Goal: Task Accomplishment & Management: Manage account settings

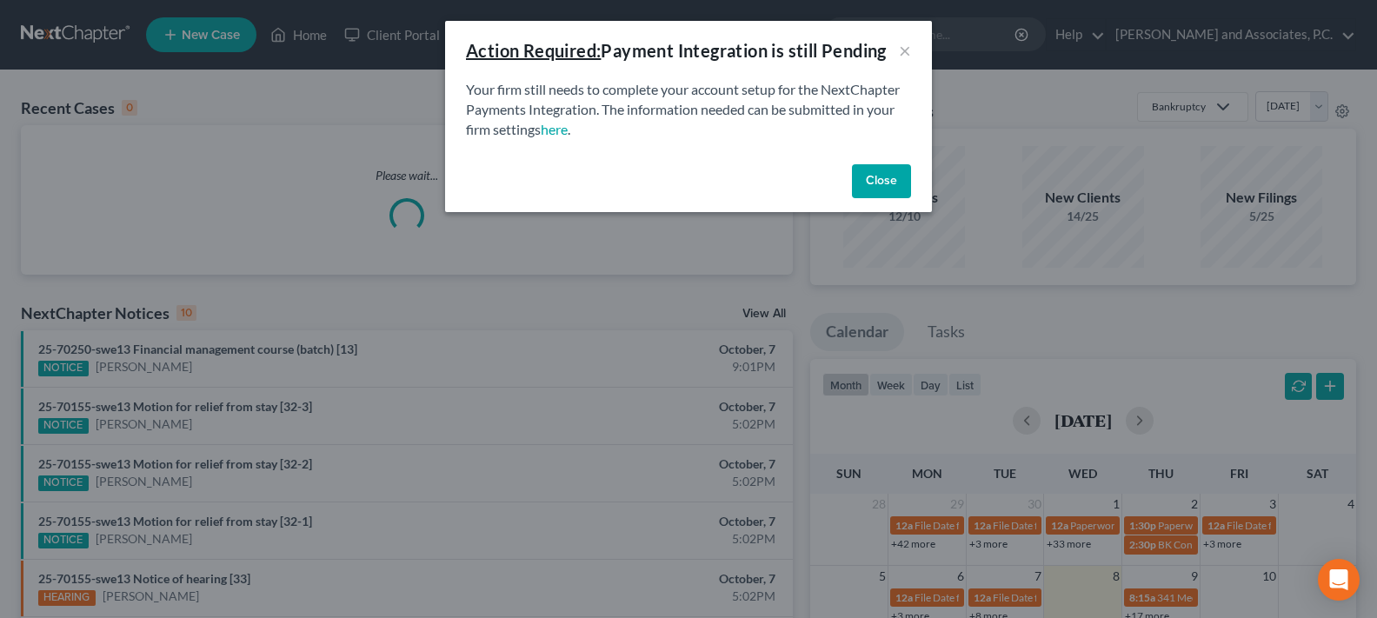
click at [888, 180] on button "Close" at bounding box center [881, 181] width 59 height 35
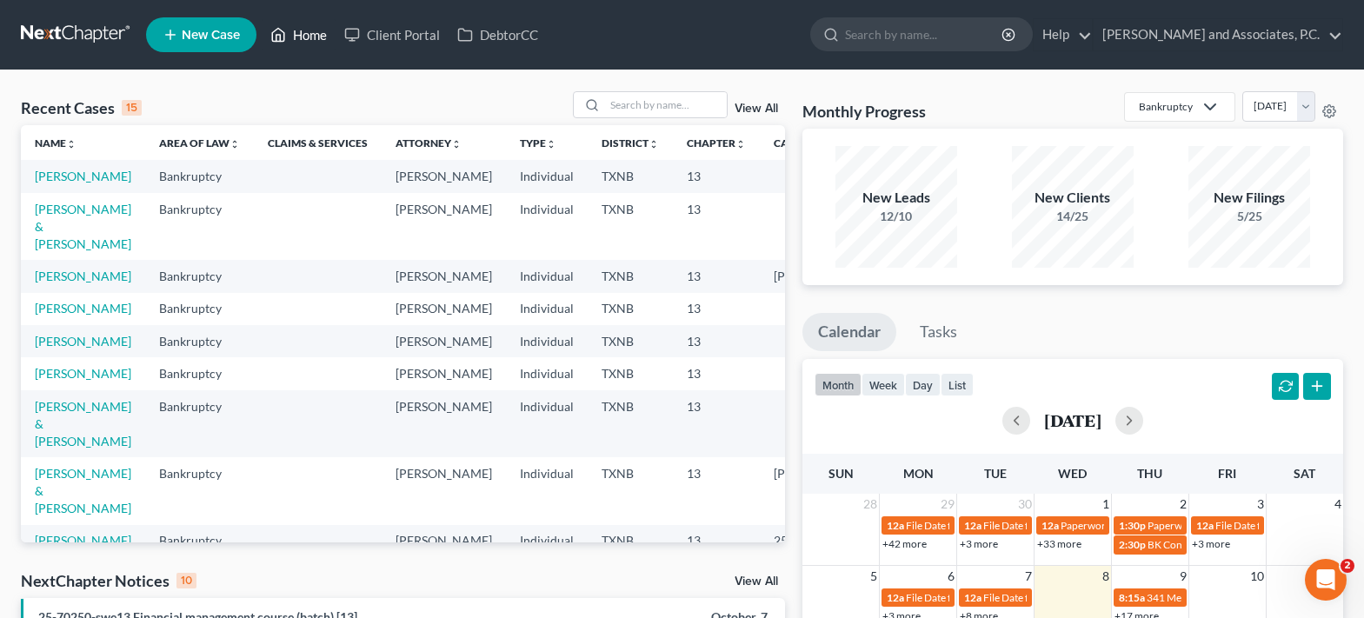
click at [298, 44] on link "Home" at bounding box center [299, 34] width 74 height 31
click at [612, 101] on input "search" at bounding box center [666, 104] width 122 height 25
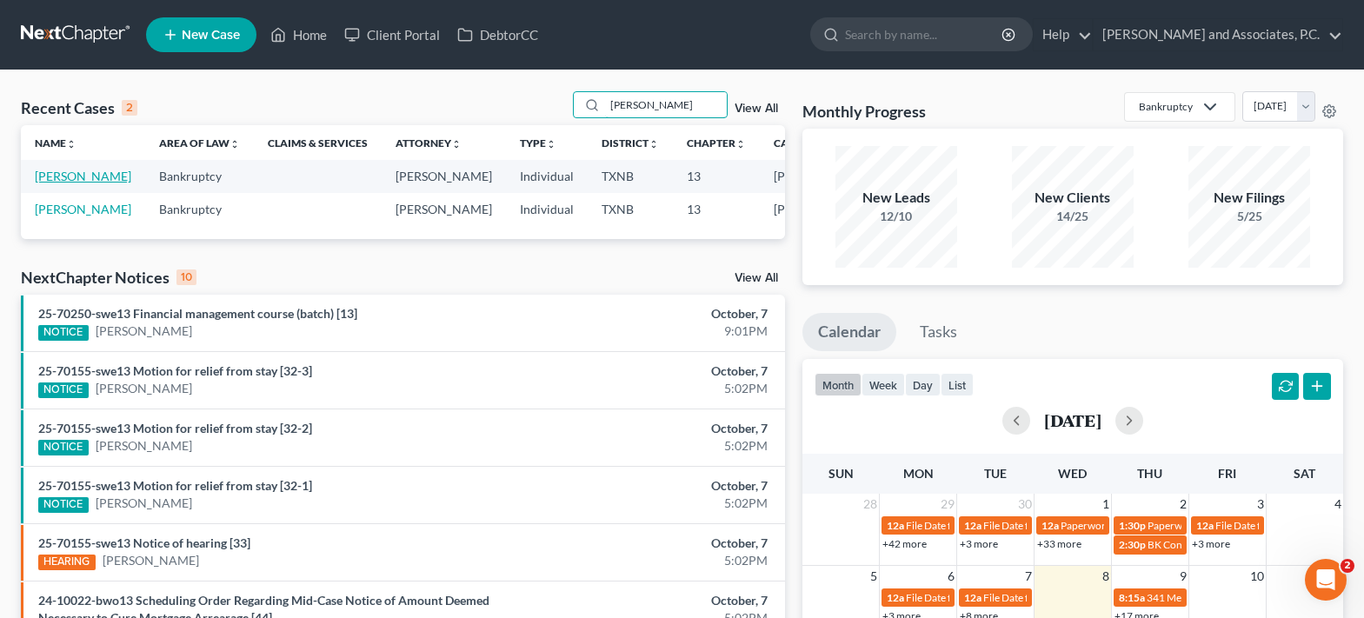
type input "honeycutt"
click at [41, 182] on link "[PERSON_NAME]" at bounding box center [83, 176] width 96 height 15
select select "5"
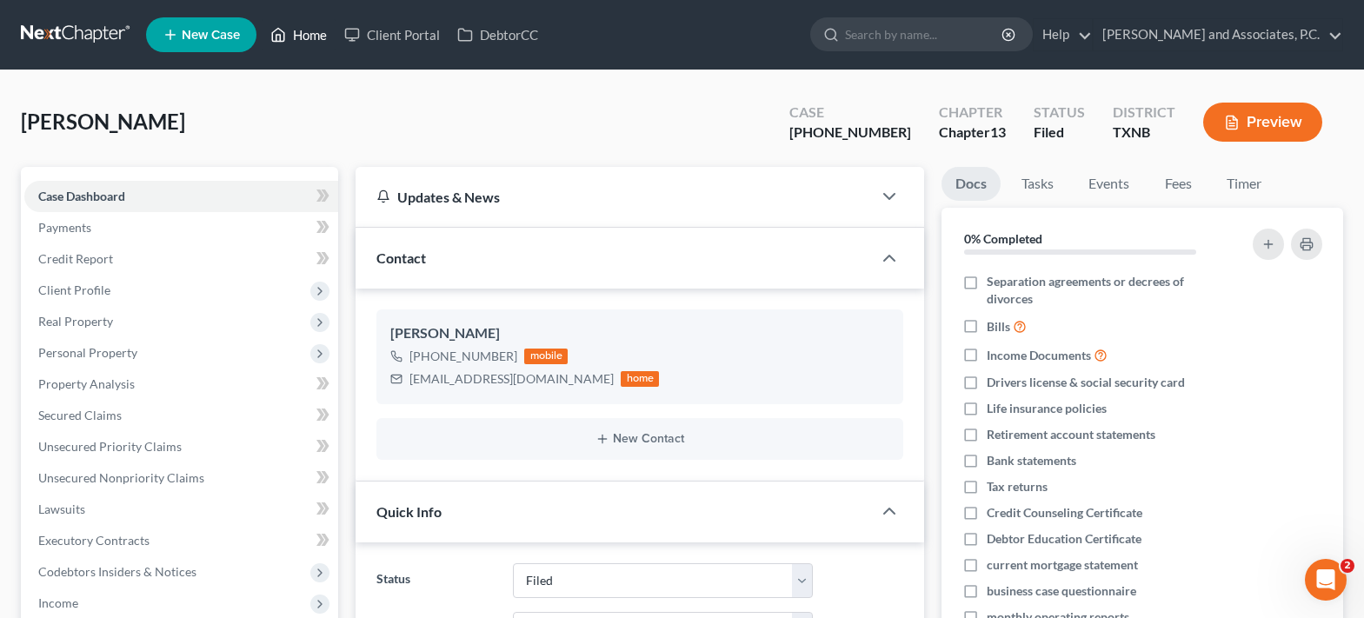
click at [308, 28] on link "Home" at bounding box center [299, 34] width 74 height 31
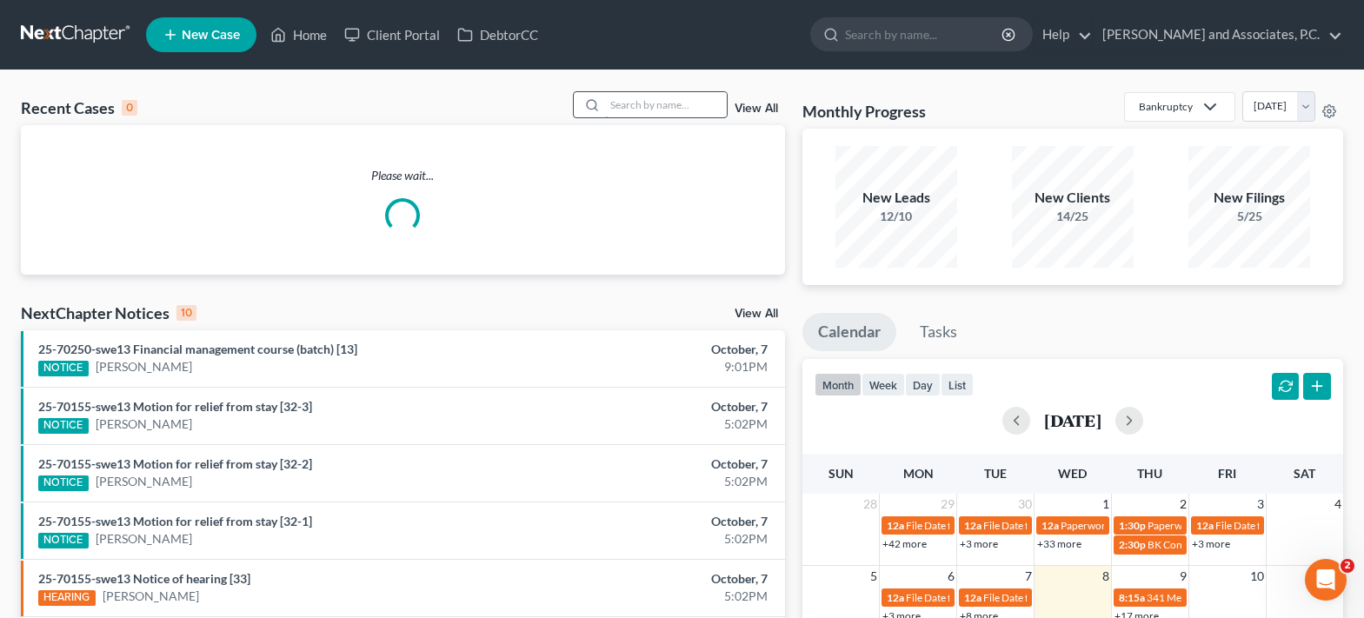
click at [656, 107] on input "search" at bounding box center [666, 104] width 122 height 25
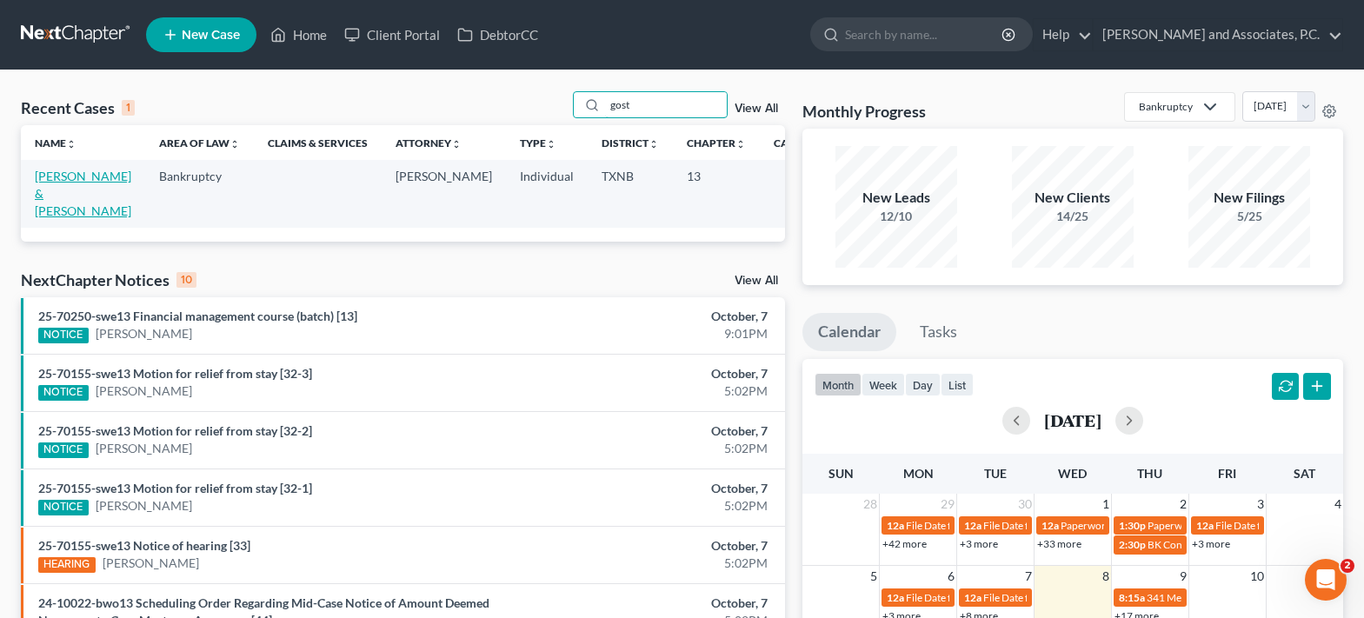
type input "gost"
click at [64, 189] on link "[PERSON_NAME] & [PERSON_NAME]" at bounding box center [83, 194] width 96 height 50
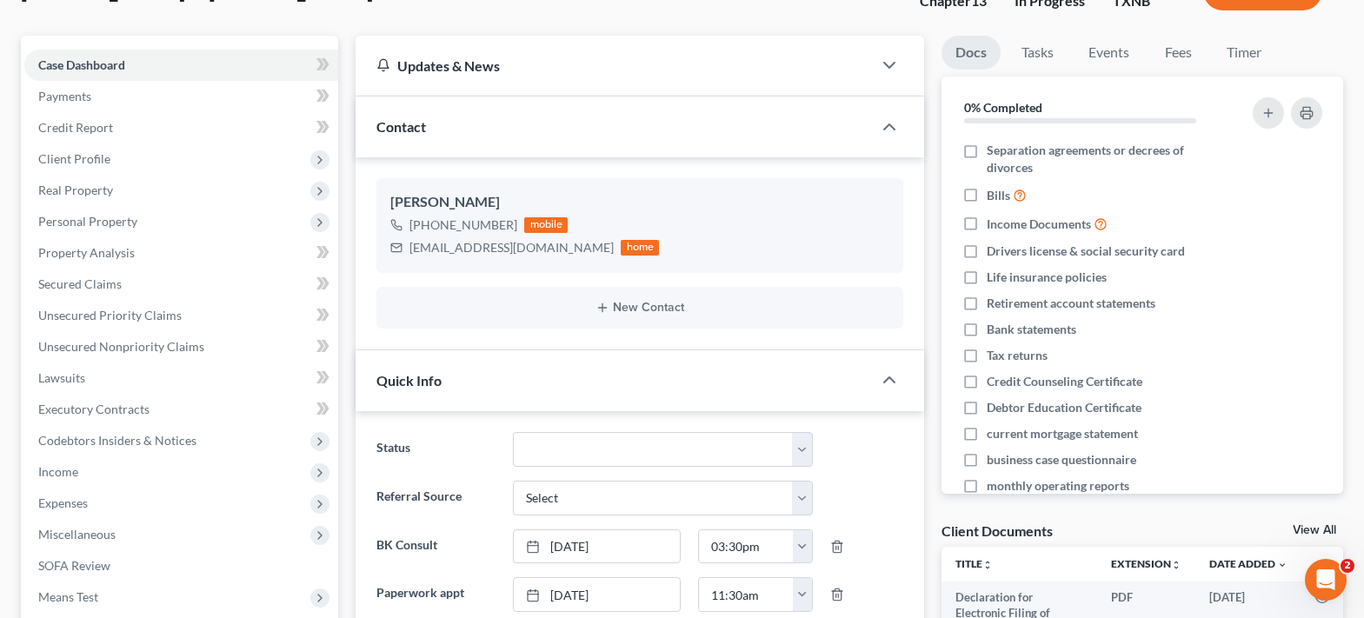
scroll to position [174, 0]
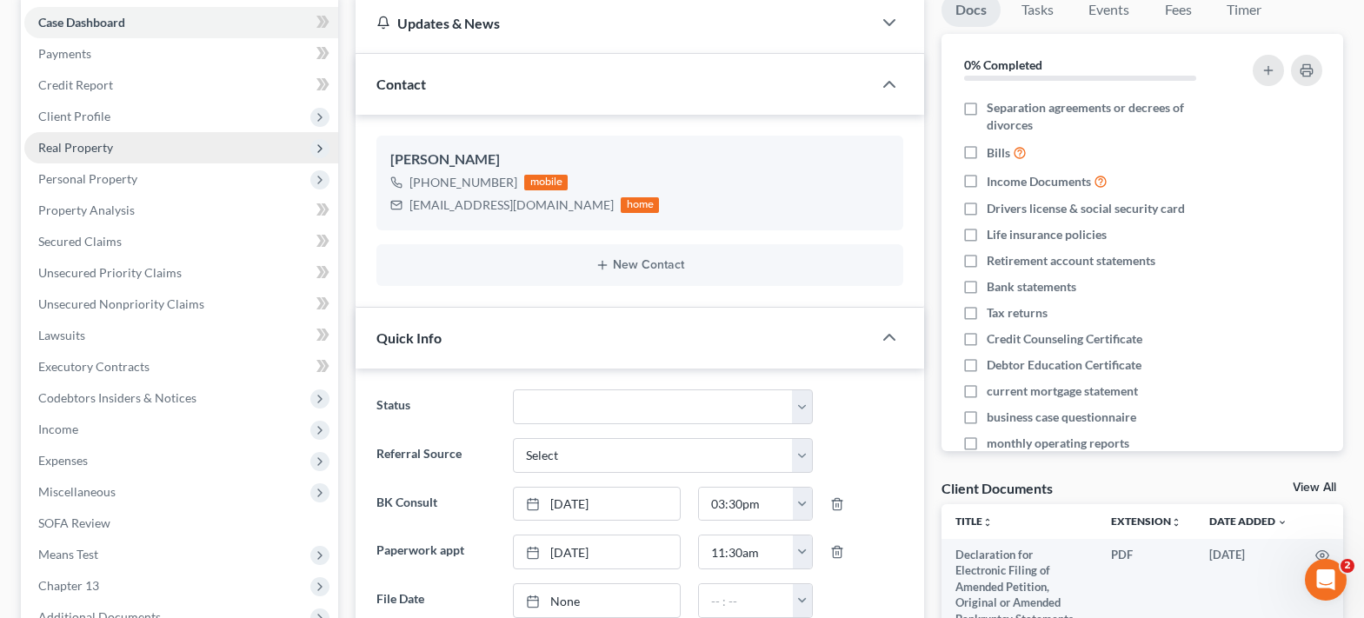
click at [134, 150] on span "Real Property" at bounding box center [181, 147] width 314 height 31
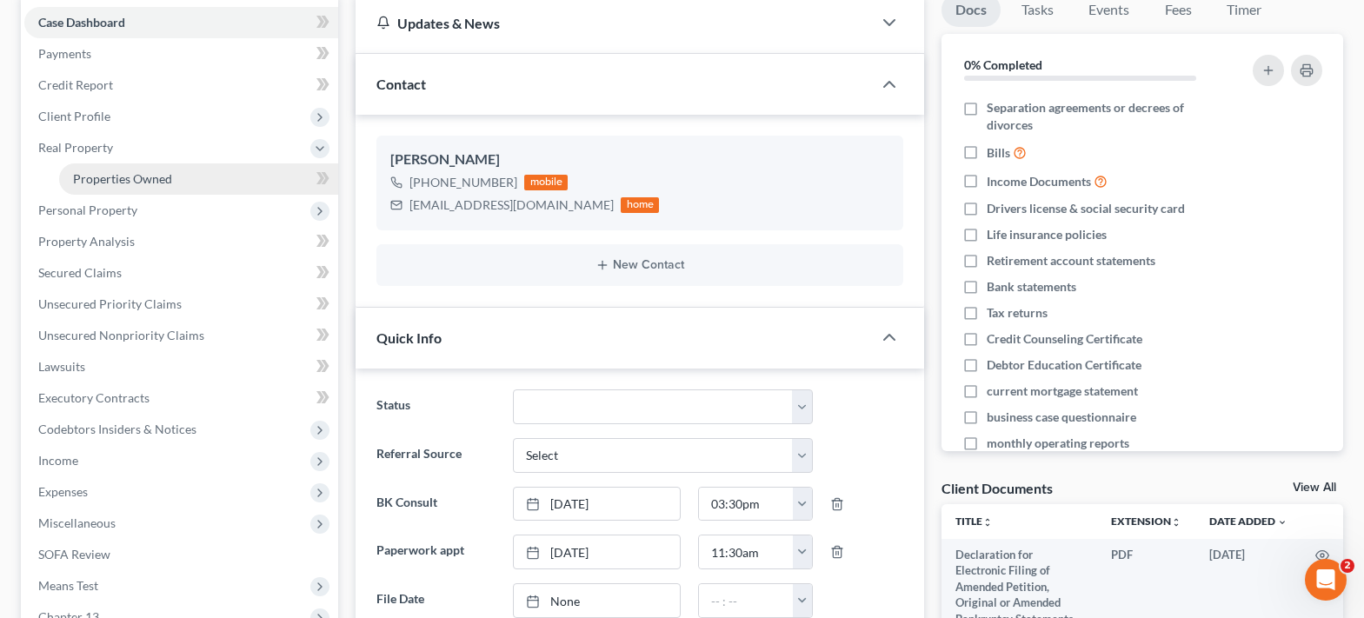
click at [139, 180] on span "Properties Owned" at bounding box center [122, 178] width 99 height 15
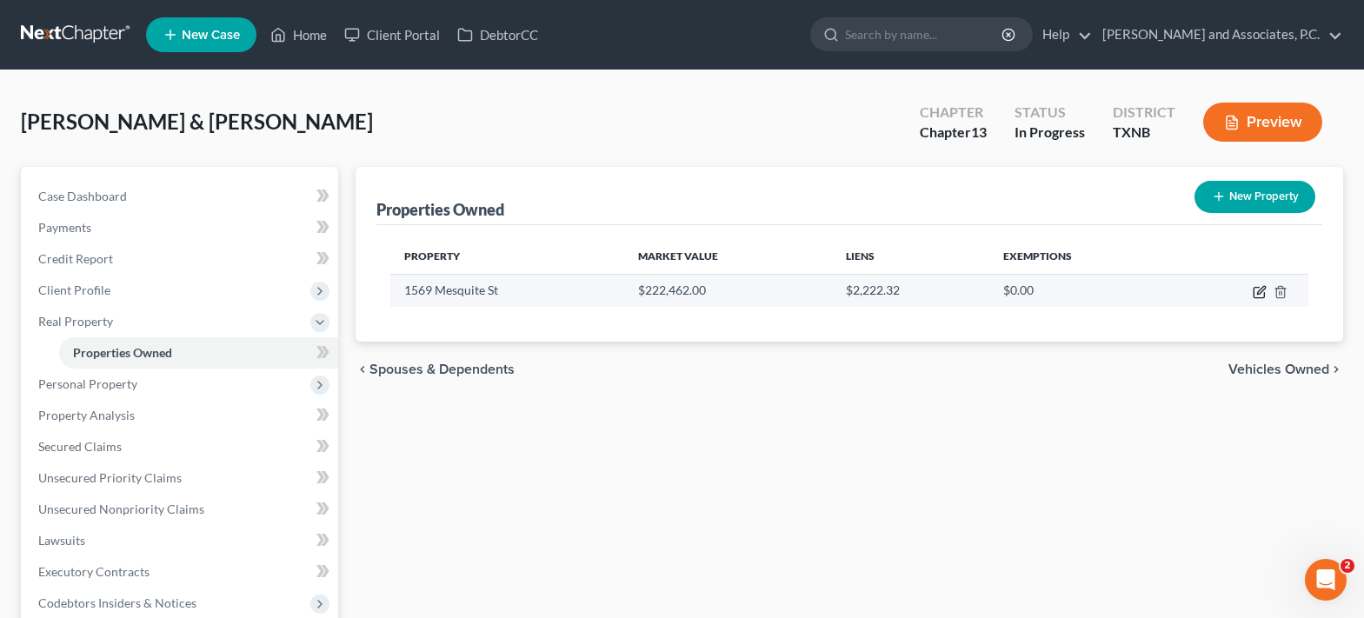
click at [1264, 297] on icon "button" at bounding box center [1259, 293] width 10 height 10
select select "45"
select select "0"
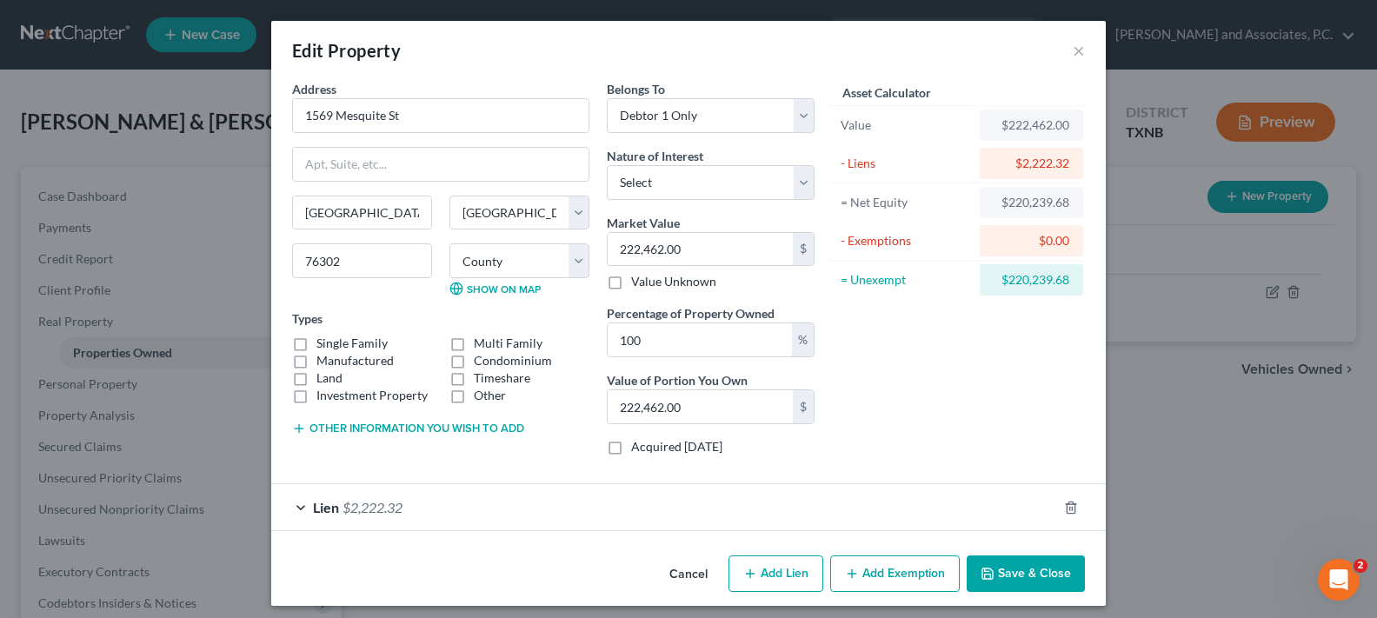
click at [1027, 574] on button "Save & Close" at bounding box center [1026, 573] width 118 height 37
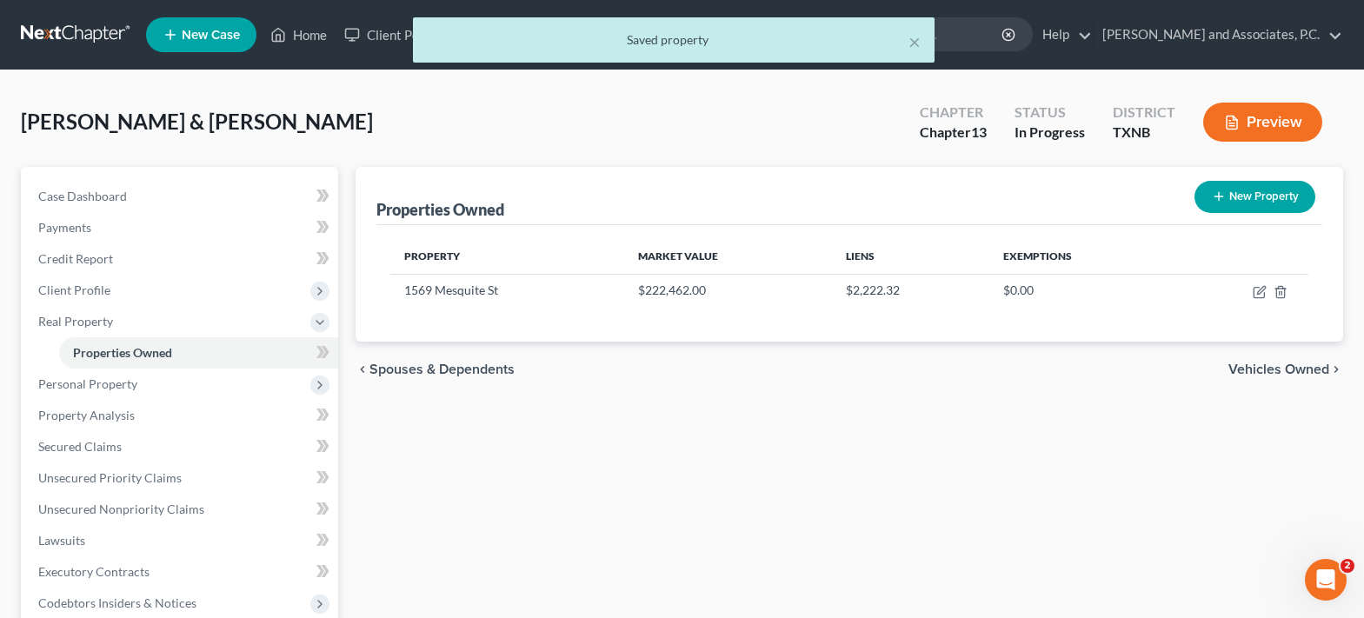
click at [295, 35] on div "× Saved property" at bounding box center [673, 44] width 1364 height 54
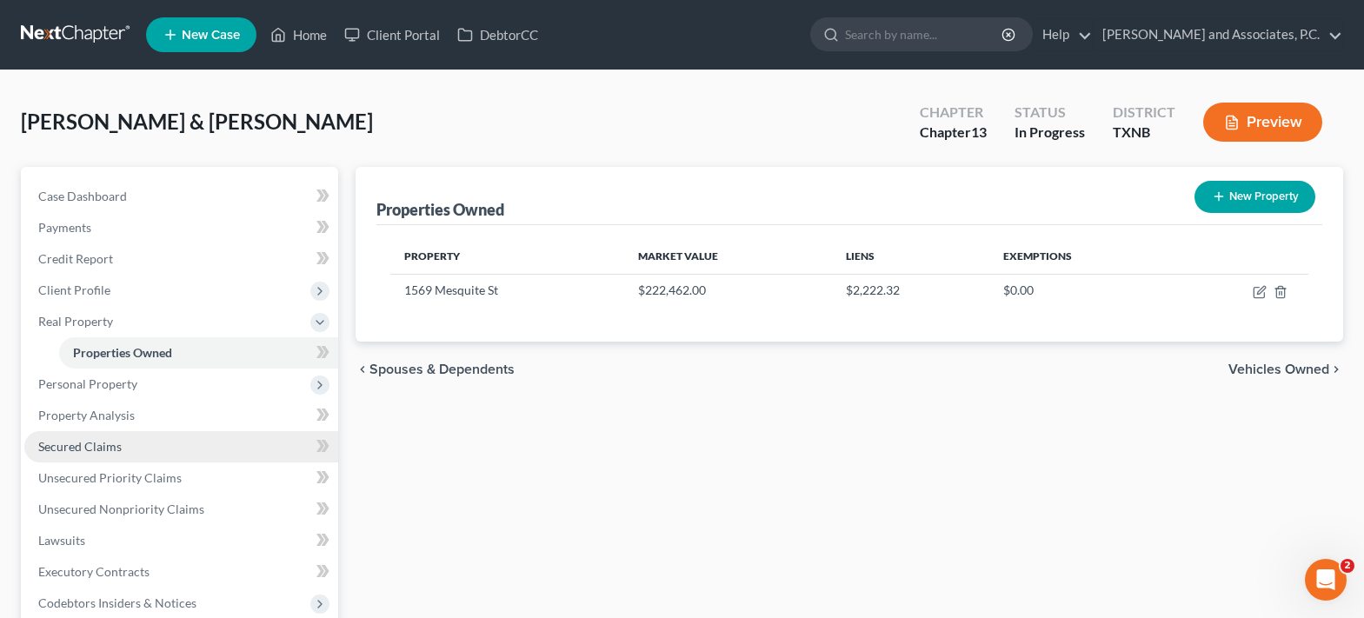
click at [110, 446] on span "Secured Claims" at bounding box center [79, 446] width 83 height 15
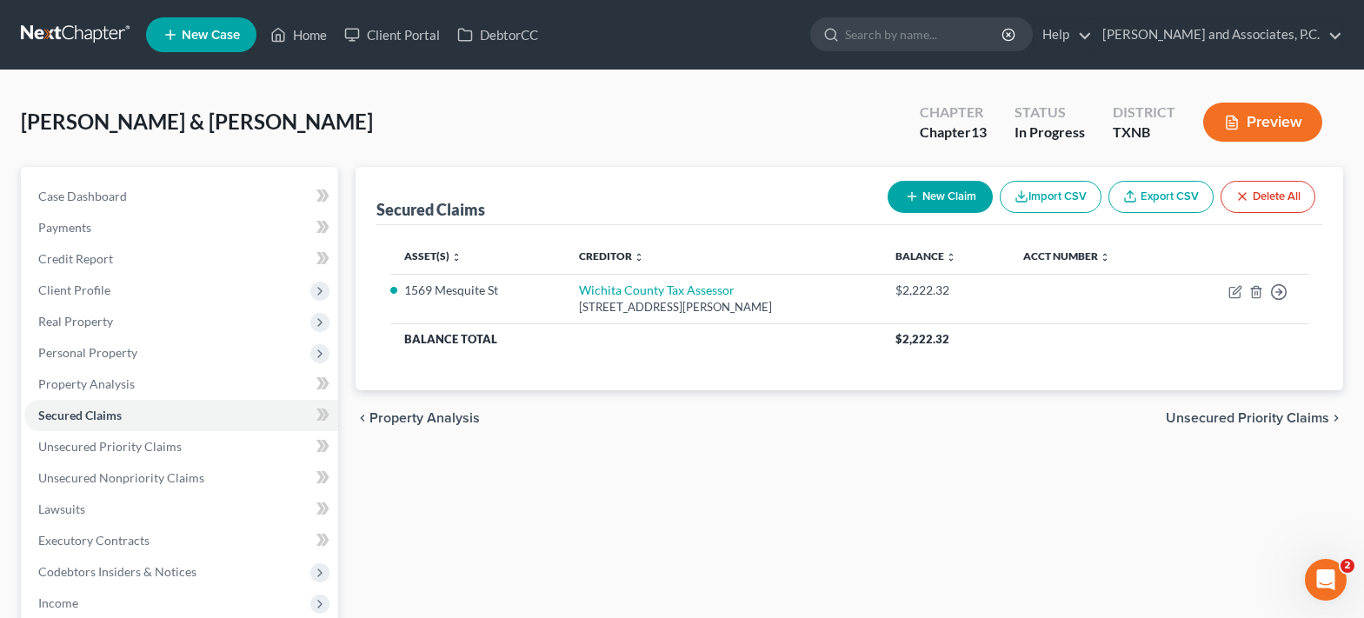
click at [915, 188] on button "New Claim" at bounding box center [940, 197] width 105 height 32
select select "0"
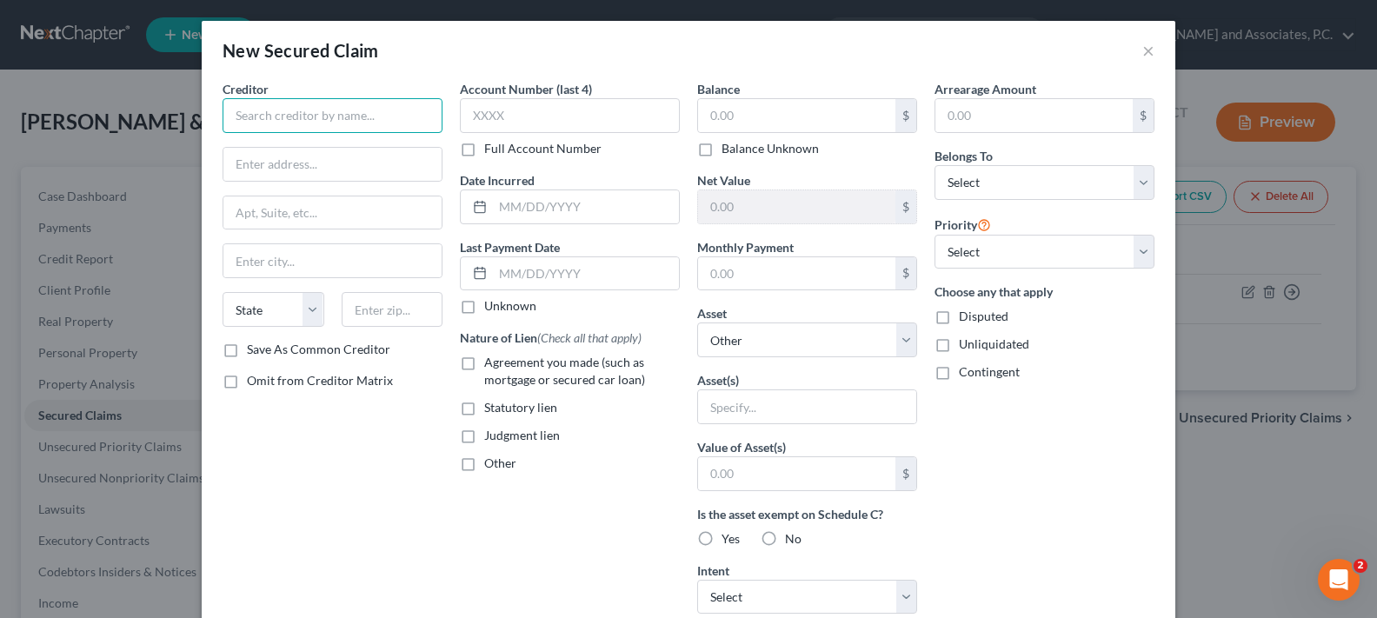
click at [386, 124] on input "text" at bounding box center [333, 115] width 220 height 35
click at [1147, 51] on button "×" at bounding box center [1148, 50] width 12 height 21
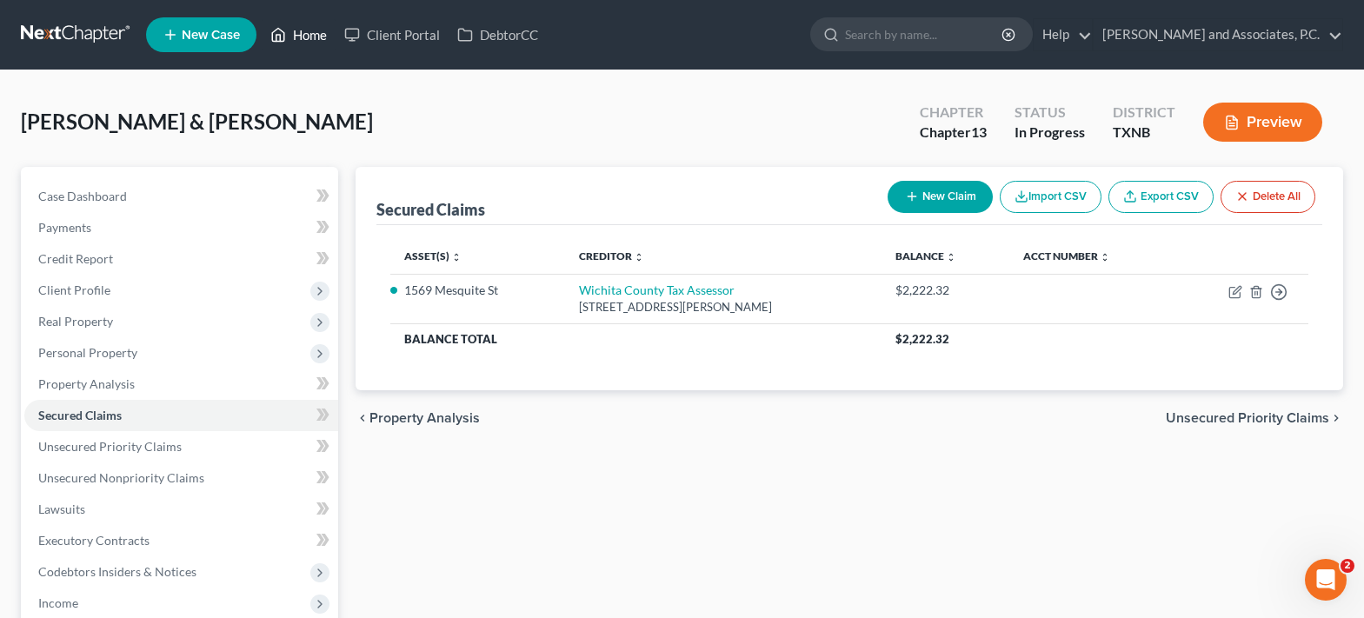
click at [285, 35] on icon at bounding box center [279, 35] width 12 height 13
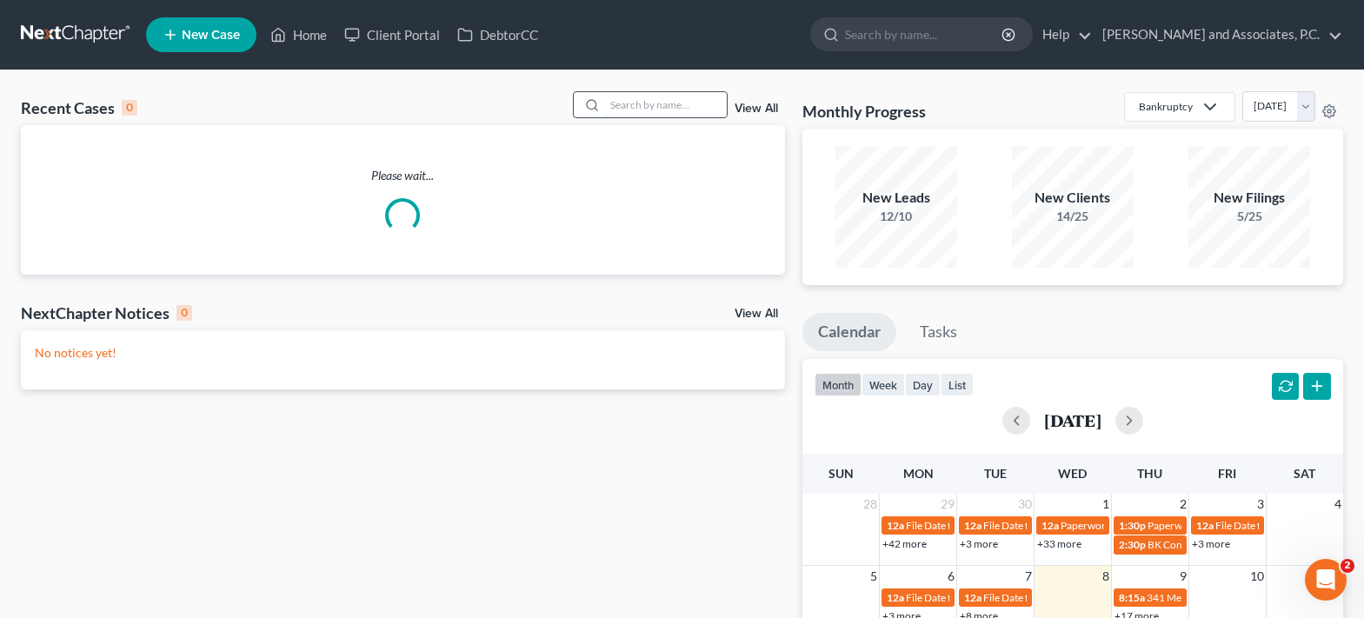
click at [640, 110] on input "search" at bounding box center [666, 104] width 122 height 25
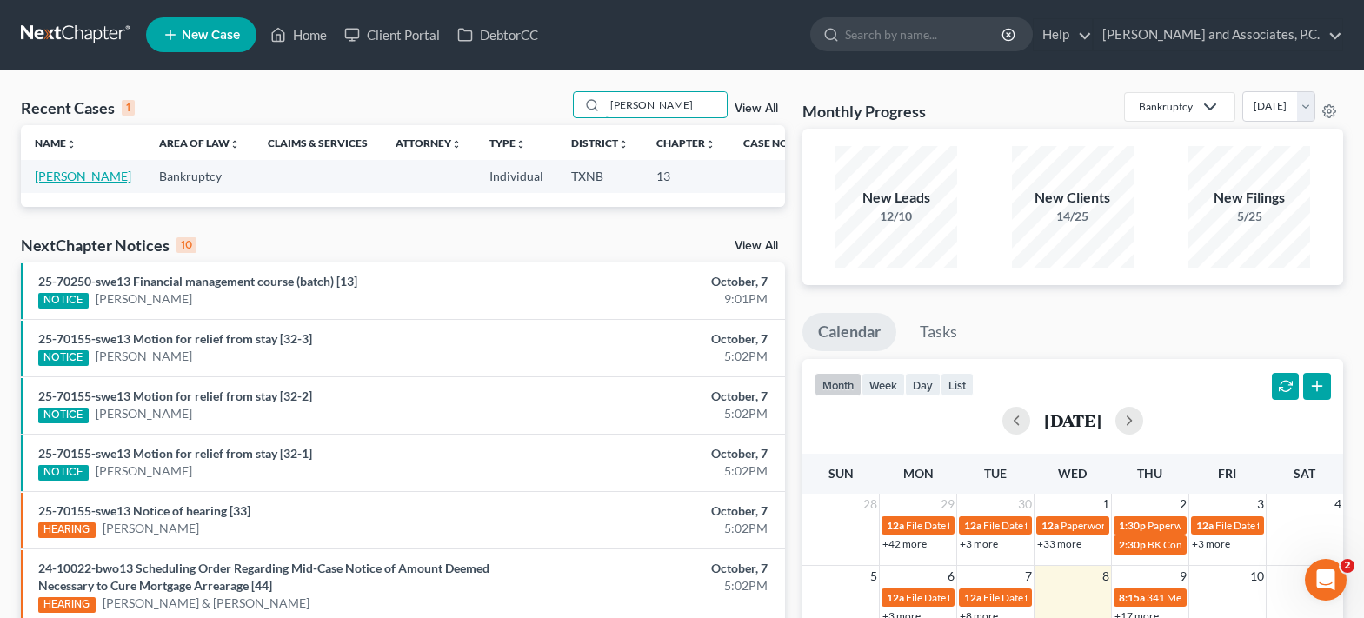
type input "sandoval"
click at [50, 183] on link "Sandovall, Ricardo" at bounding box center [83, 176] width 96 height 15
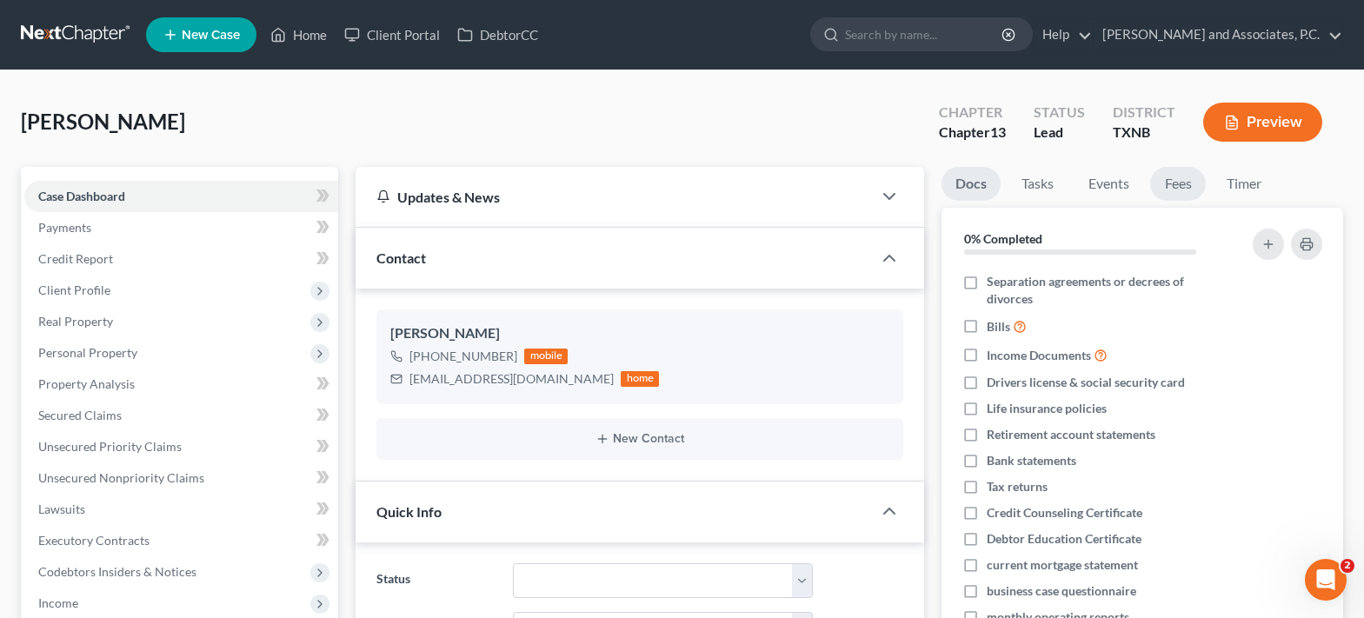
click at [1171, 191] on link "Fees" at bounding box center [1178, 184] width 56 height 34
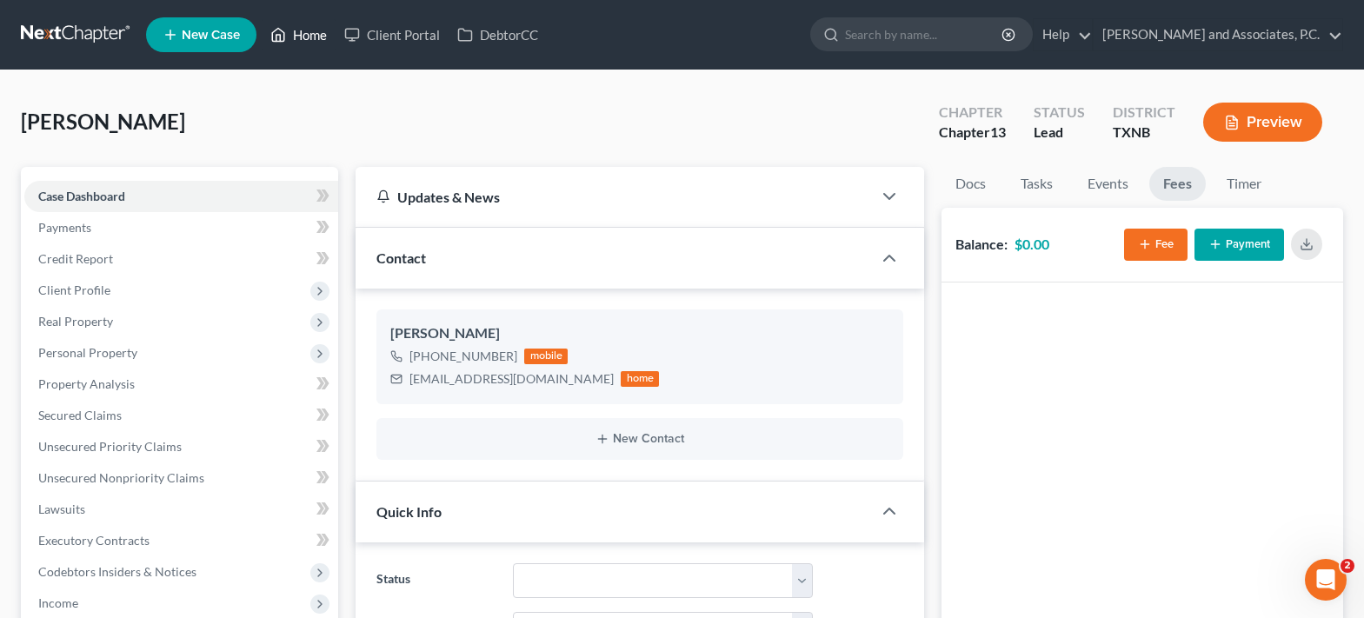
click at [296, 37] on link "Home" at bounding box center [299, 34] width 74 height 31
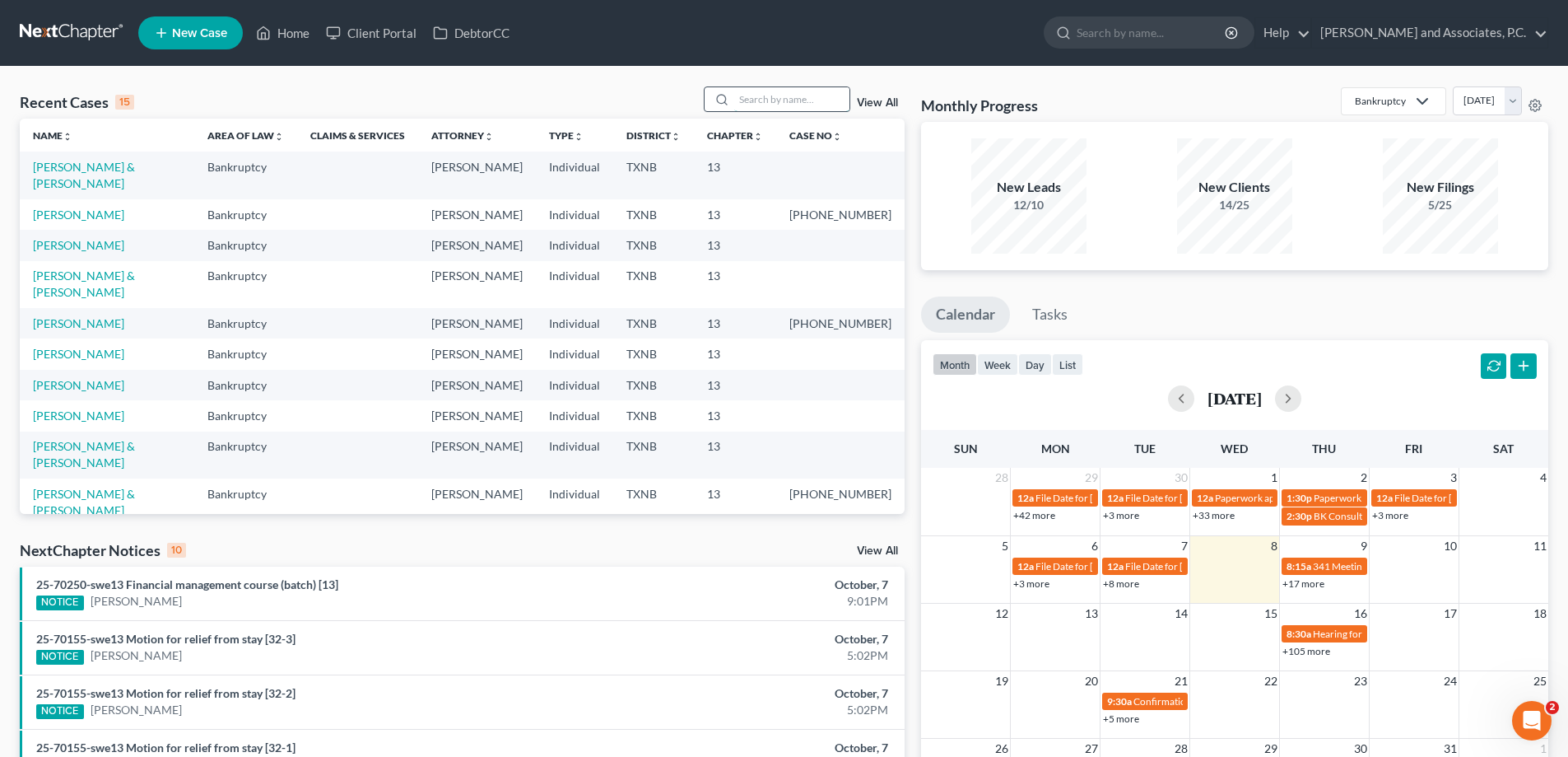
click at [769, 93] on input "search" at bounding box center [792, 99] width 116 height 24
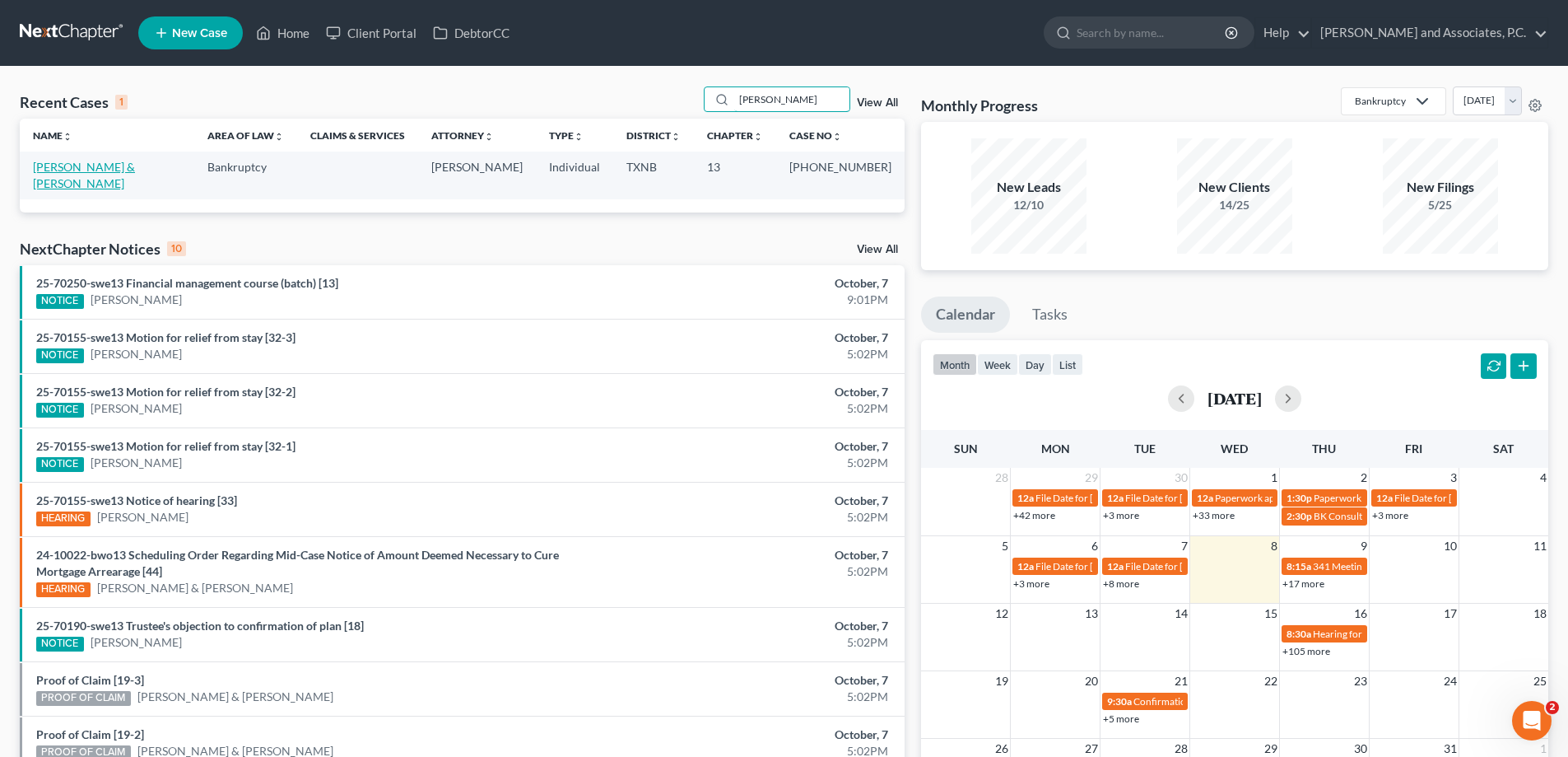
type input "[PERSON_NAME]"
click at [106, 167] on link "[PERSON_NAME] & [PERSON_NAME]" at bounding box center [84, 175] width 102 height 30
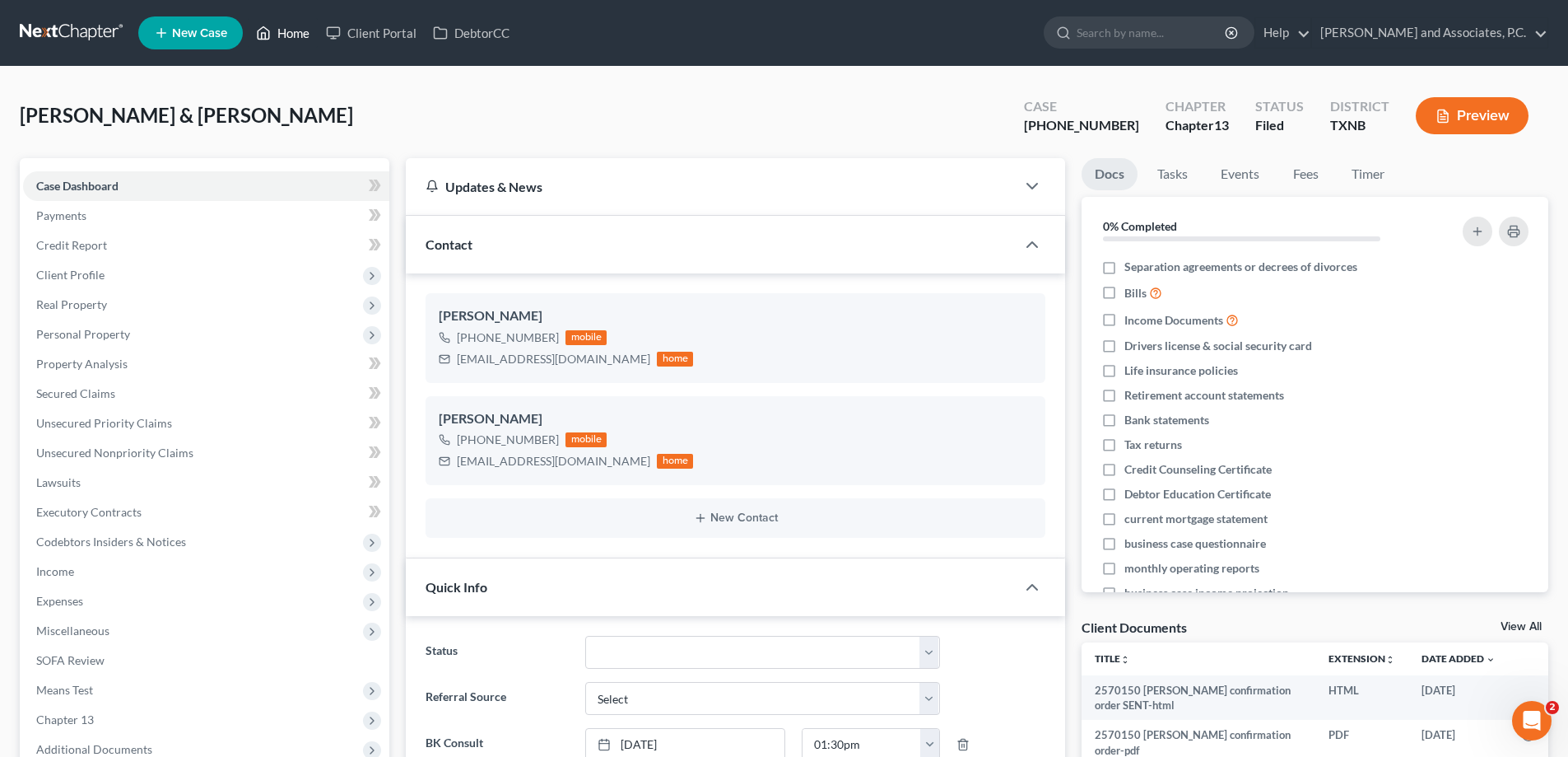
click at [287, 38] on link "Home" at bounding box center [283, 32] width 70 height 29
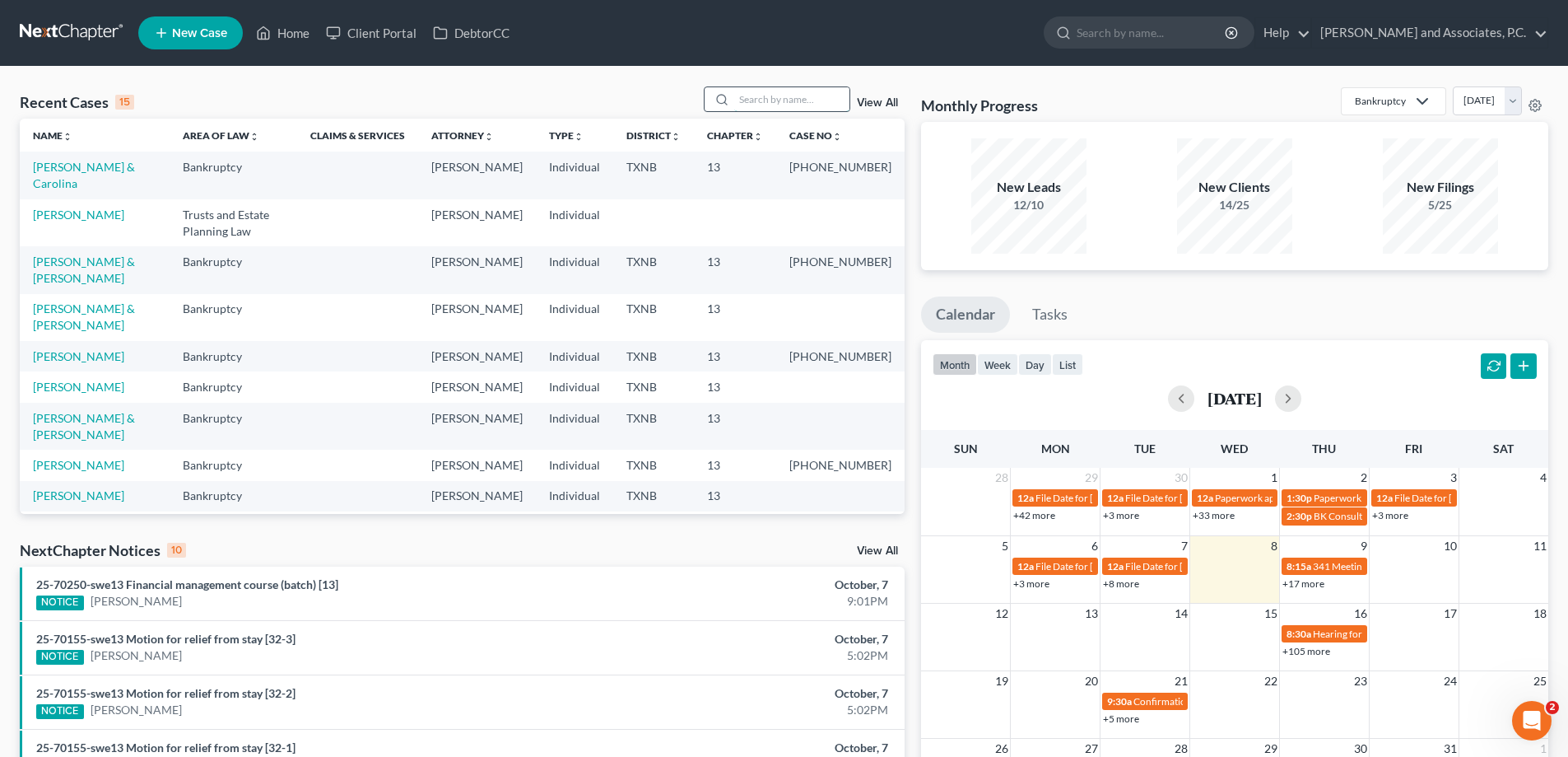
click at [745, 98] on input "search" at bounding box center [792, 99] width 116 height 24
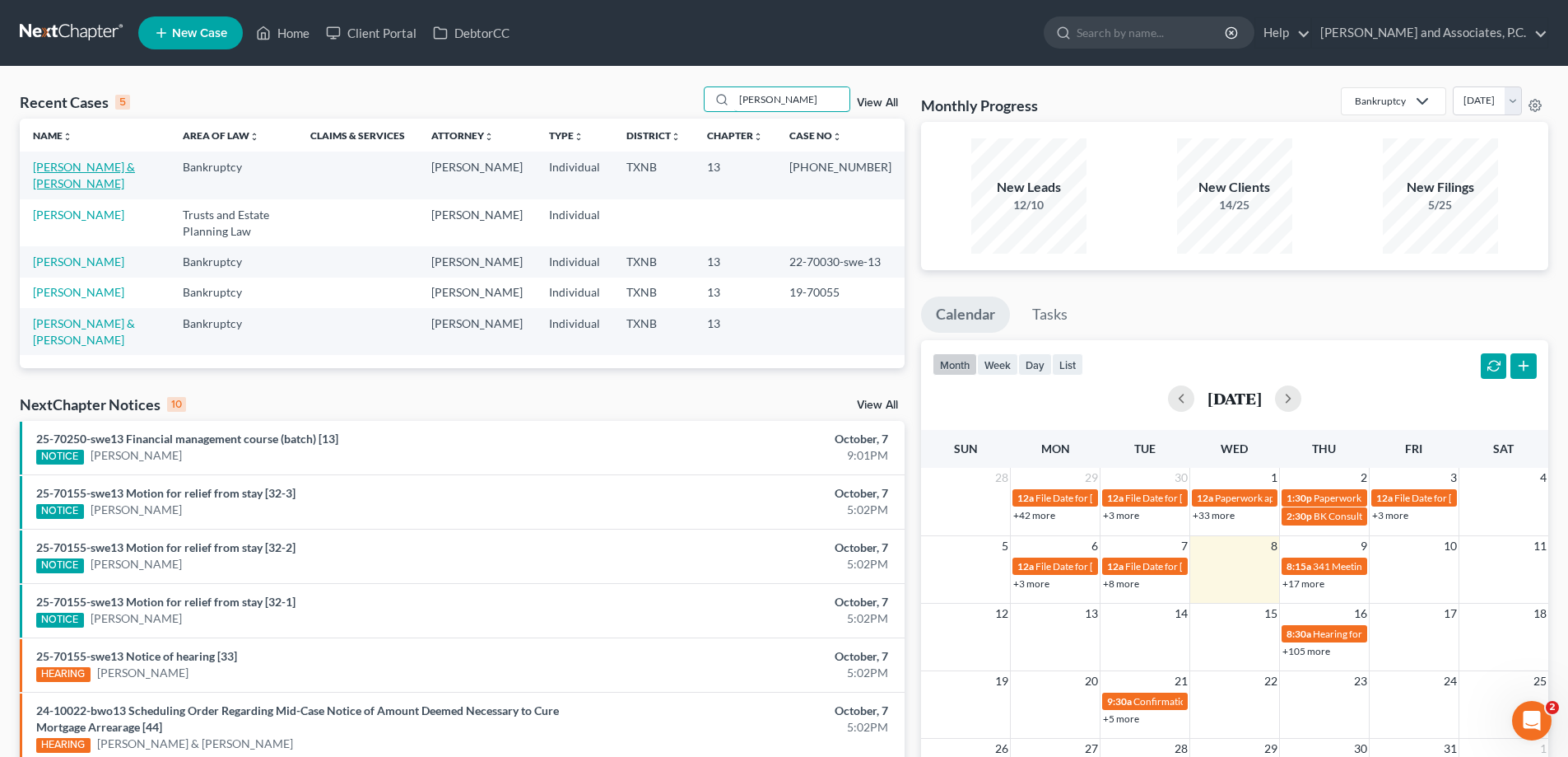
type input "[PERSON_NAME]"
click at [98, 172] on link "[PERSON_NAME] & [PERSON_NAME]" at bounding box center [84, 175] width 102 height 30
select select "5"
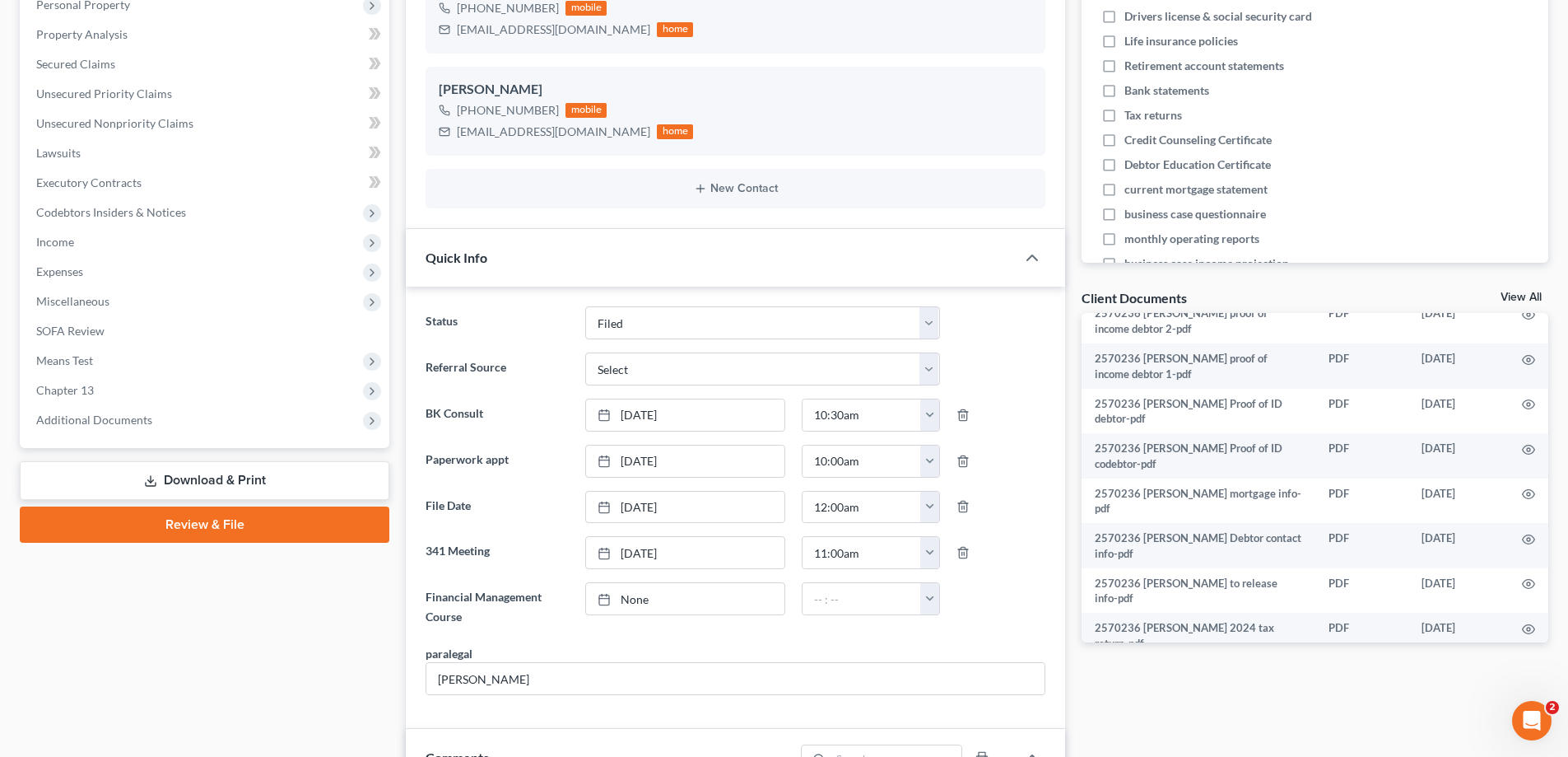
scroll to position [405, 0]
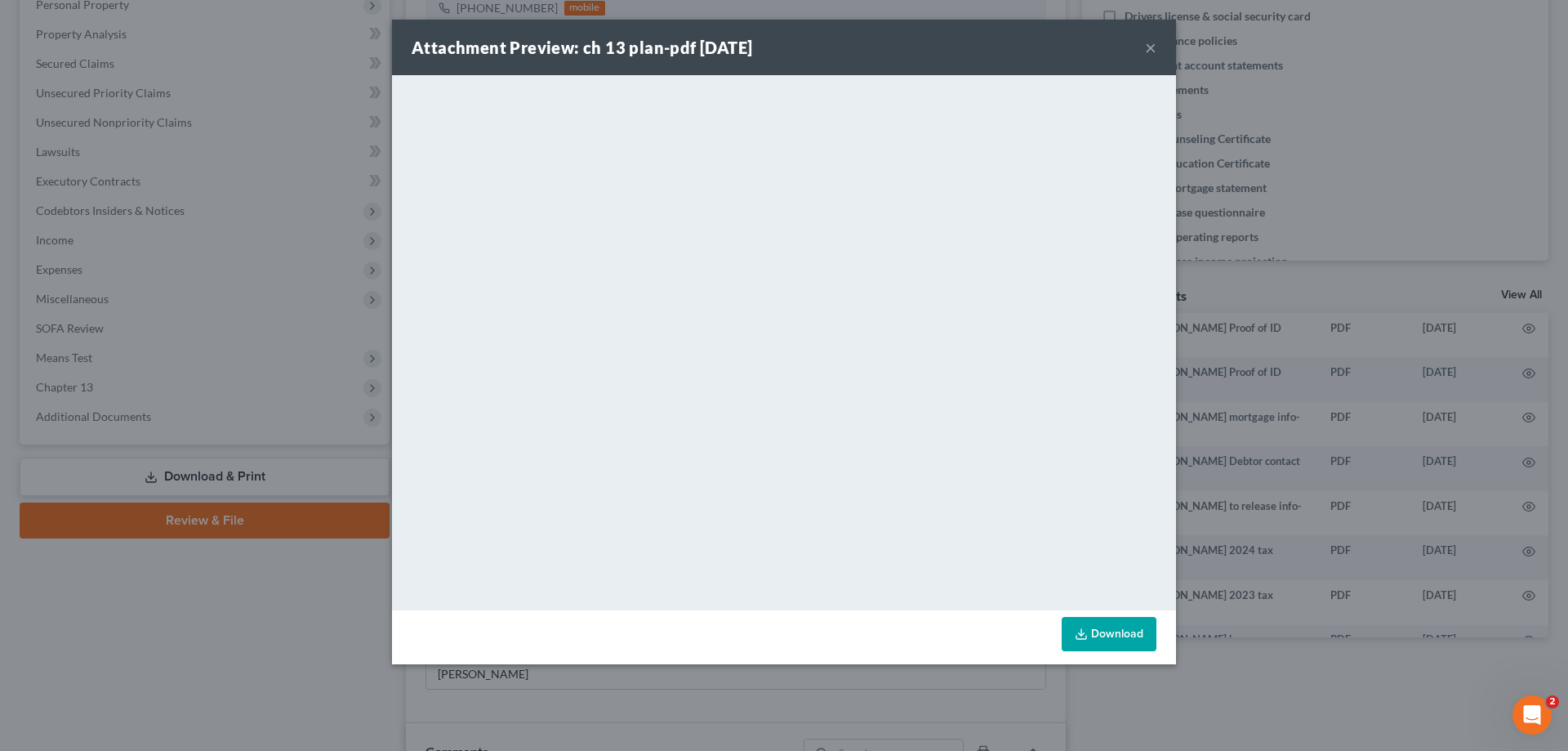
click at [1115, 627] on link "Download" at bounding box center [1109, 634] width 95 height 35
click at [1157, 53] on div "Attachment Preview: ch 13 plan-pdf 09/04/2025 ×" at bounding box center [784, 47] width 784 height 55
click at [1155, 52] on button "×" at bounding box center [1151, 47] width 11 height 20
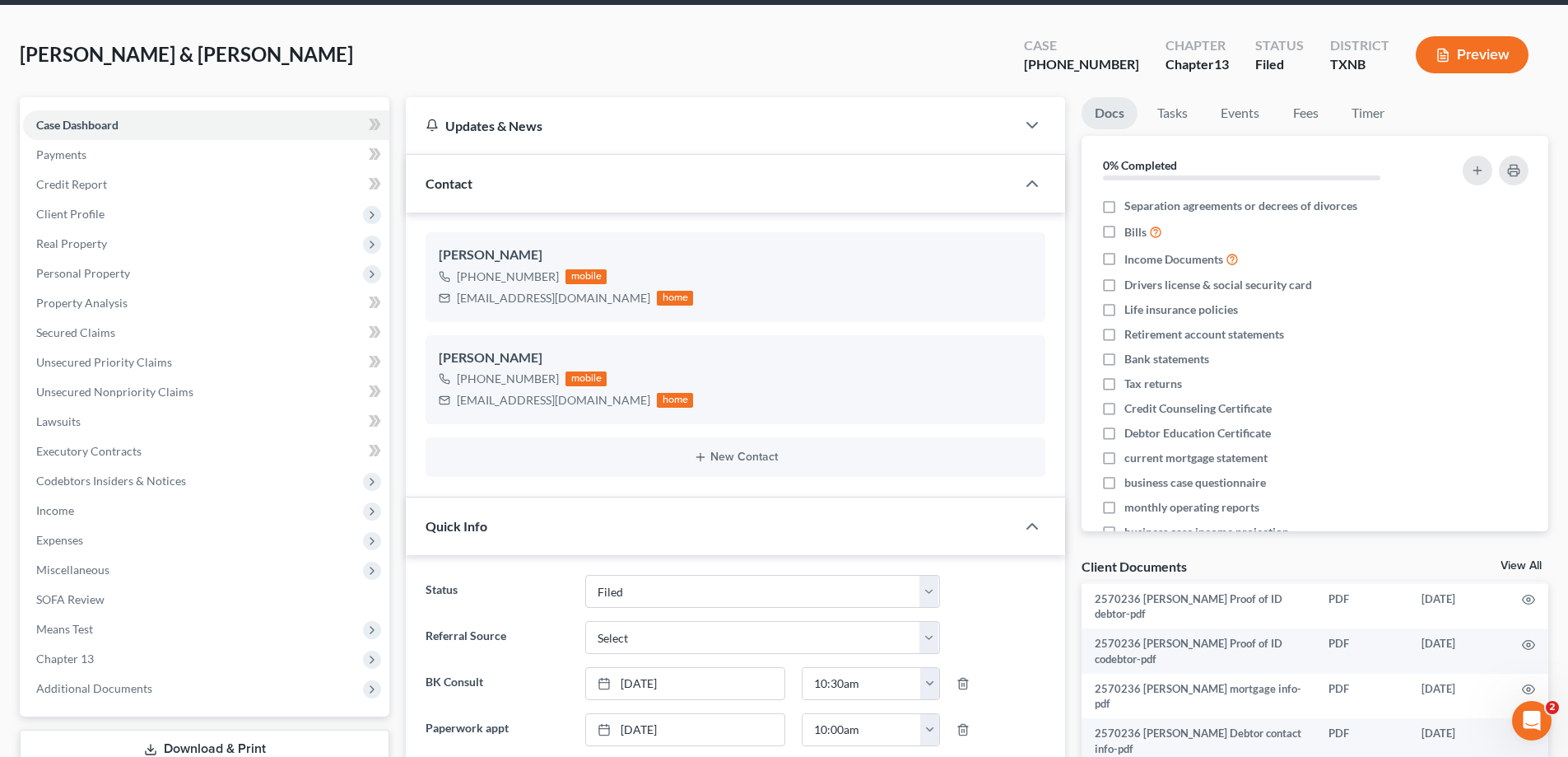
scroll to position [0, 0]
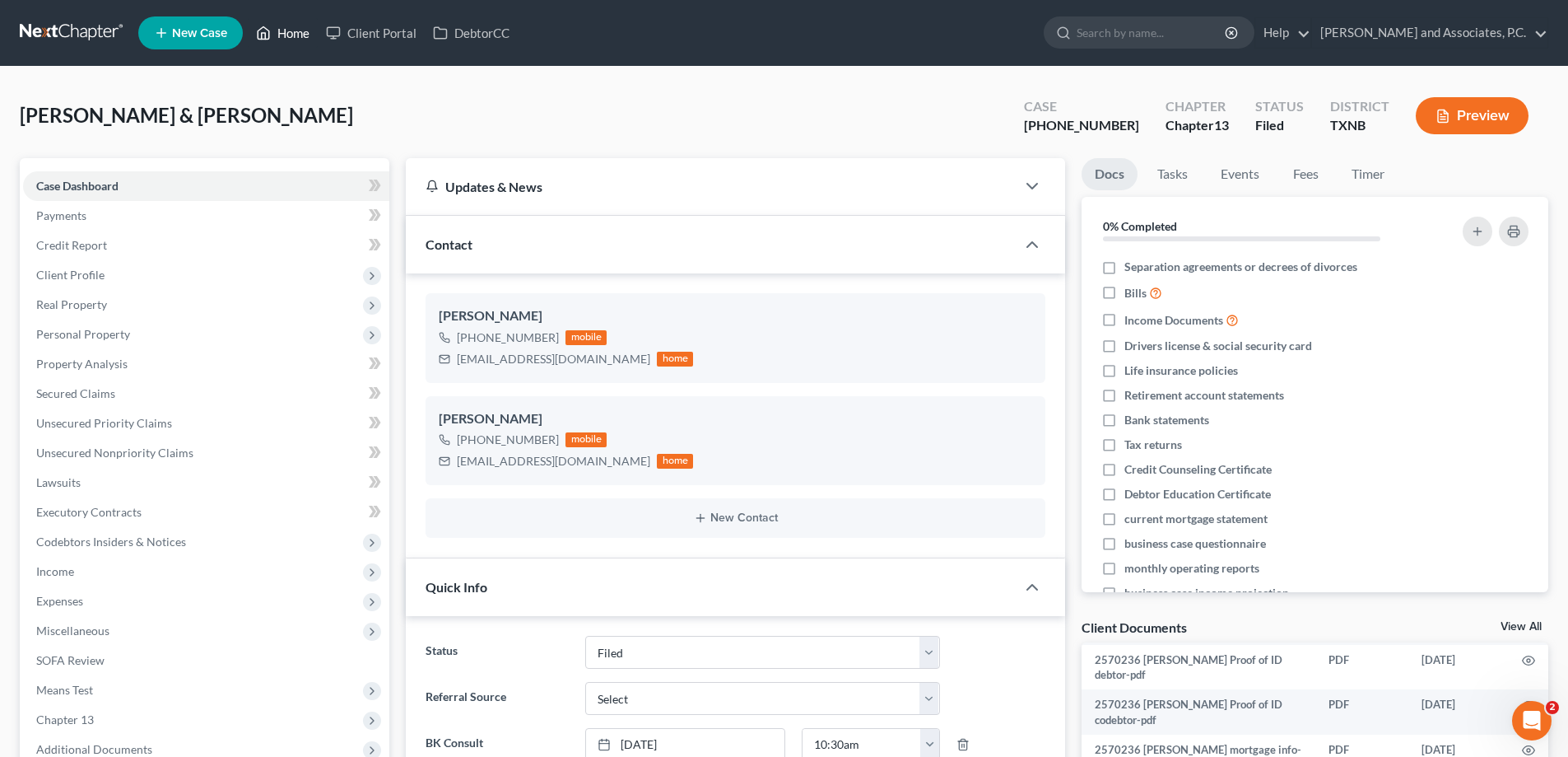
click at [297, 33] on link "Home" at bounding box center [283, 32] width 70 height 29
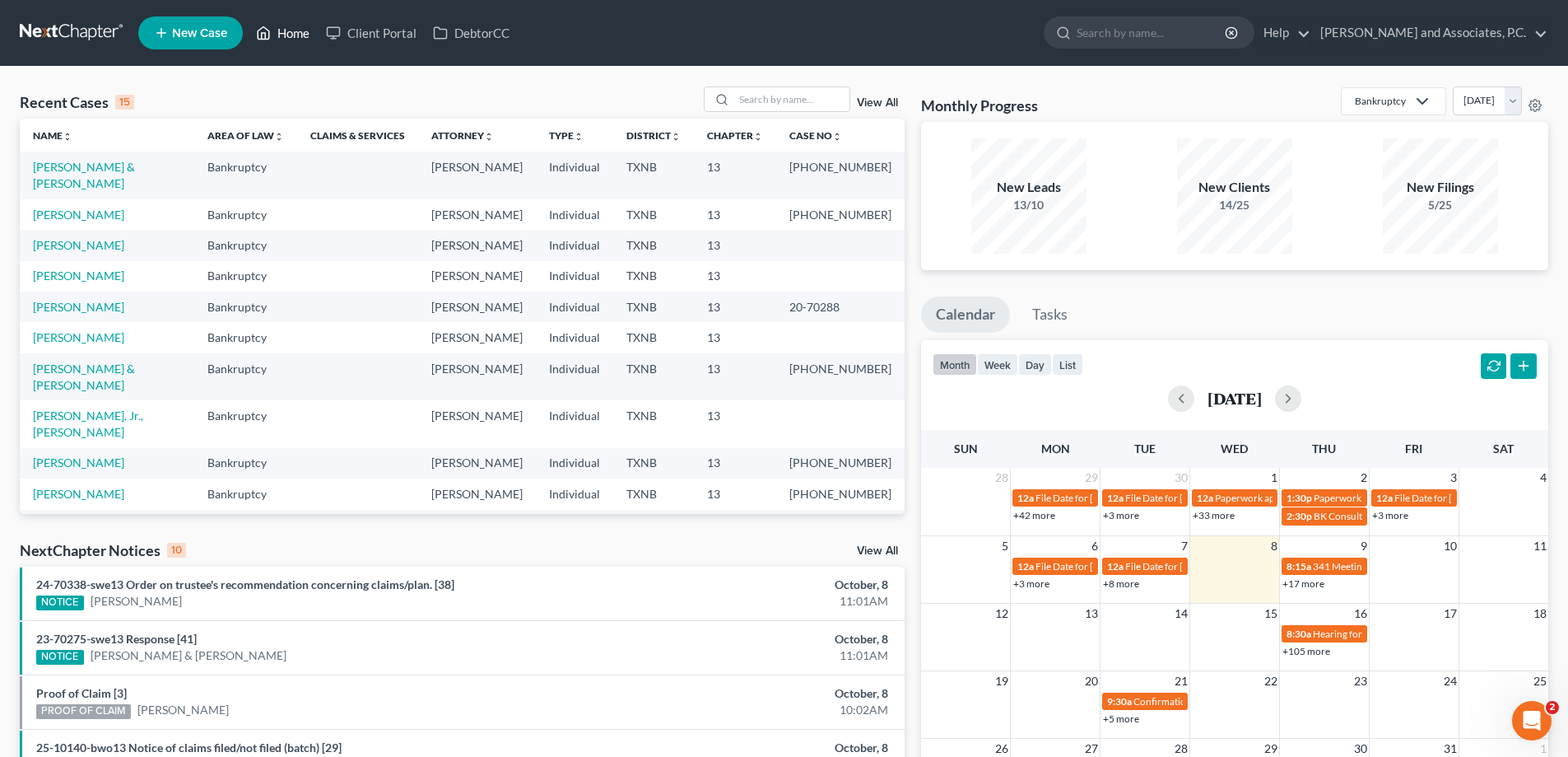
click at [287, 36] on link "Home" at bounding box center [283, 32] width 70 height 29
click at [753, 110] on input "search" at bounding box center [792, 99] width 116 height 24
type input "arnold"
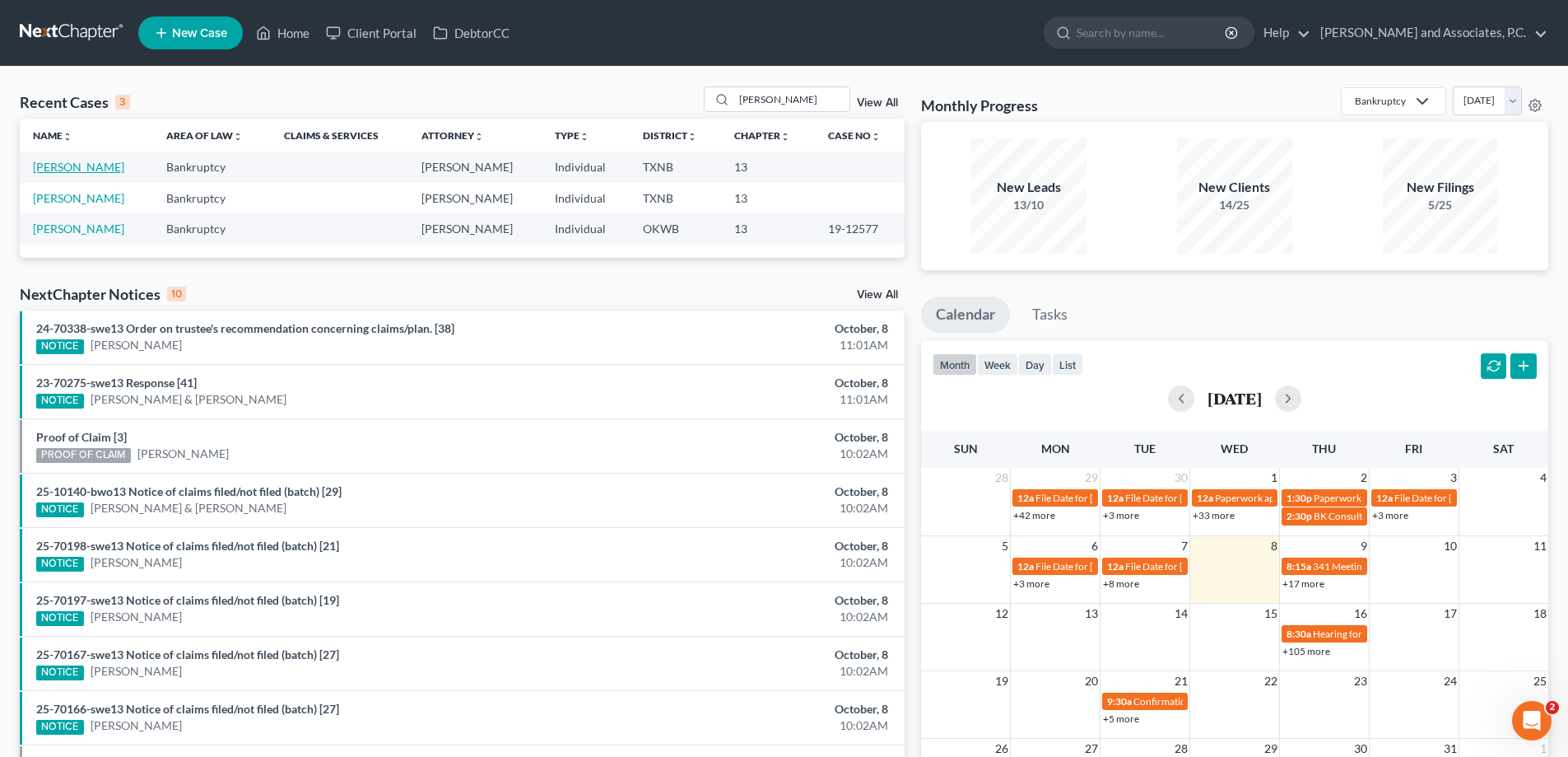
click at [90, 165] on link "Arnold, Melinda" at bounding box center [79, 167] width 91 height 14
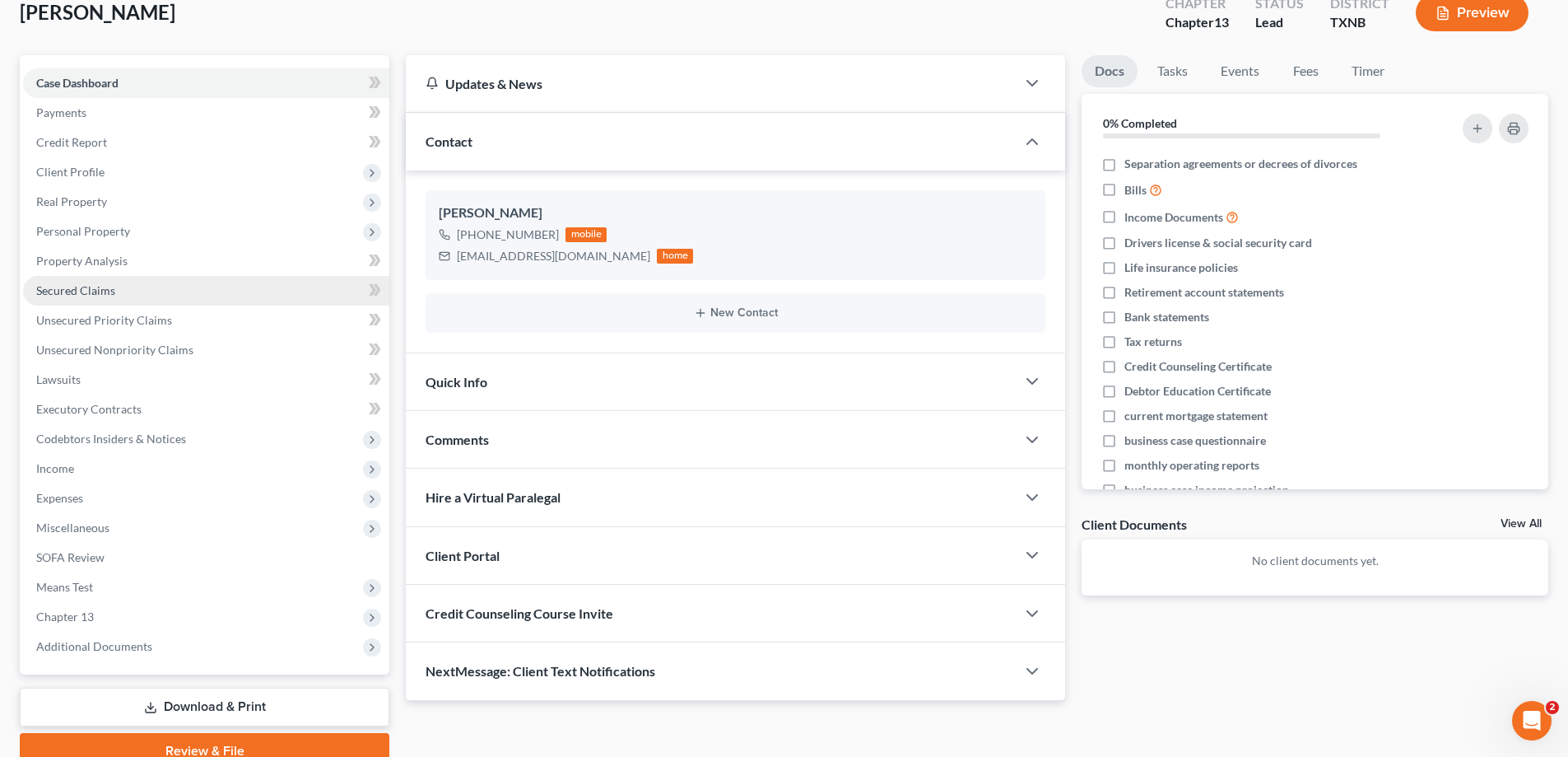
scroll to position [165, 0]
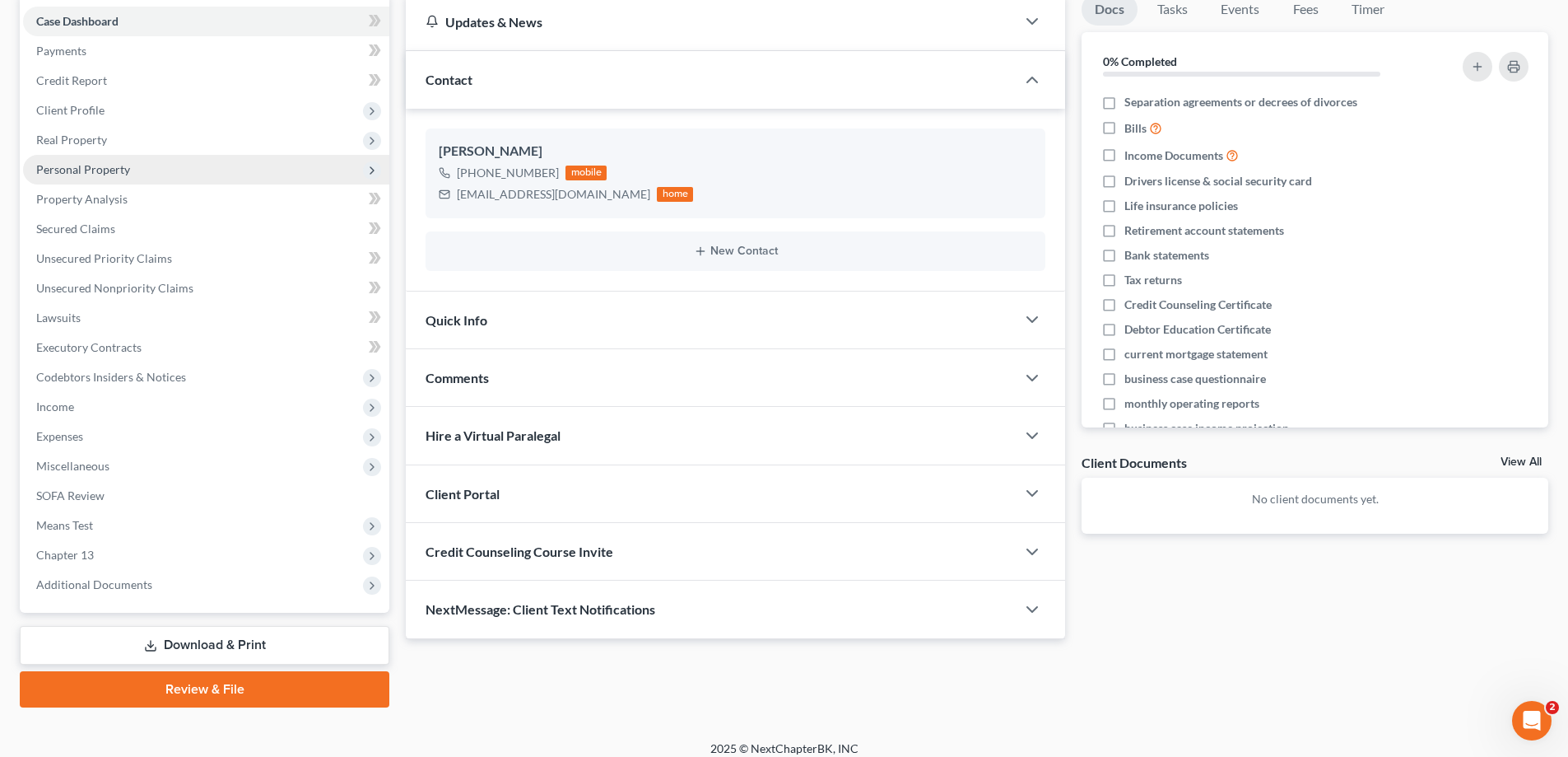
click at [93, 169] on span "Personal Property" at bounding box center [82, 169] width 94 height 14
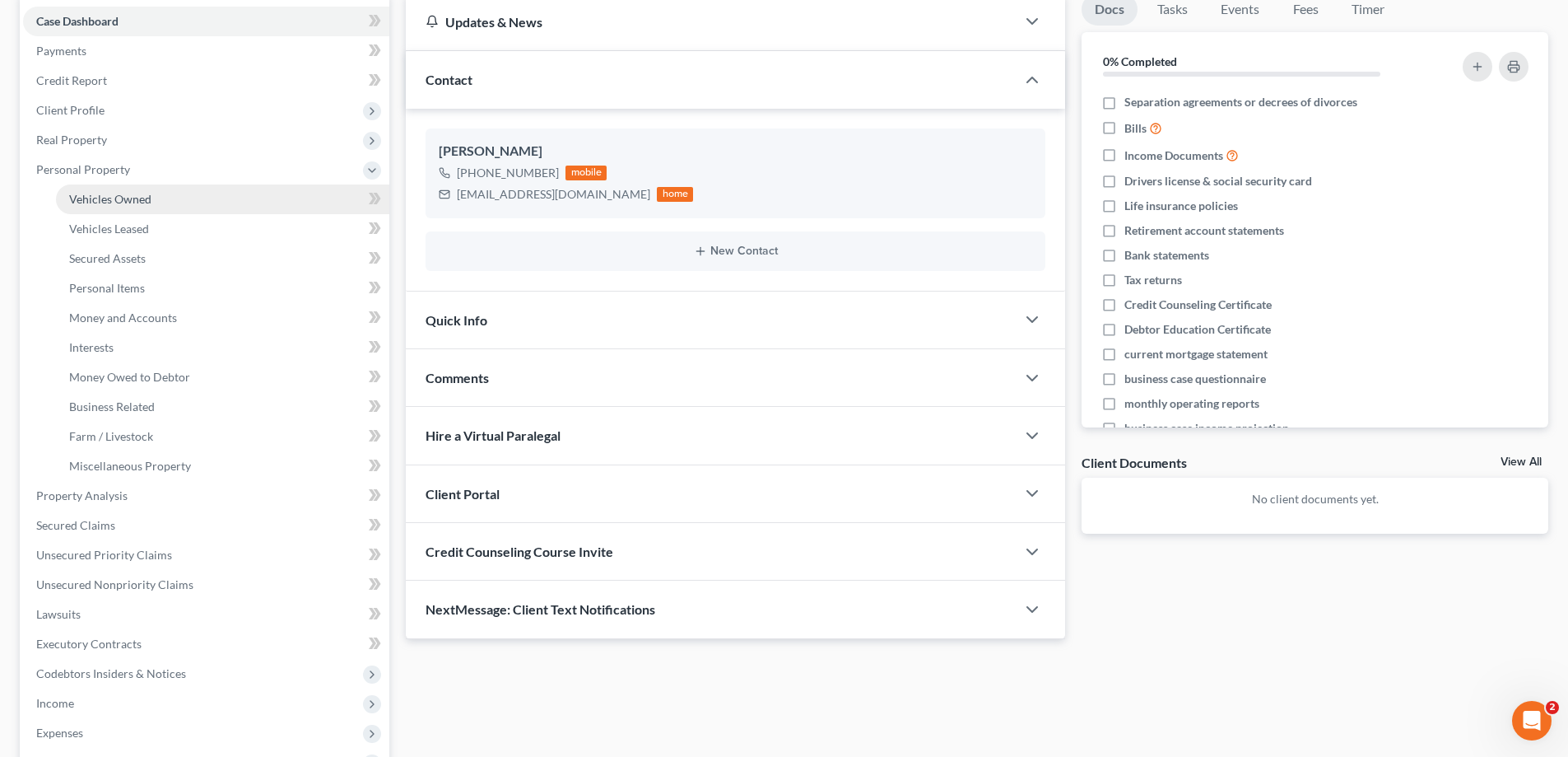
click at [107, 194] on span "Vehicles Owned" at bounding box center [110, 199] width 82 height 14
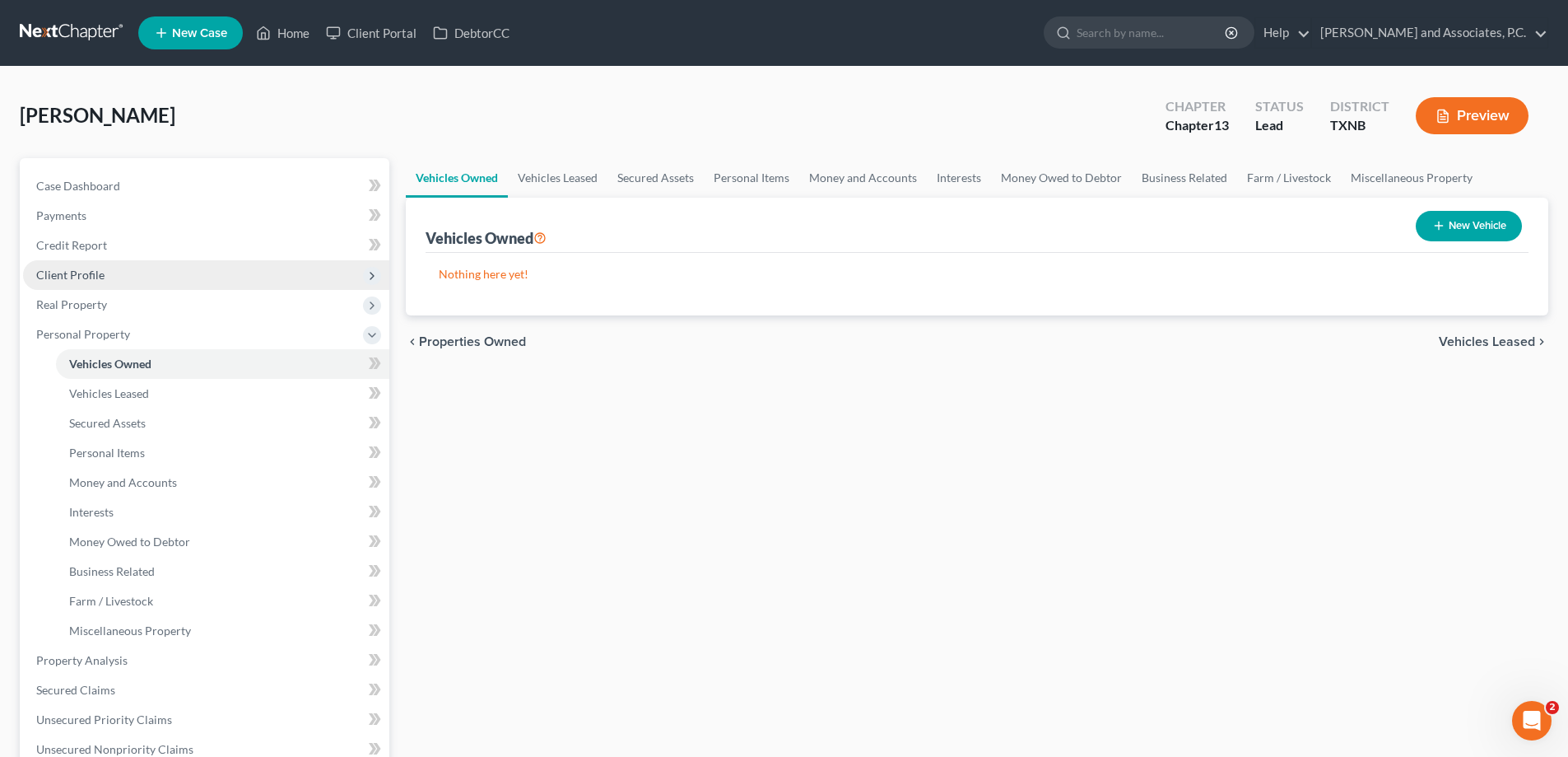
click at [73, 272] on span "Client Profile" at bounding box center [70, 275] width 68 height 14
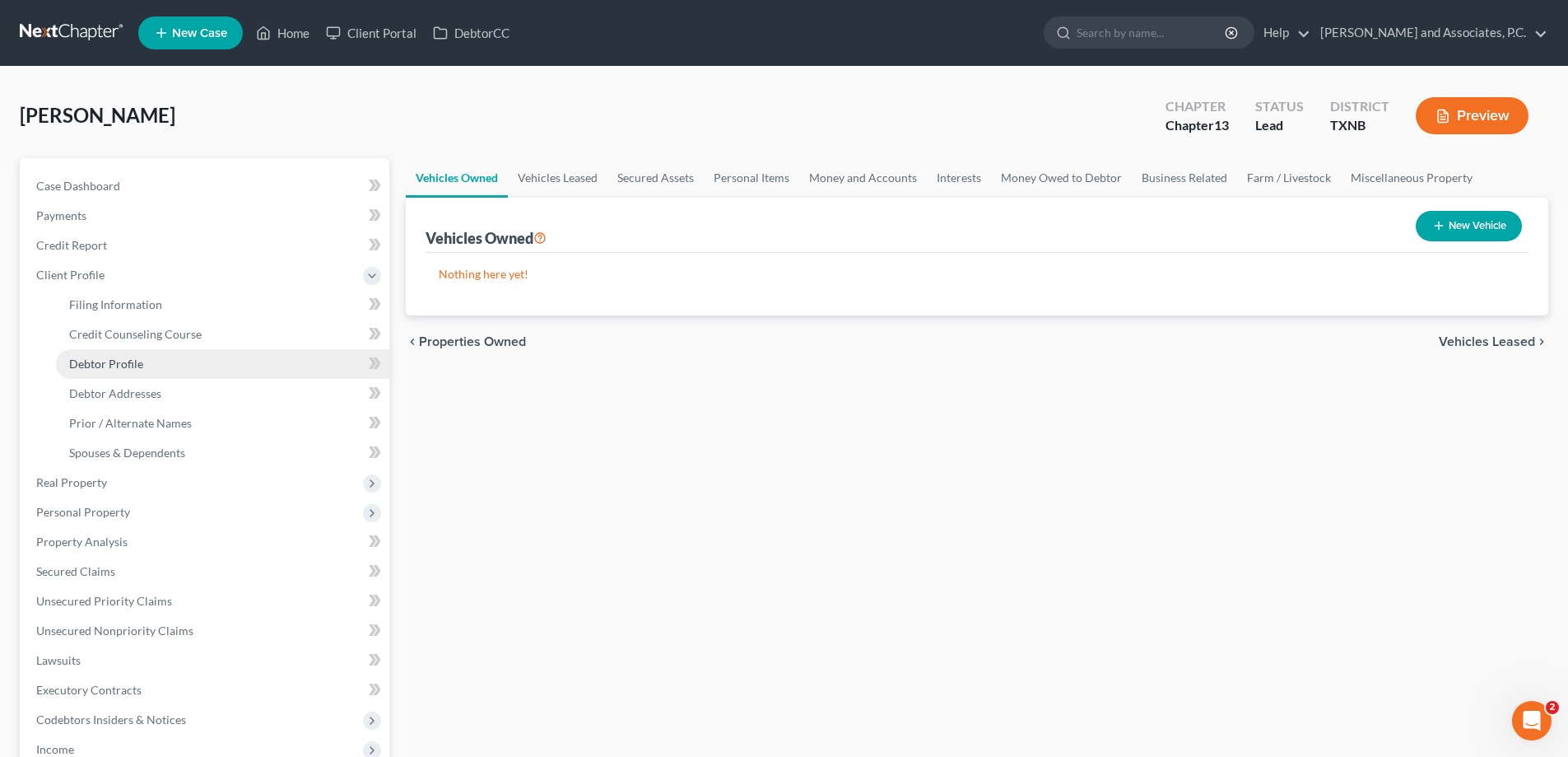
click at [103, 366] on span "Debtor Profile" at bounding box center [106, 363] width 74 height 14
select select "0"
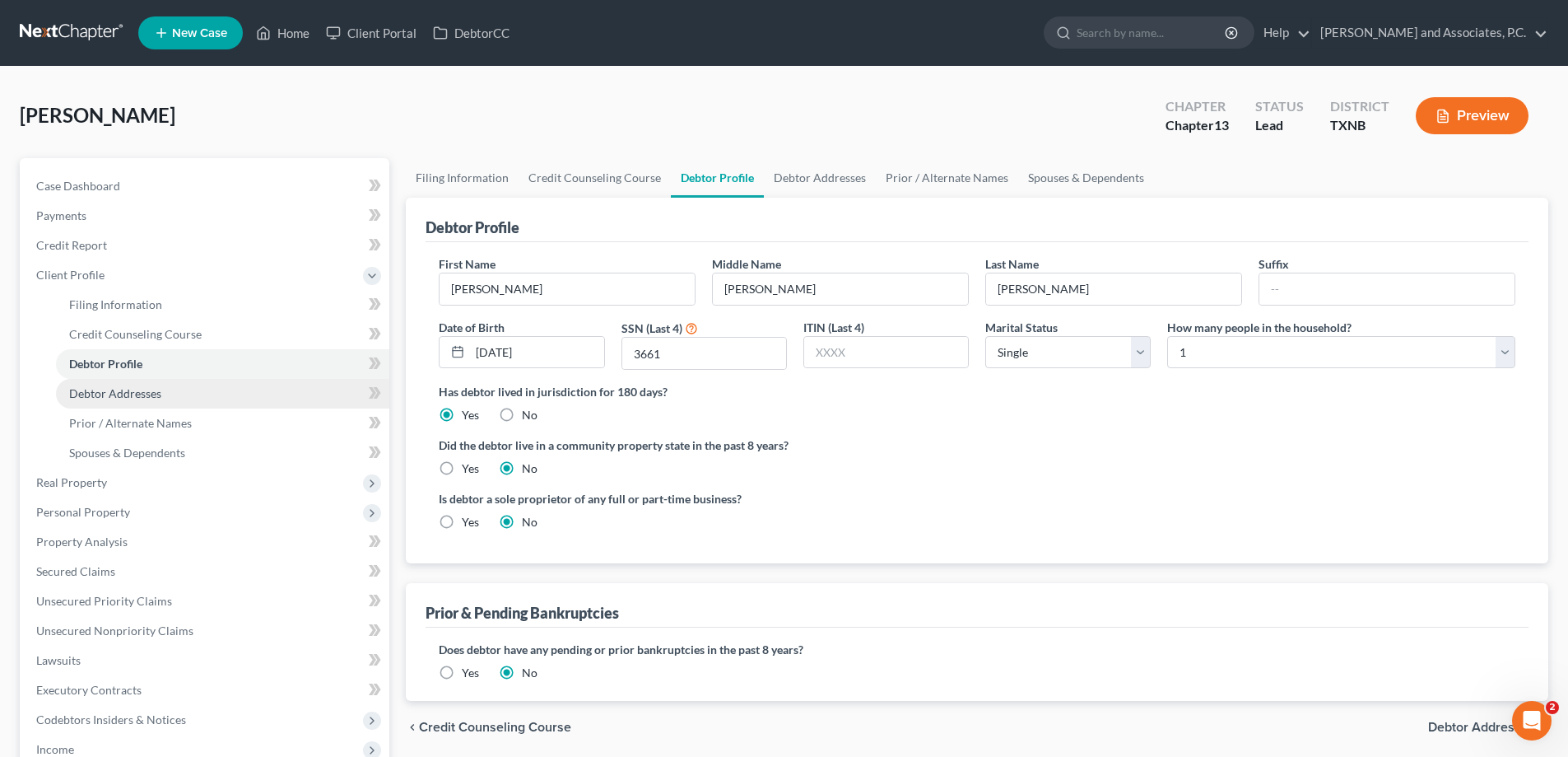
click at [166, 392] on link "Debtor Addresses" at bounding box center [223, 393] width 333 height 29
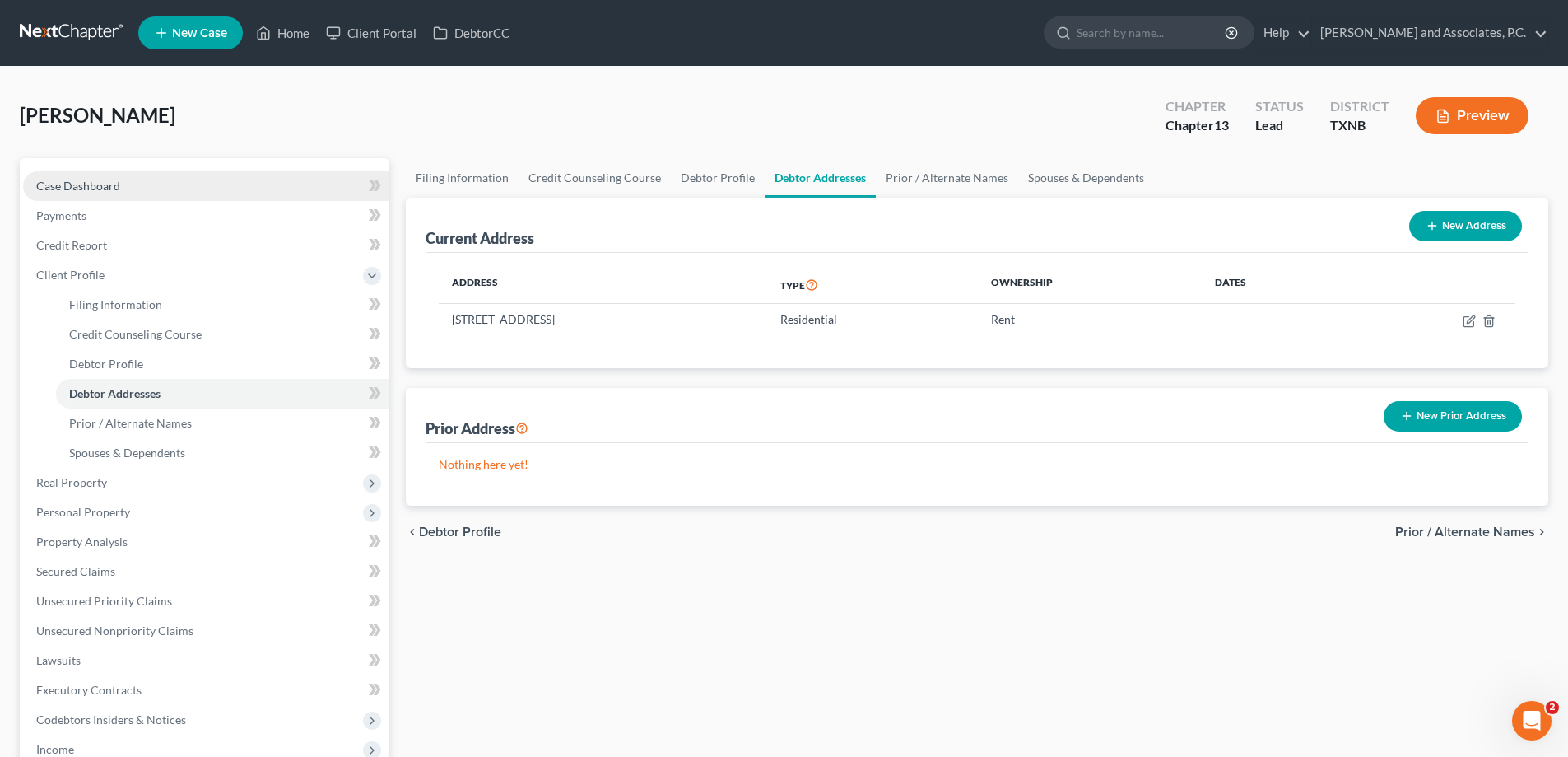
click at [117, 188] on span "Case Dashboard" at bounding box center [78, 186] width 84 height 14
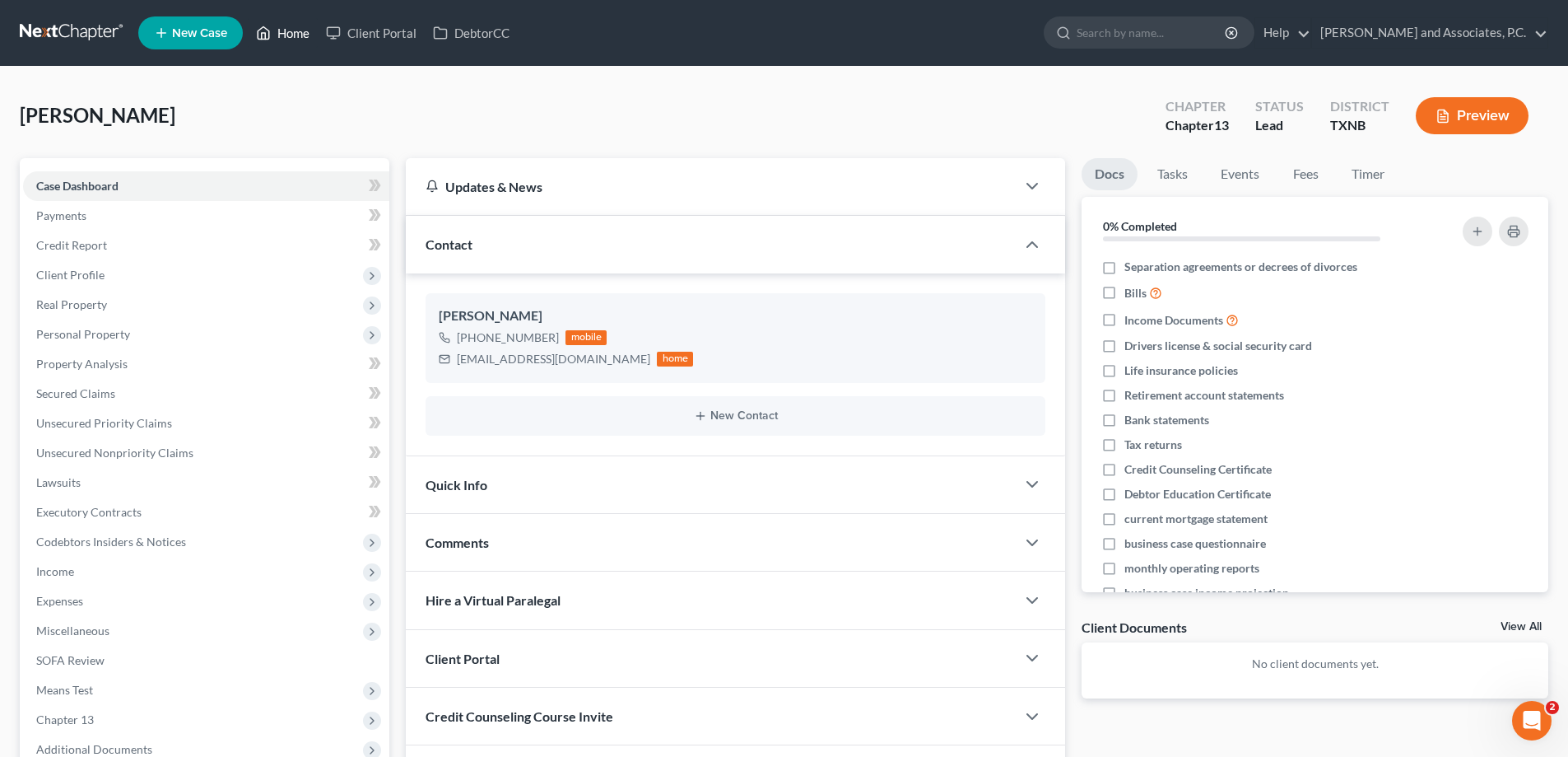
click at [281, 35] on link "Home" at bounding box center [283, 32] width 70 height 29
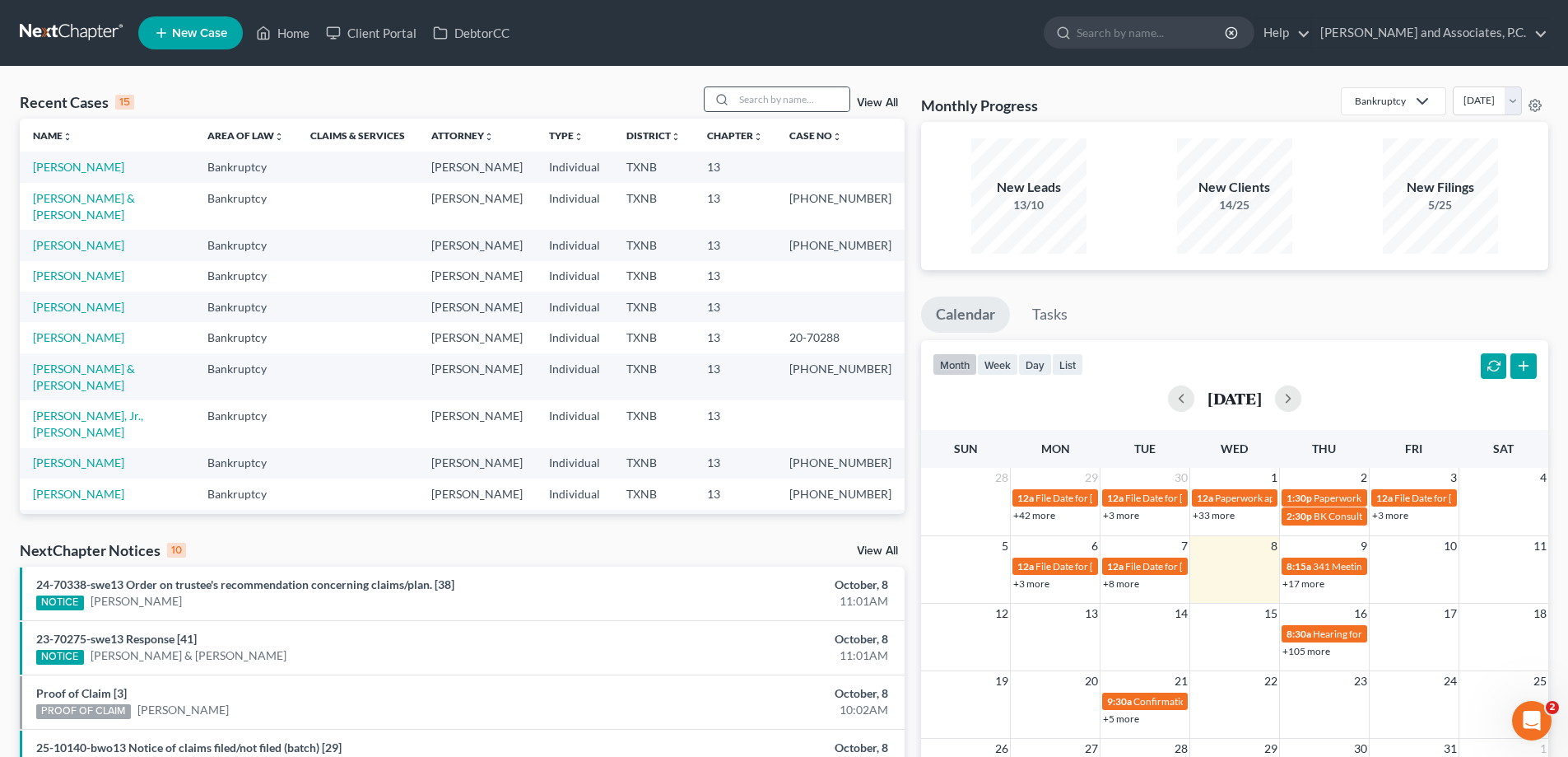
click at [734, 93] on div at bounding box center [719, 99] width 29 height 24
click at [743, 103] on input "search" at bounding box center [792, 99] width 116 height 24
click at [781, 91] on input "search" at bounding box center [792, 99] width 116 height 24
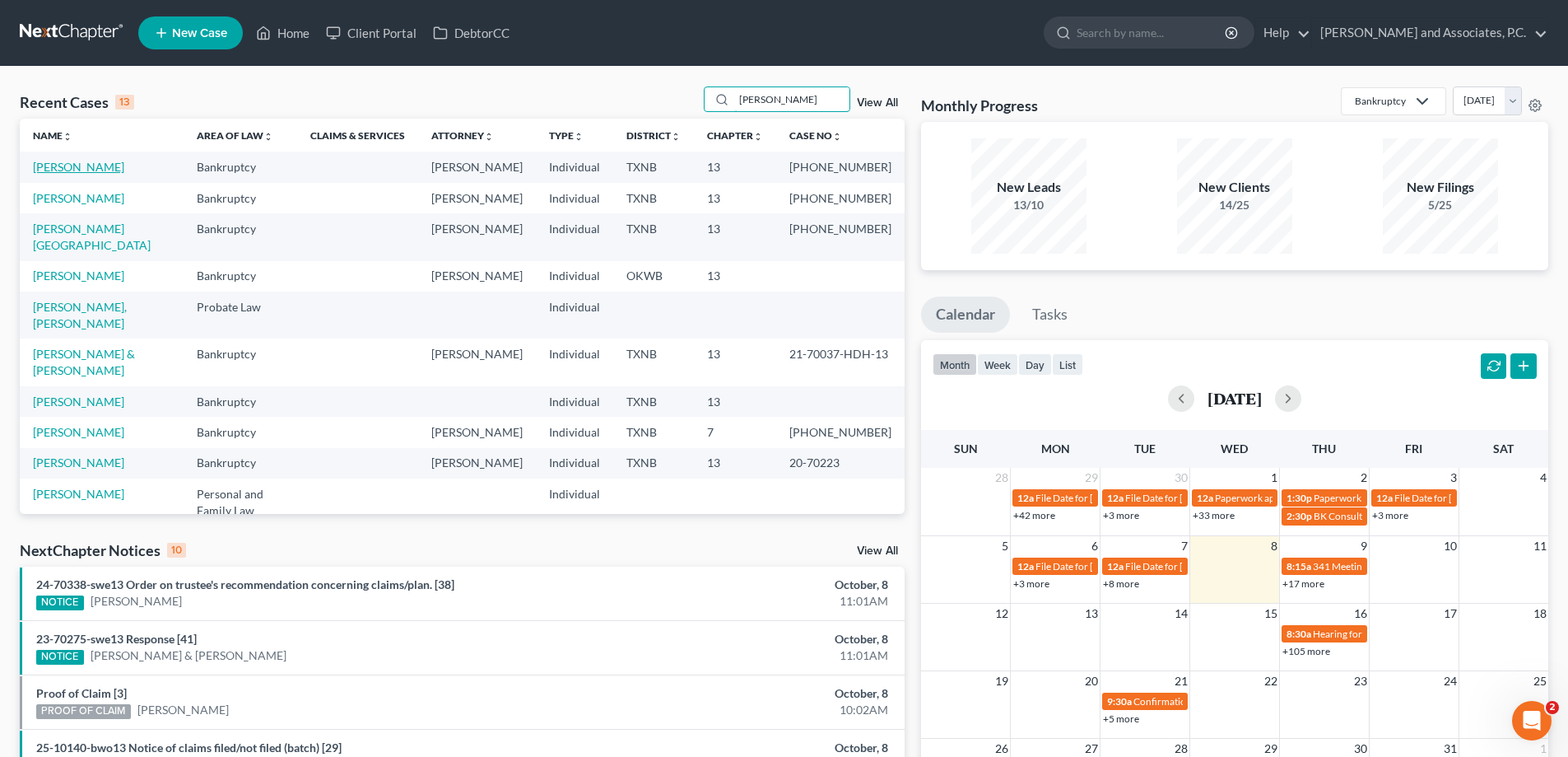
type input "wilson"
click at [101, 167] on link "Wilson, Patricia" at bounding box center [79, 167] width 91 height 14
select select "5"
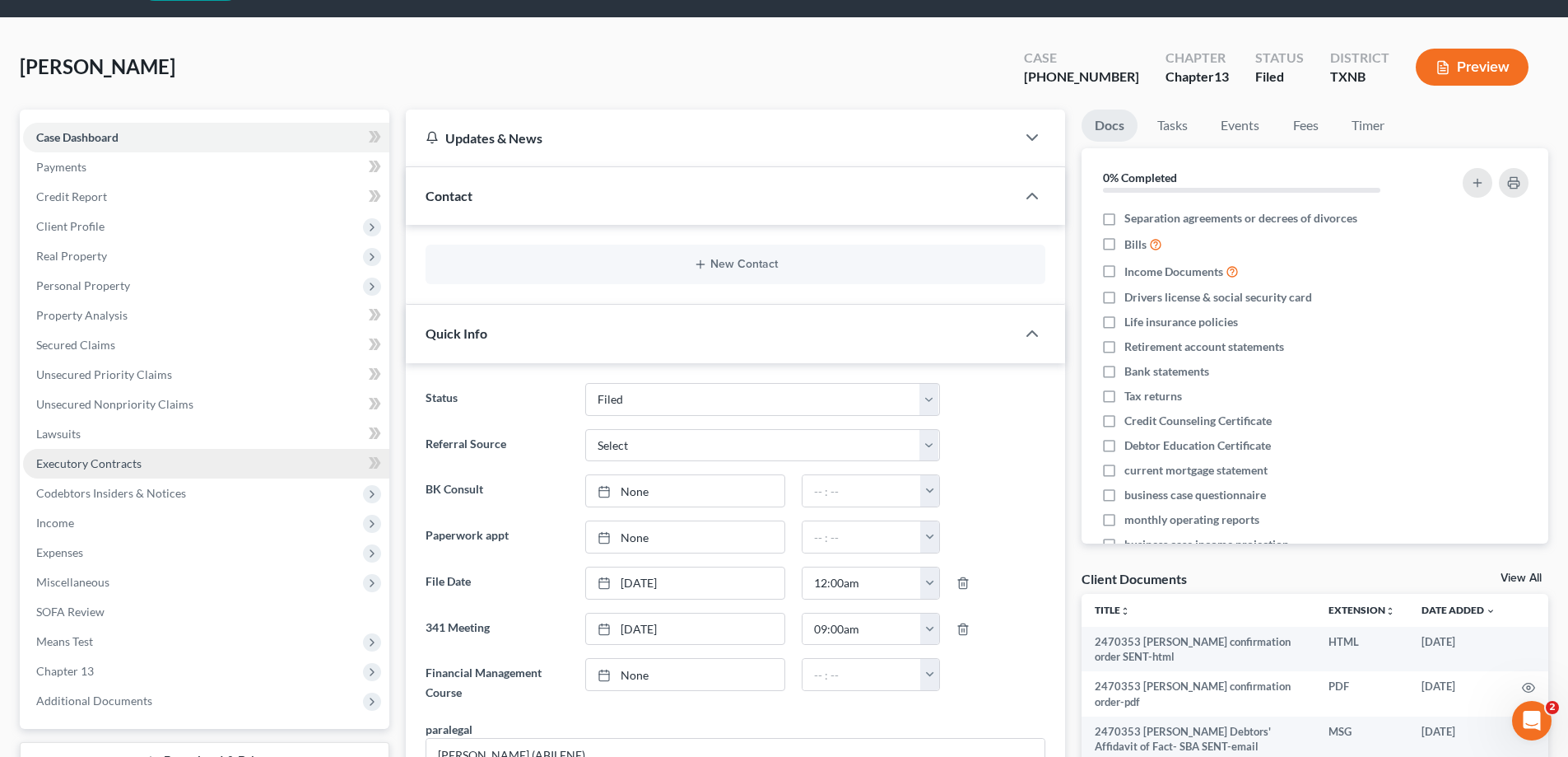
scroll to position [165, 0]
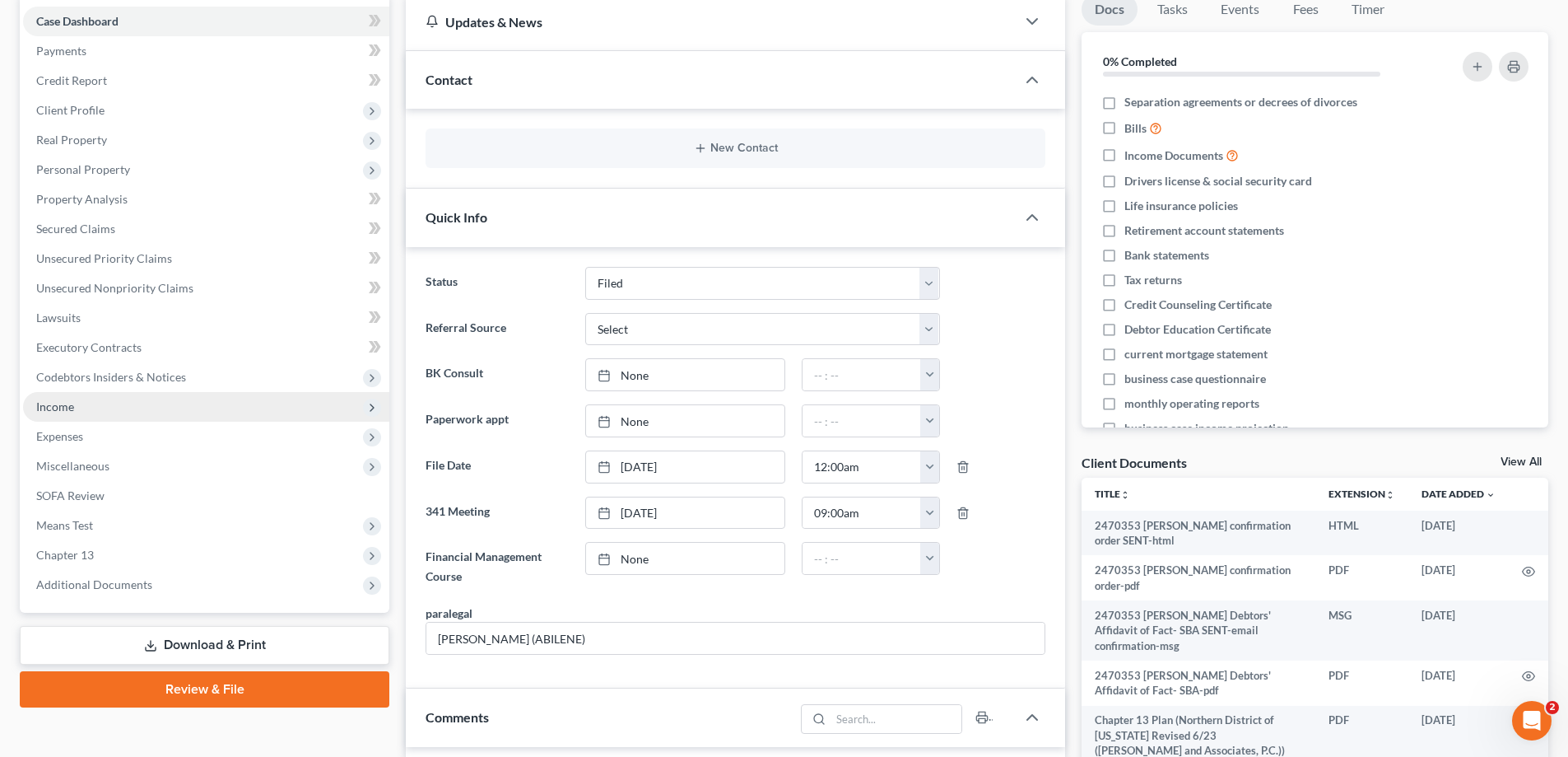
click at [84, 416] on span "Income" at bounding box center [205, 406] width 366 height 29
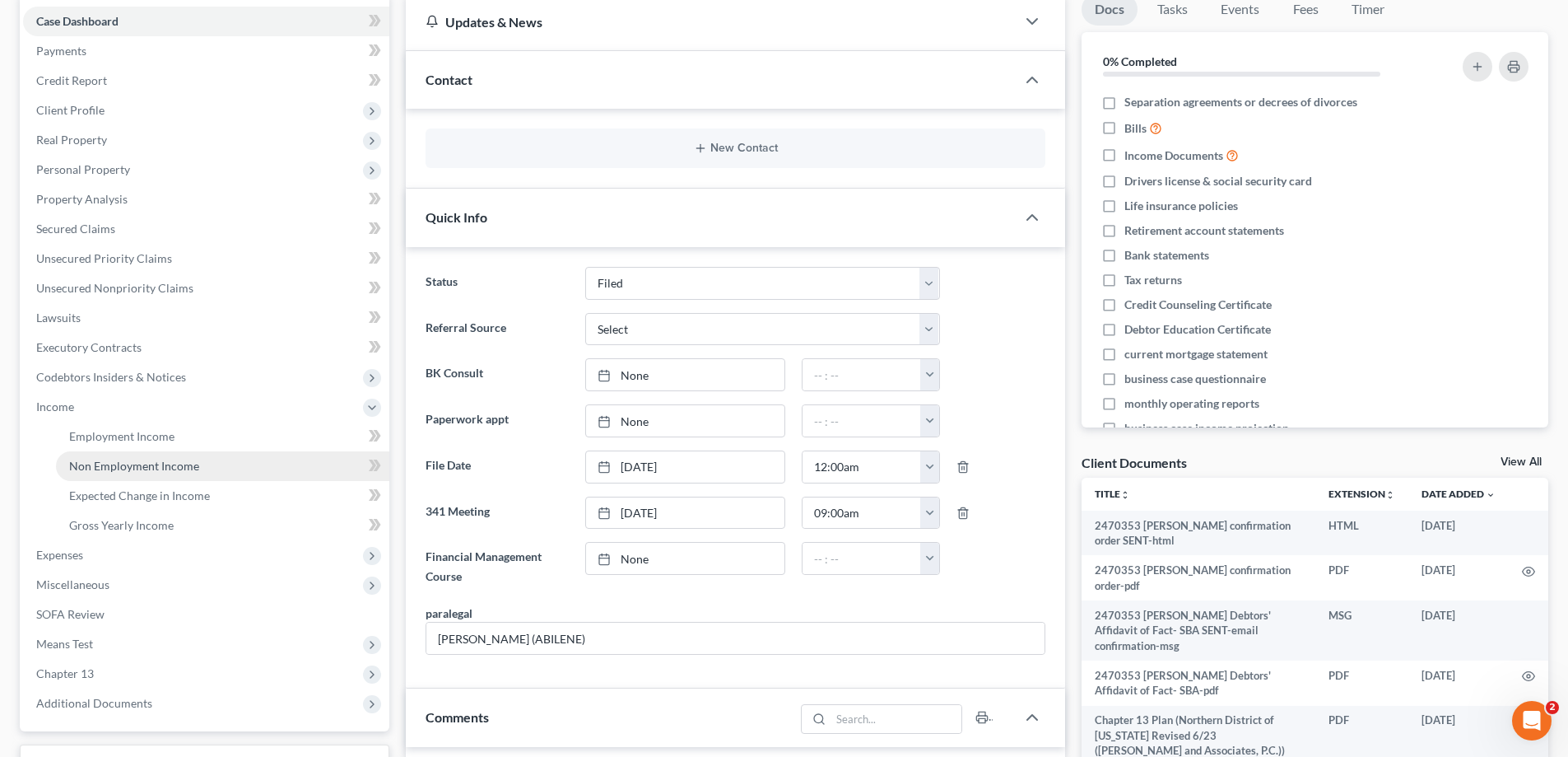
click at [139, 459] on span "Non Employment Income" at bounding box center [134, 465] width 130 height 14
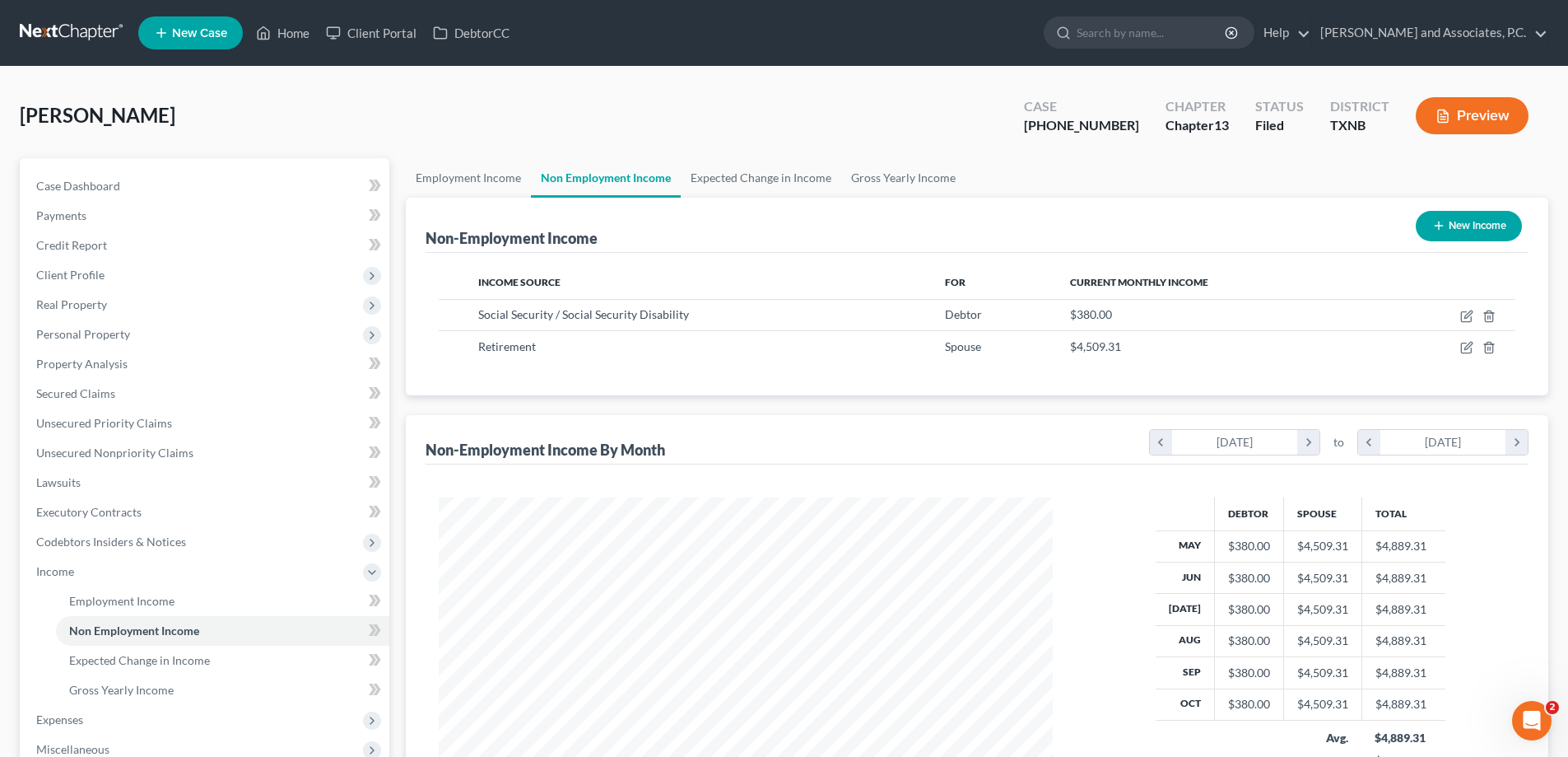
scroll to position [307, 647]
click at [480, 174] on link "Employment Income" at bounding box center [469, 178] width 125 height 40
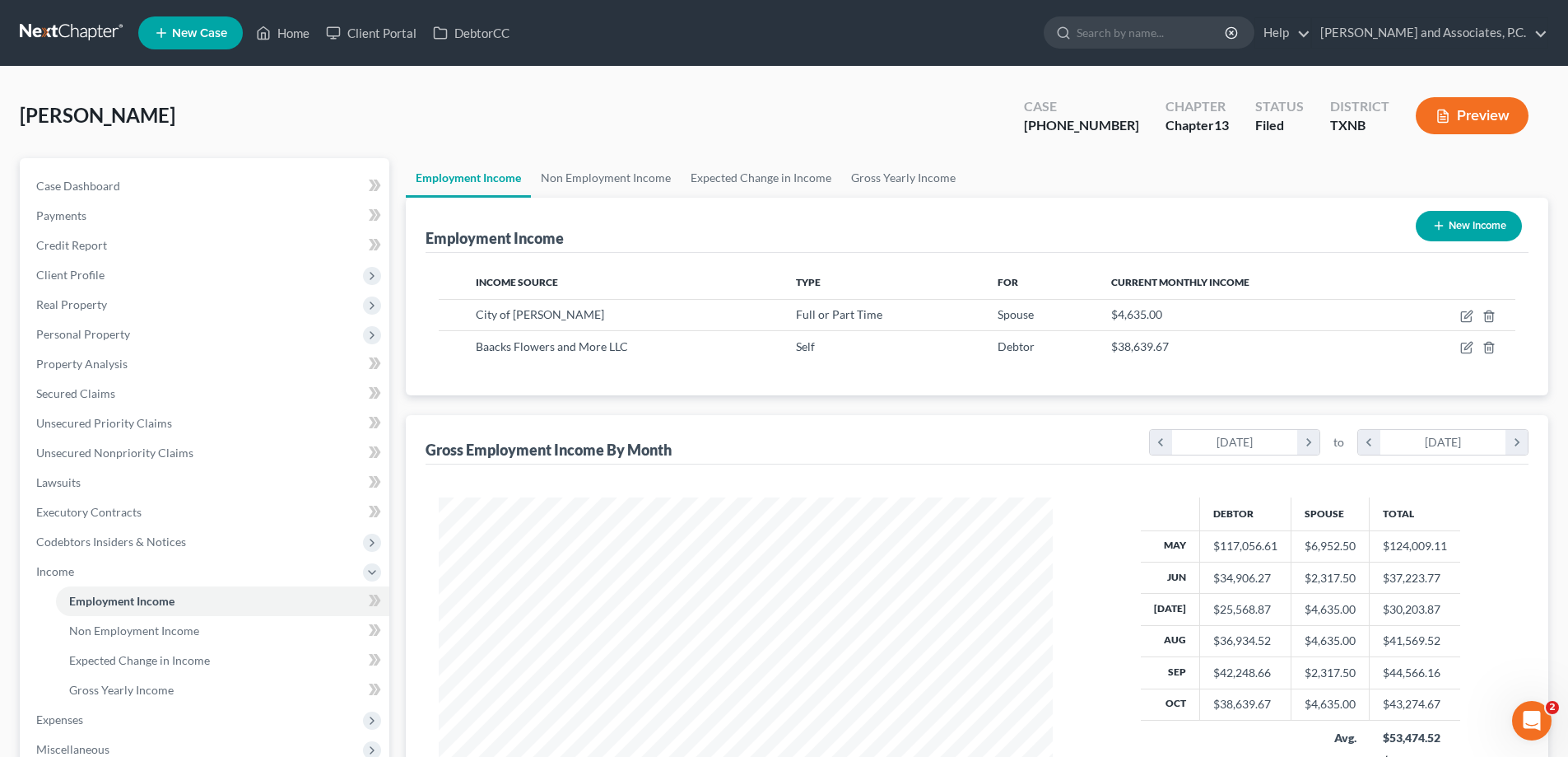
scroll to position [307, 647]
click at [615, 179] on link "Non Employment Income" at bounding box center [606, 178] width 150 height 40
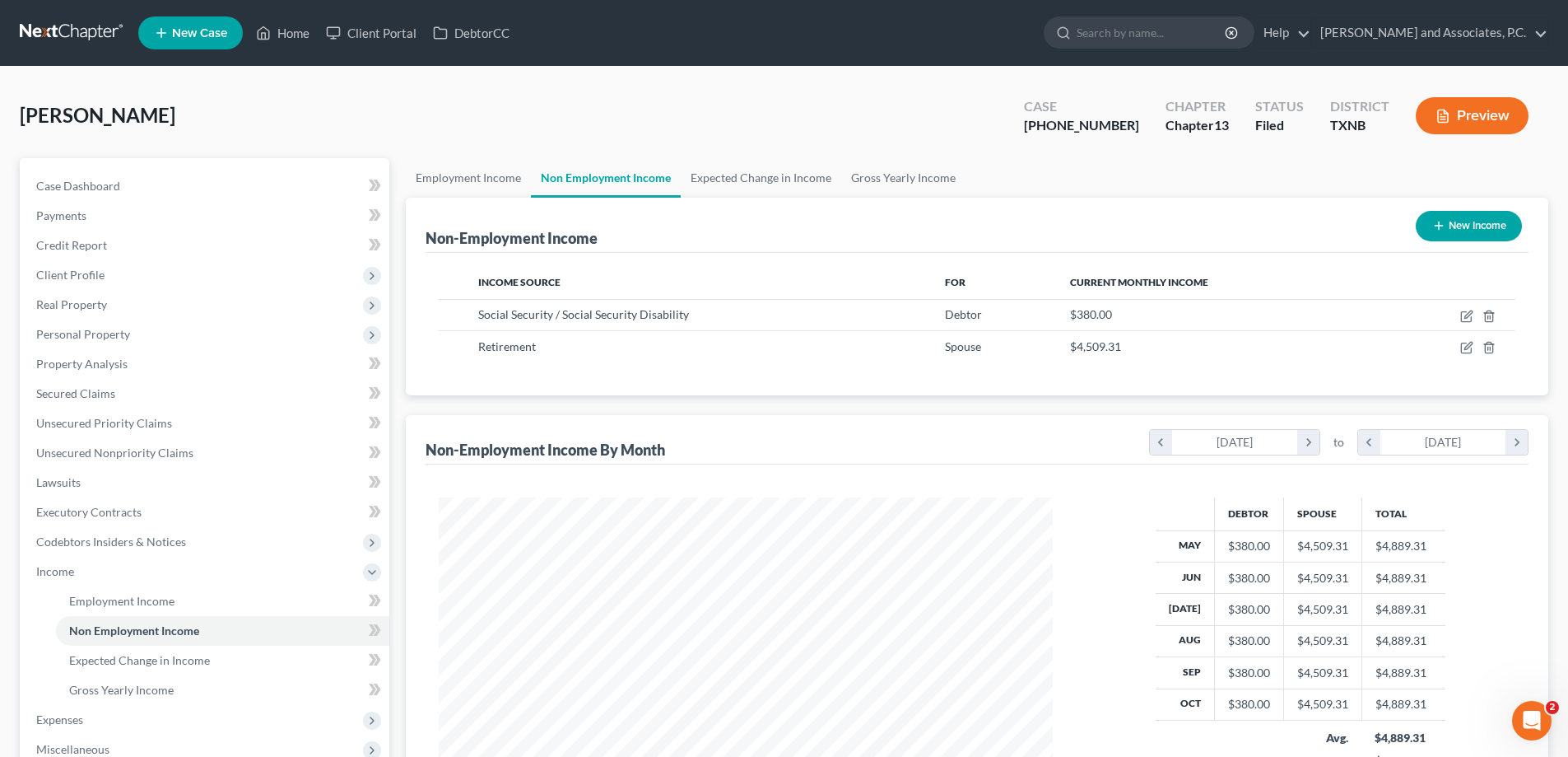
scroll to position [307, 647]
click at [740, 178] on link "Expected Change in Income" at bounding box center [761, 178] width 161 height 40
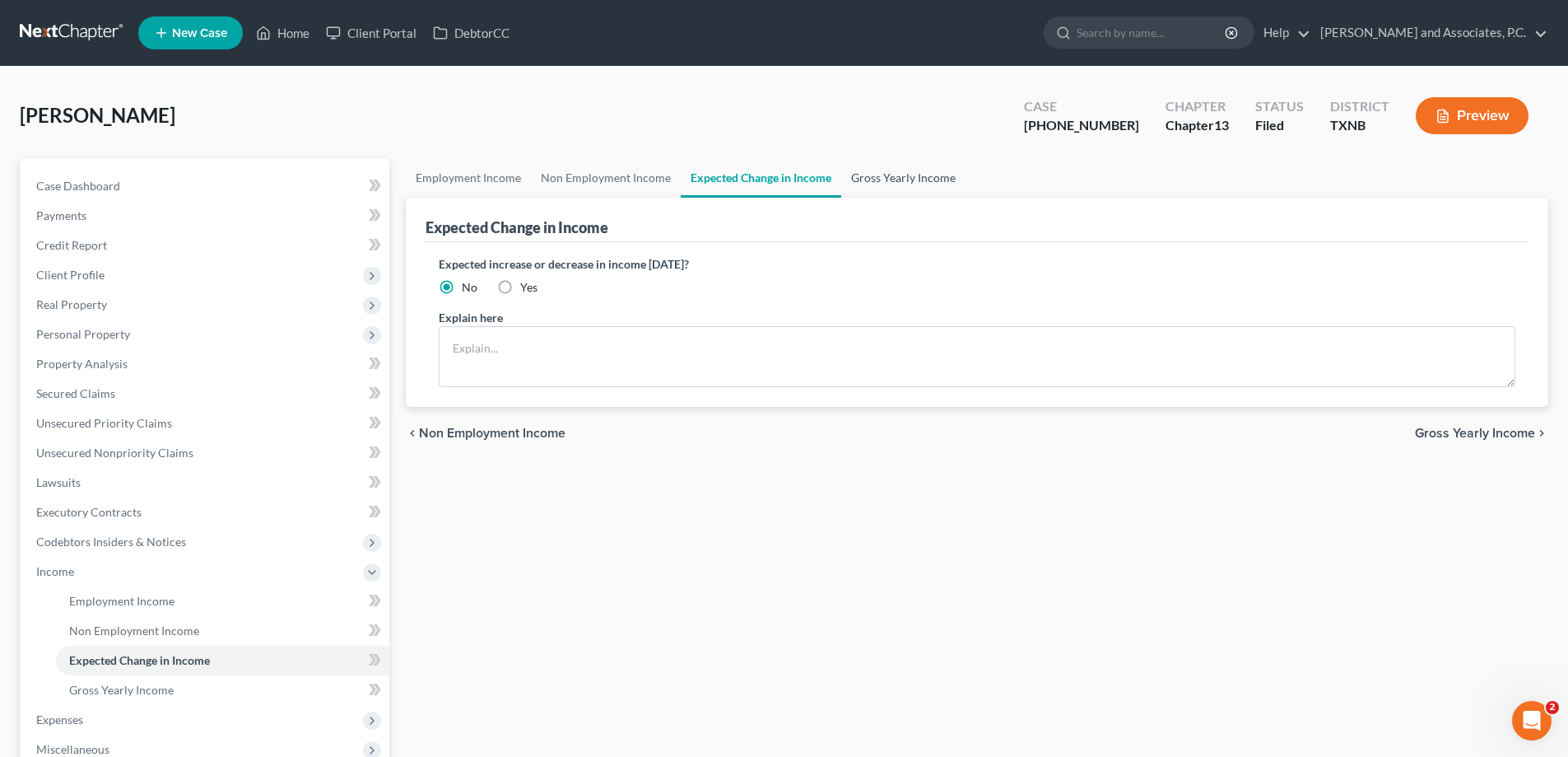
click at [868, 176] on link "Gross Yearly Income" at bounding box center [902, 178] width 124 height 40
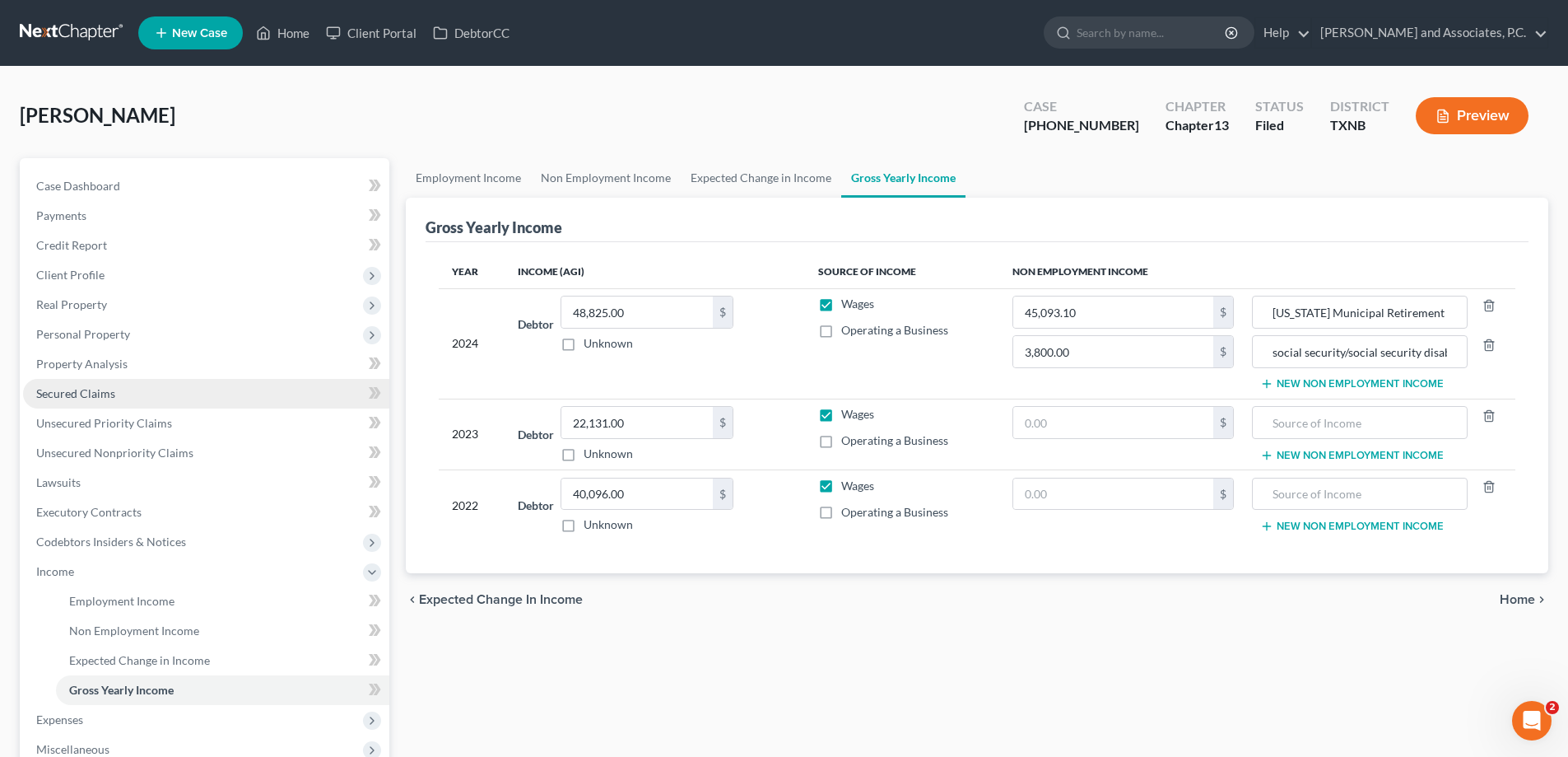
scroll to position [297, 0]
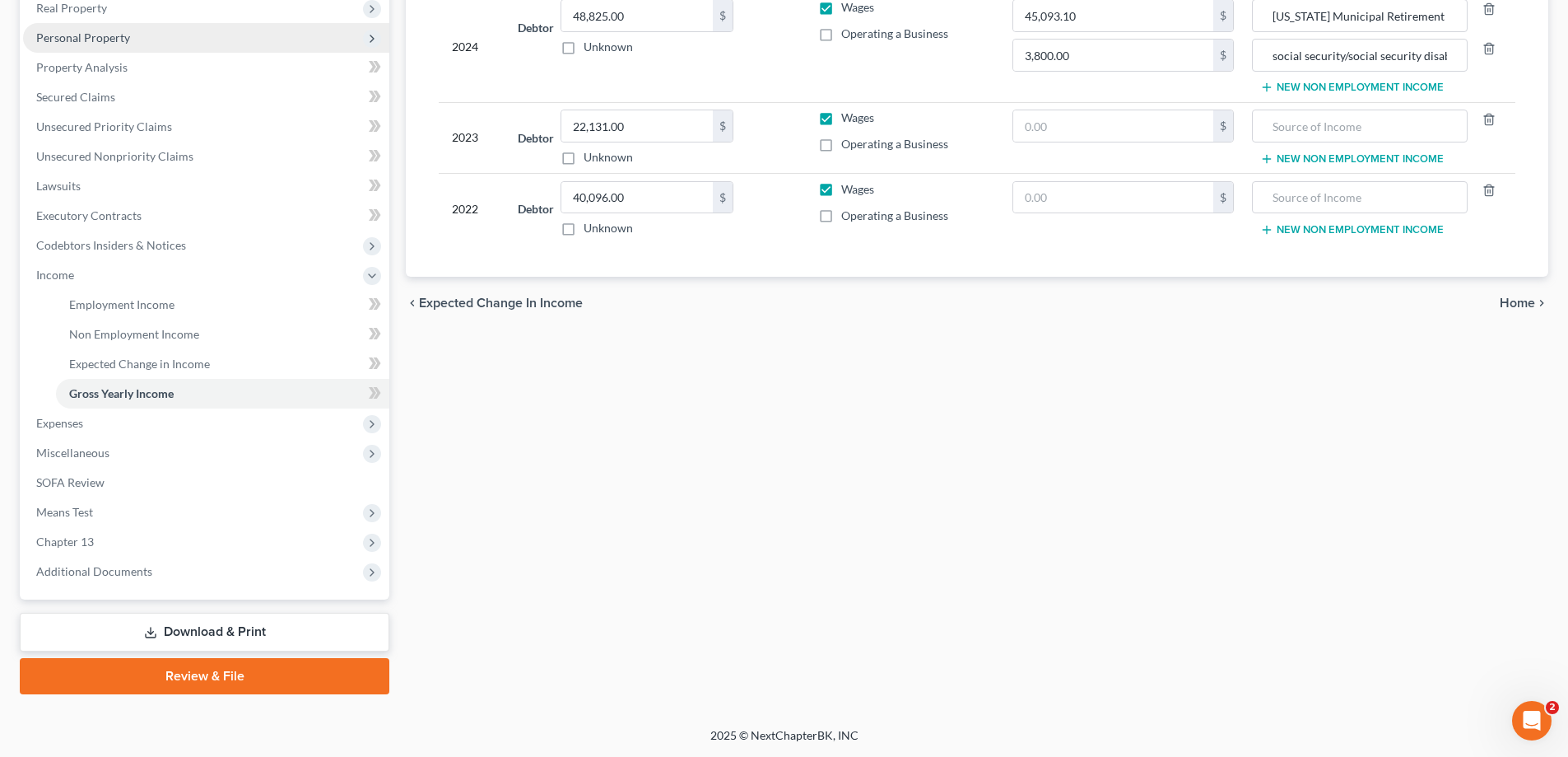
click at [117, 28] on span "Personal Property" at bounding box center [205, 37] width 366 height 29
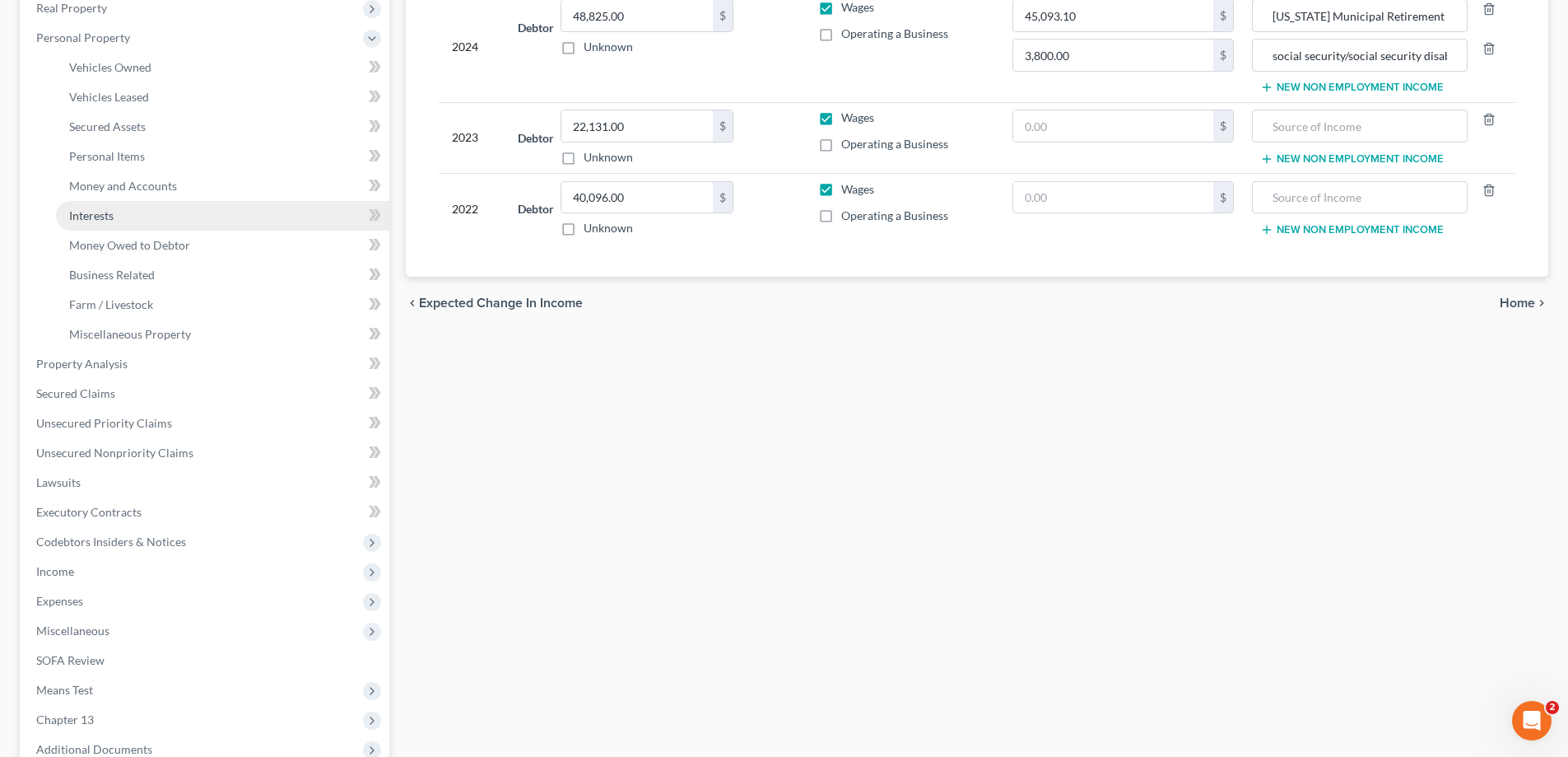
click at [122, 219] on link "Interests" at bounding box center [223, 215] width 333 height 29
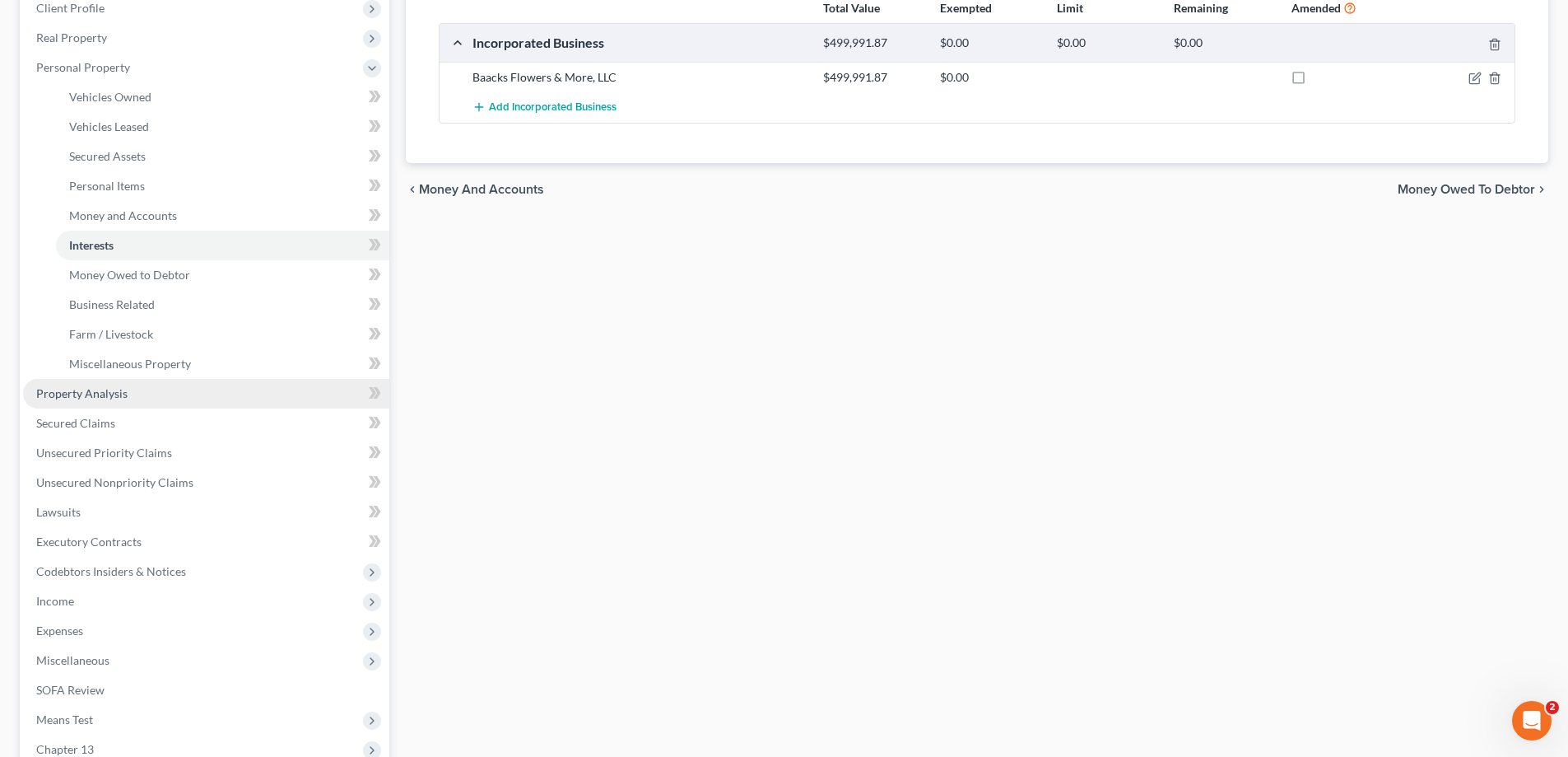
scroll to position [330, 0]
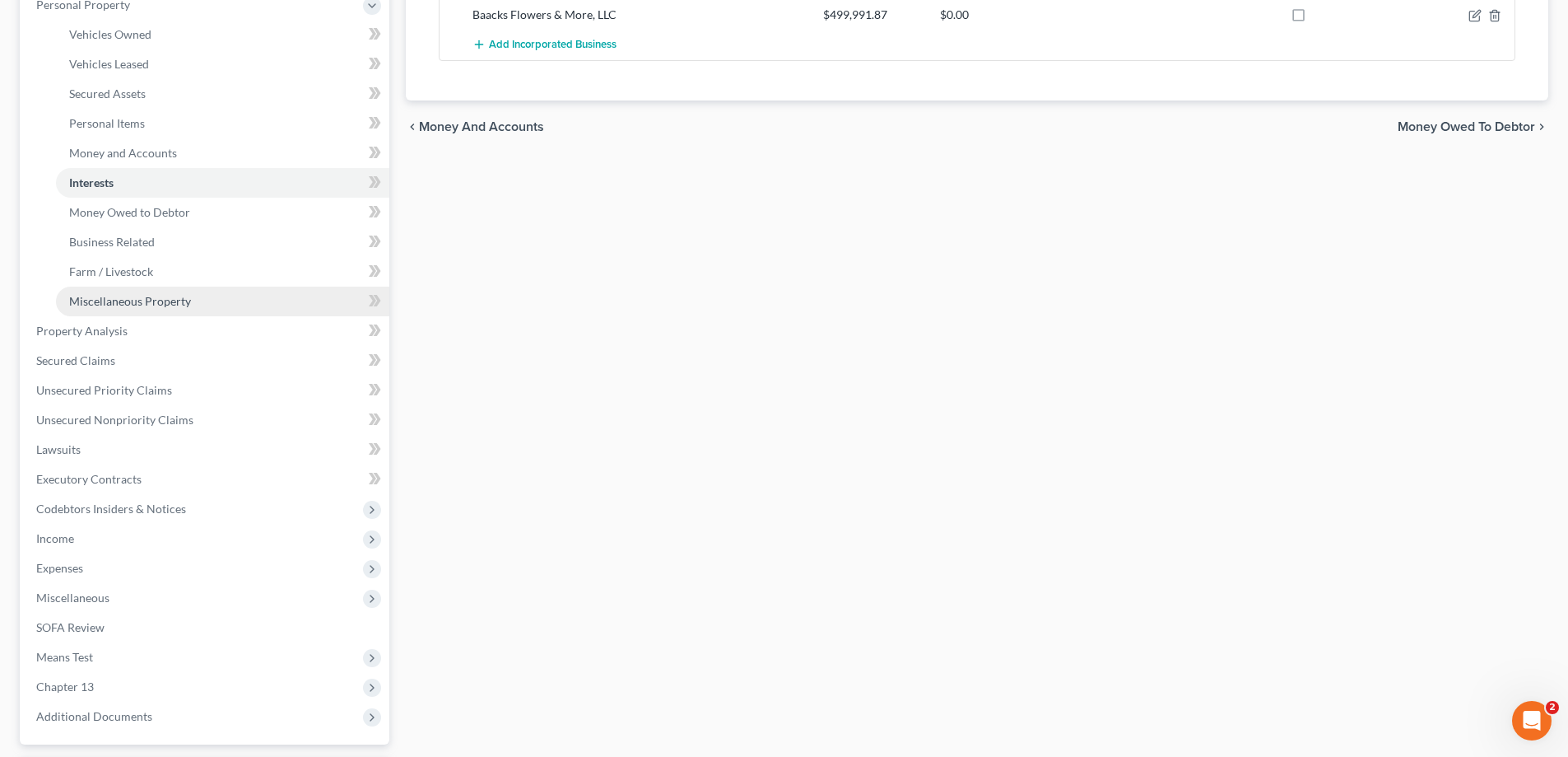
click at [123, 299] on span "Miscellaneous Property" at bounding box center [130, 300] width 122 height 14
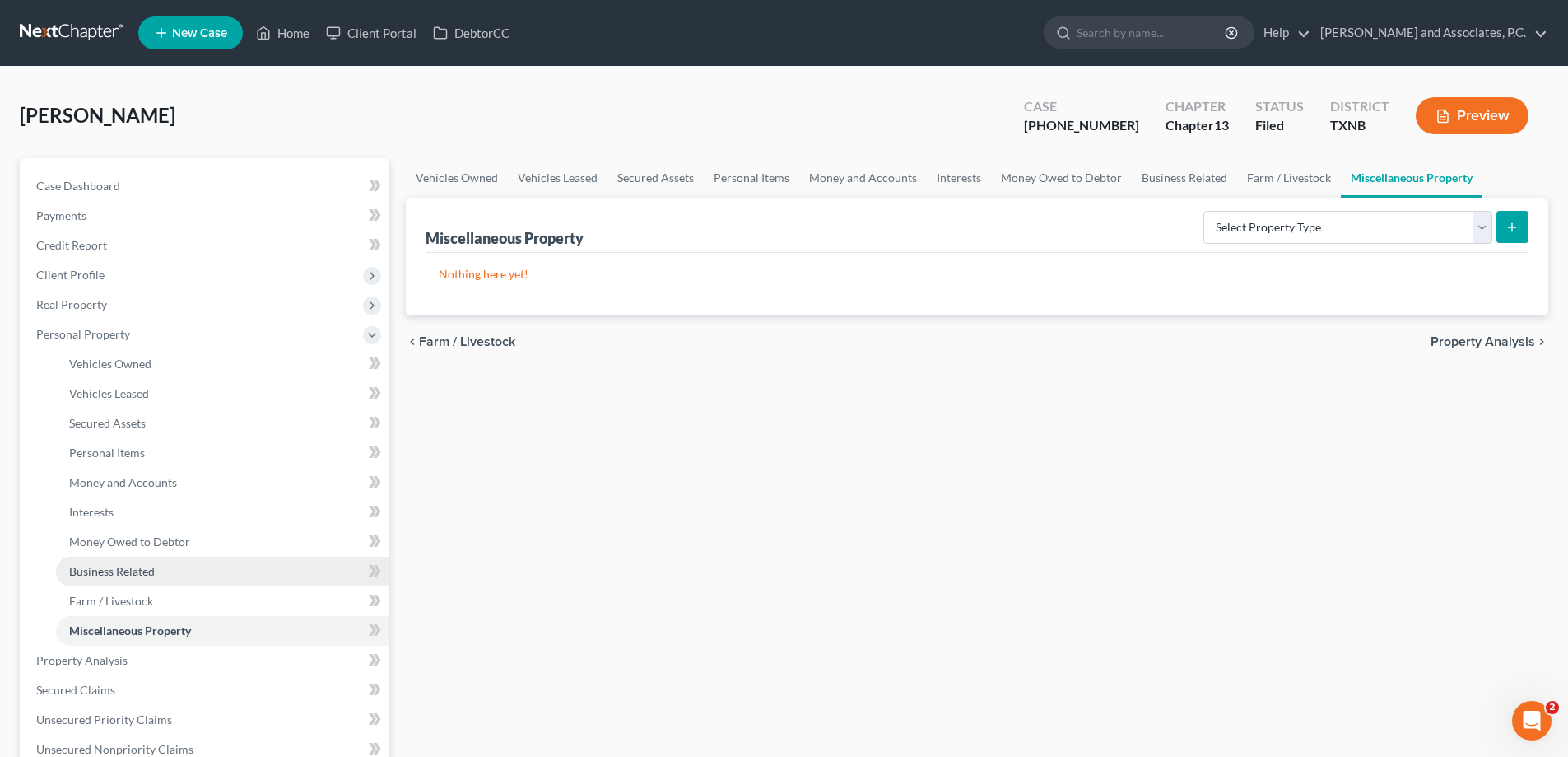
click at [134, 581] on link "Business Related" at bounding box center [223, 571] width 333 height 29
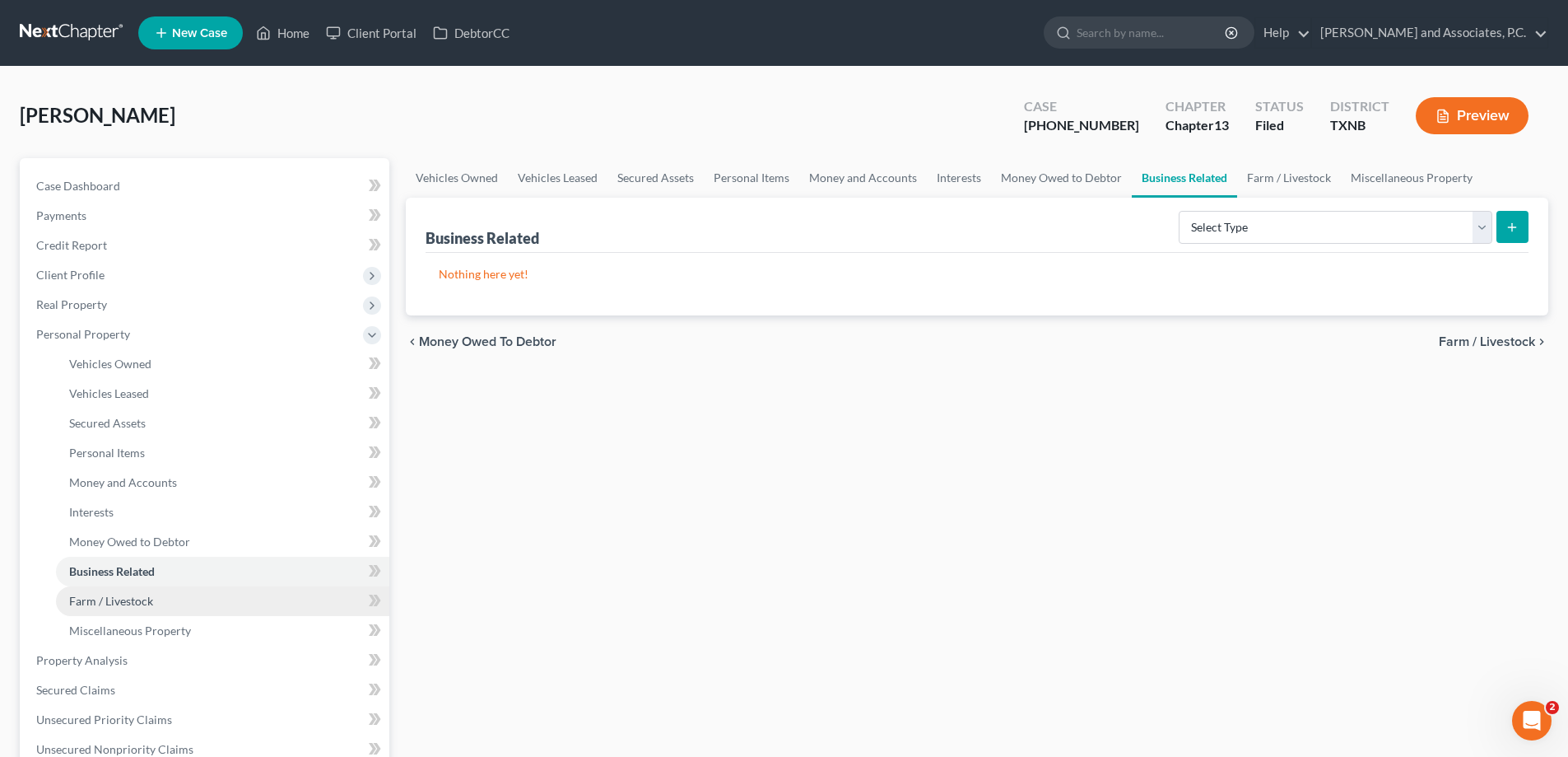
click at [131, 604] on span "Farm / Livestock" at bounding box center [111, 601] width 84 height 14
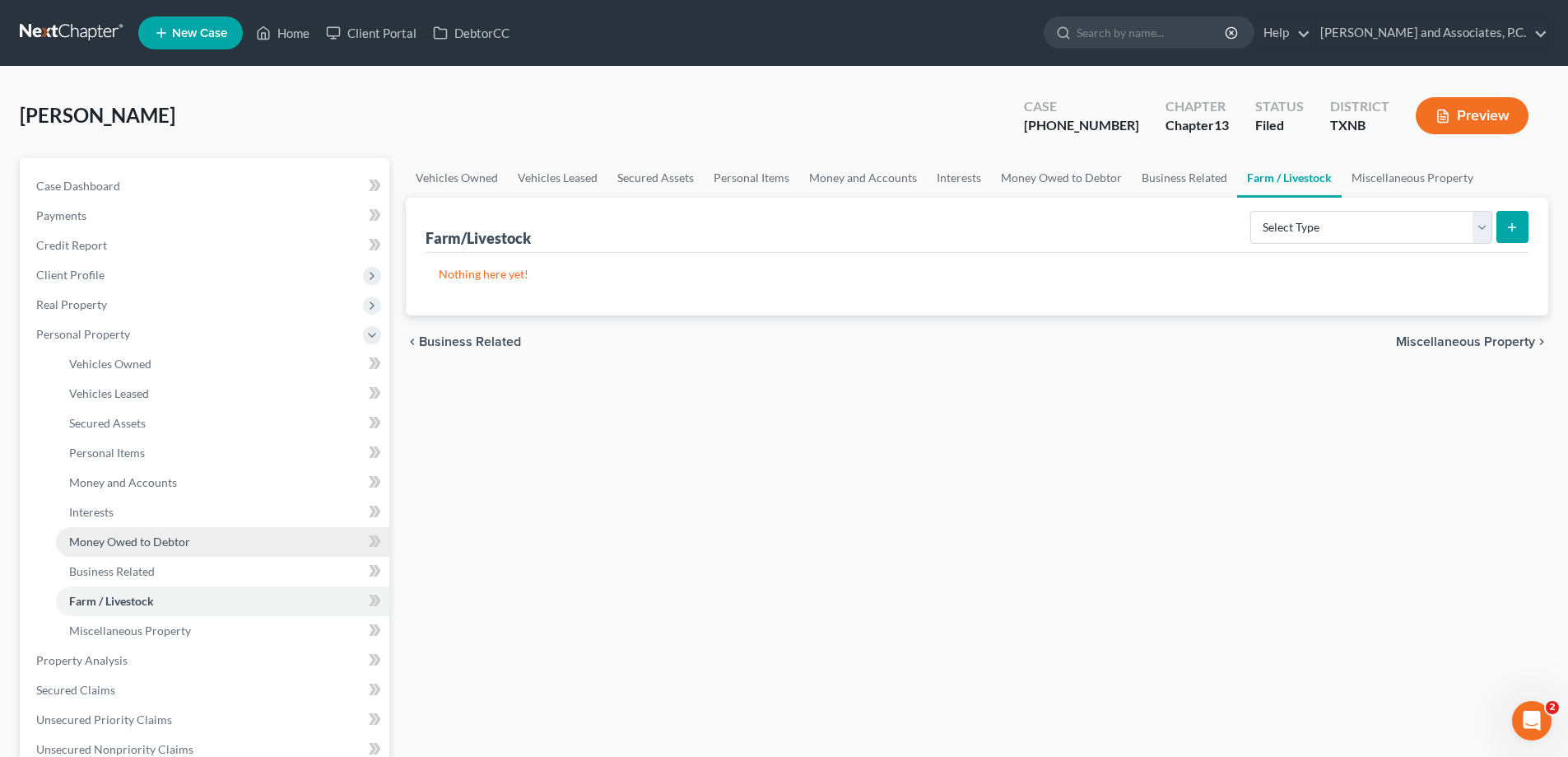
click at [131, 544] on span "Money Owed to Debtor" at bounding box center [130, 541] width 121 height 14
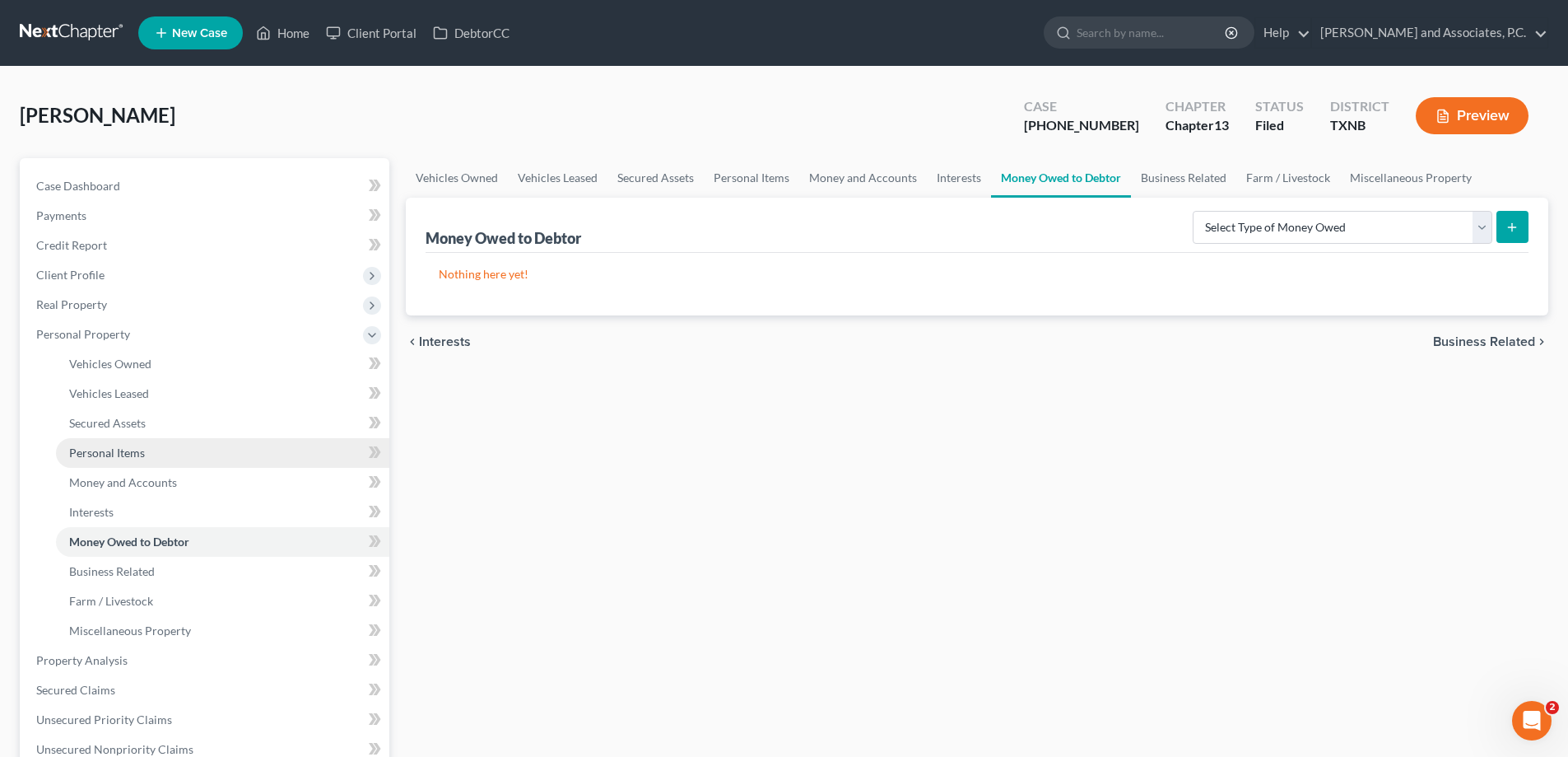
click at [120, 459] on span "Personal Items" at bounding box center [107, 452] width 76 height 14
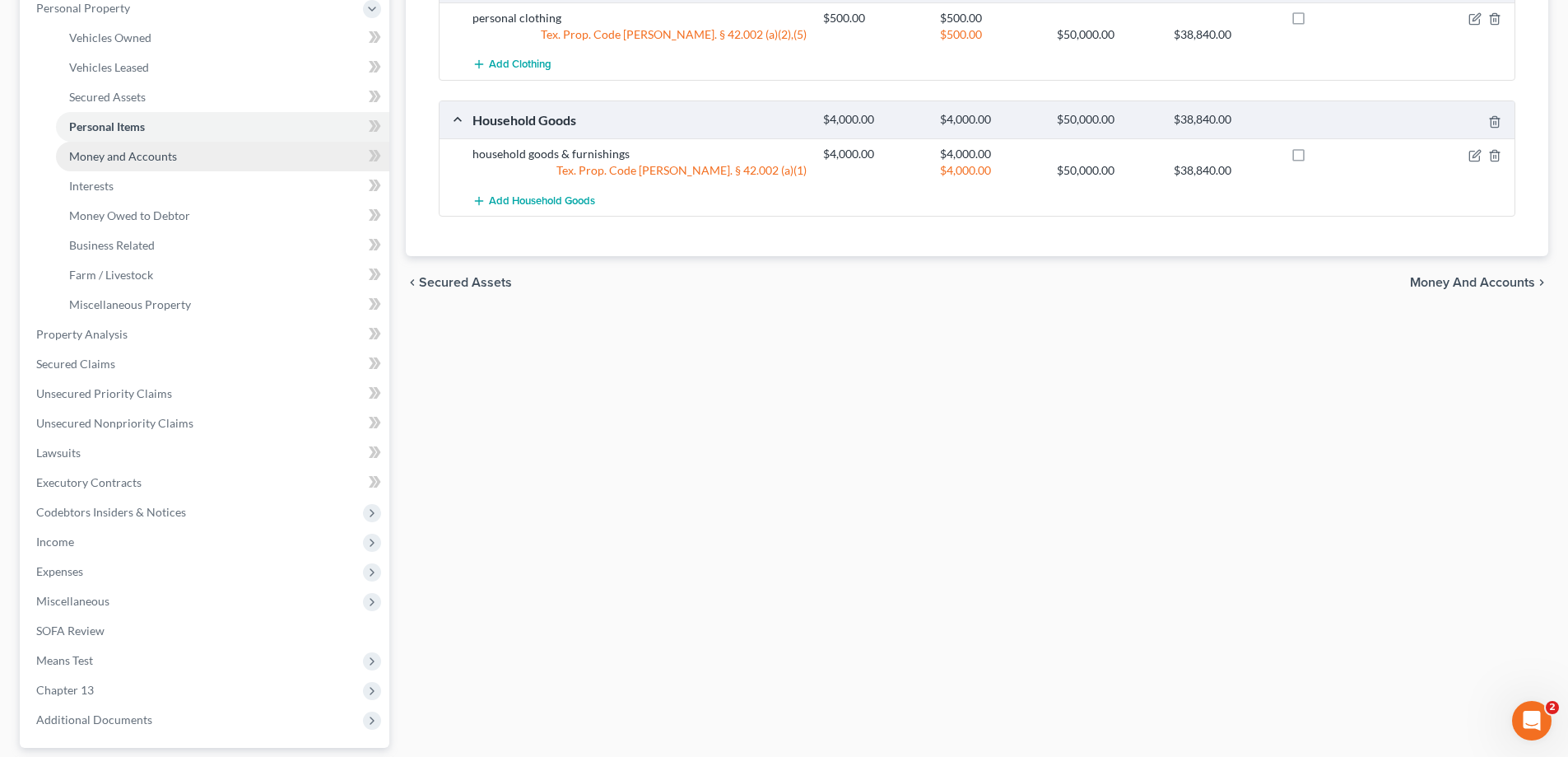
scroll to position [330, 0]
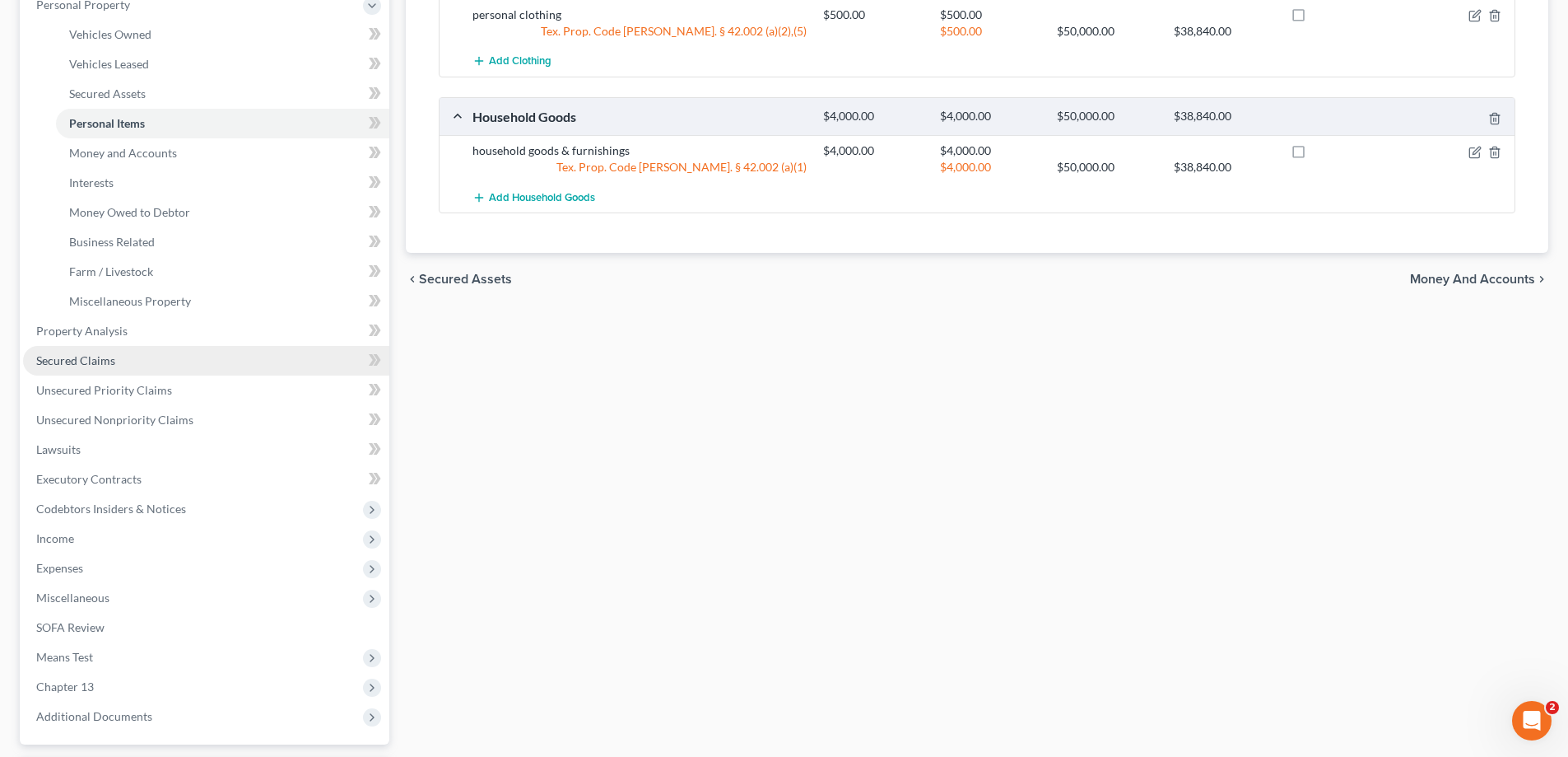
click at [88, 368] on link "Secured Claims" at bounding box center [205, 360] width 366 height 29
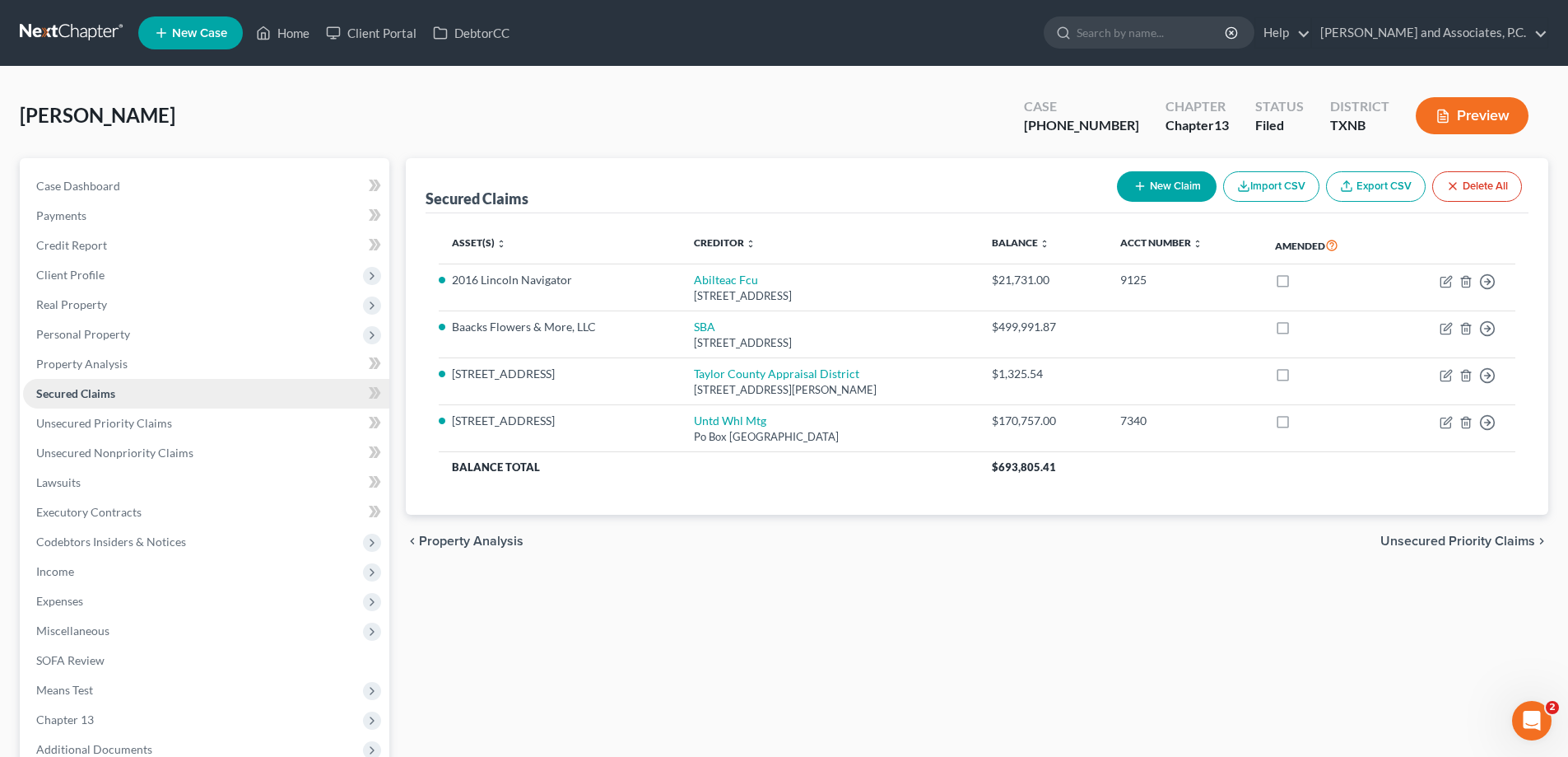
scroll to position [165, 0]
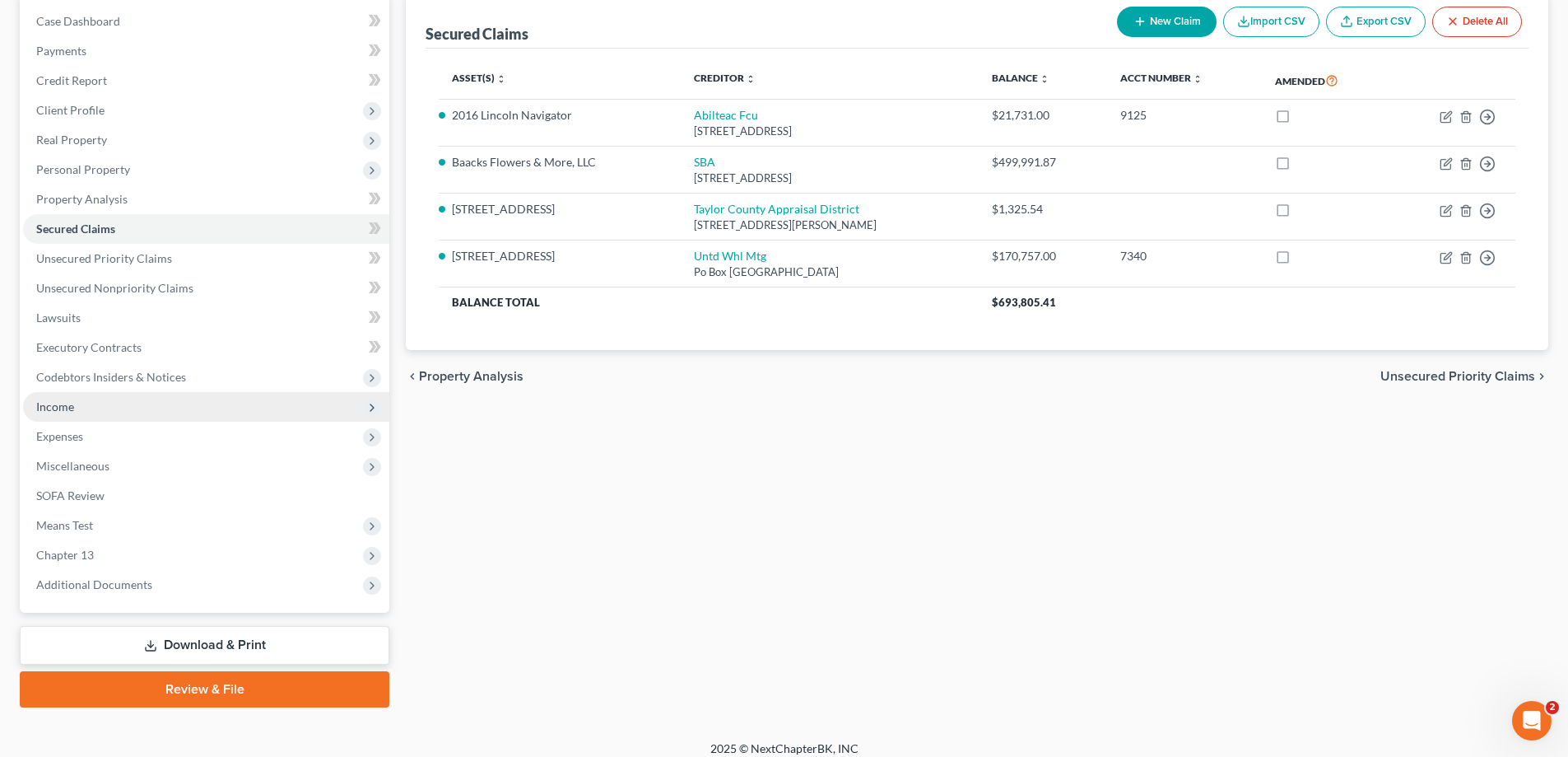
click at [142, 411] on span "Income" at bounding box center [205, 406] width 366 height 29
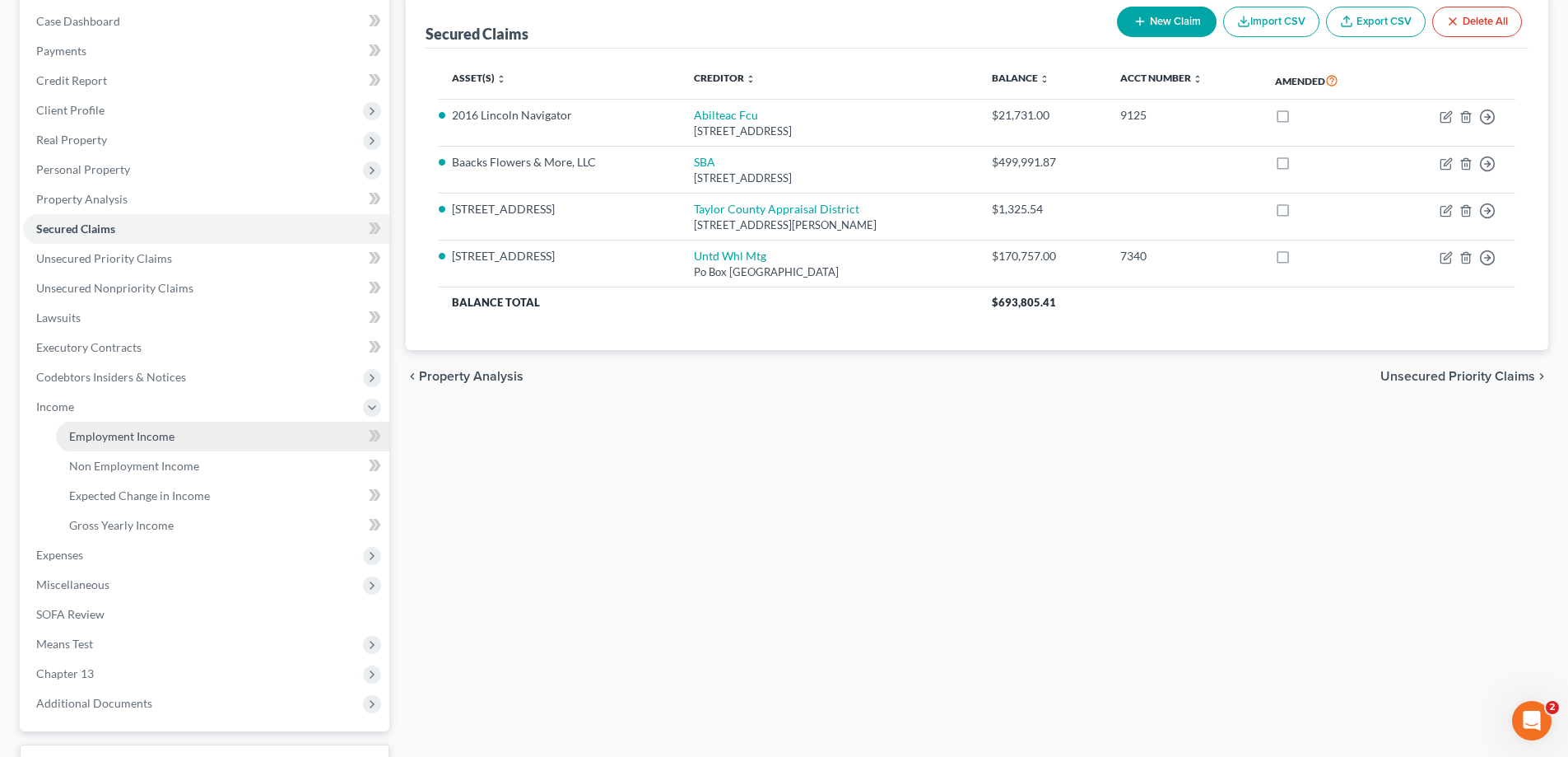
click at [142, 429] on span "Employment Income" at bounding box center [121, 436] width 105 height 14
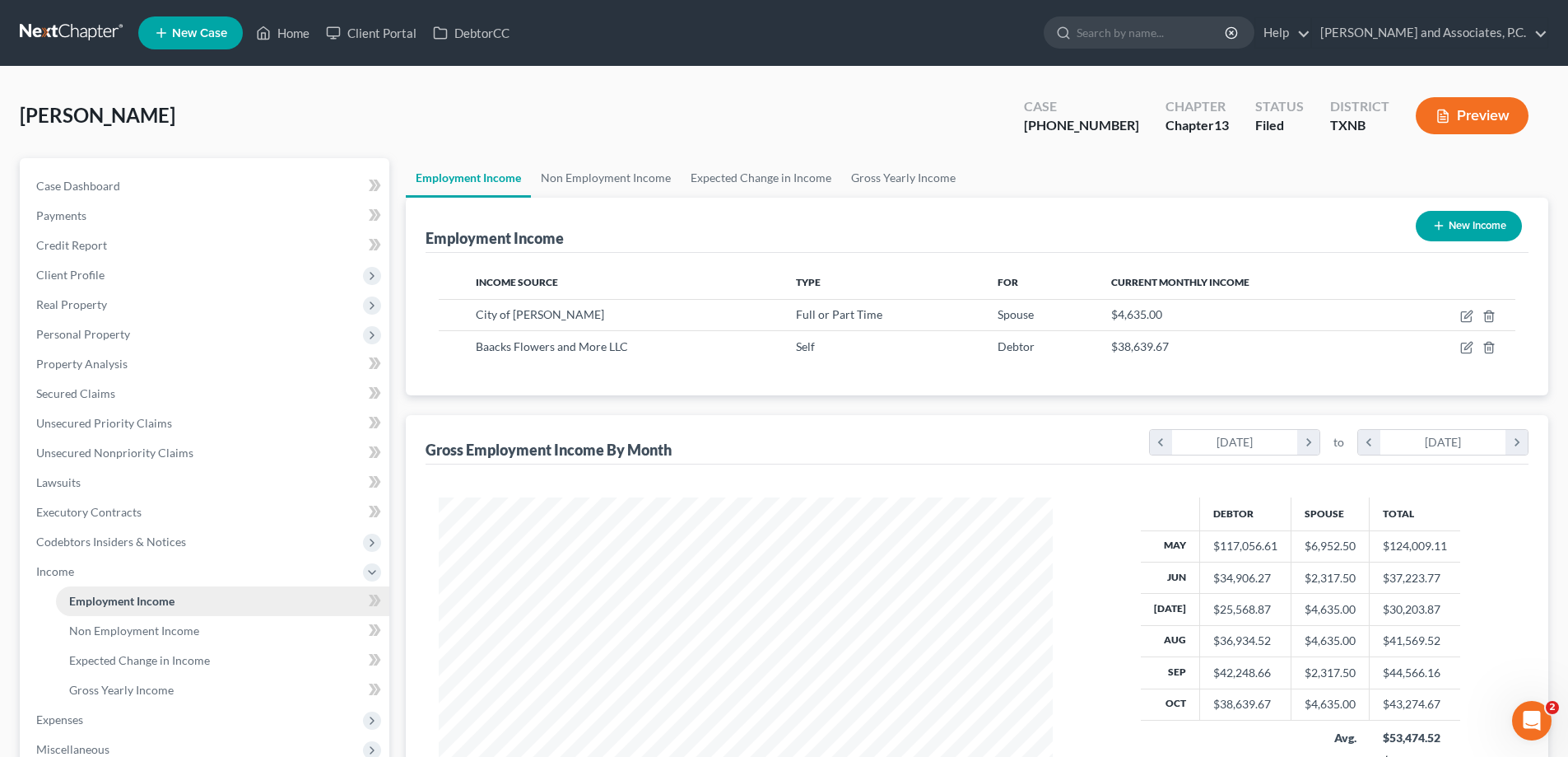
scroll to position [307, 647]
click at [616, 177] on link "Non Employment Income" at bounding box center [606, 178] width 150 height 40
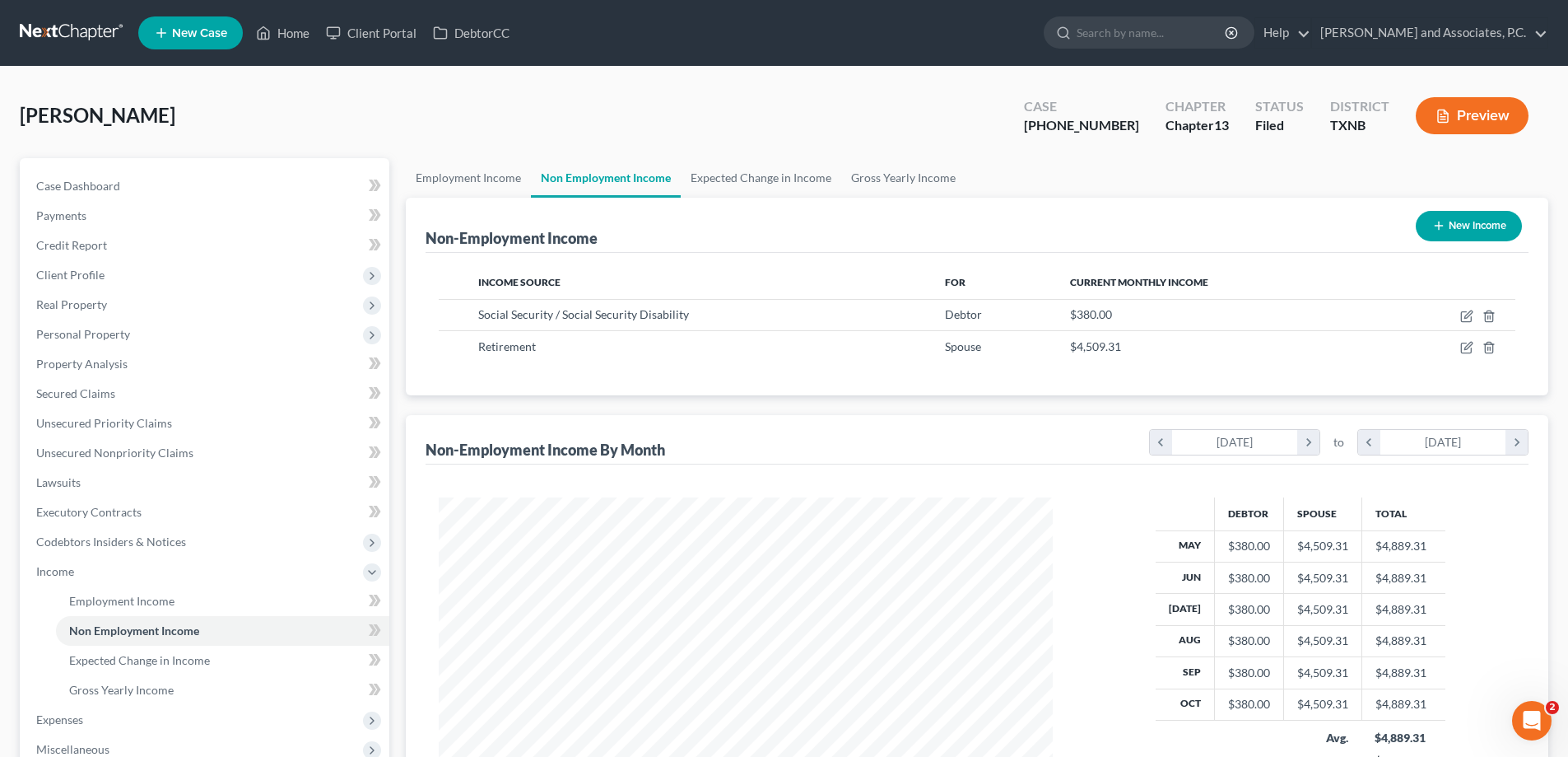
scroll to position [307, 647]
click at [744, 180] on link "Expected Change in Income" at bounding box center [761, 178] width 161 height 40
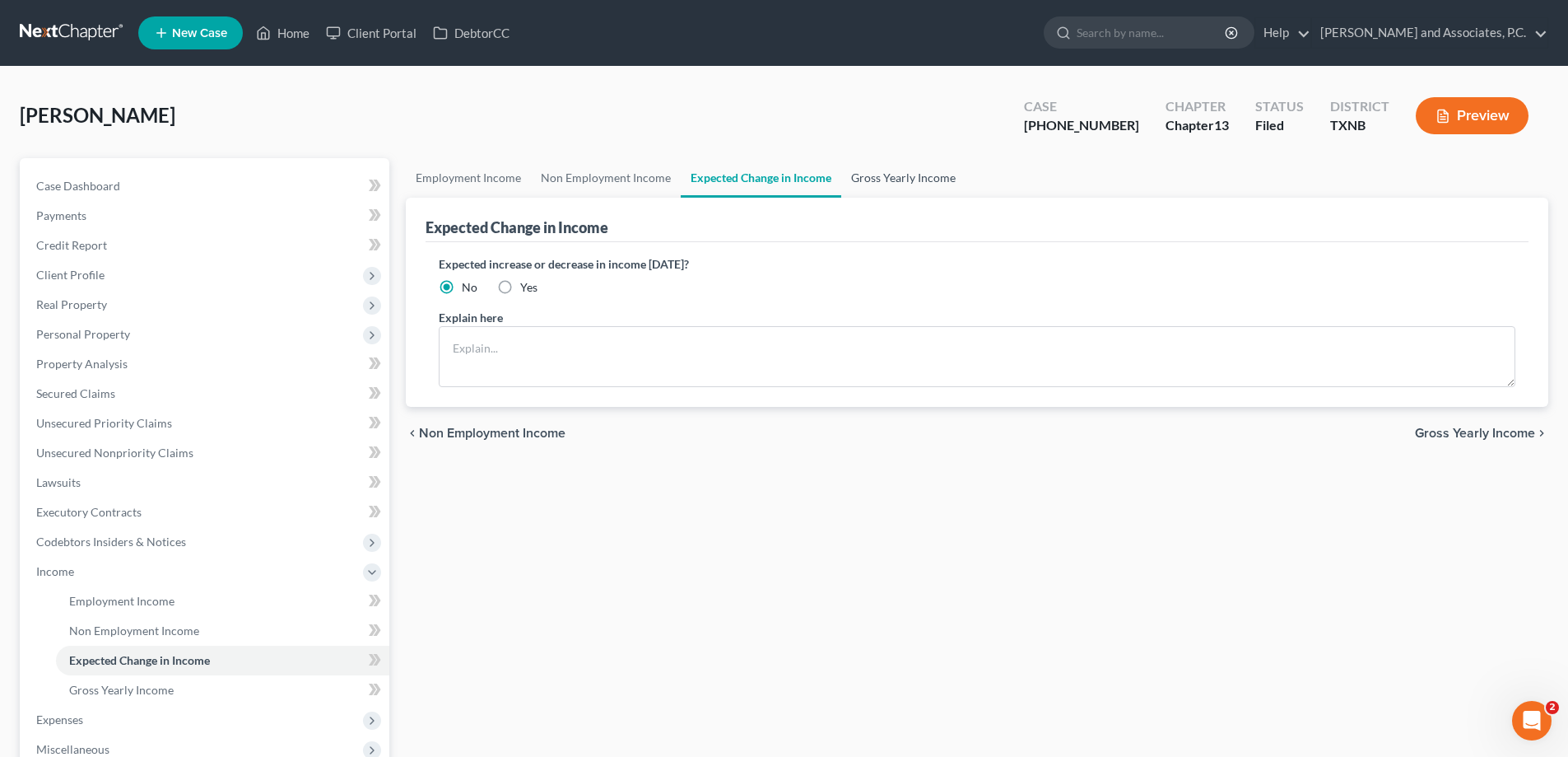
click at [862, 183] on link "Gross Yearly Income" at bounding box center [902, 178] width 124 height 40
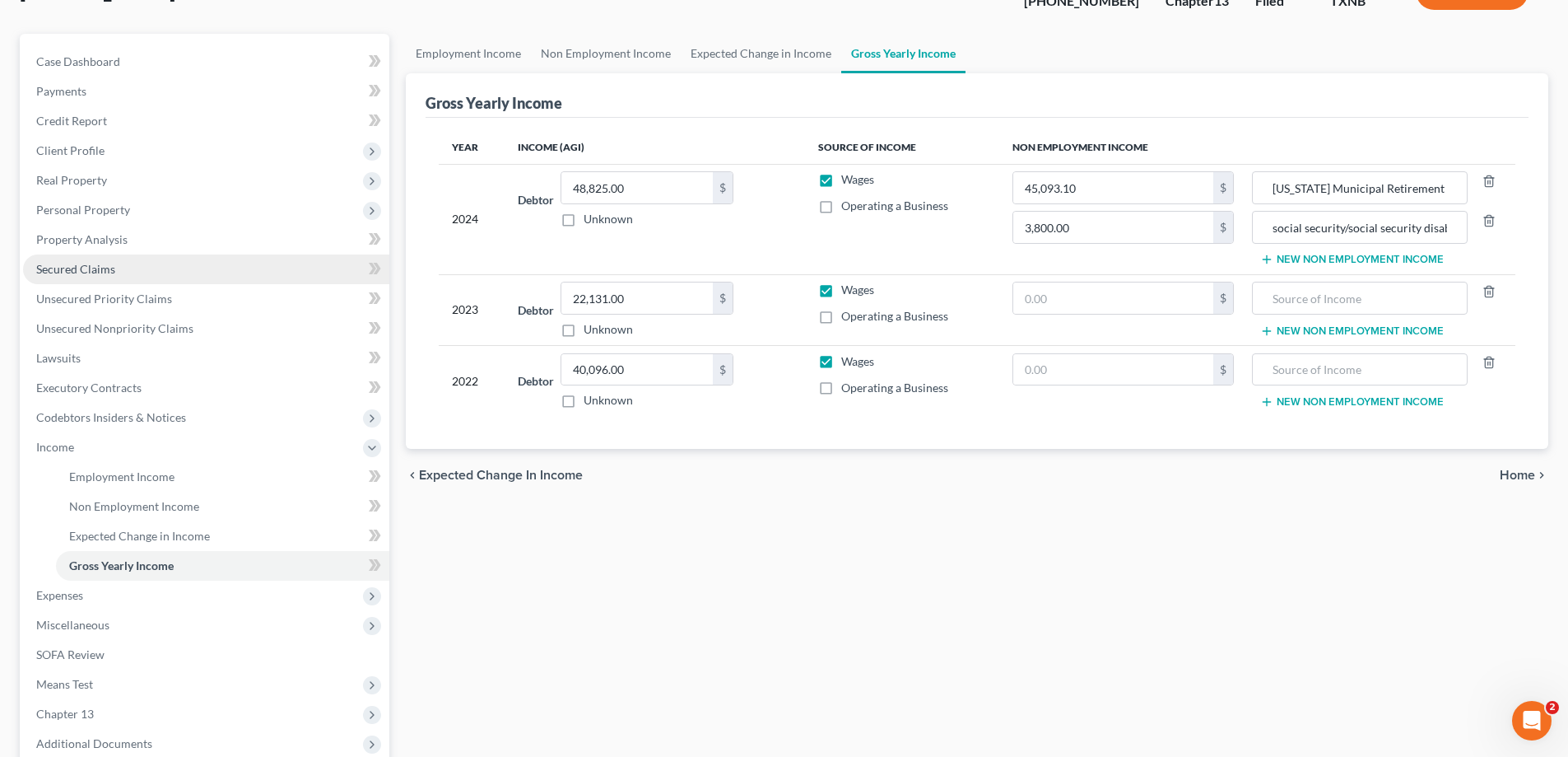
scroll to position [165, 0]
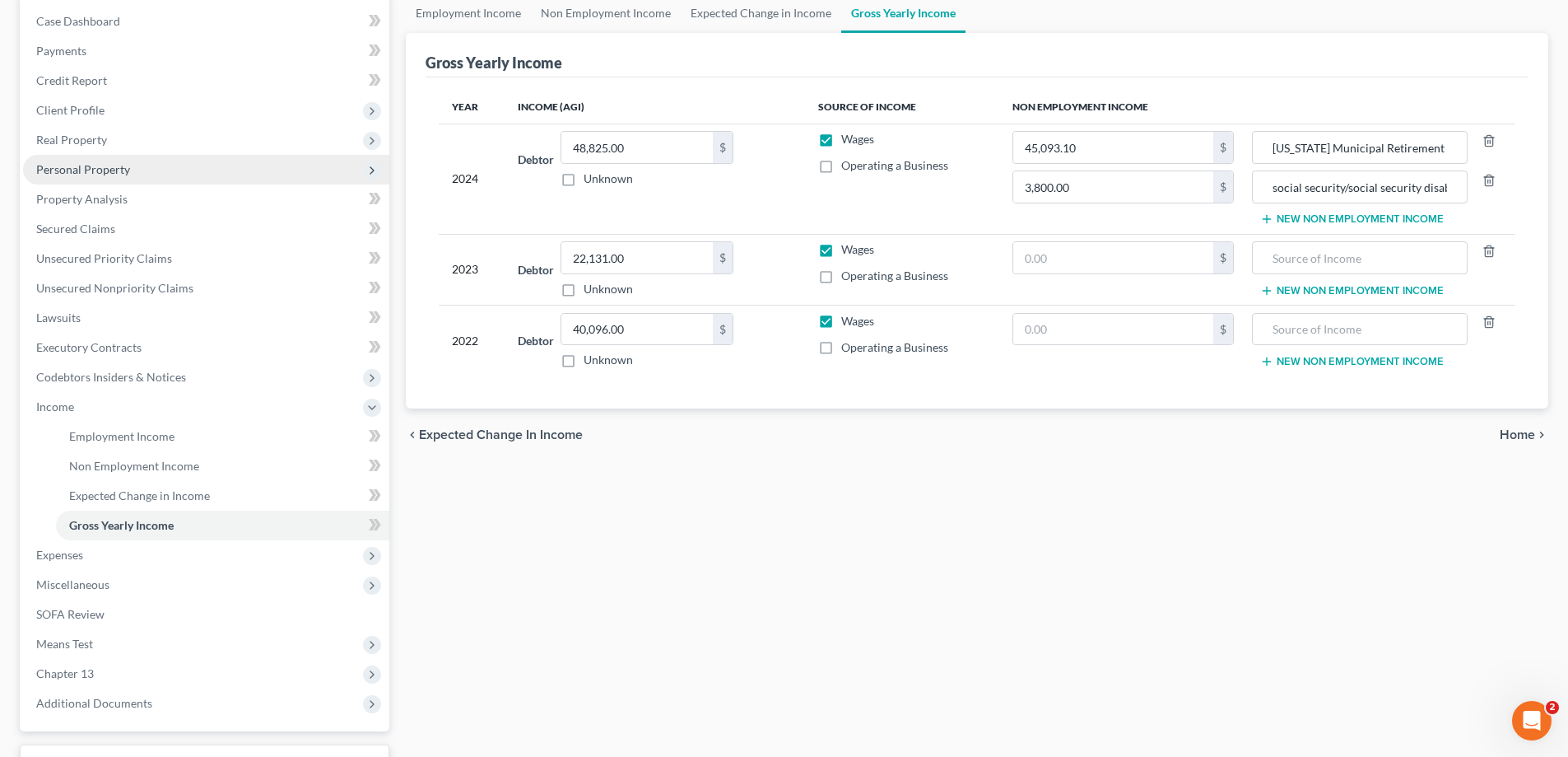
click at [181, 177] on span "Personal Property" at bounding box center [205, 169] width 366 height 29
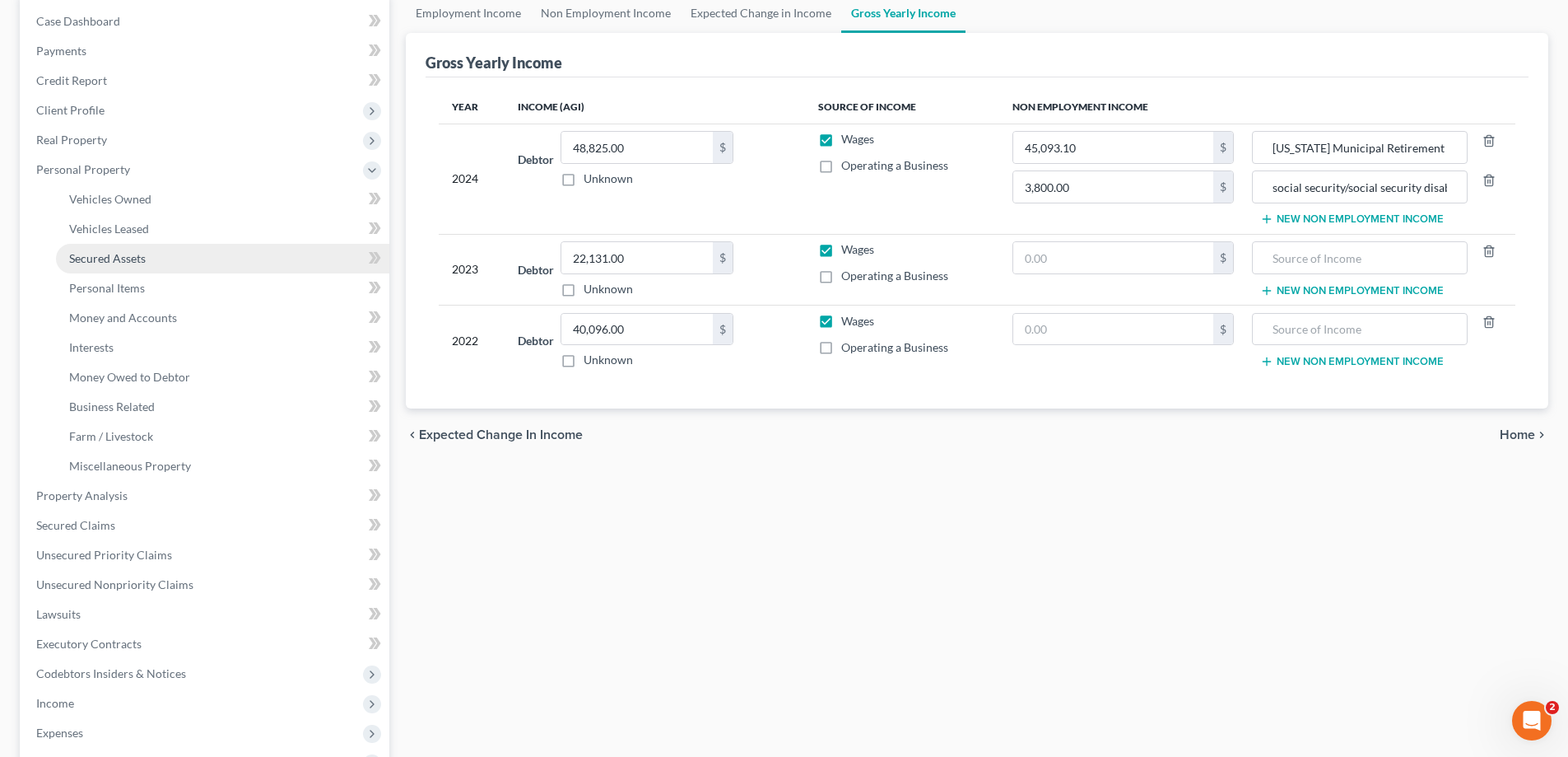
click at [132, 258] on span "Secured Assets" at bounding box center [107, 258] width 77 height 14
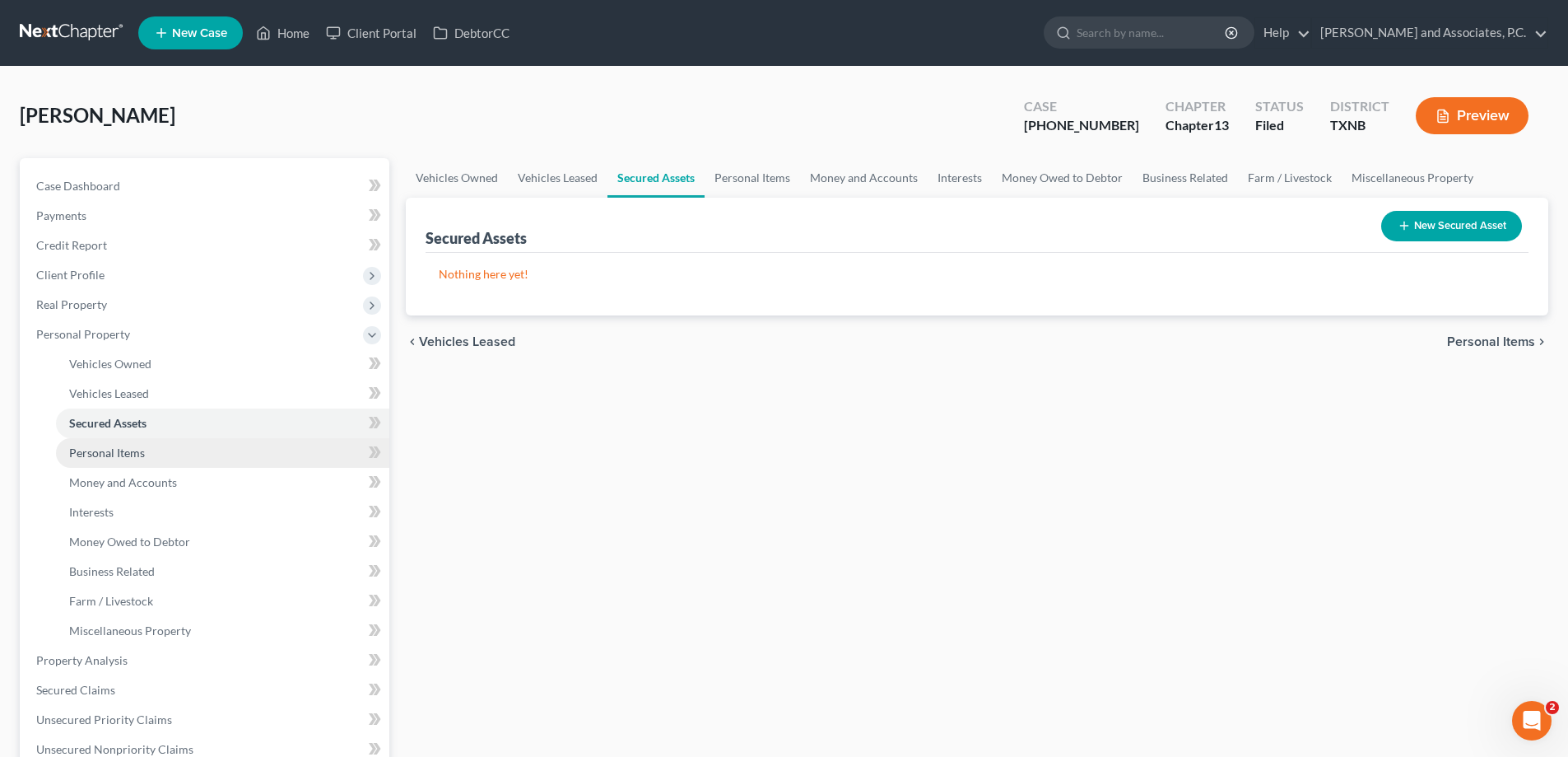
click at [116, 451] on span "Personal Items" at bounding box center [107, 452] width 76 height 14
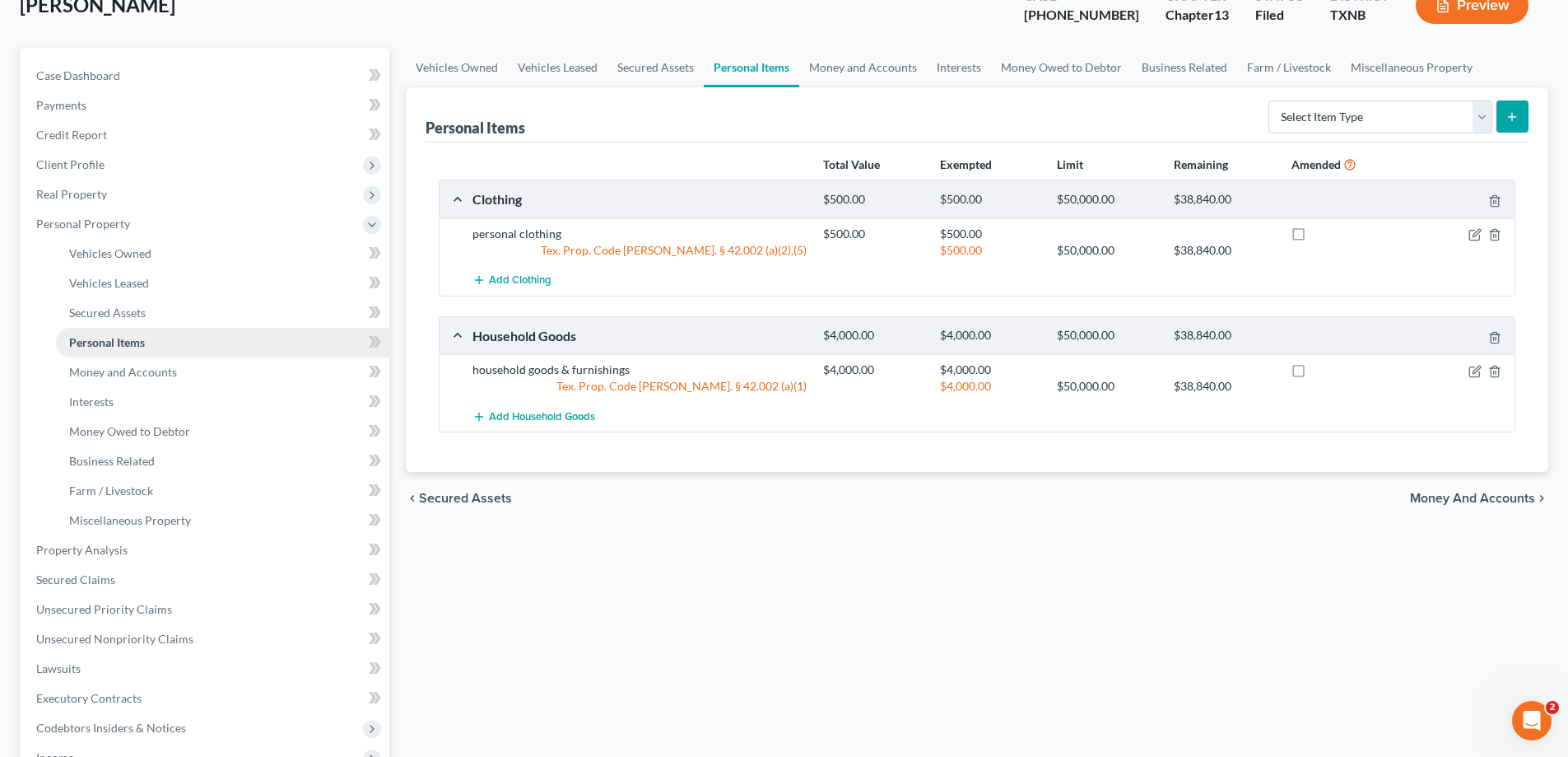
scroll to position [165, 0]
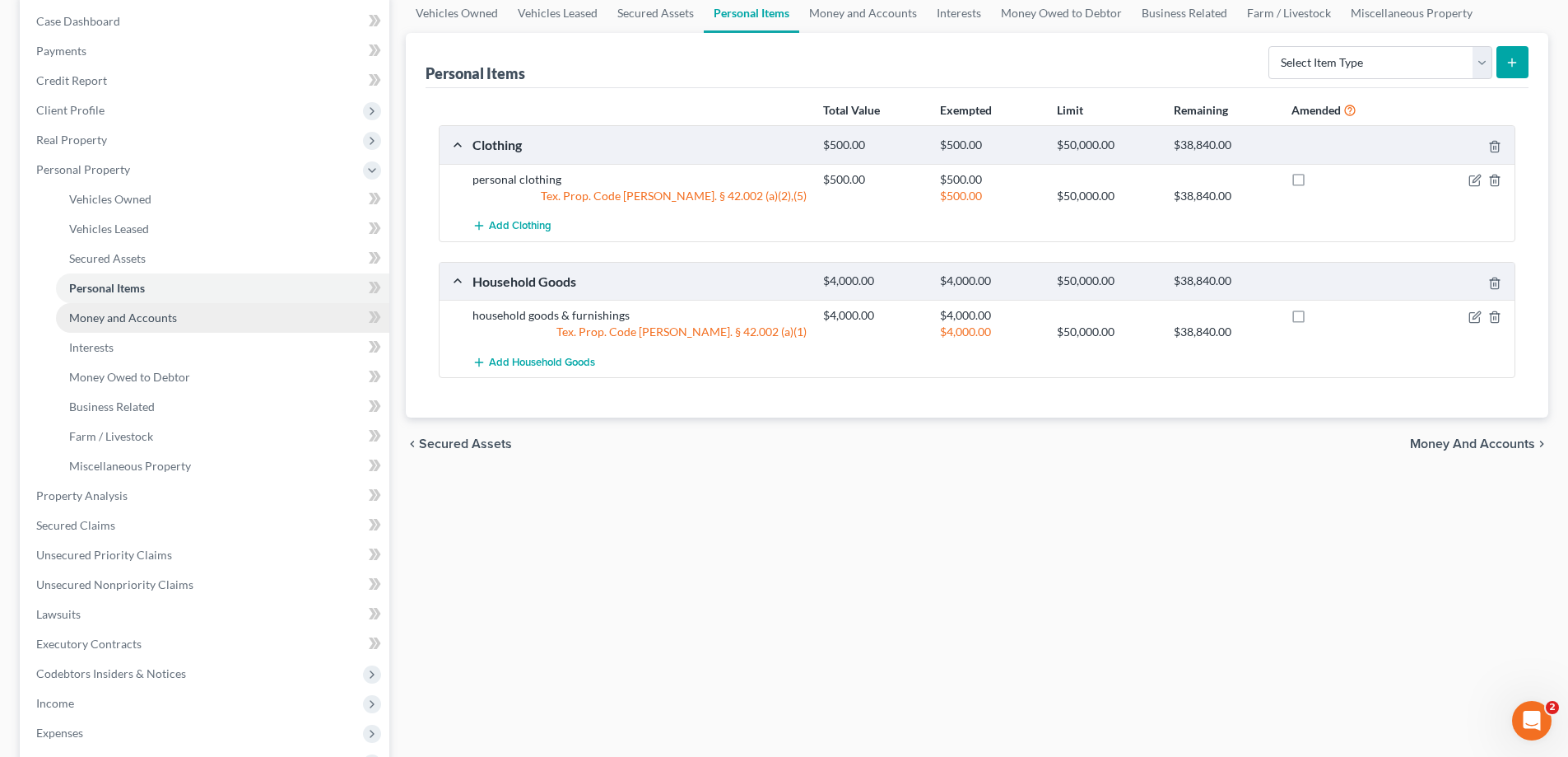
click at [135, 320] on span "Money and Accounts" at bounding box center [123, 317] width 108 height 14
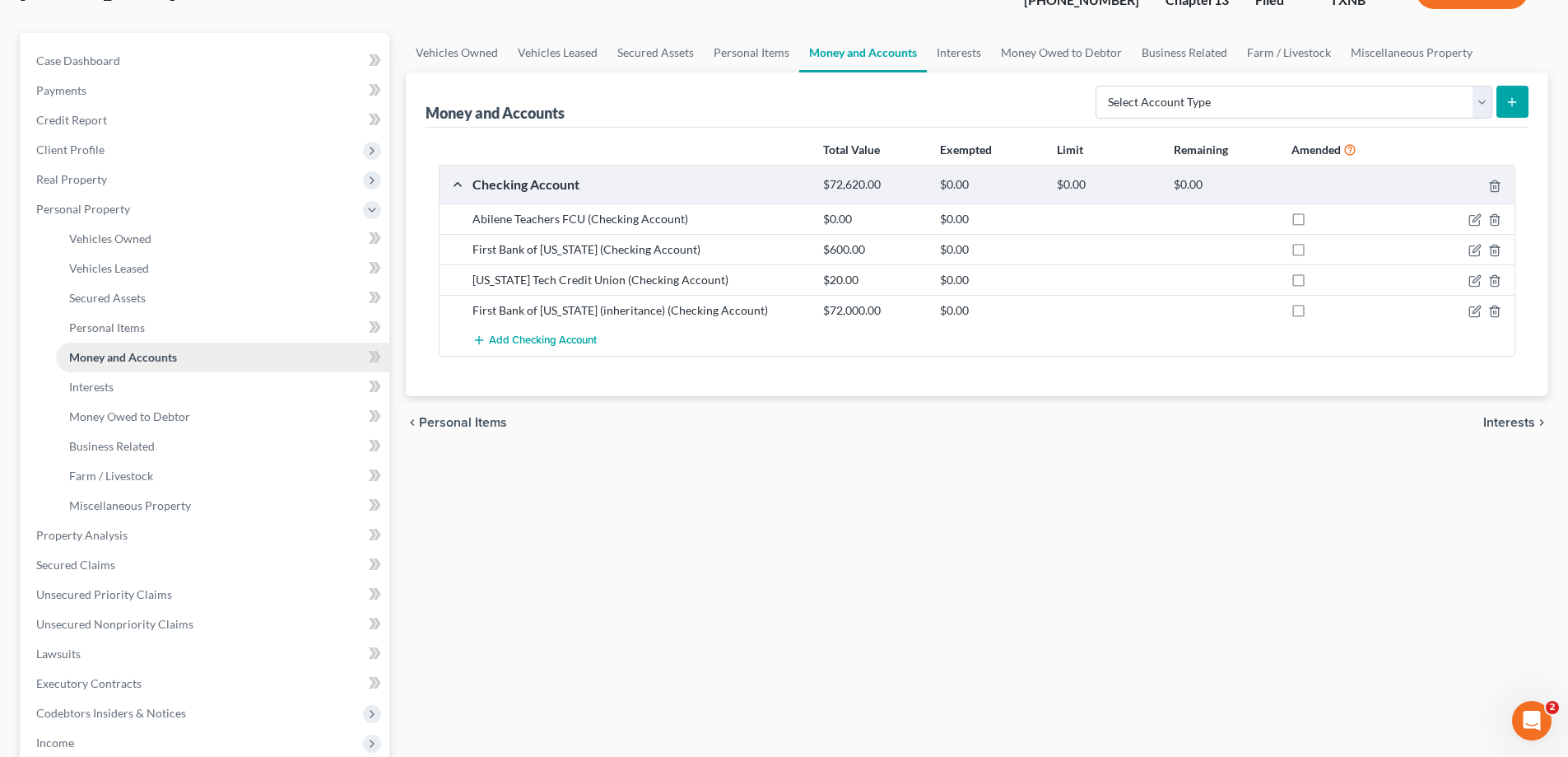
scroll to position [165, 0]
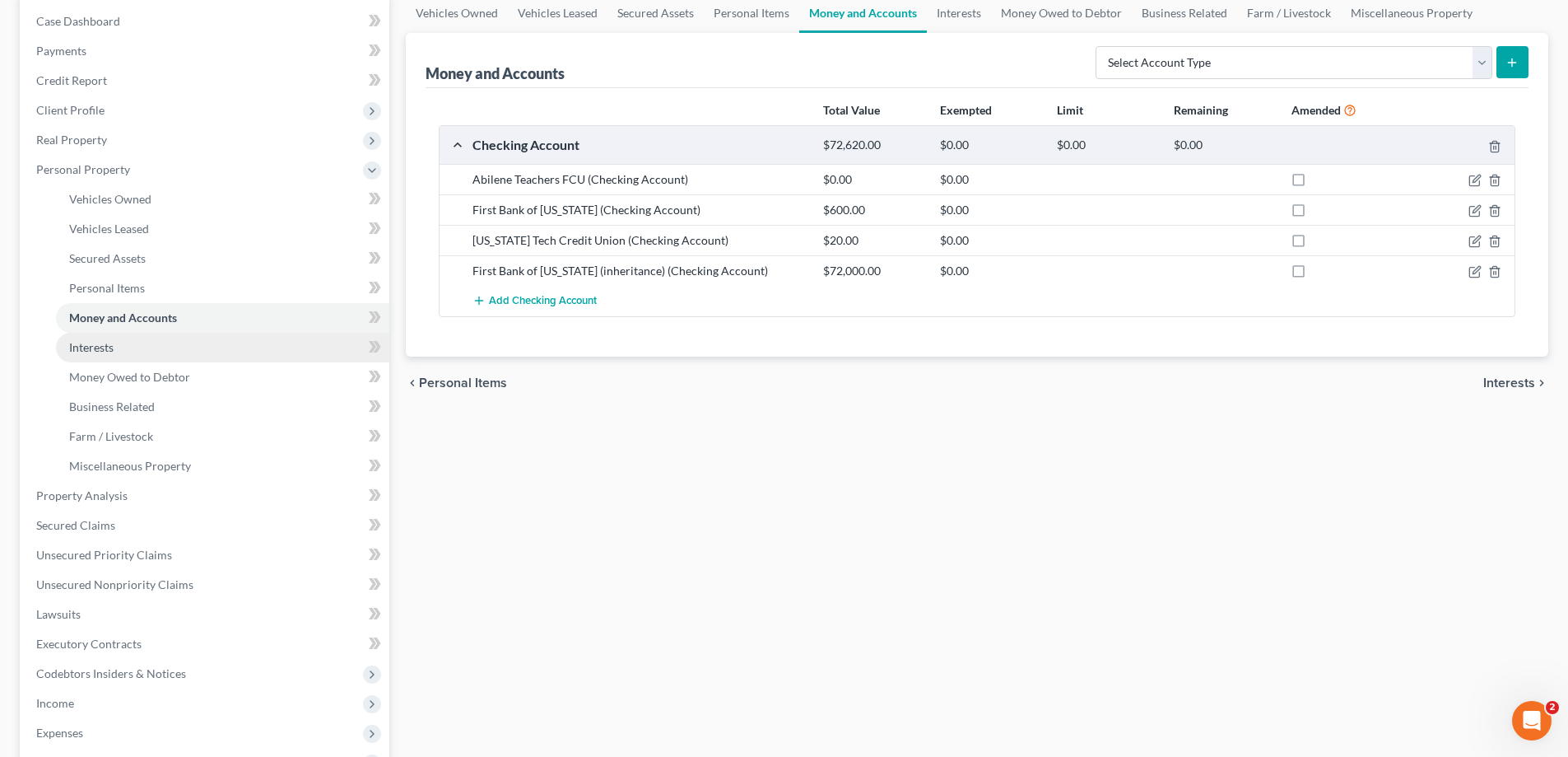
click at [144, 354] on link "Interests" at bounding box center [223, 347] width 333 height 29
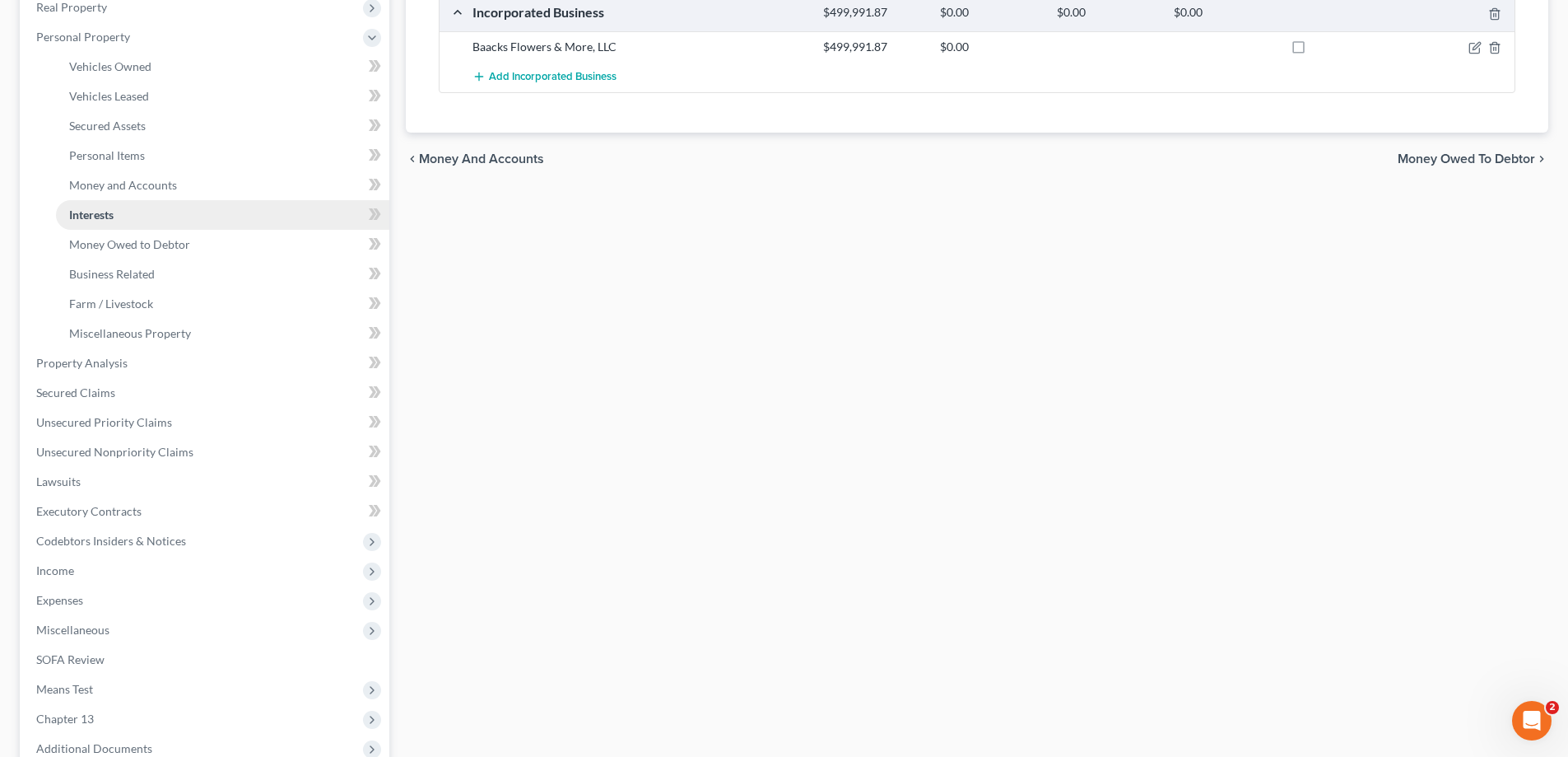
scroll to position [330, 0]
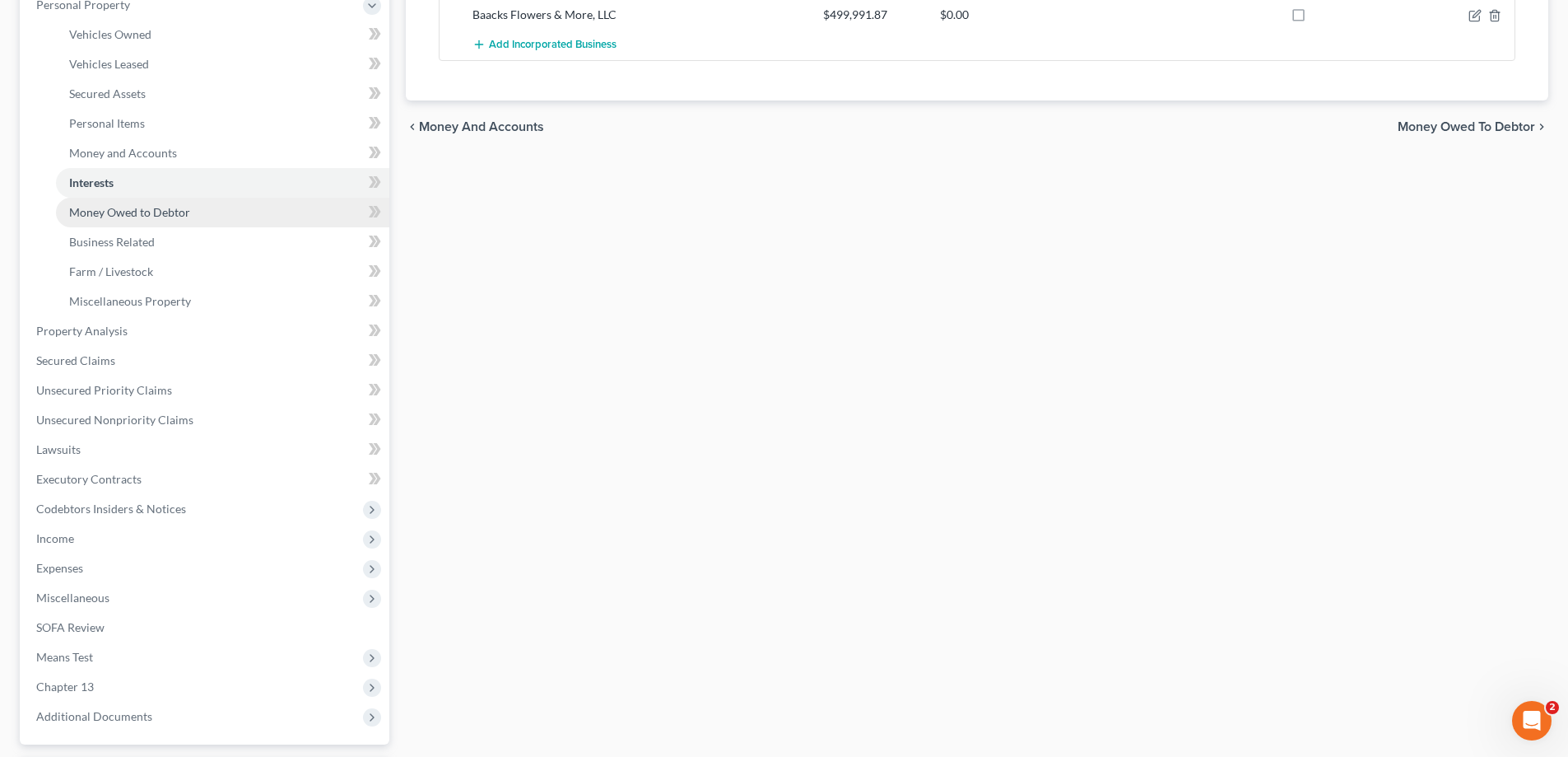
click at [146, 207] on span "Money Owed to Debtor" at bounding box center [130, 211] width 121 height 14
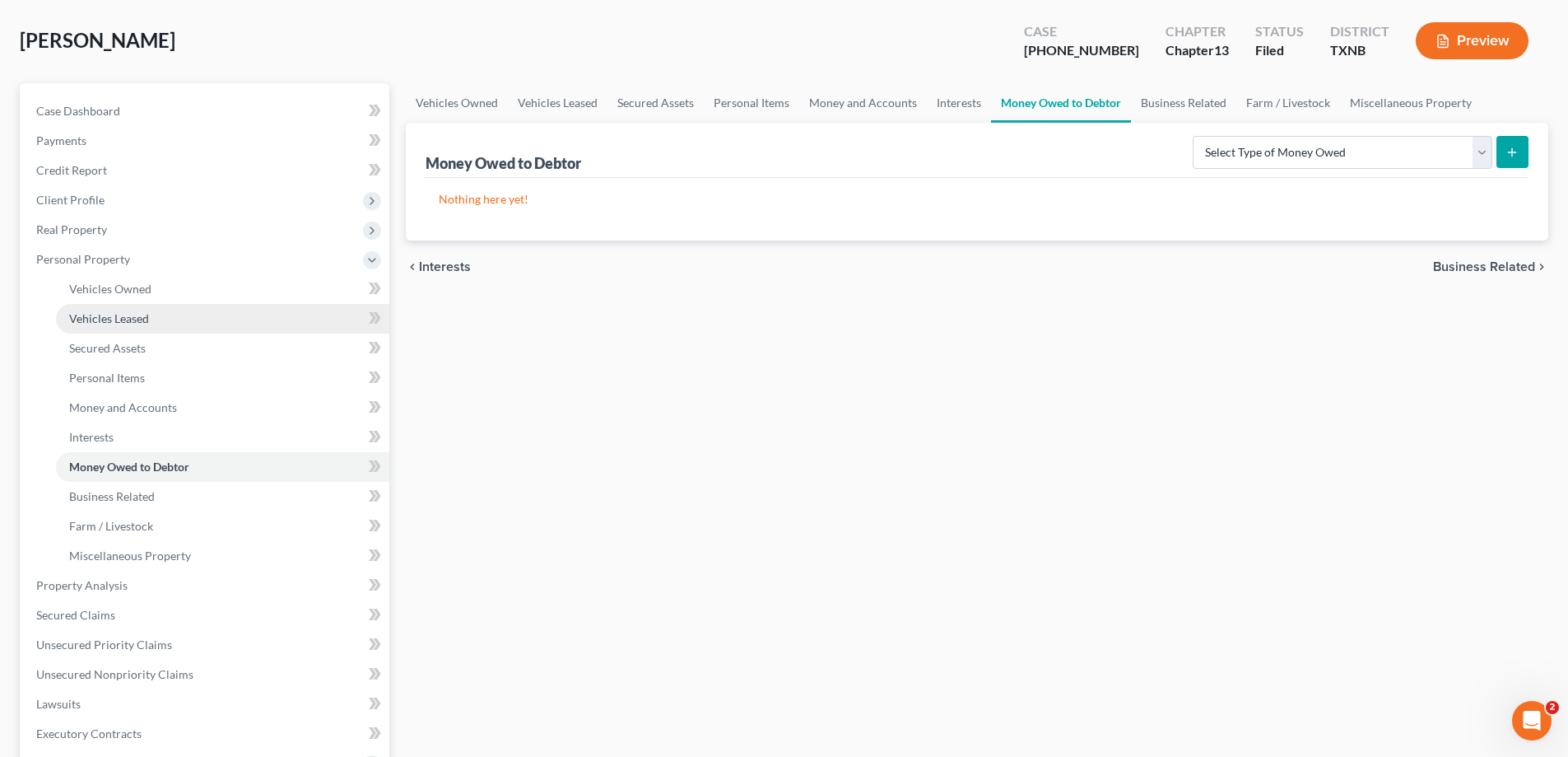
scroll to position [165, 0]
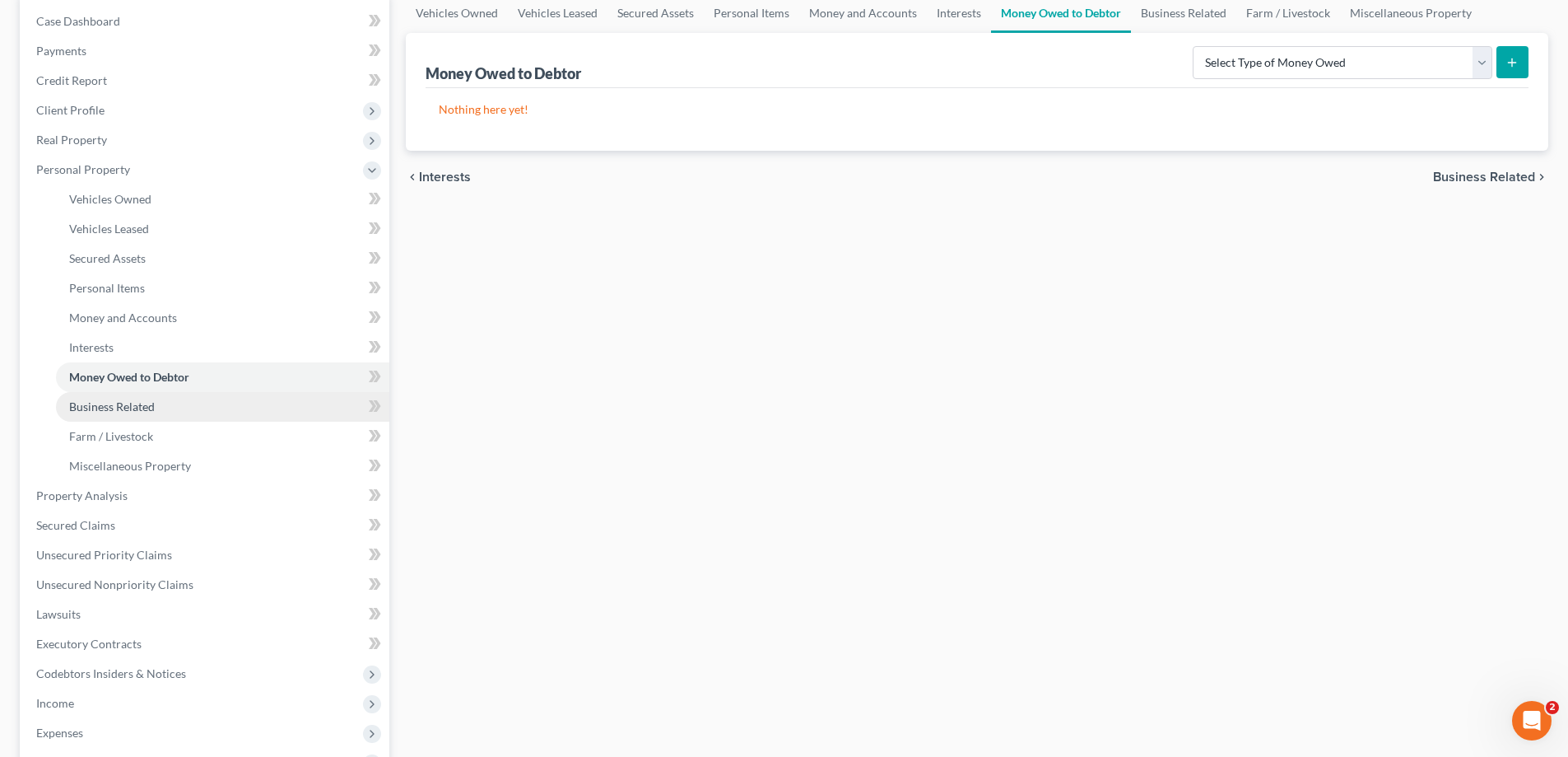
click at [161, 406] on link "Business Related" at bounding box center [223, 406] width 333 height 29
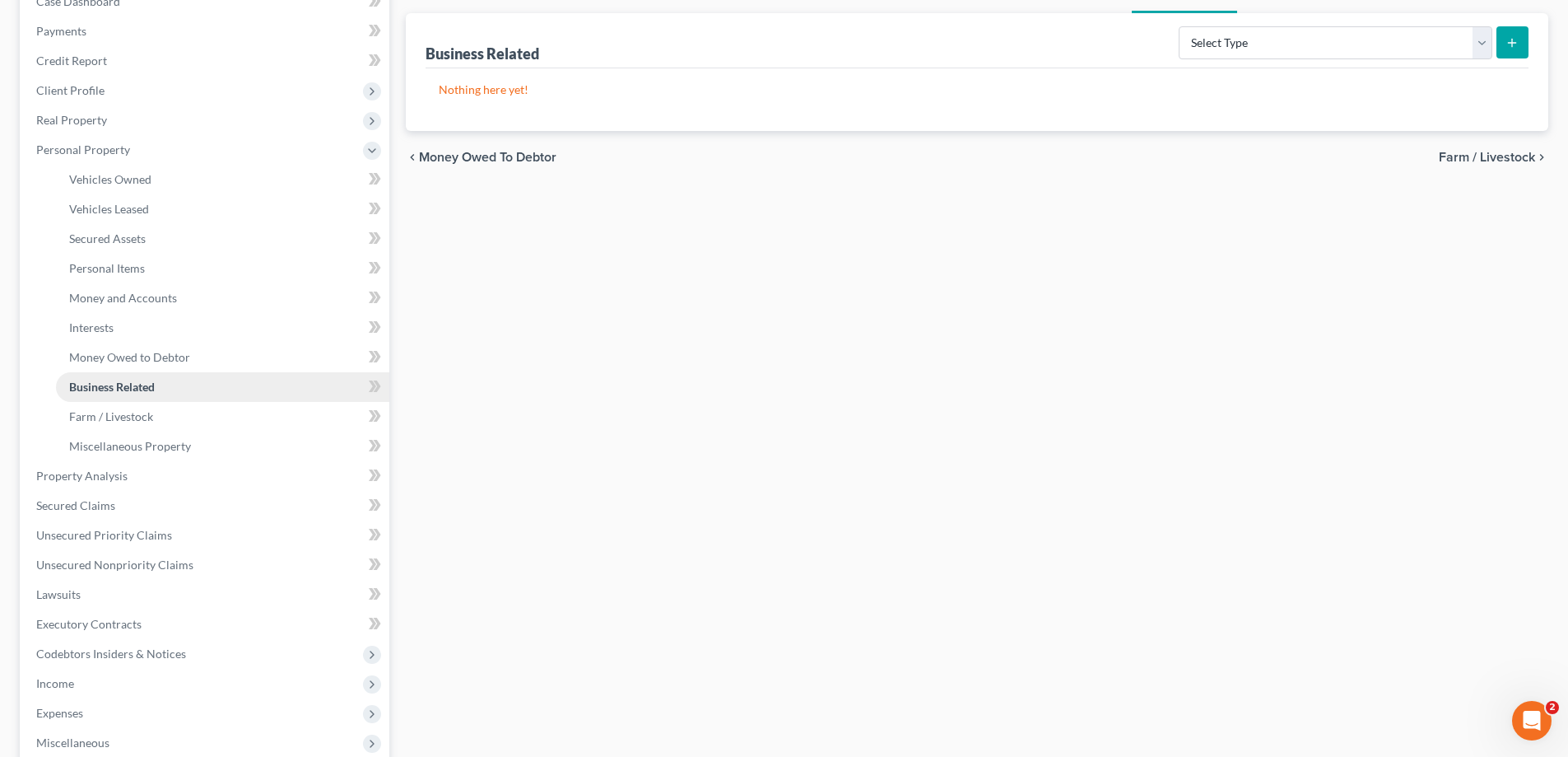
scroll to position [330, 0]
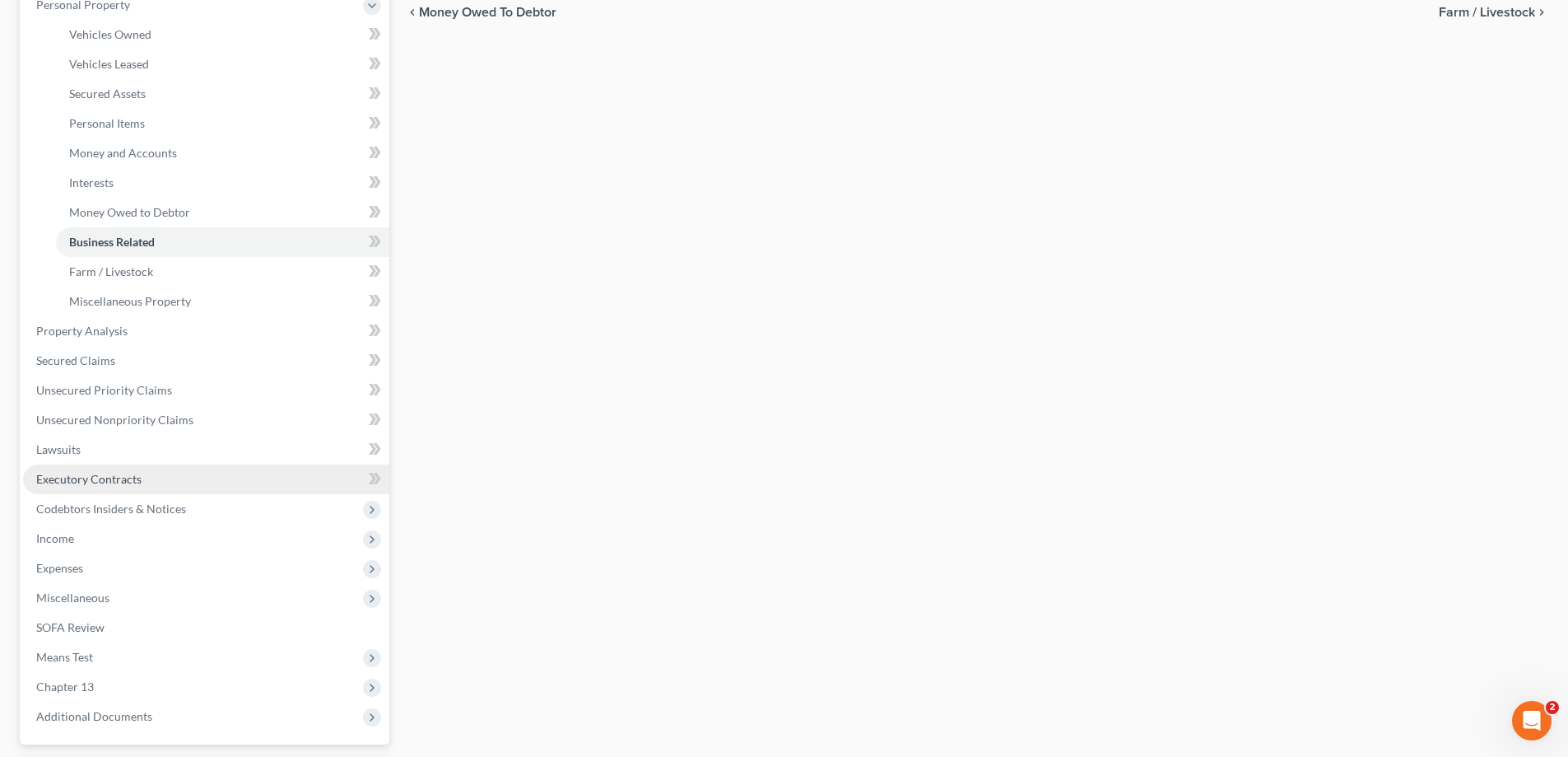
click at [143, 482] on link "Executory Contracts" at bounding box center [205, 478] width 366 height 29
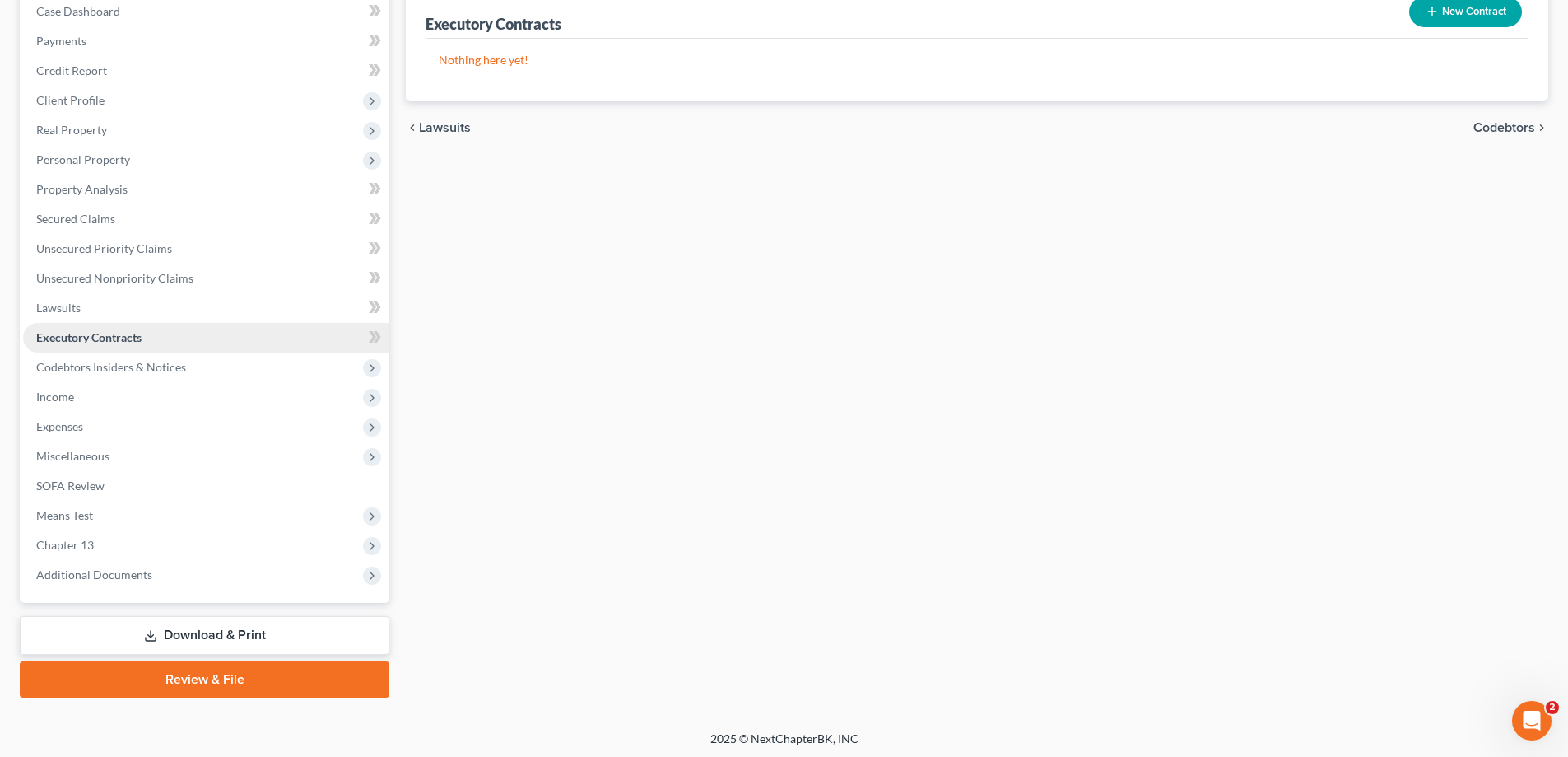
scroll to position [178, 0]
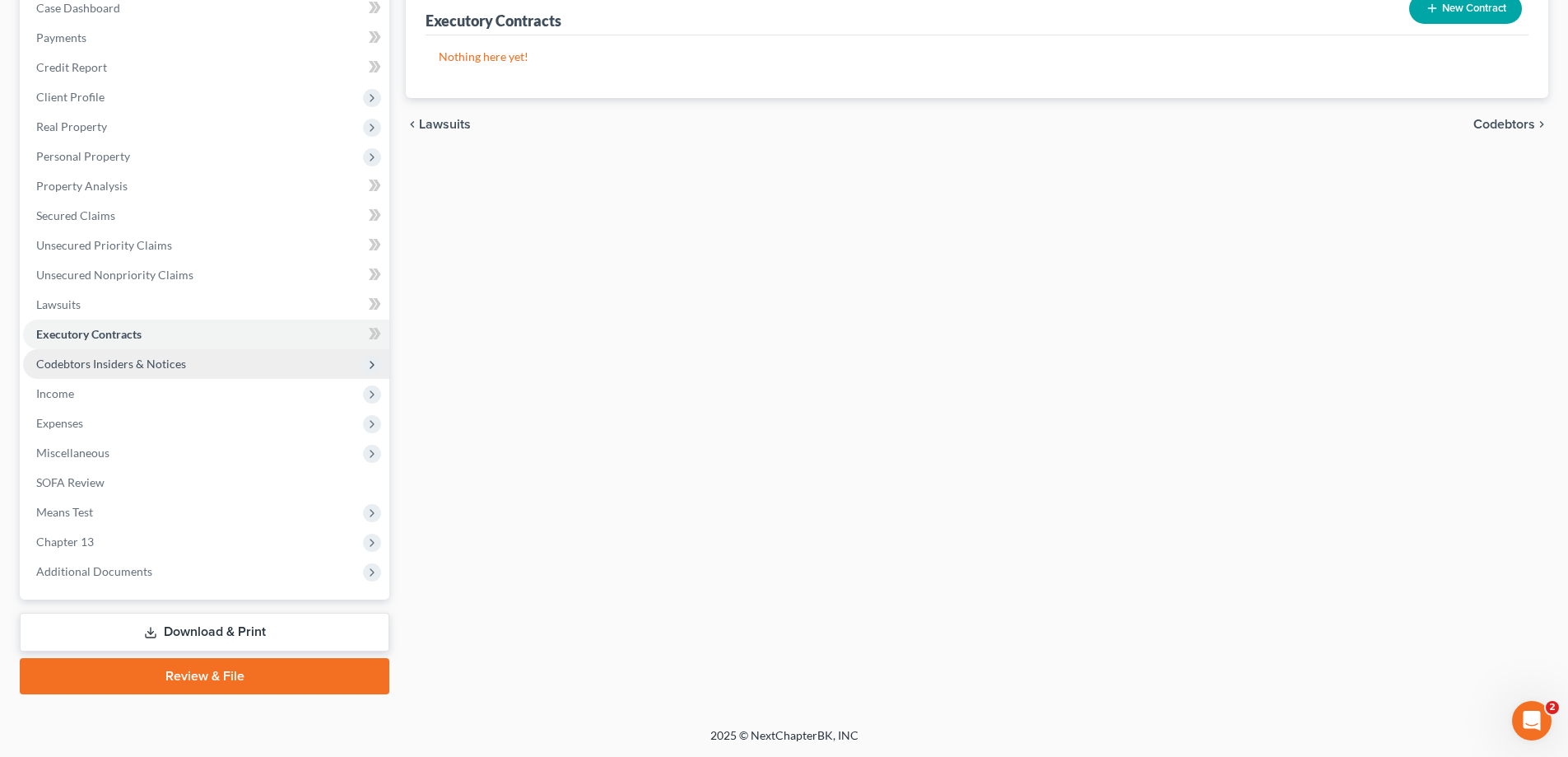
click at [158, 373] on span "Codebtors Insiders & Notices" at bounding box center [205, 364] width 366 height 29
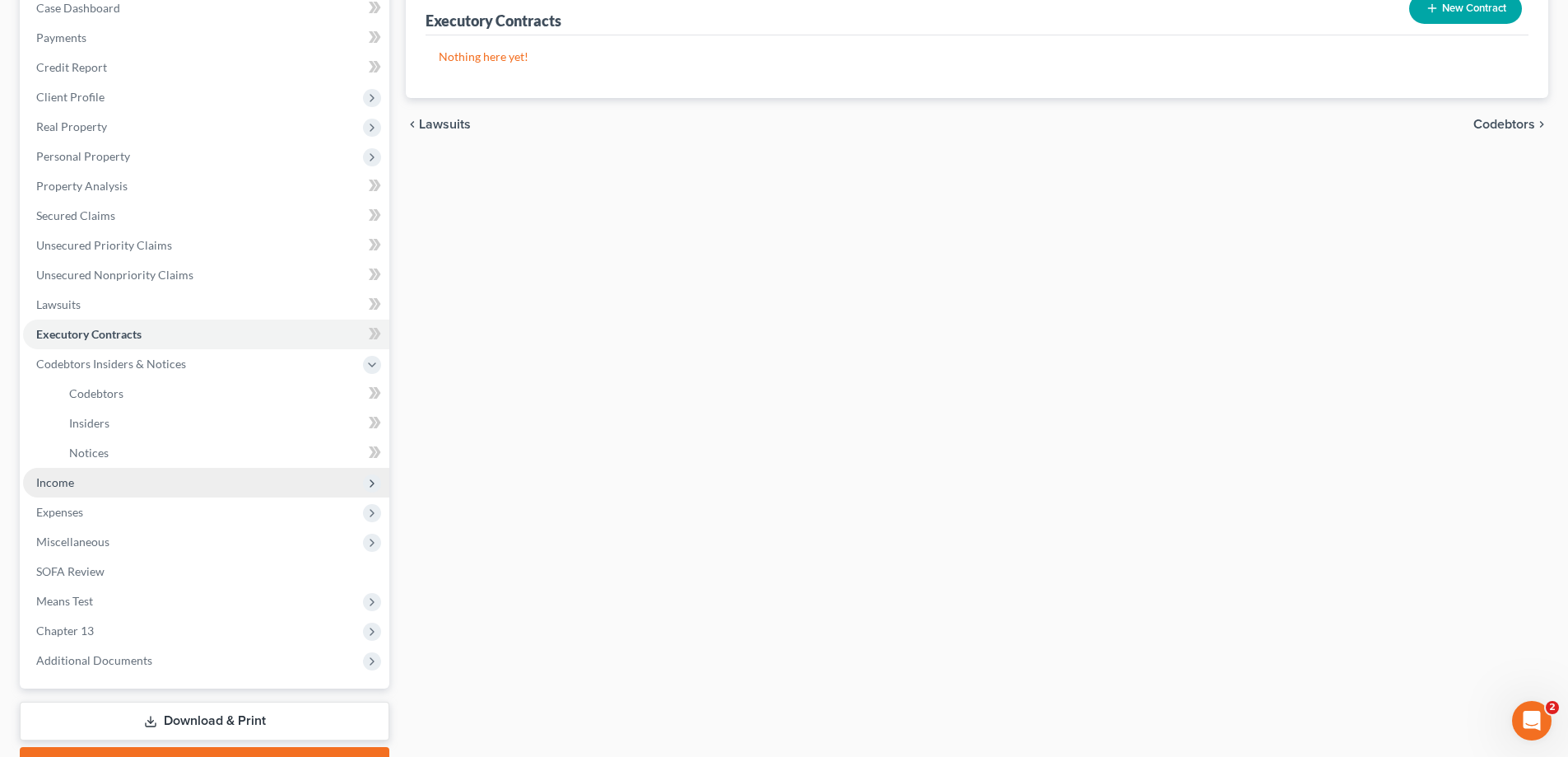
click at [129, 489] on span "Income" at bounding box center [205, 482] width 366 height 29
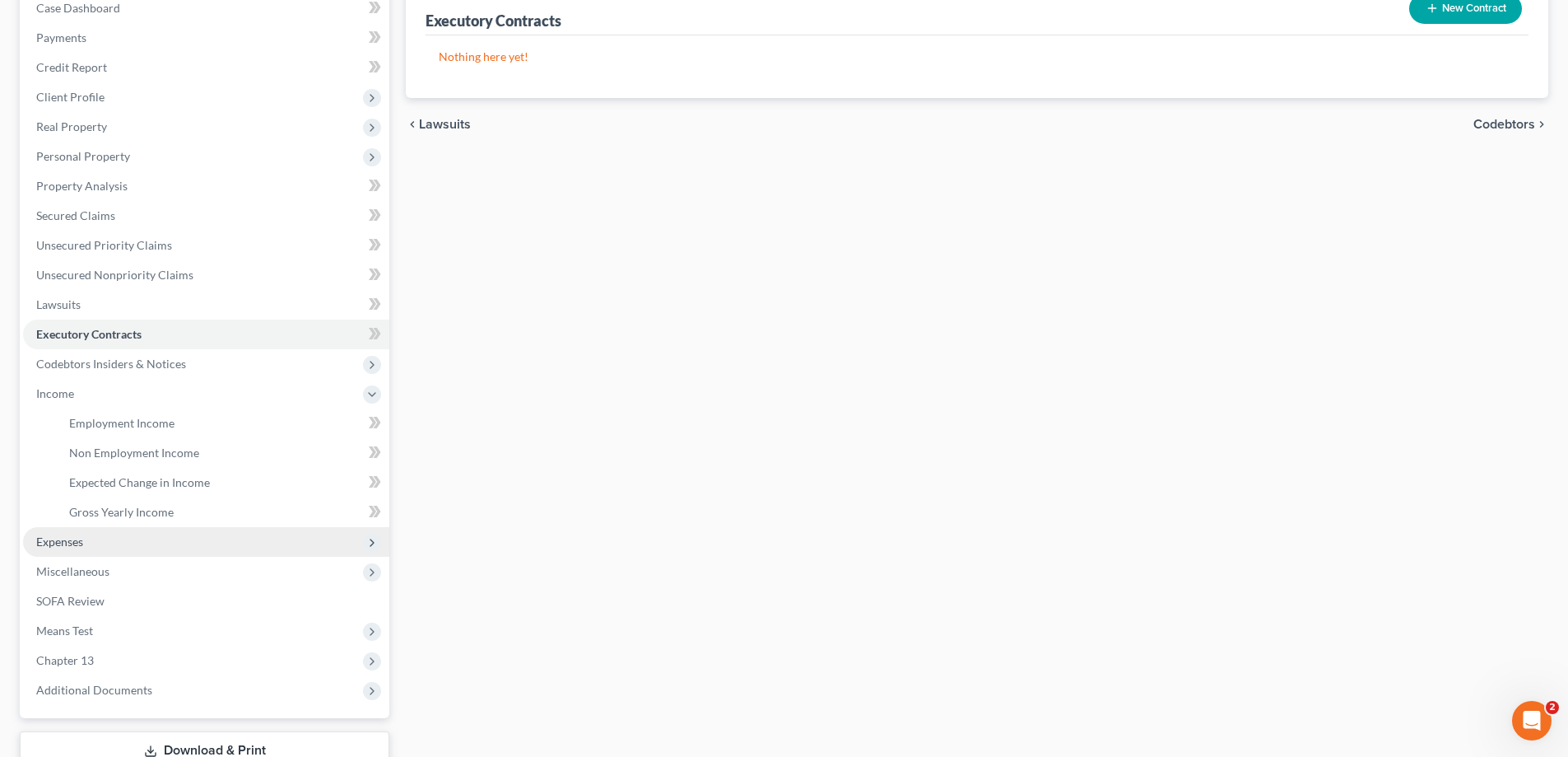
click at [129, 539] on span "Expenses" at bounding box center [205, 541] width 366 height 29
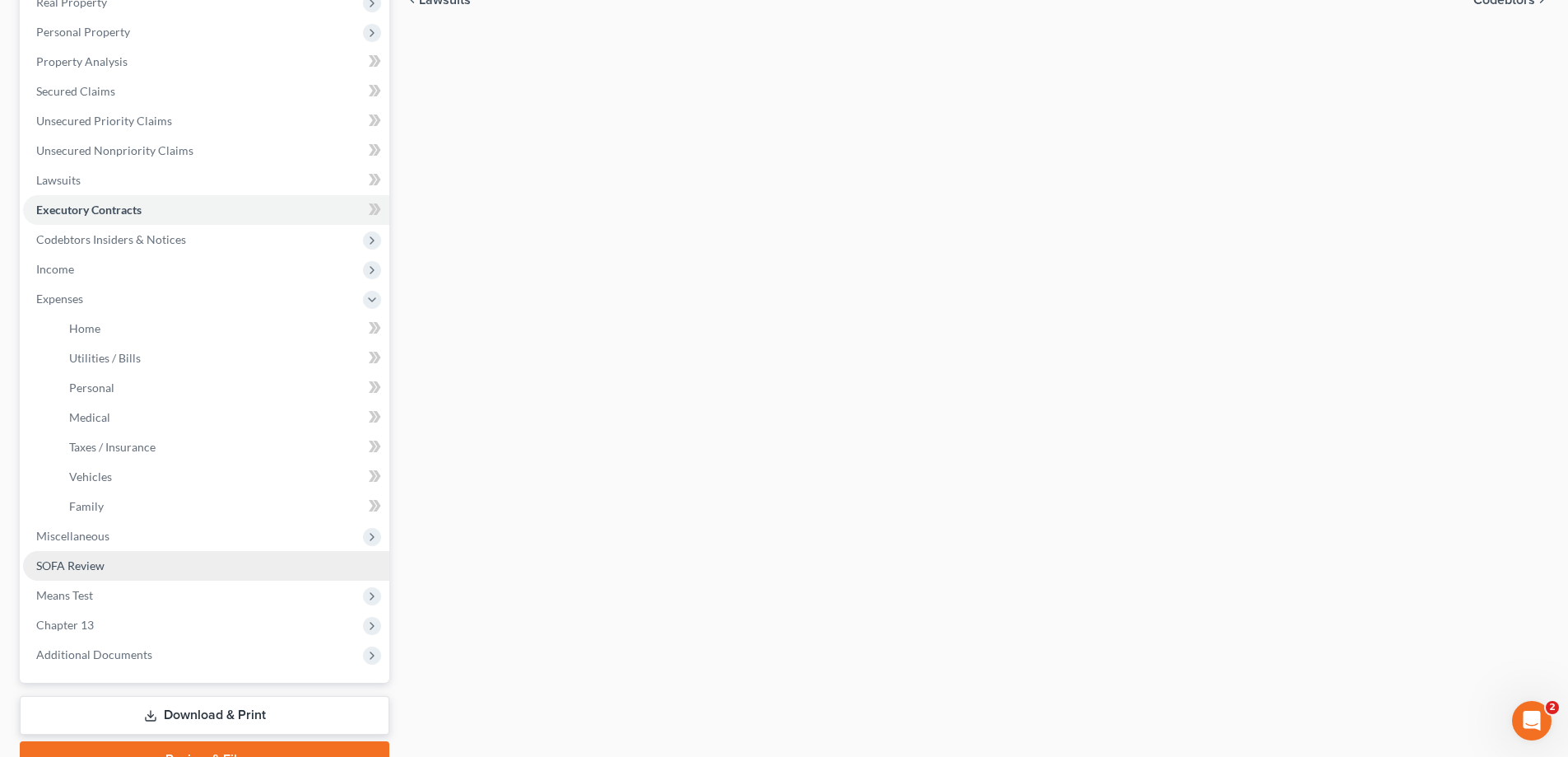
scroll to position [343, 0]
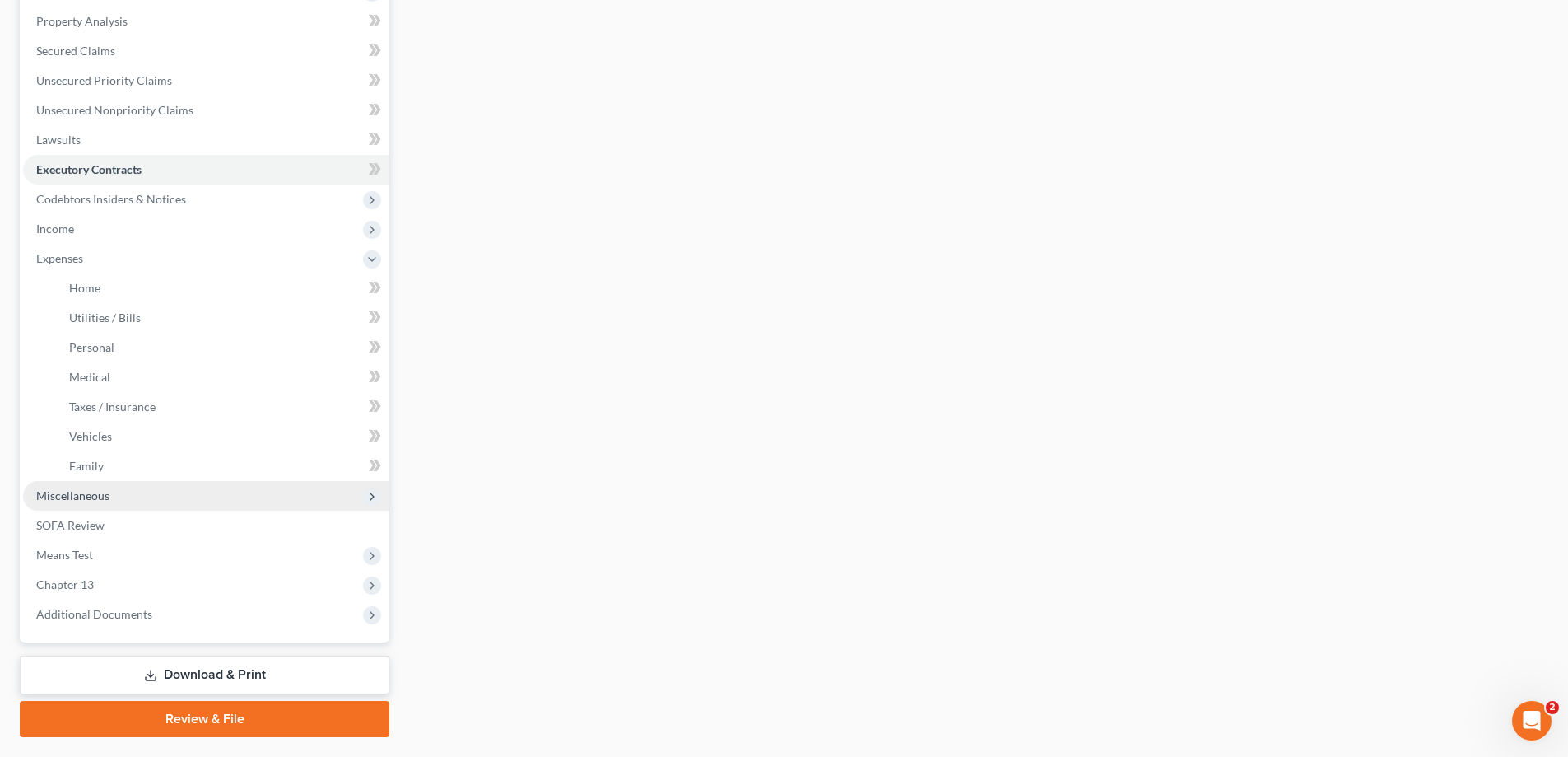
click at [151, 491] on span "Miscellaneous" at bounding box center [205, 496] width 366 height 29
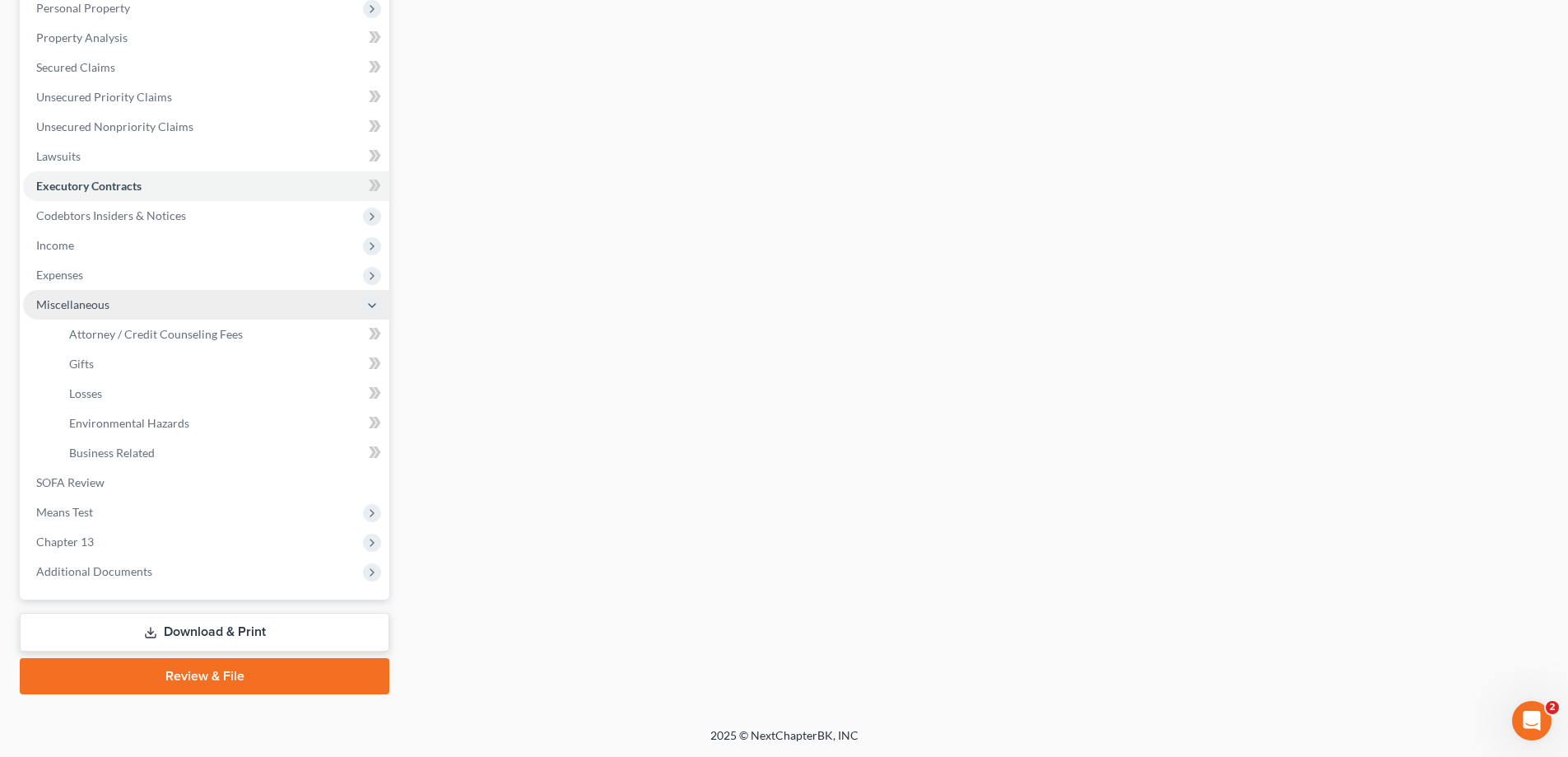
scroll to position [326, 0]
click at [152, 451] on span "Business Related" at bounding box center [112, 452] width 85 height 14
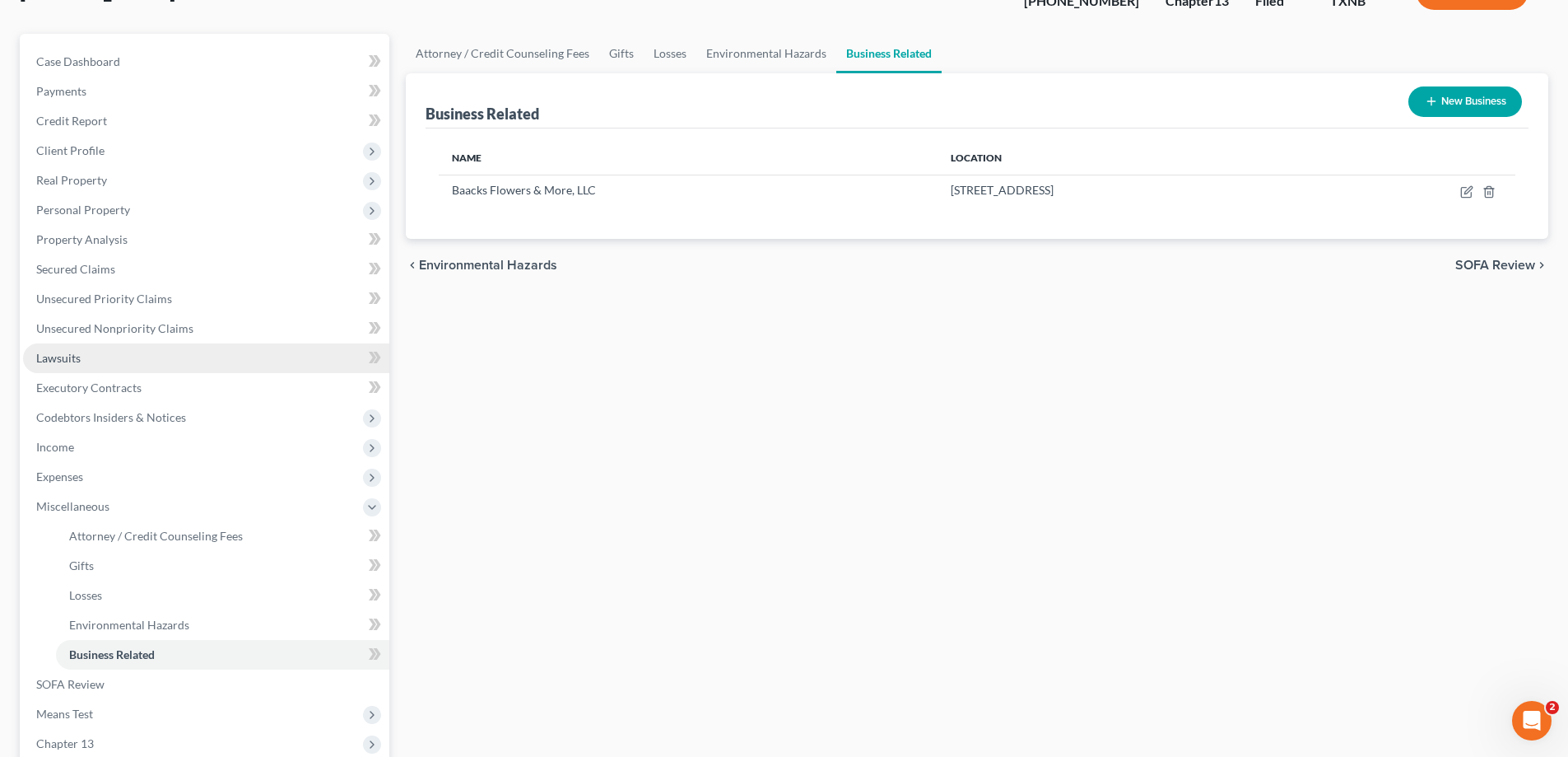
scroll to position [165, 0]
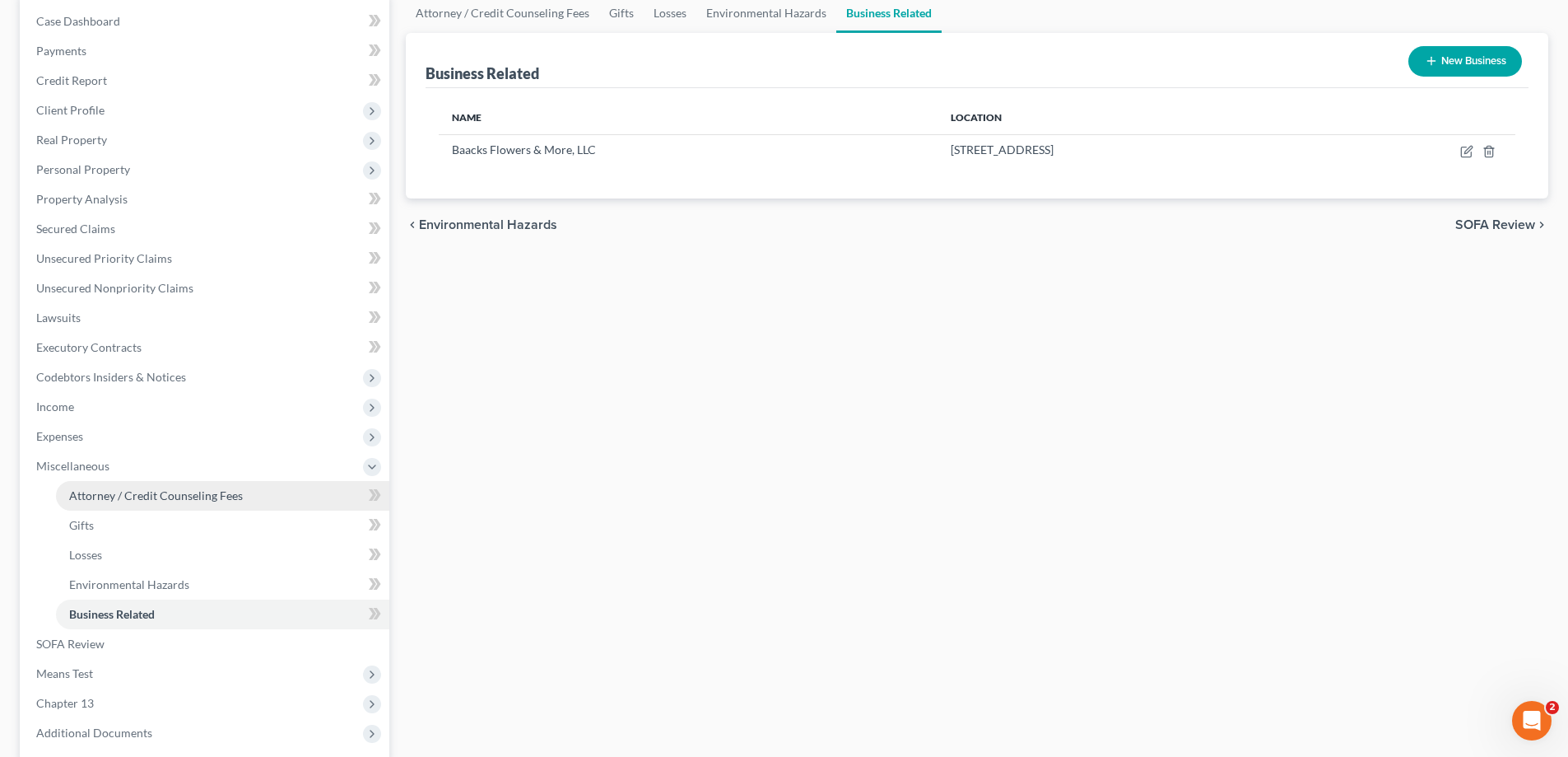
click at [161, 496] on span "Attorney / Credit Counseling Fees" at bounding box center [155, 496] width 173 height 14
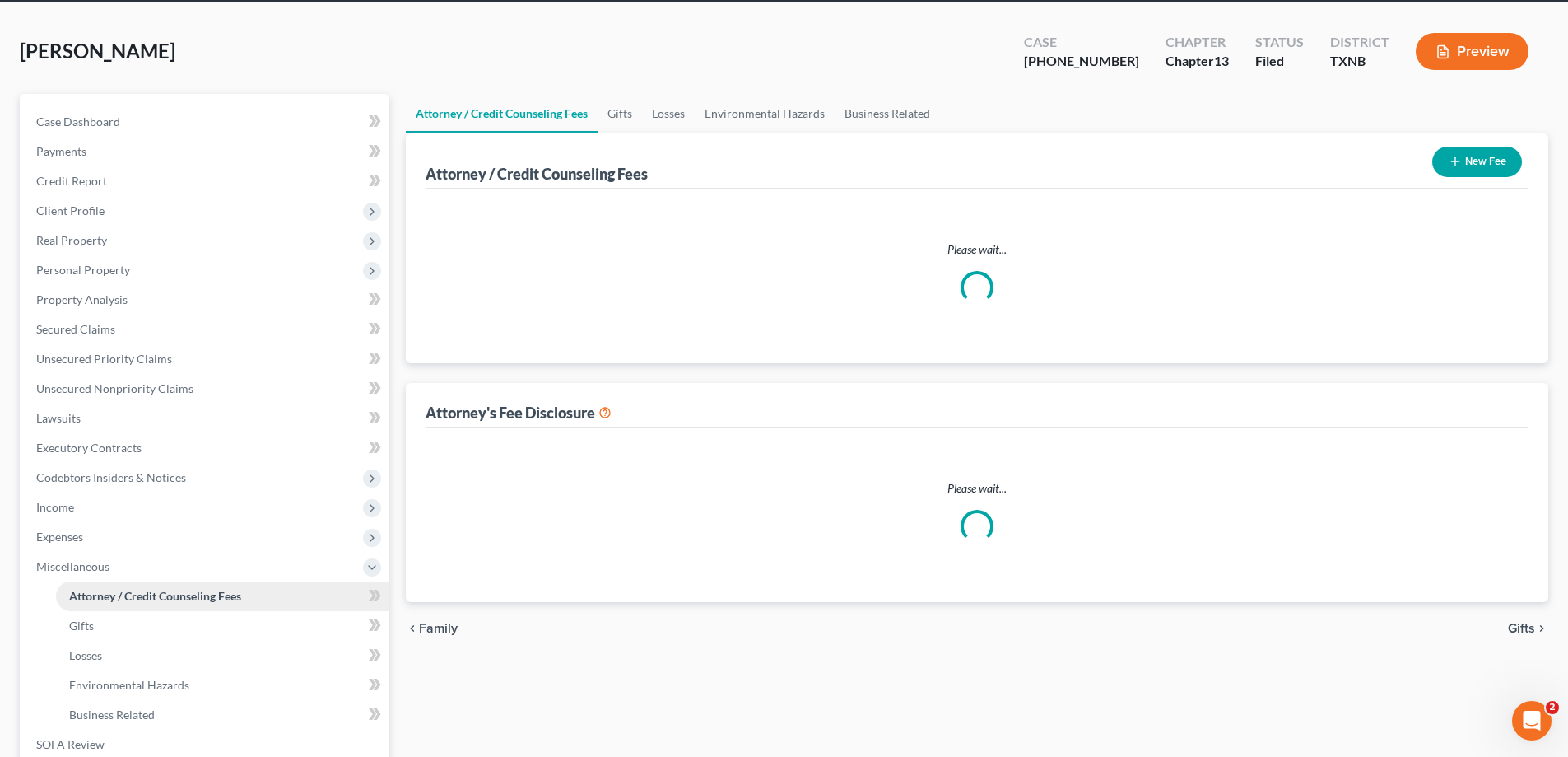
select select "1"
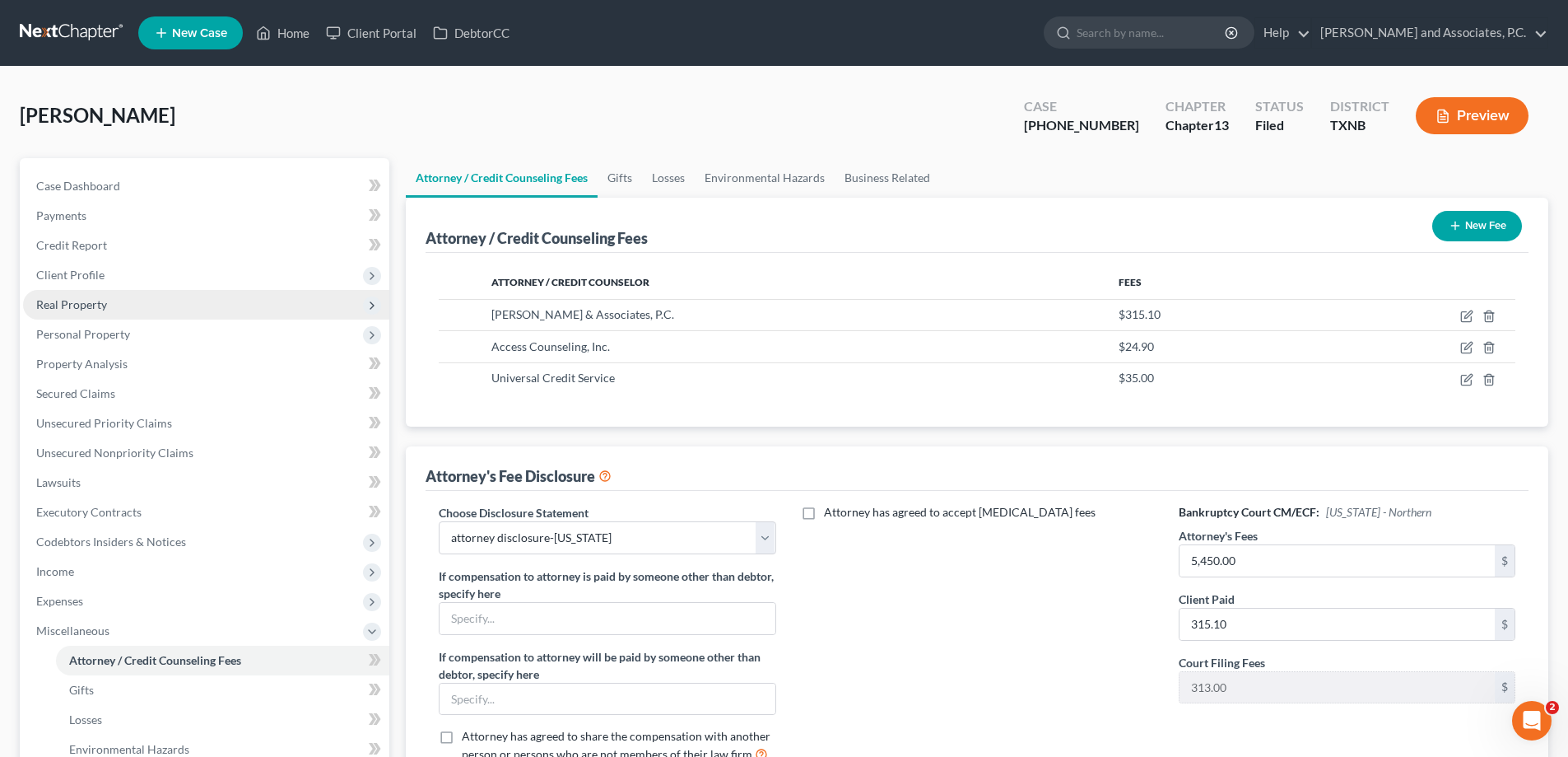
click at [161, 307] on span "Real Property" at bounding box center [205, 304] width 366 height 29
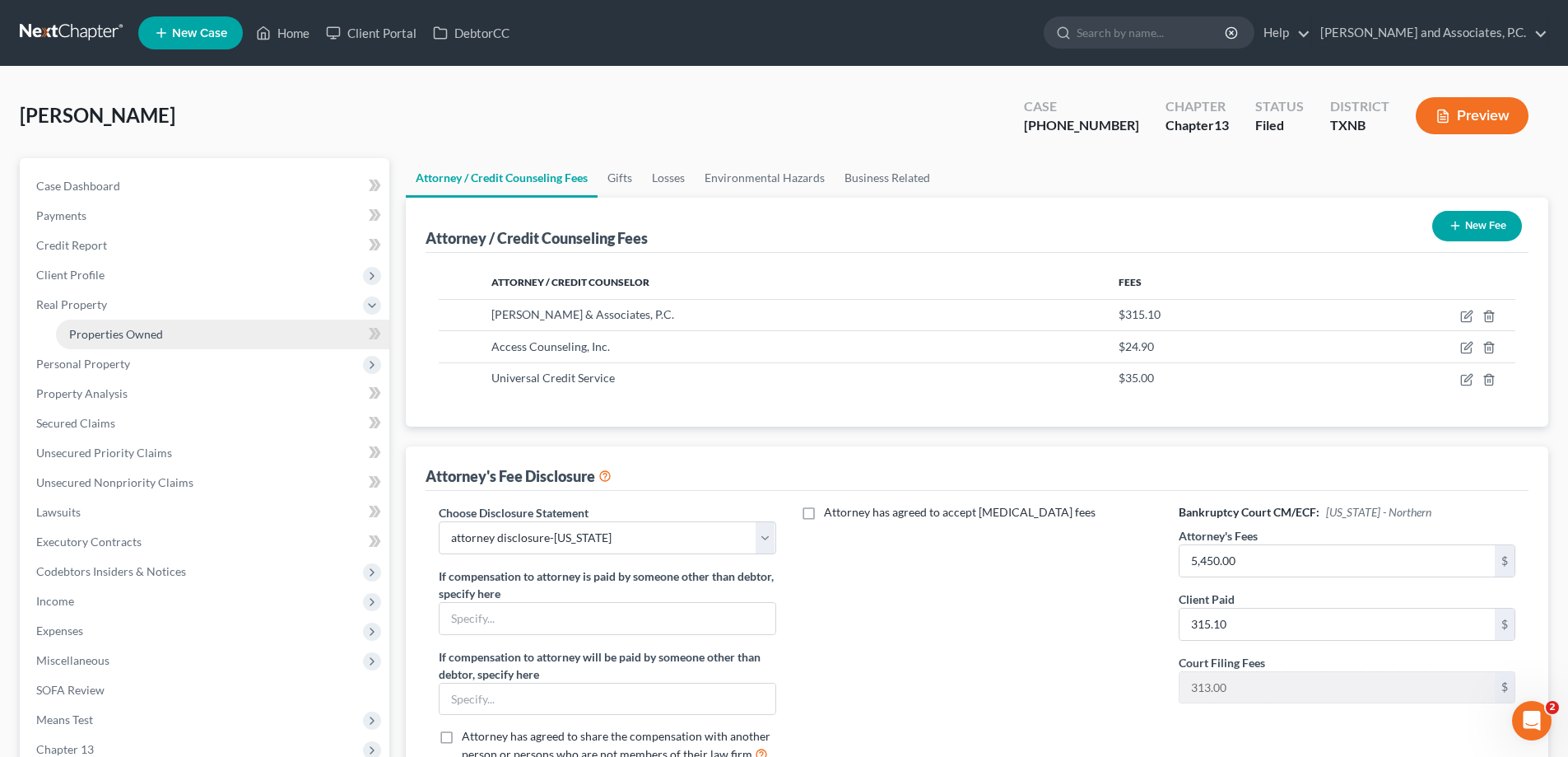
click at [154, 334] on span "Properties Owned" at bounding box center [116, 333] width 94 height 14
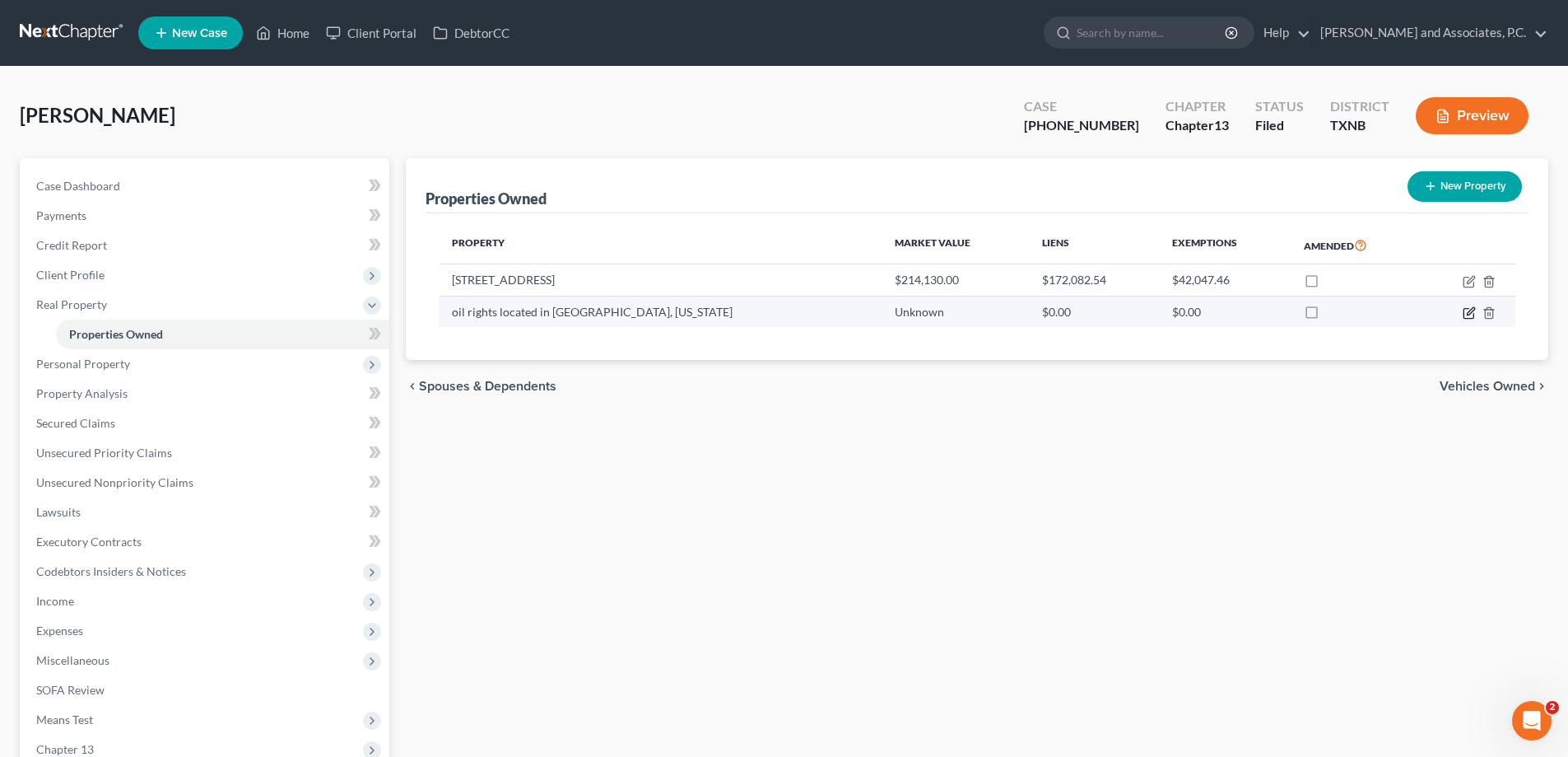
click at [1467, 313] on icon "button" at bounding box center [1470, 313] width 13 height 13
select select "45"
select select "0"
select select "3"
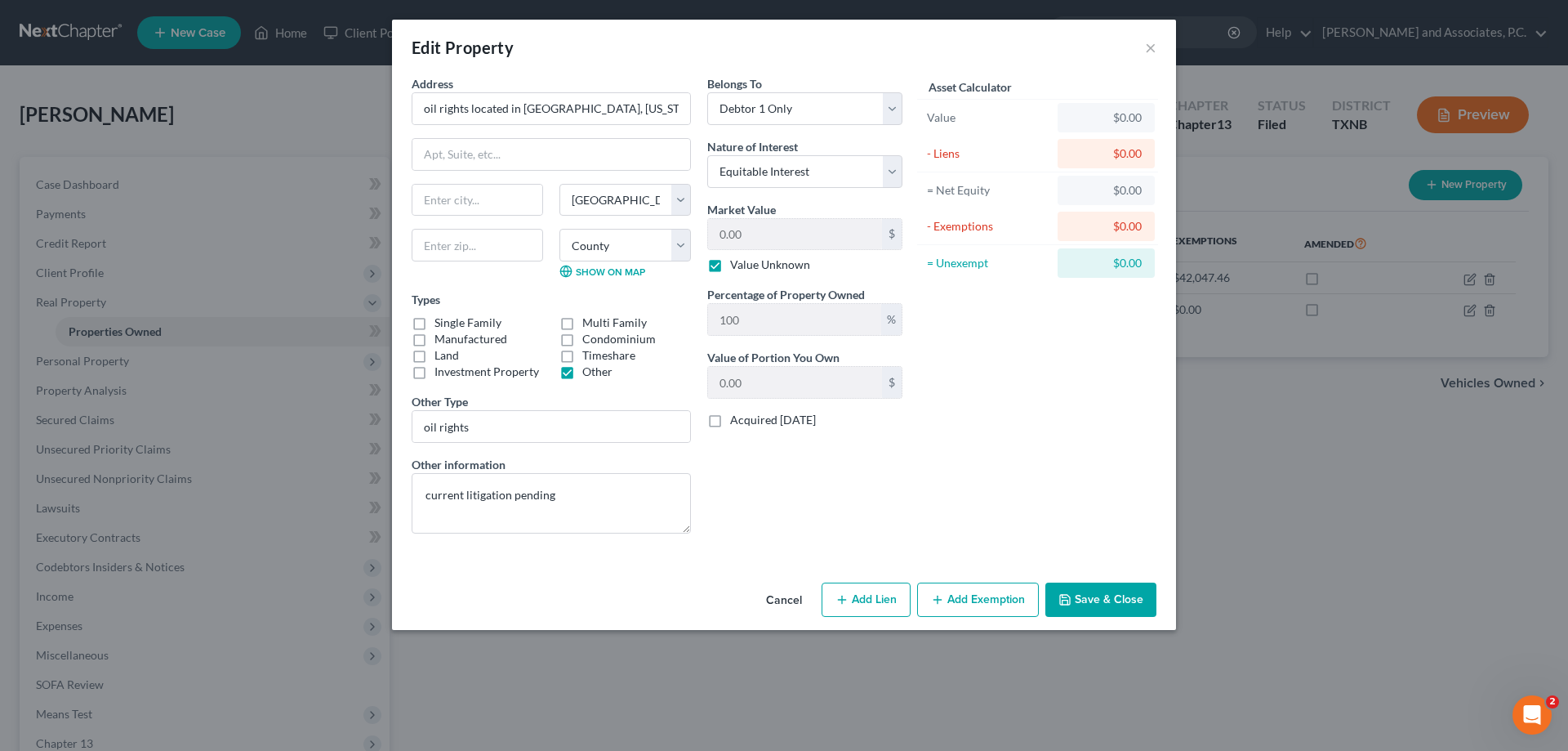
click at [1079, 599] on button "Save & Close" at bounding box center [1101, 600] width 111 height 35
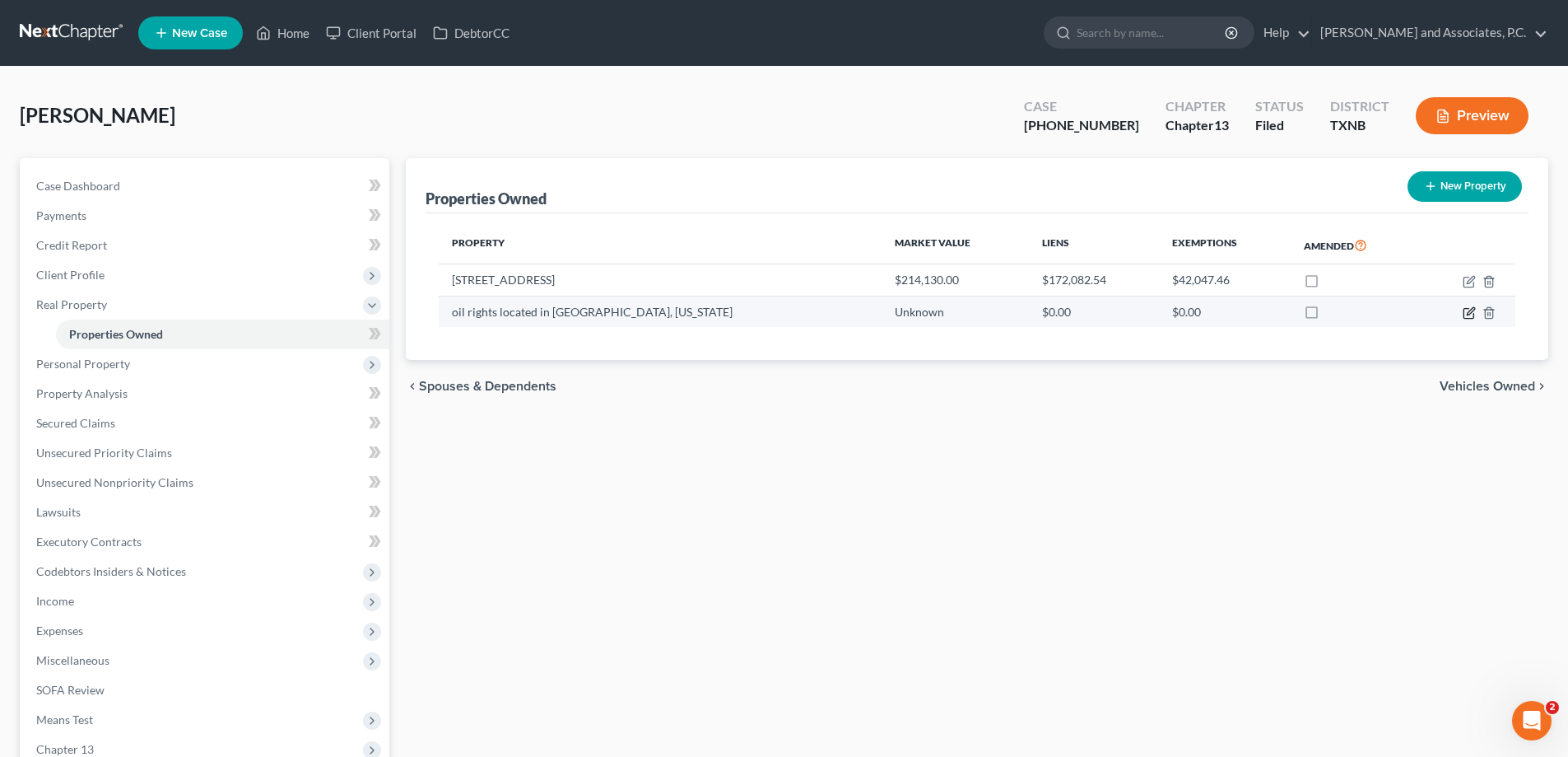
click at [1468, 308] on icon "button" at bounding box center [1470, 313] width 13 height 13
select select "45"
select select "0"
select select "3"
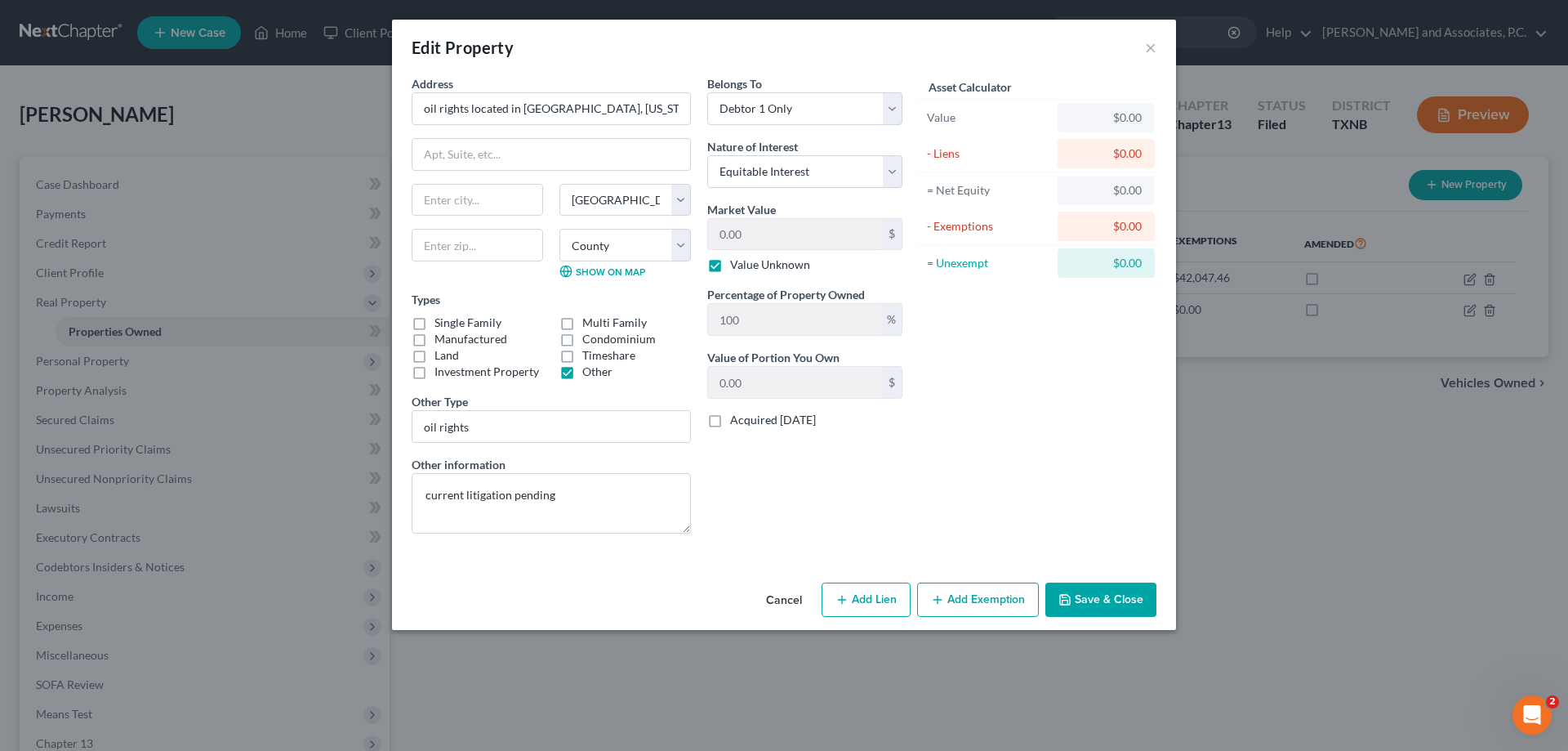
click at [1079, 607] on button "Save & Close" at bounding box center [1101, 600] width 111 height 35
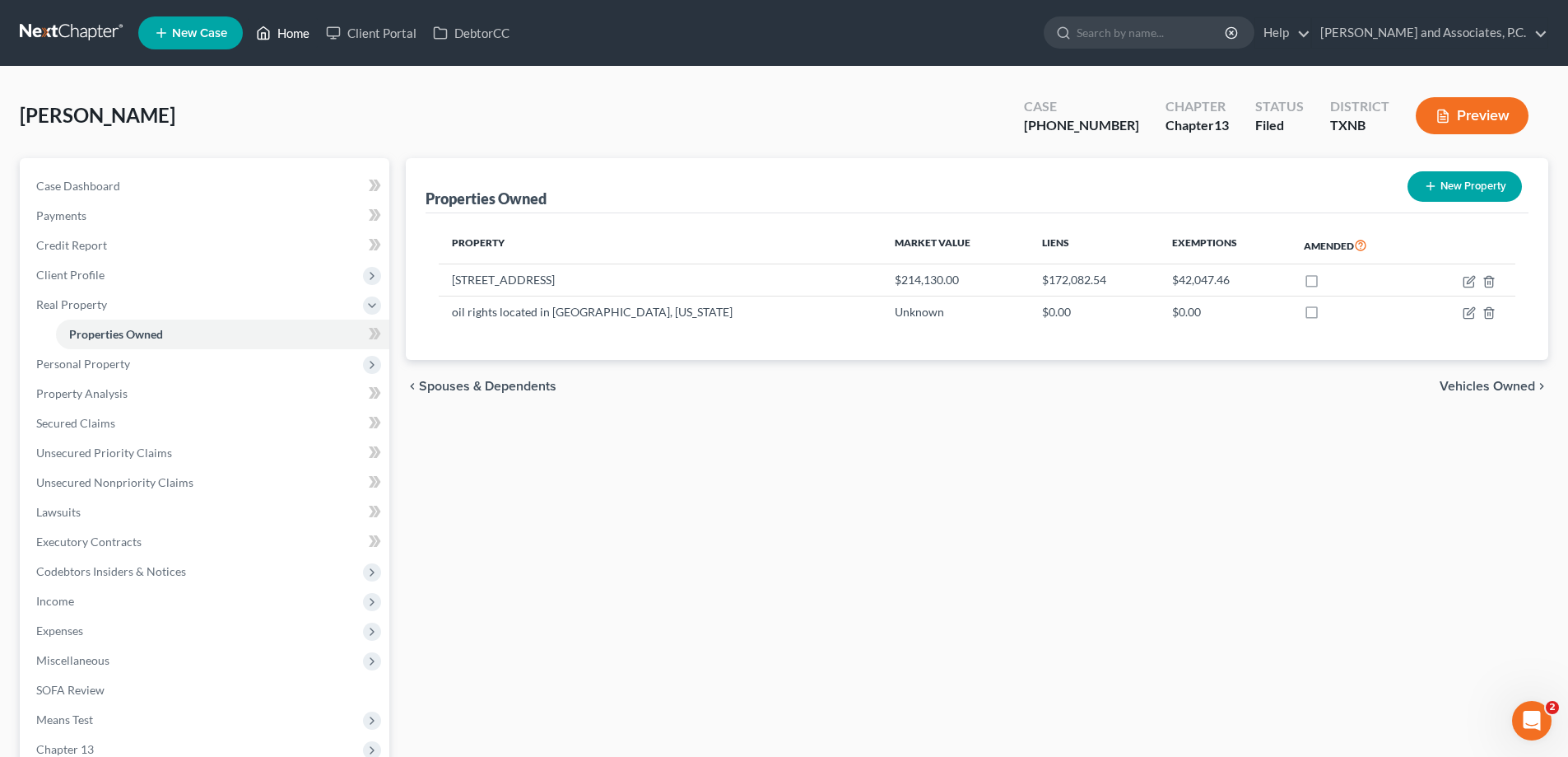
click at [283, 30] on link "Home" at bounding box center [283, 32] width 70 height 29
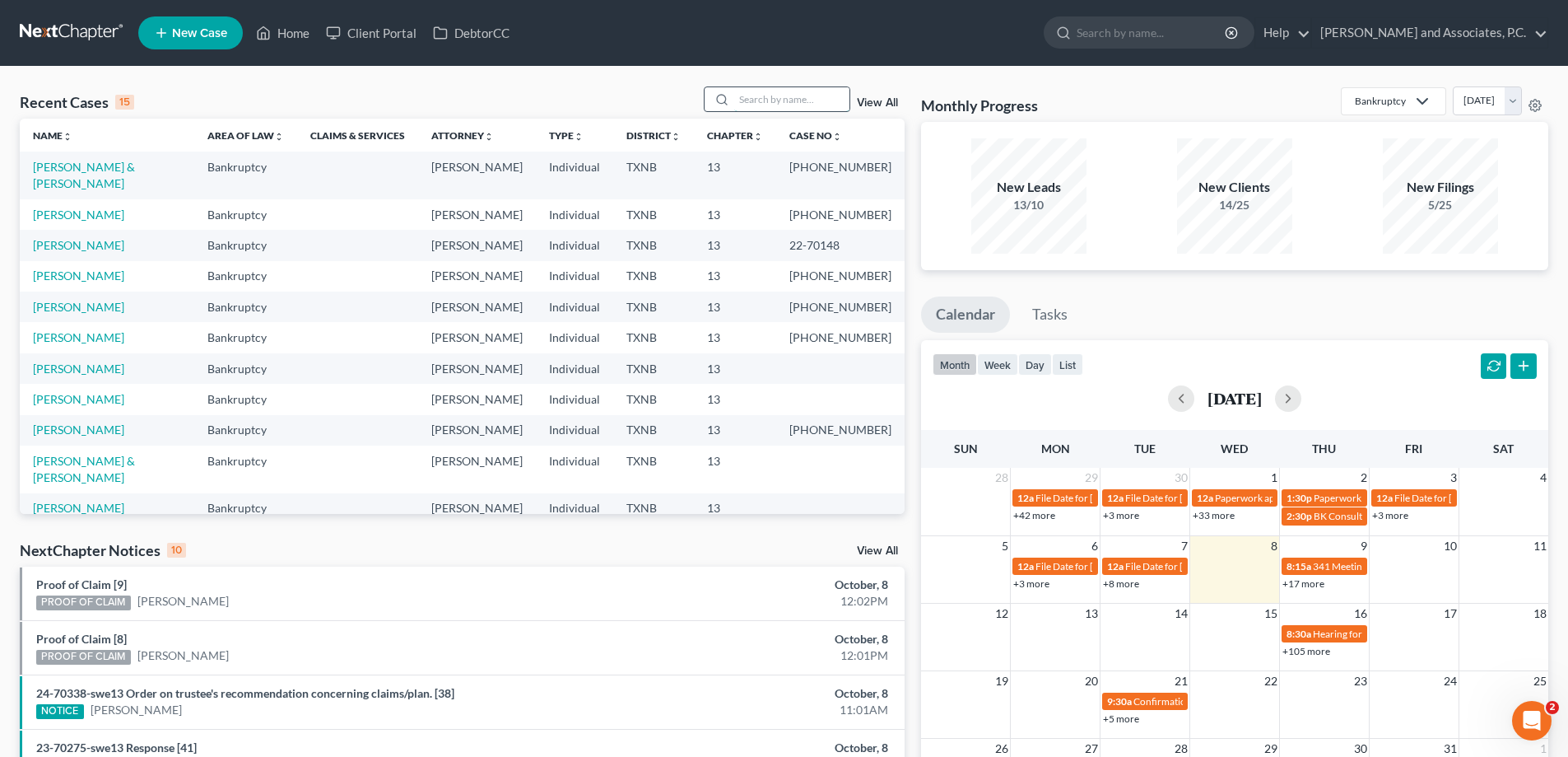
click at [822, 107] on input "search" at bounding box center [792, 99] width 116 height 24
click at [779, 101] on input "search" at bounding box center [792, 99] width 116 height 24
click at [292, 38] on link "Home" at bounding box center [283, 32] width 70 height 29
click at [90, 454] on link "[PERSON_NAME] & [PERSON_NAME]" at bounding box center [84, 469] width 102 height 30
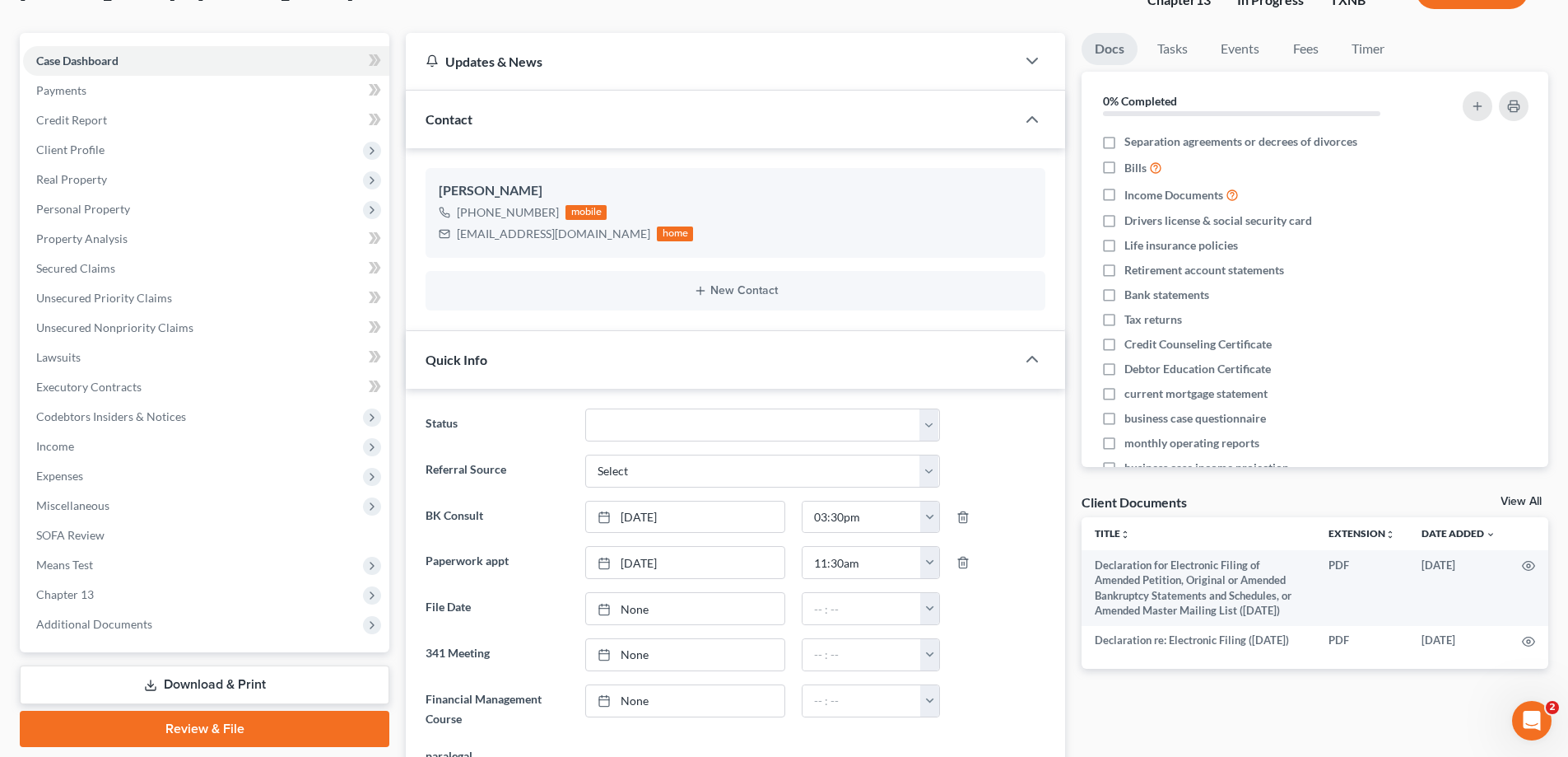
scroll to position [165, 0]
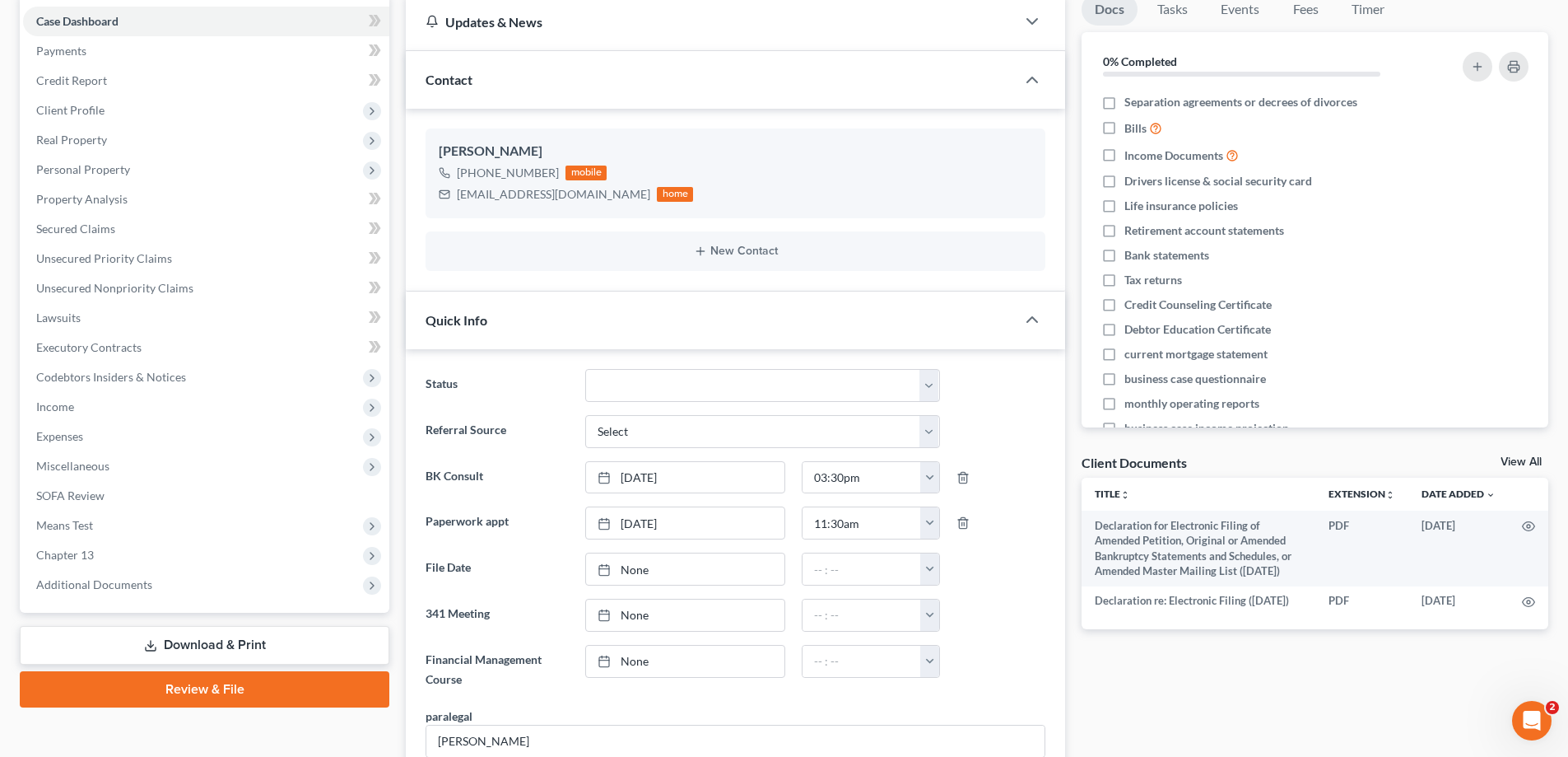
drag, startPoint x: 10, startPoint y: 78, endPoint x: 0, endPoint y: 115, distance: 38.3
click at [10, 72] on div "Gostnell, Stacey & Laura Upgraded Chapter Chapter 13 Status In Progress Distric…" at bounding box center [784, 654] width 1568 height 1504
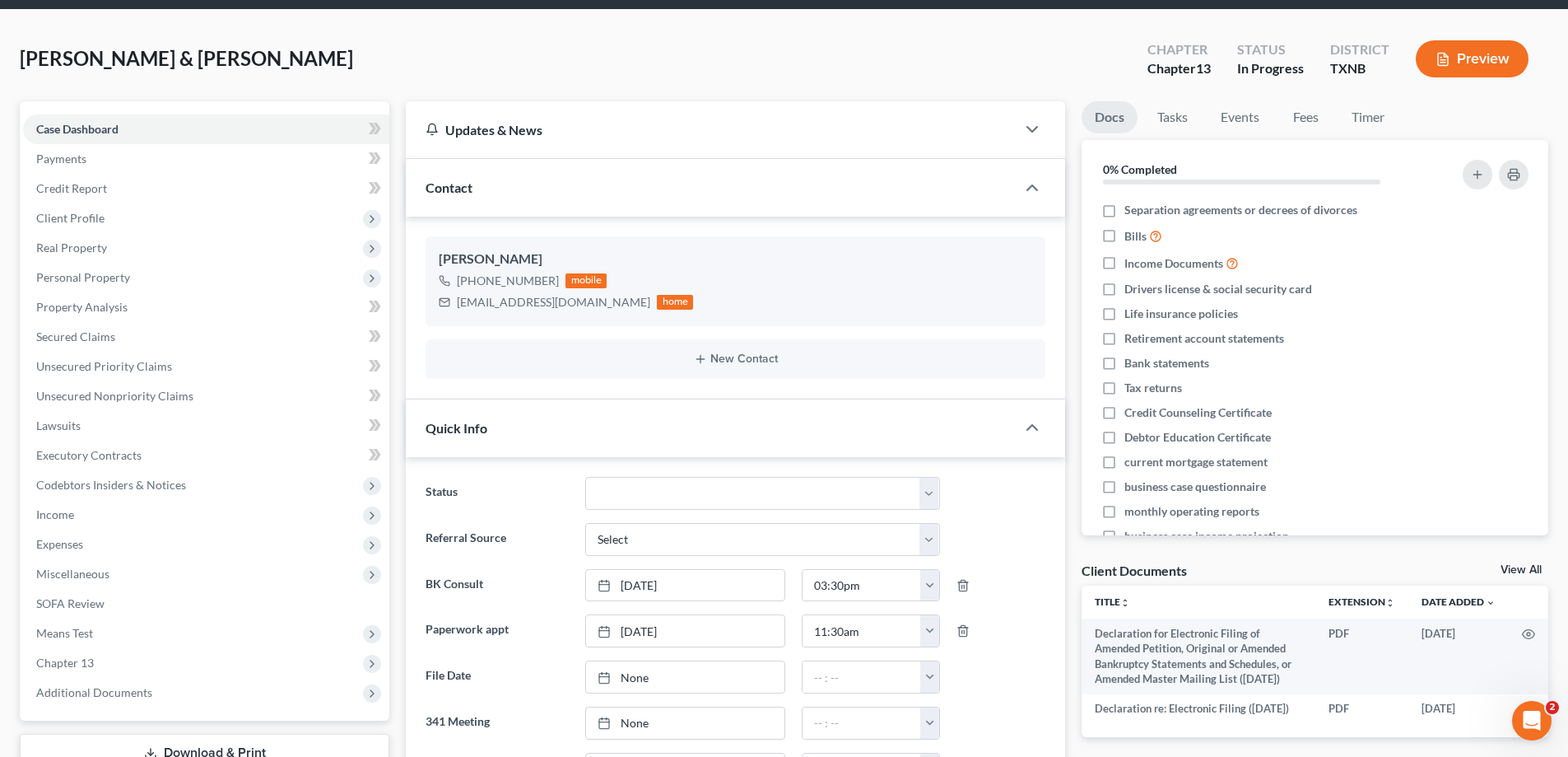
scroll to position [0, 0]
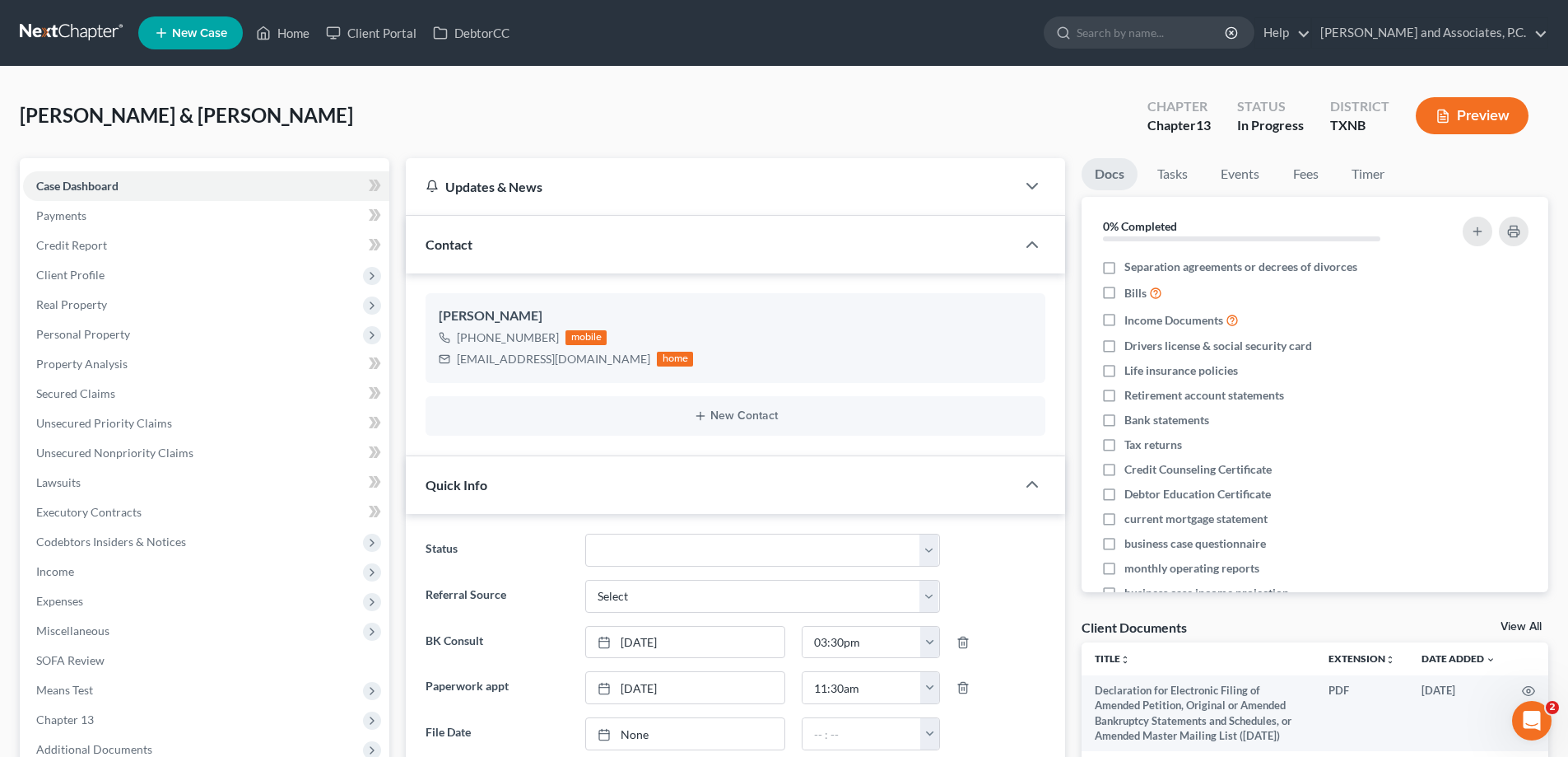
click at [1514, 621] on link "View All" at bounding box center [1521, 626] width 41 height 11
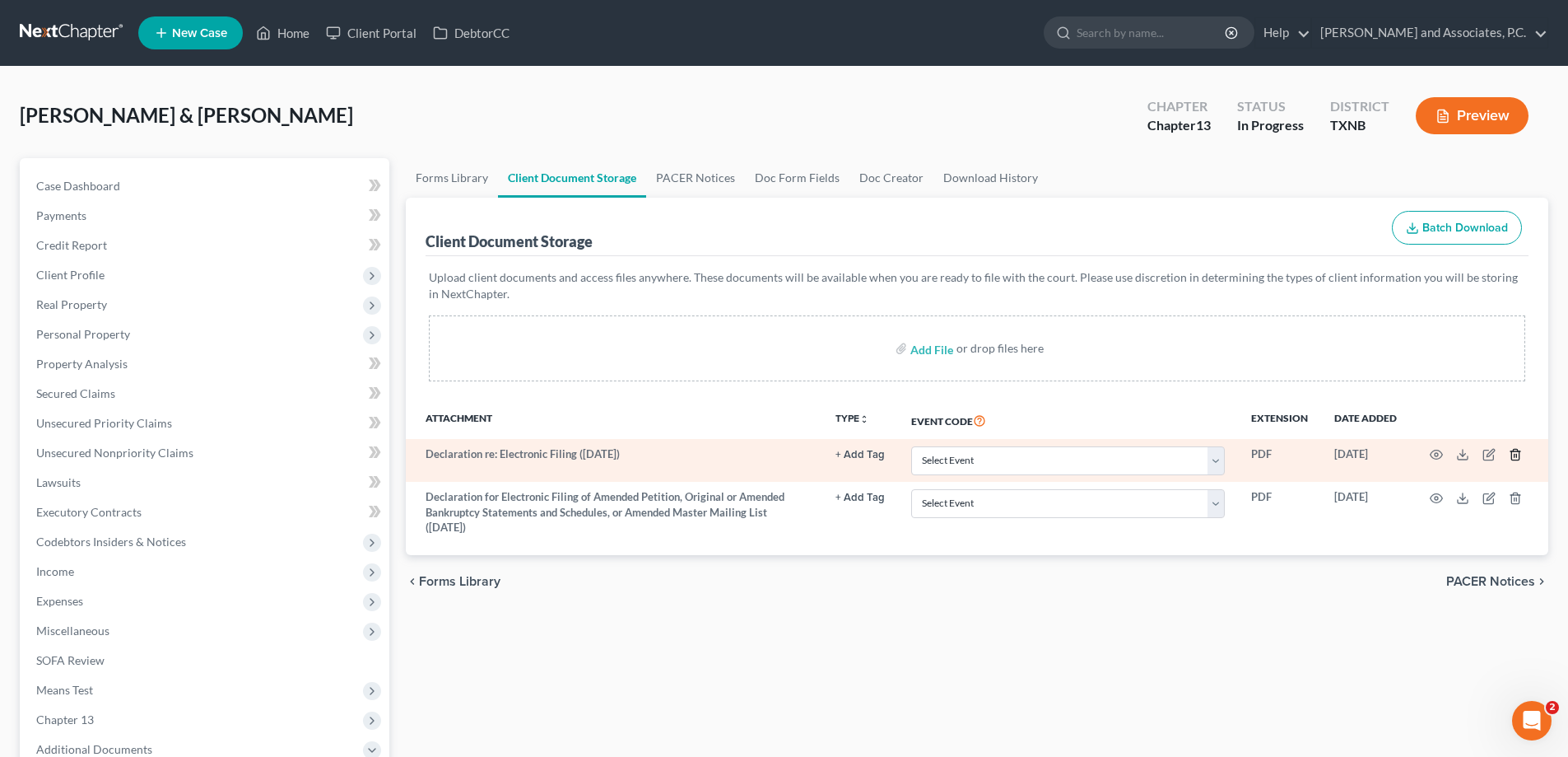
click at [1512, 457] on icon "button" at bounding box center [1515, 455] width 8 height 10
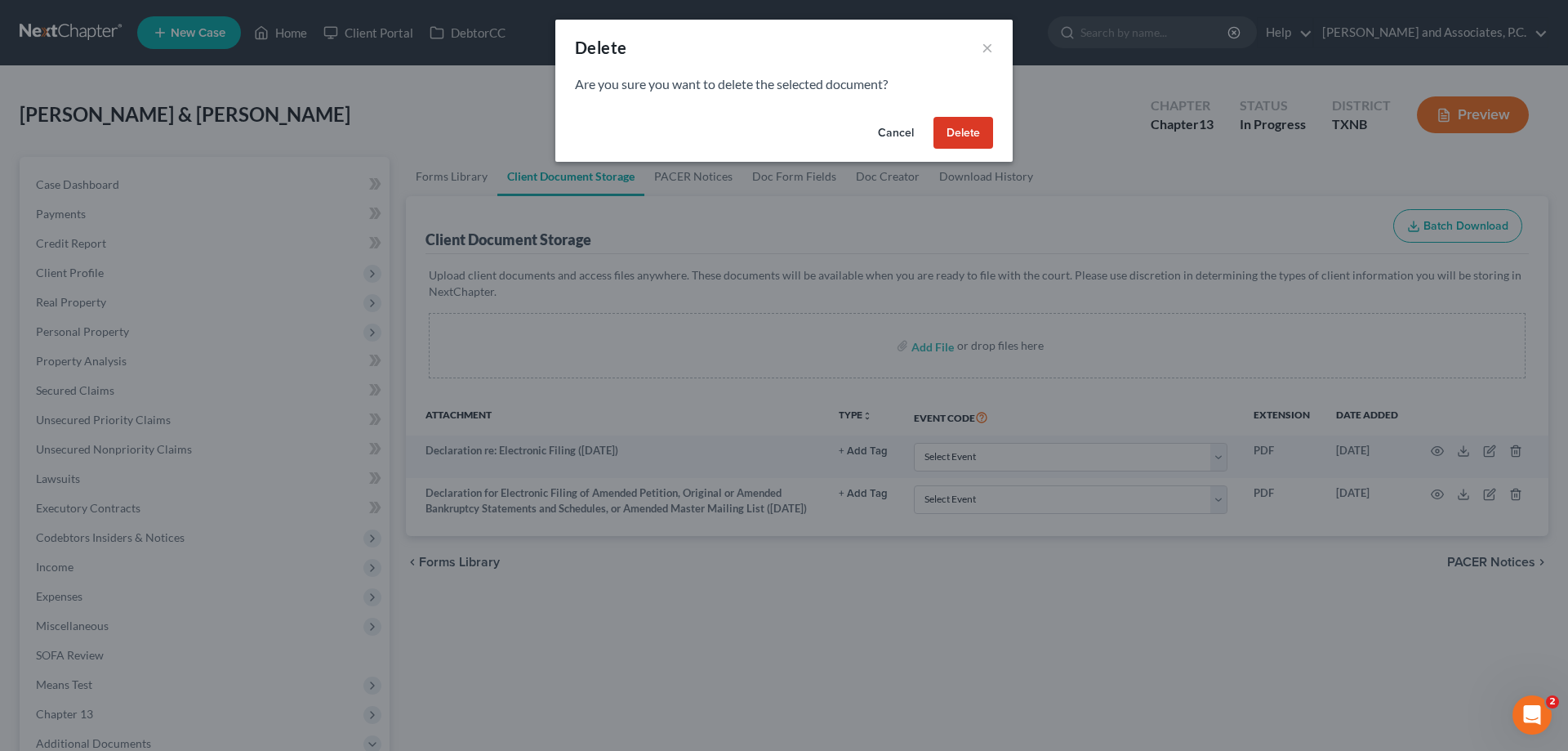
click at [963, 133] on button "Delete" at bounding box center [963, 133] width 59 height 33
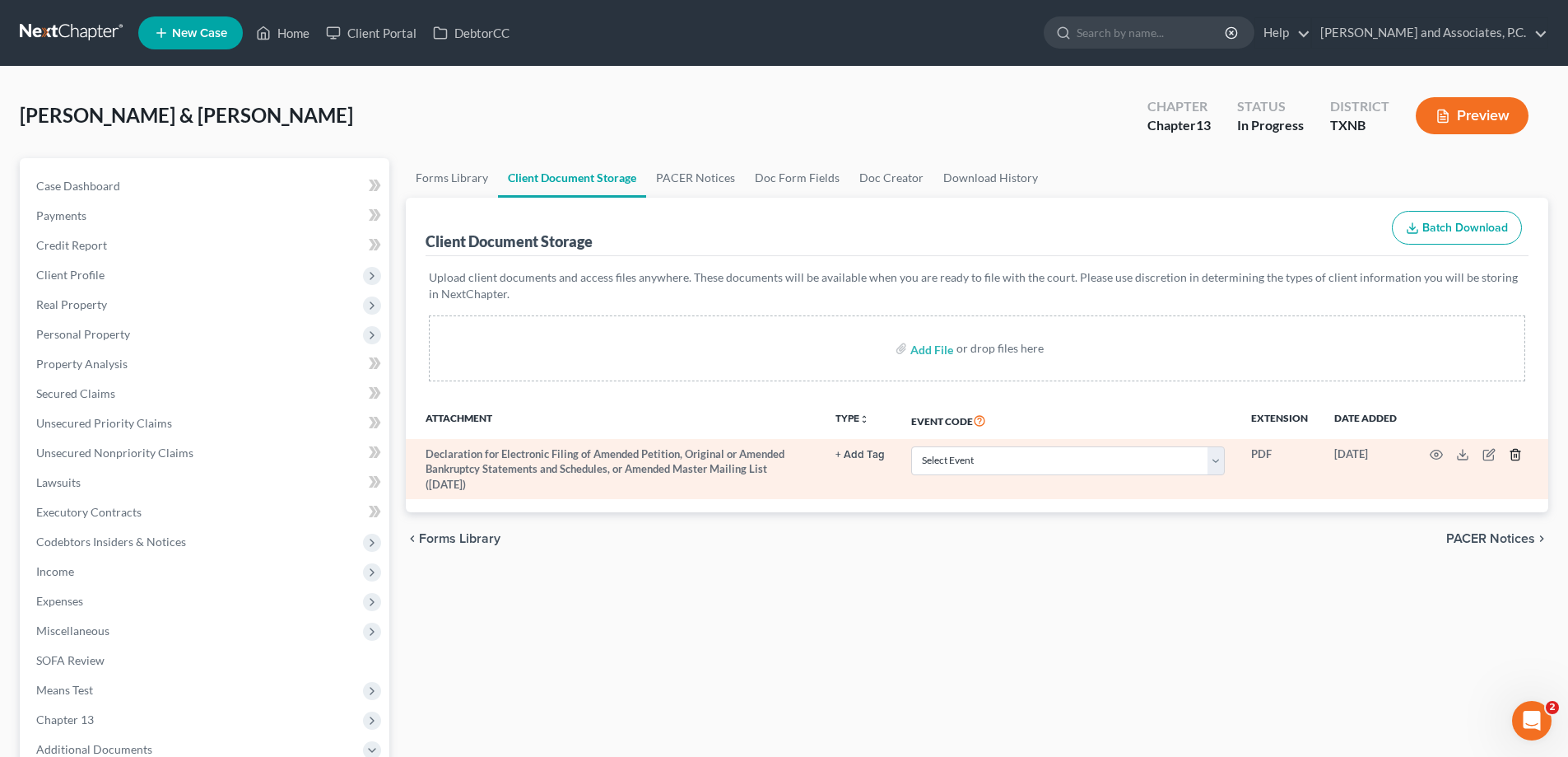
click at [1519, 455] on icon "button" at bounding box center [1515, 455] width 8 height 10
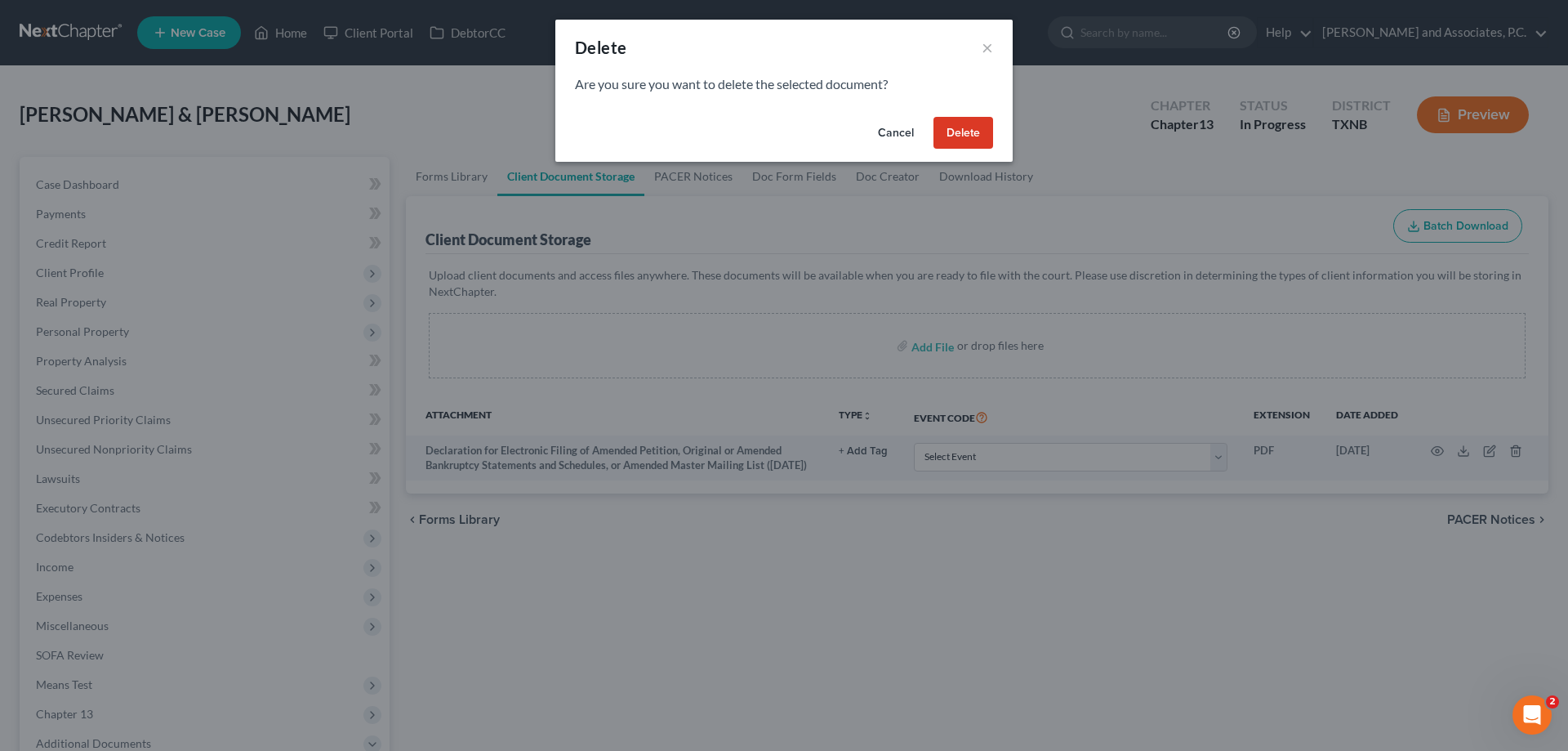
click at [970, 135] on button "Delete" at bounding box center [963, 133] width 59 height 33
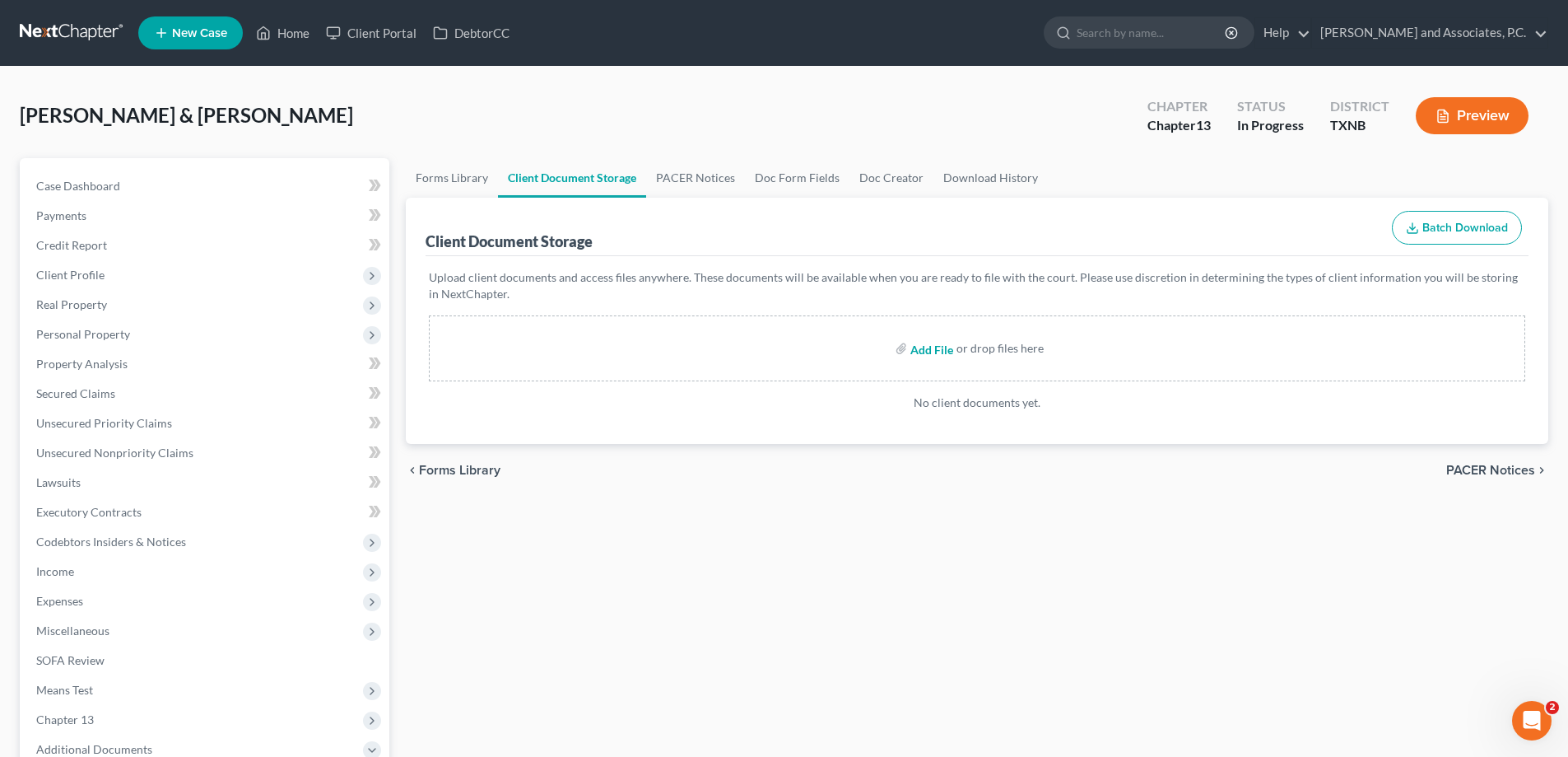
click at [939, 350] on input "file" at bounding box center [930, 348] width 40 height 29
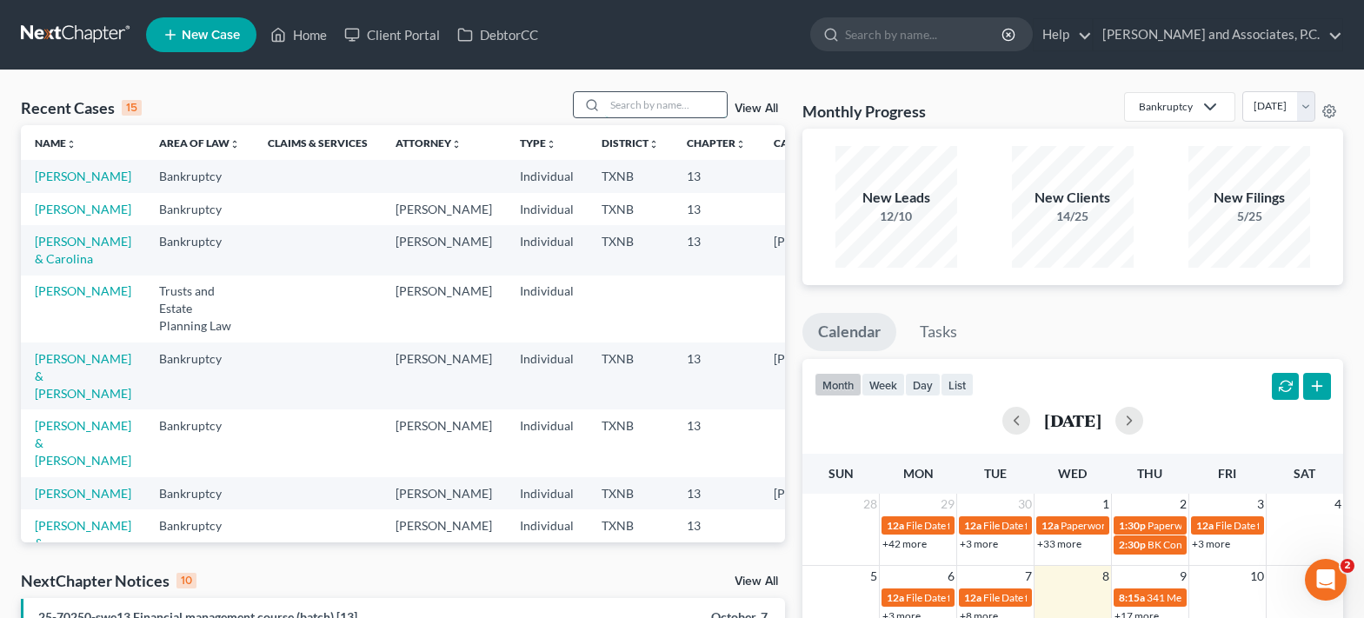
click at [648, 109] on input "search" at bounding box center [666, 104] width 122 height 25
type input "hernandez"
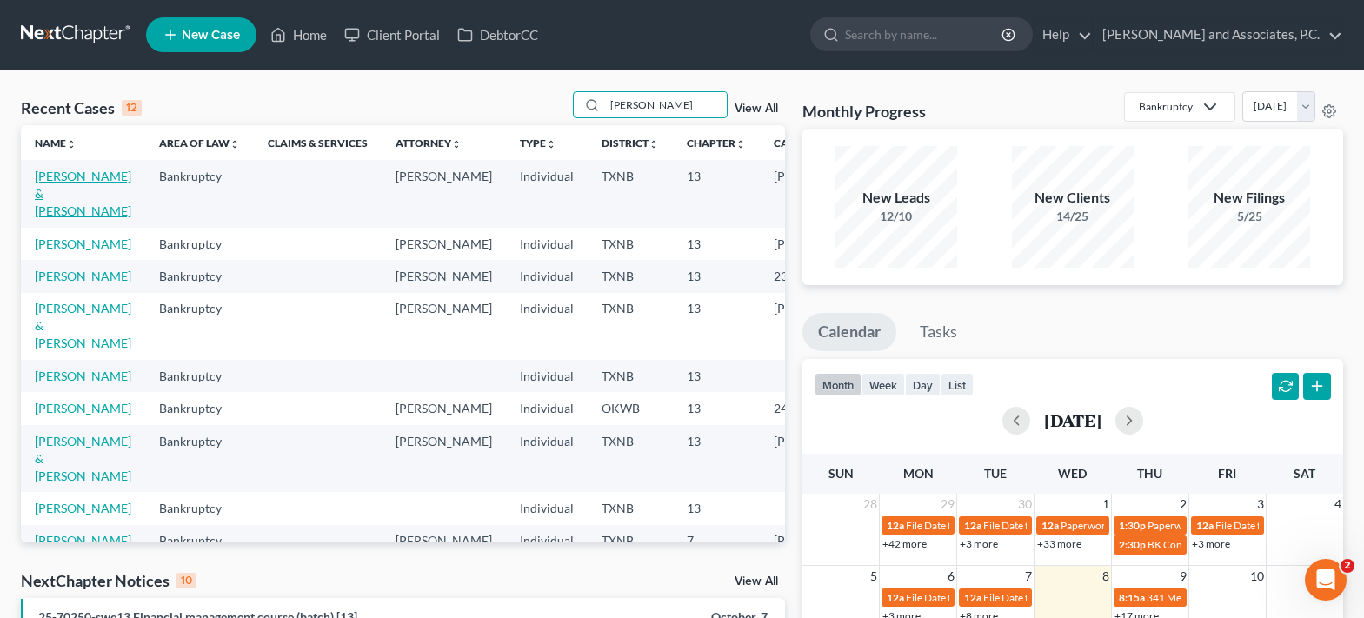
click at [37, 190] on link "[PERSON_NAME] & [PERSON_NAME]" at bounding box center [83, 194] width 96 height 50
select select "5"
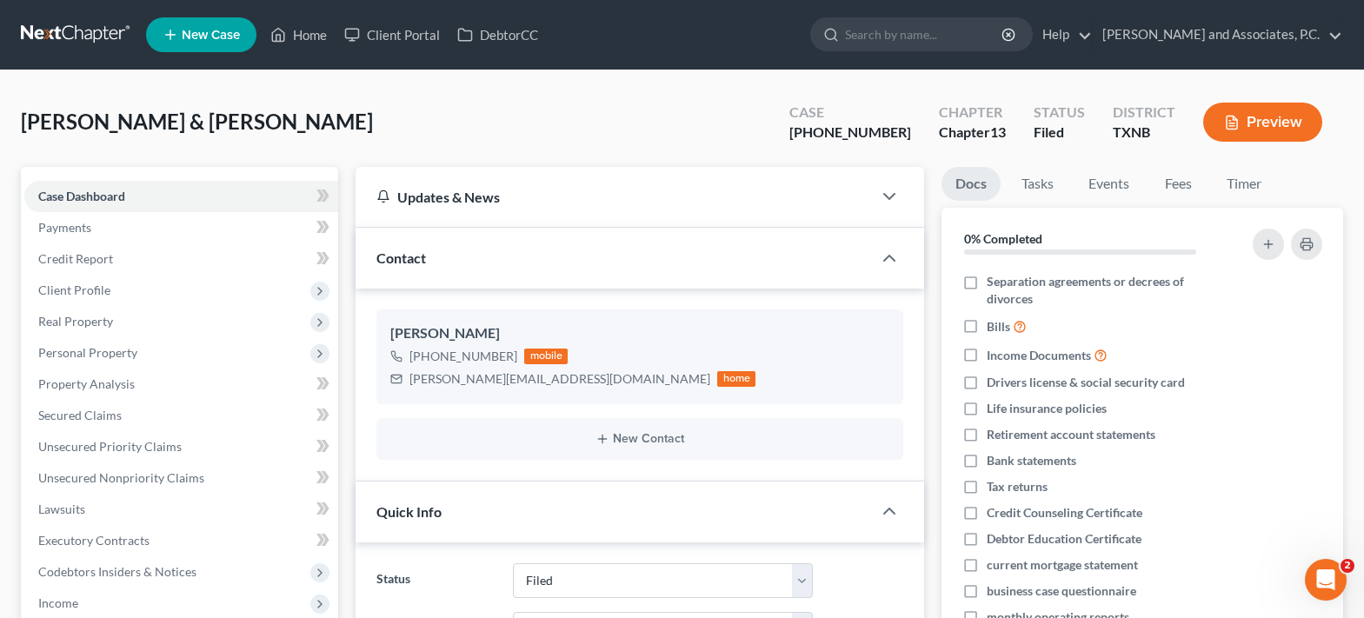
scroll to position [522, 0]
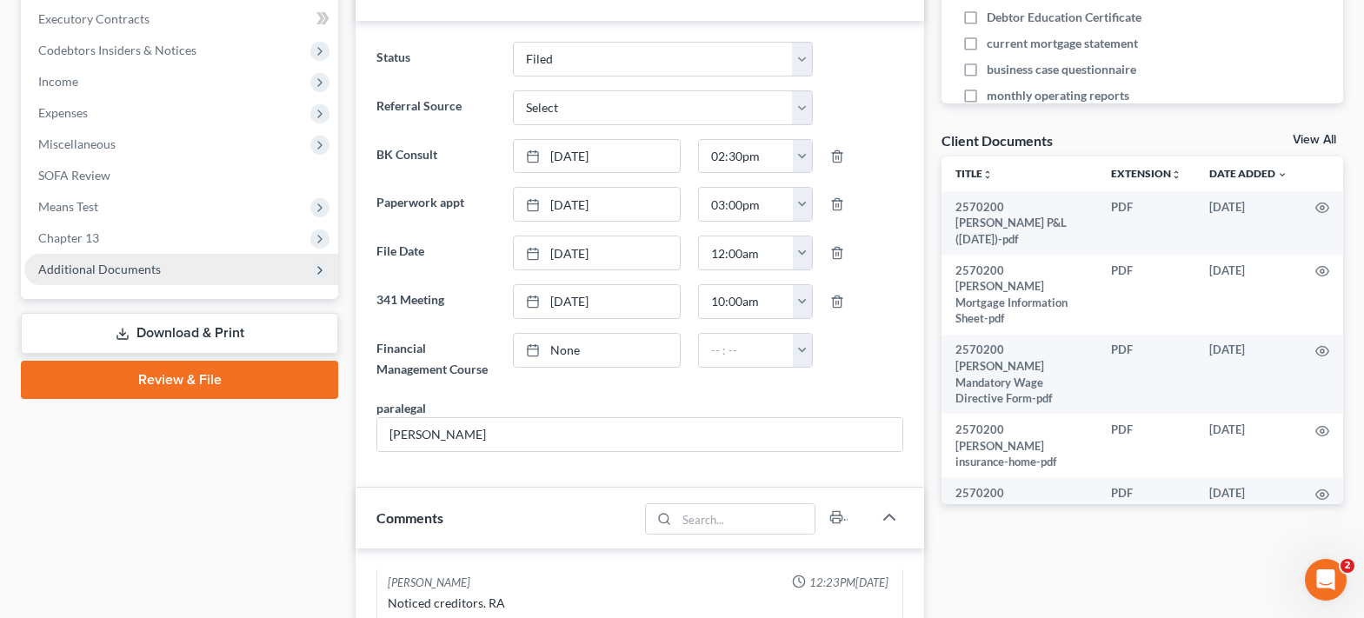
click at [153, 278] on span "Additional Documents" at bounding box center [181, 269] width 314 height 31
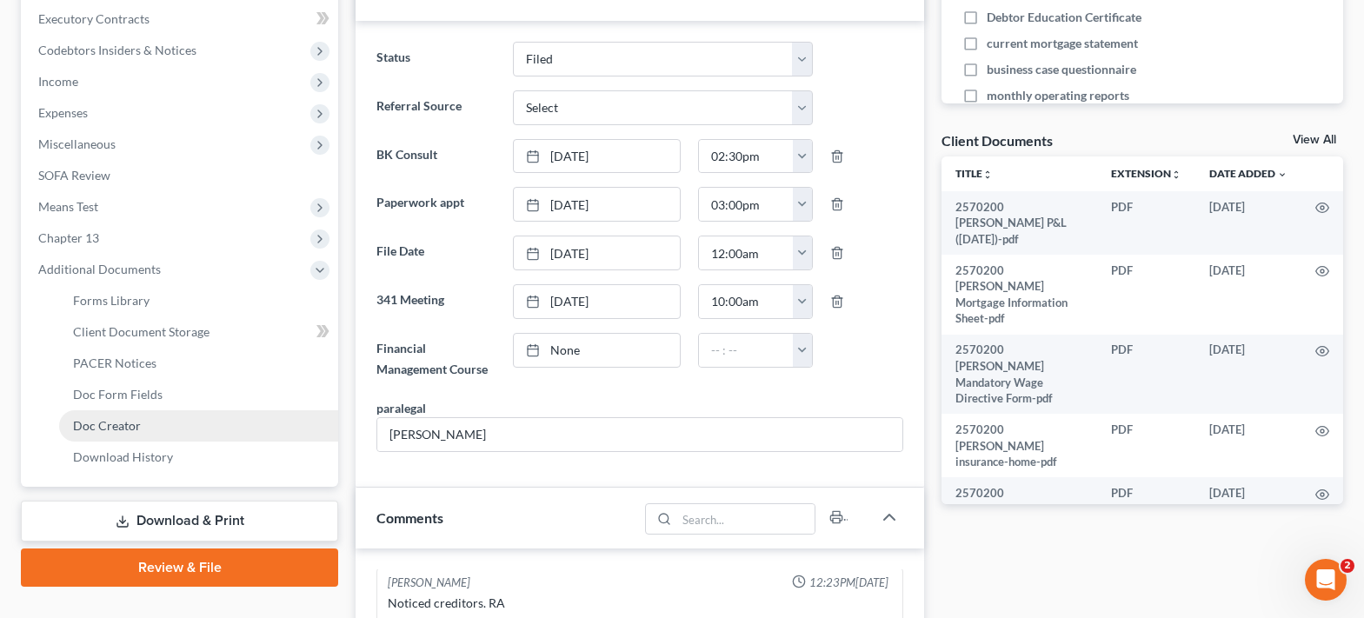
click at [149, 424] on link "Doc Creator" at bounding box center [198, 425] width 279 height 31
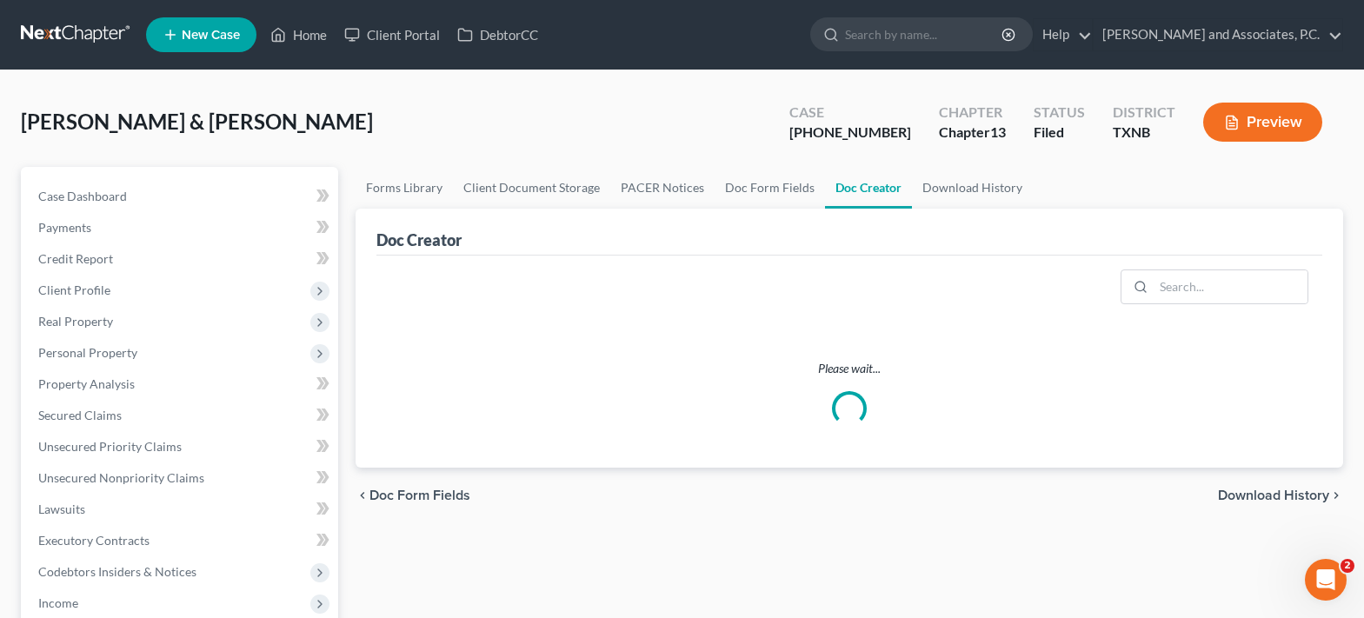
drag, startPoint x: 893, startPoint y: 386, endPoint x: 940, endPoint y: 516, distance: 137.8
click at [940, 516] on div "chevron_left Doc Form Fields Download History chevron_right" at bounding box center [850, 496] width 988 height 56
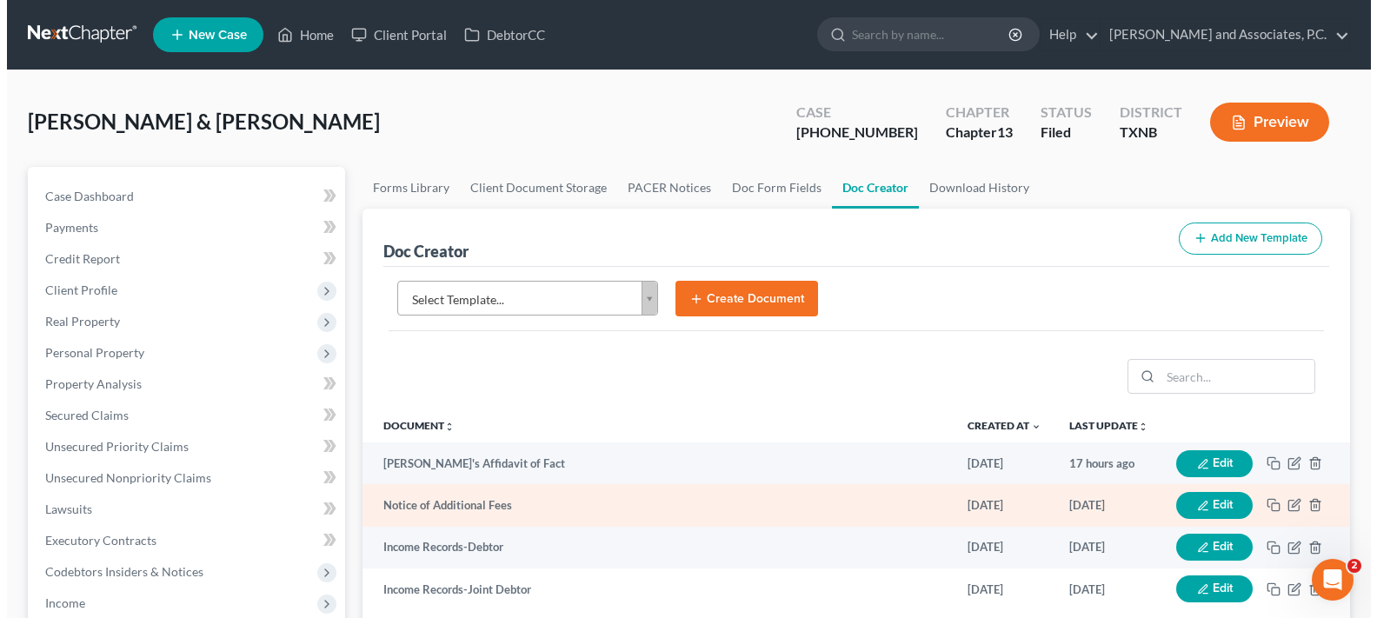
scroll to position [174, 0]
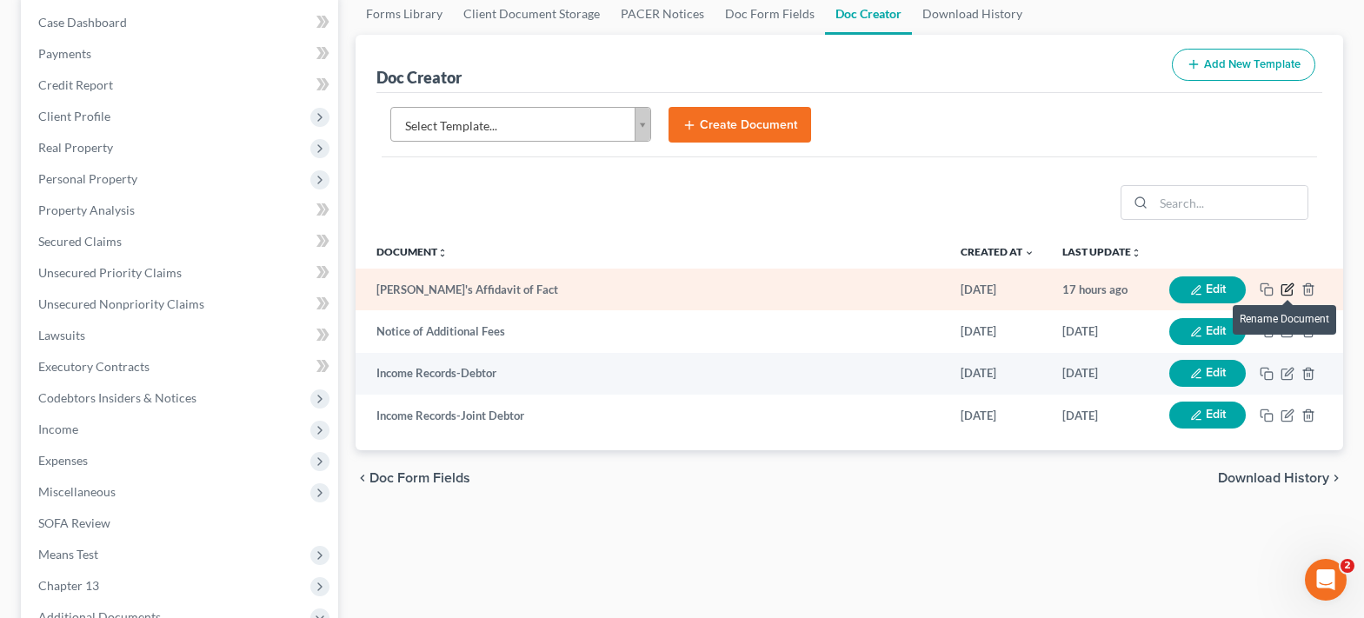
click at [1283, 294] on icon "button" at bounding box center [1287, 290] width 14 height 14
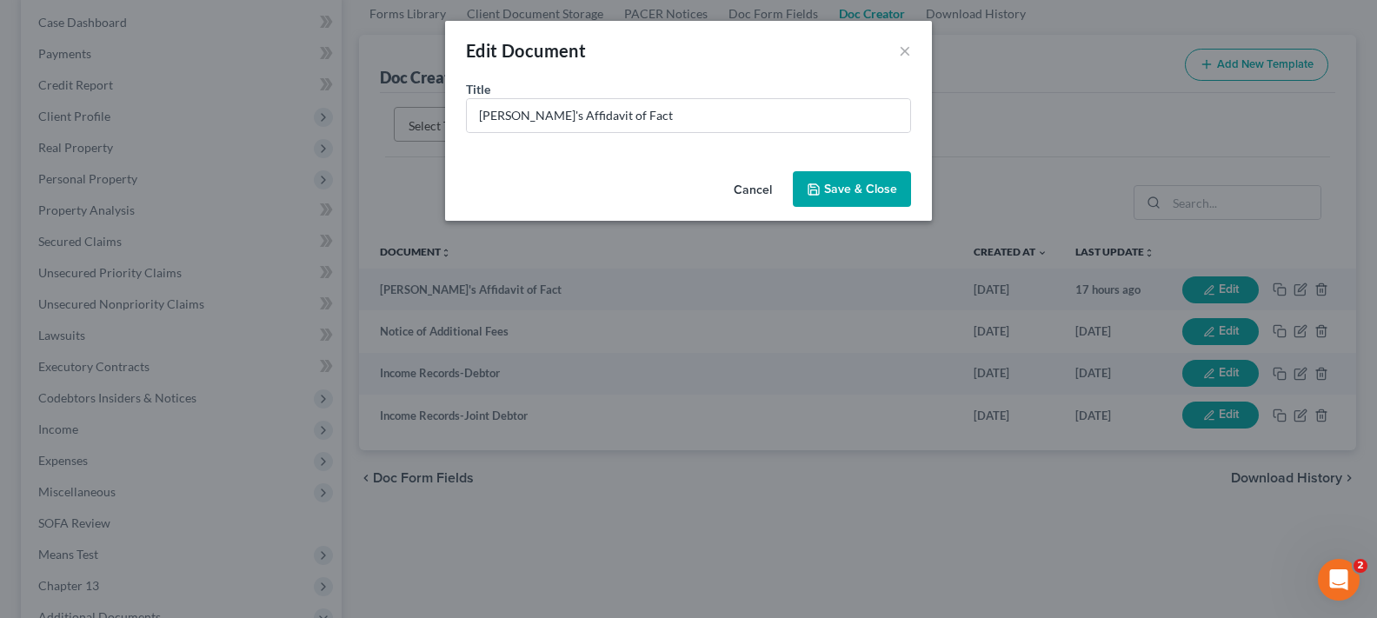
click at [762, 195] on button "Cancel" at bounding box center [753, 190] width 66 height 35
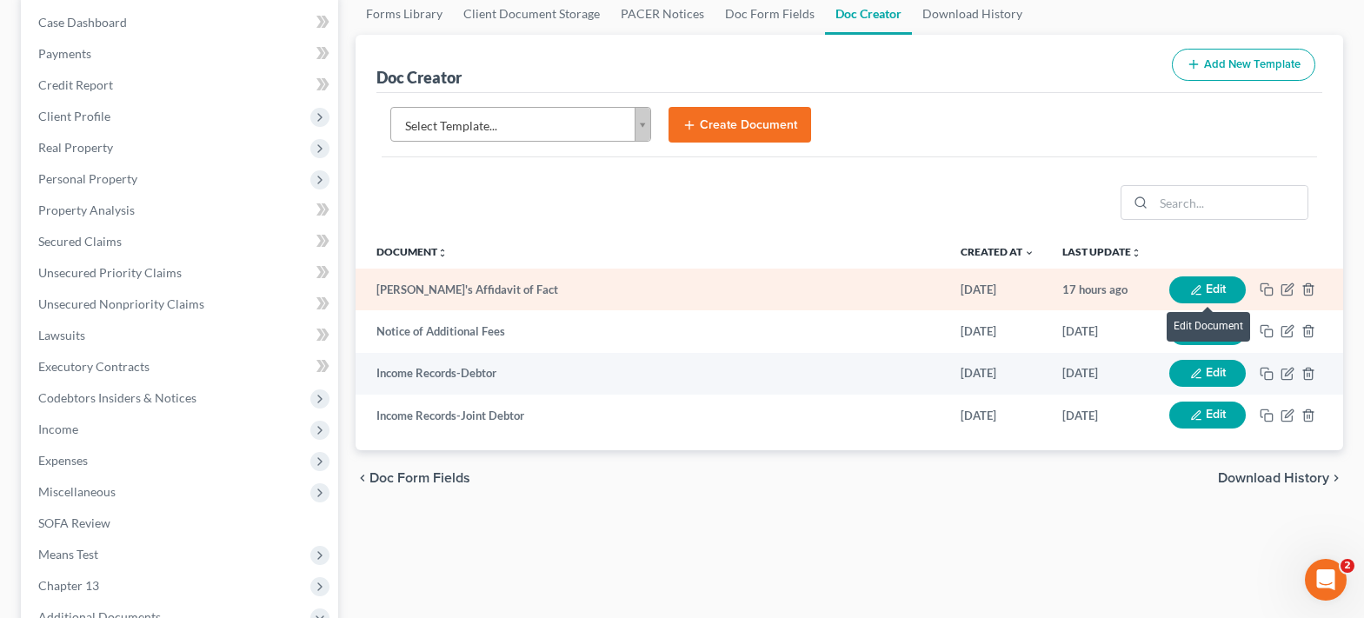
click at [1184, 291] on button "Edit" at bounding box center [1207, 289] width 76 height 27
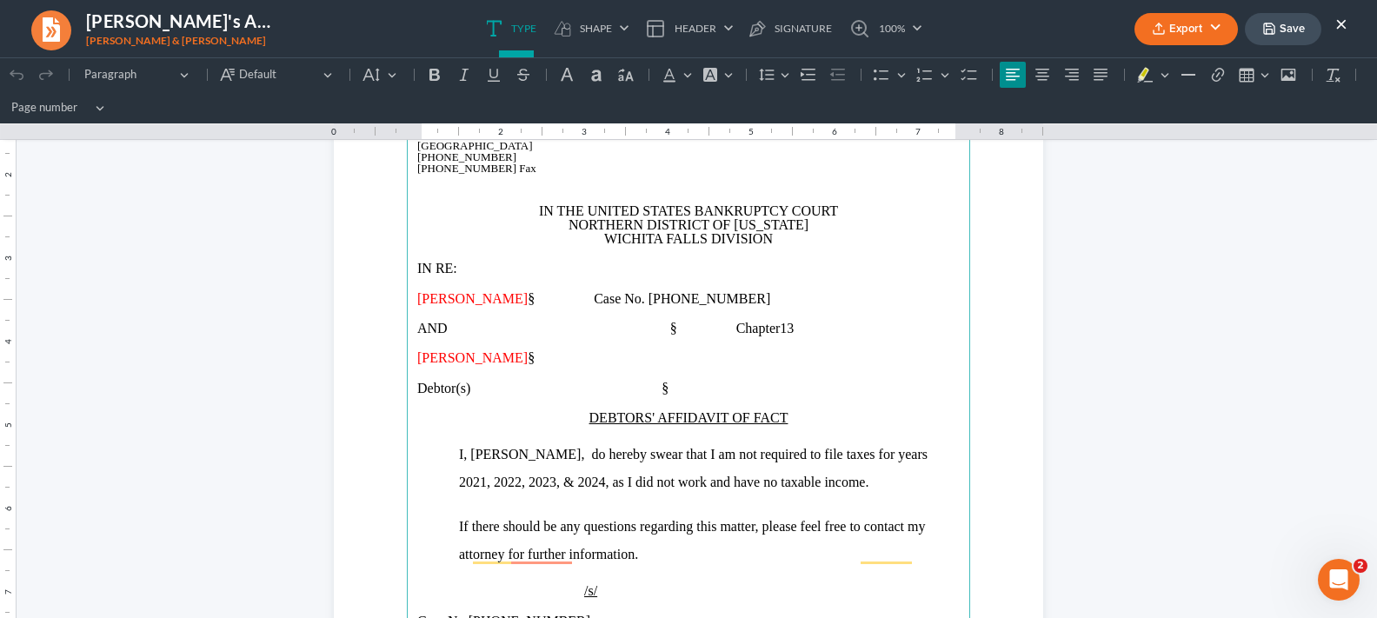
scroll to position [348, 0]
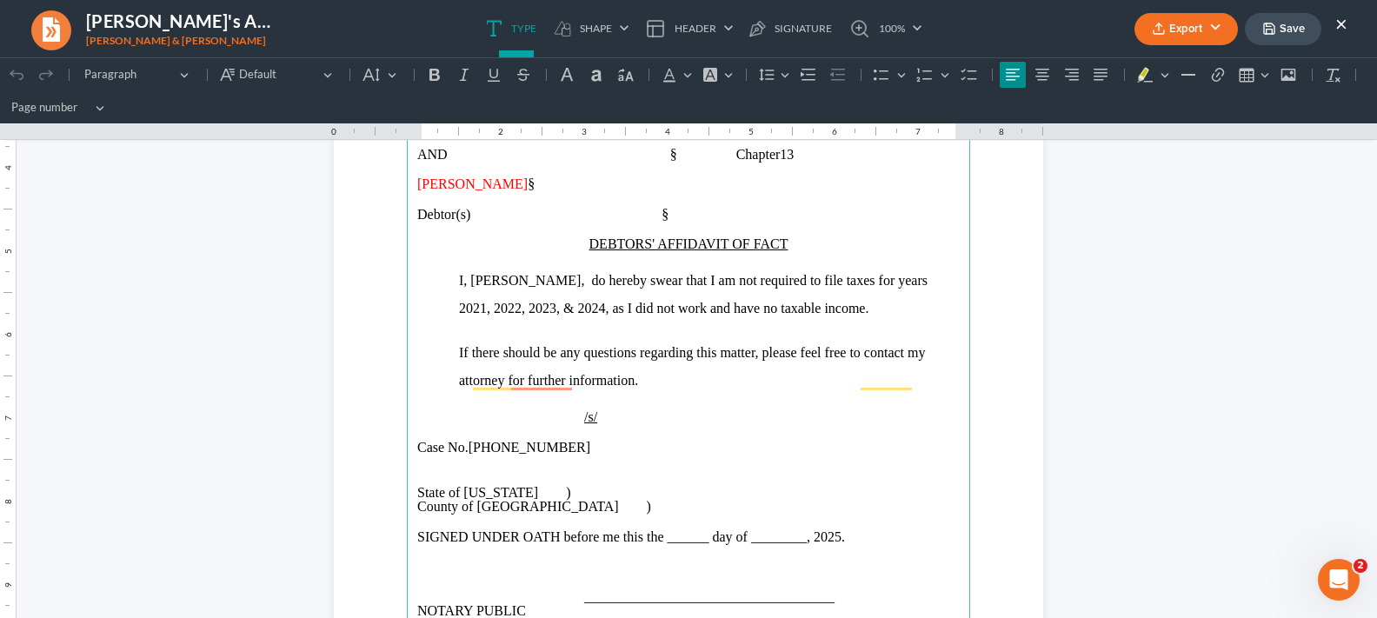
click at [849, 309] on span "I, Heather Hernandez, do hereby swear that I am not required to file taxes for …" at bounding box center [693, 294] width 469 height 43
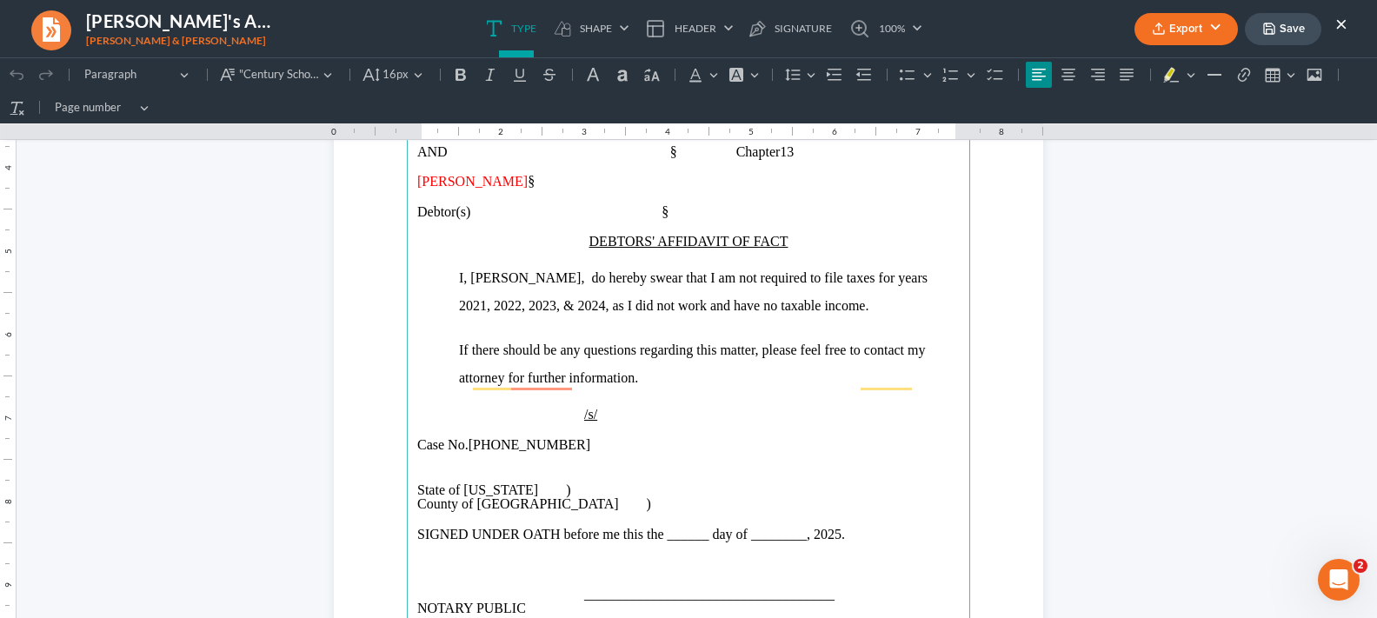
scroll to position [345, 0]
click at [855, 306] on span "I, Heather Hernandez, do hereby swear that I am not required to file taxes for …" at bounding box center [693, 294] width 469 height 43
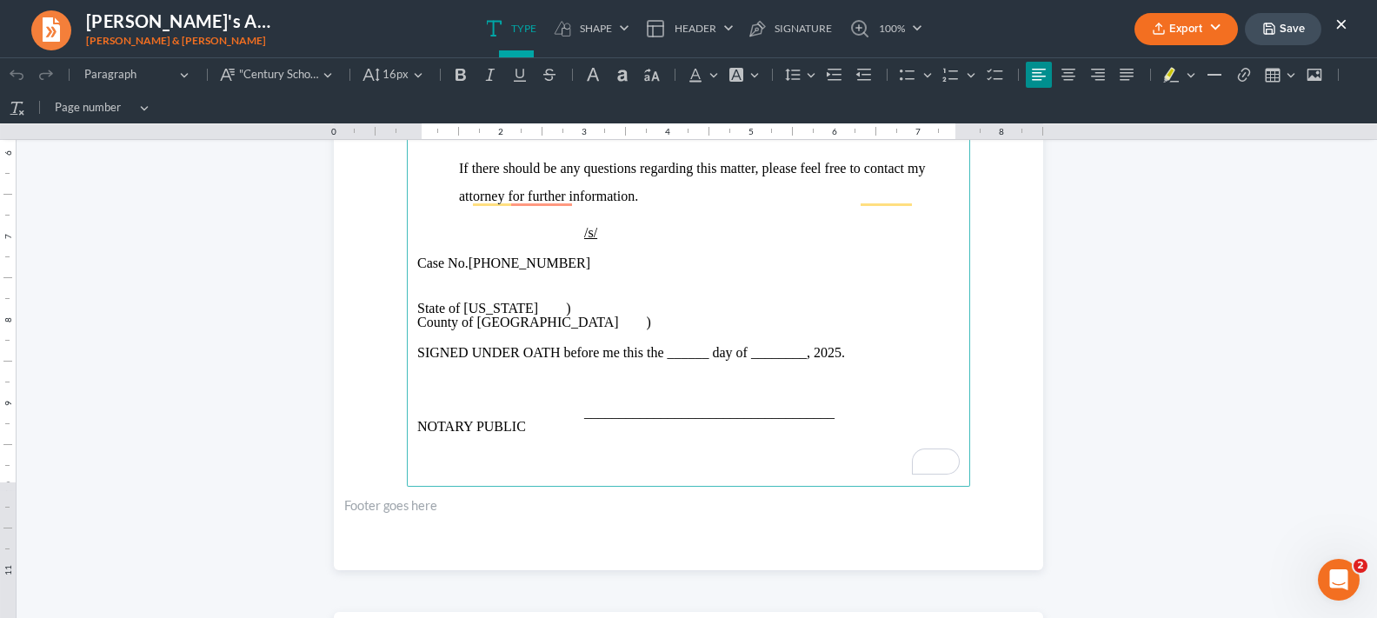
scroll to position [693, 0]
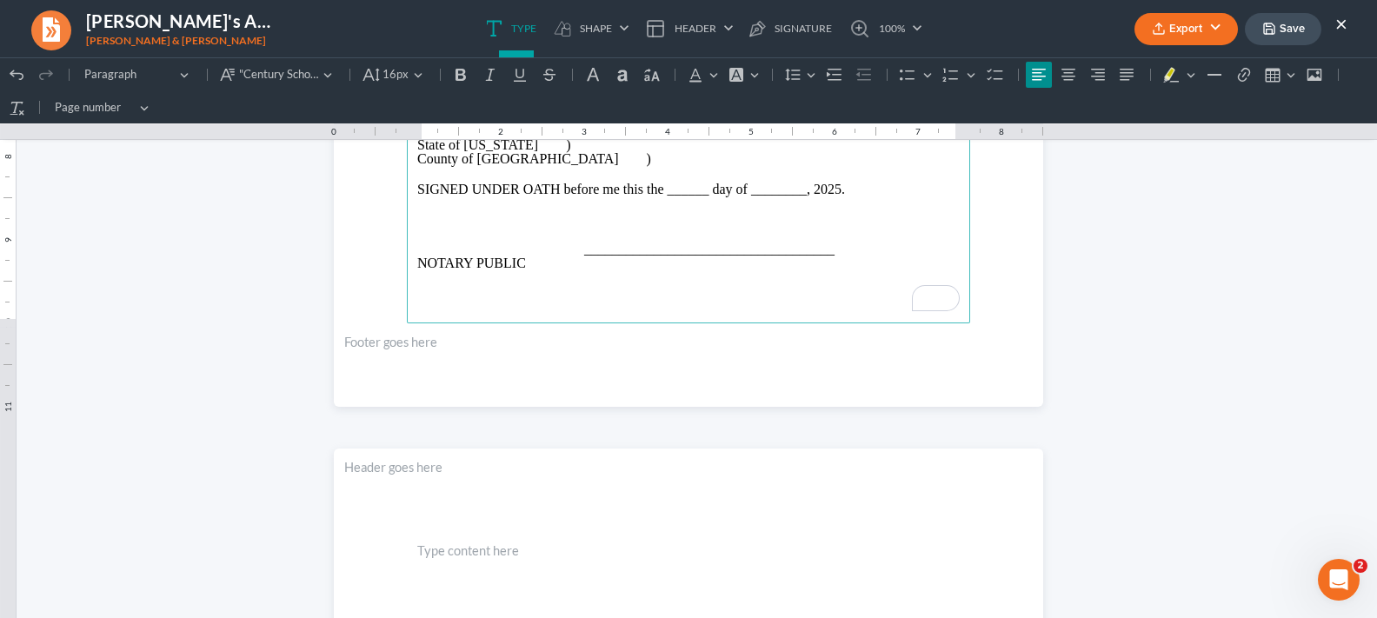
click at [818, 196] on span "SIGNED UNDER OATH before me this the ______ day of ________, 2025." at bounding box center [631, 189] width 428 height 15
click at [1174, 25] on button "Export" at bounding box center [1185, 29] width 103 height 32
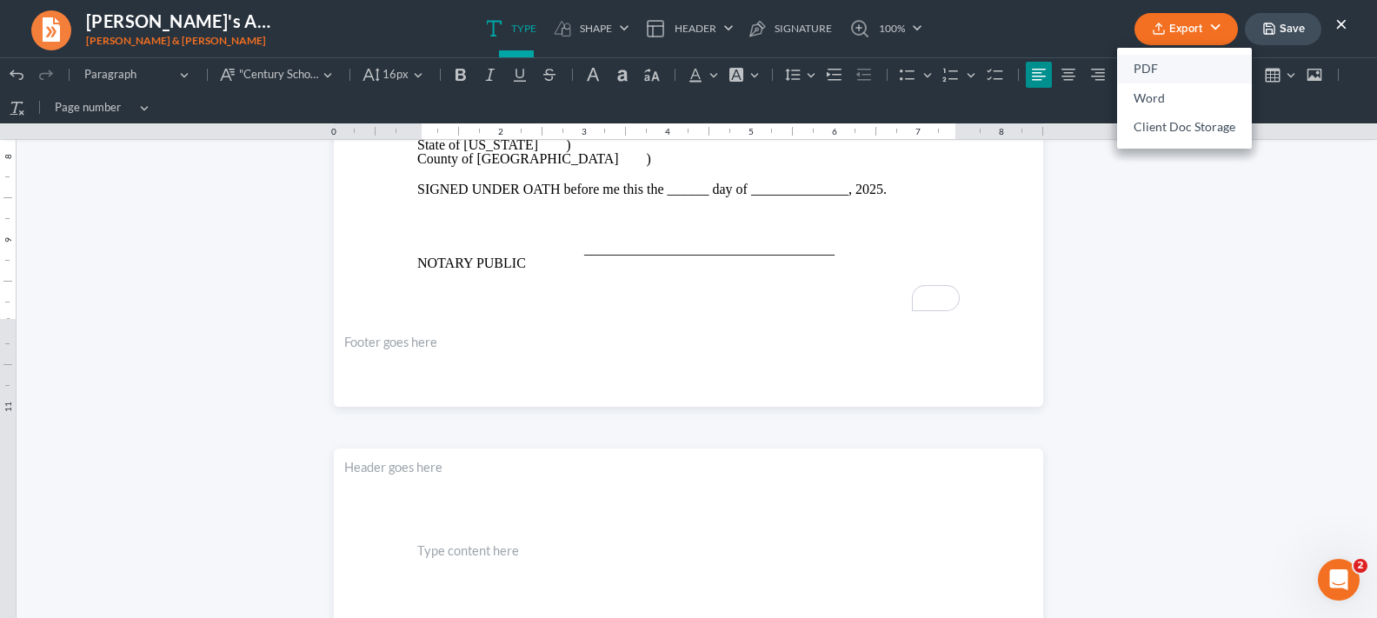
click at [1174, 74] on link "PDF" at bounding box center [1184, 70] width 135 height 30
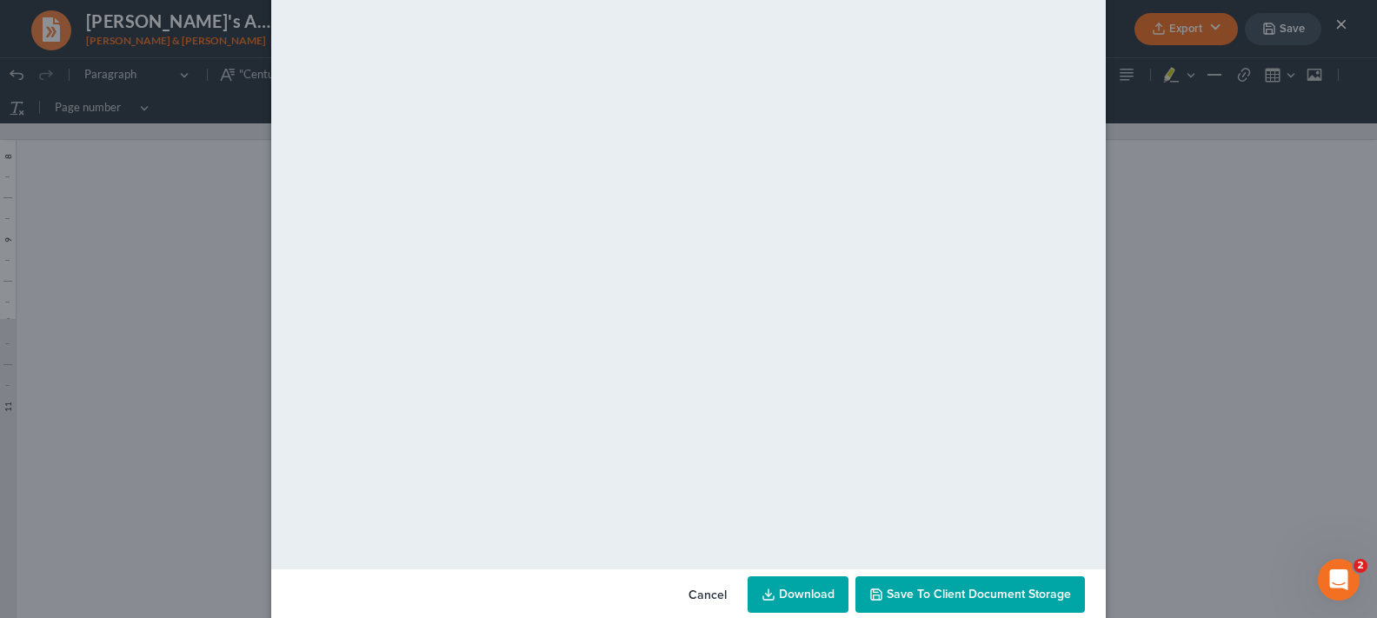
scroll to position [110, 0]
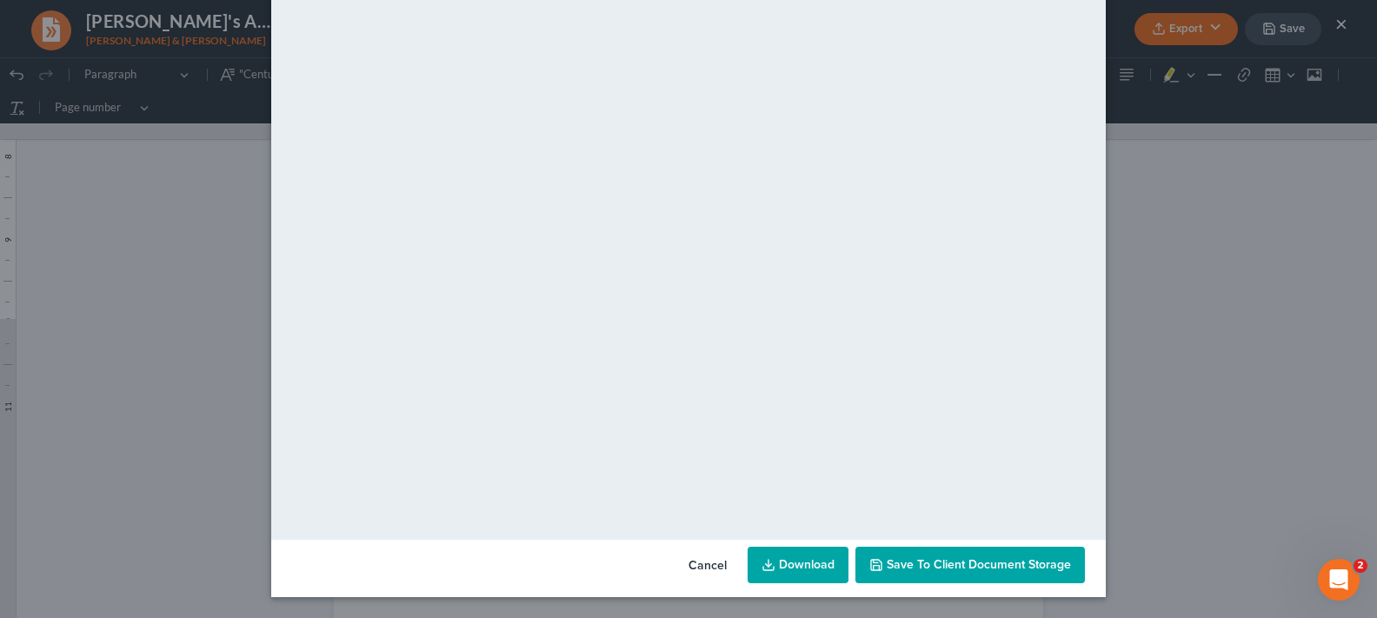
click at [938, 572] on button "Save to Client Document Storage" at bounding box center [969, 565] width 229 height 37
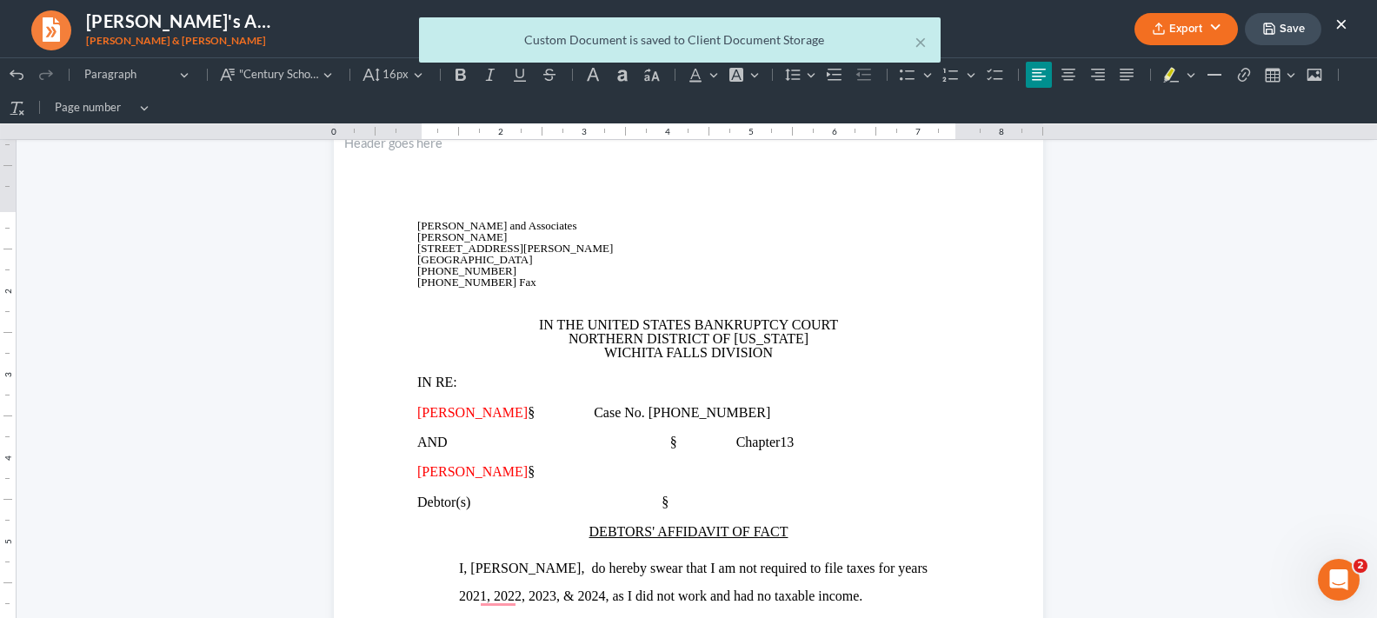
scroll to position [0, 0]
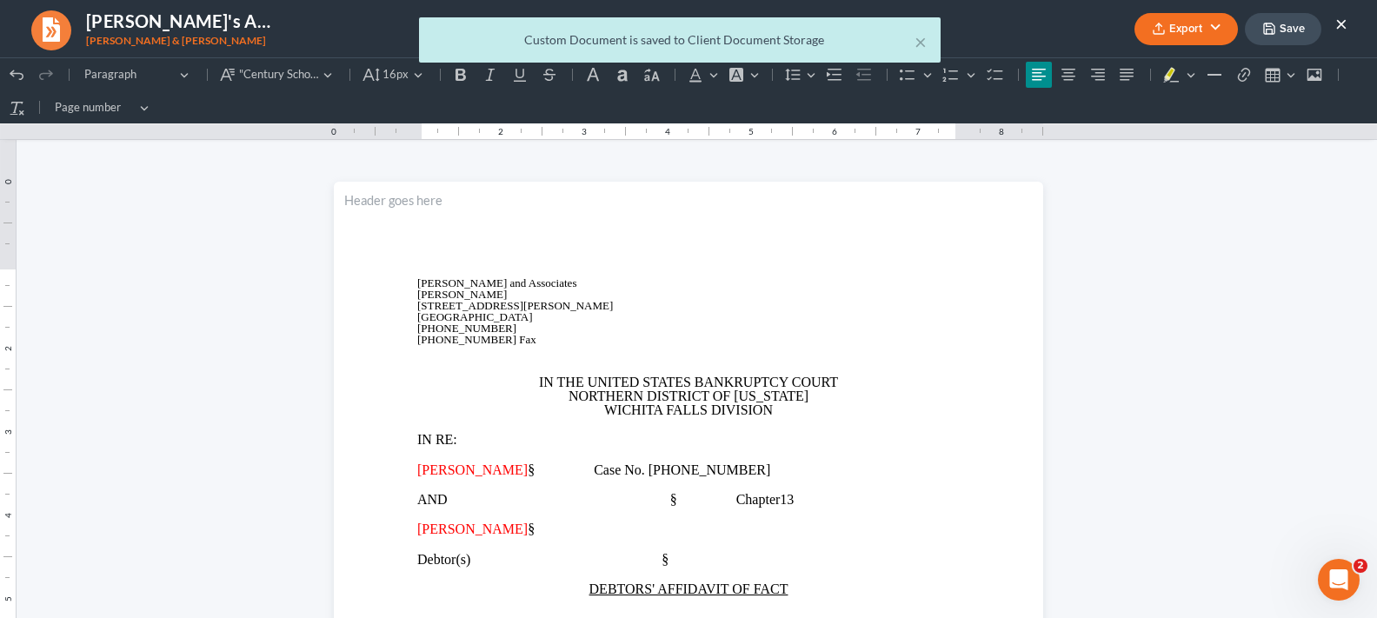
click at [1280, 18] on div "× Custom Document is saved to Client Document Storage" at bounding box center [679, 44] width 1377 height 54
click at [1278, 28] on div "× Custom Document is saved to Client Document Storage" at bounding box center [679, 44] width 1377 height 54
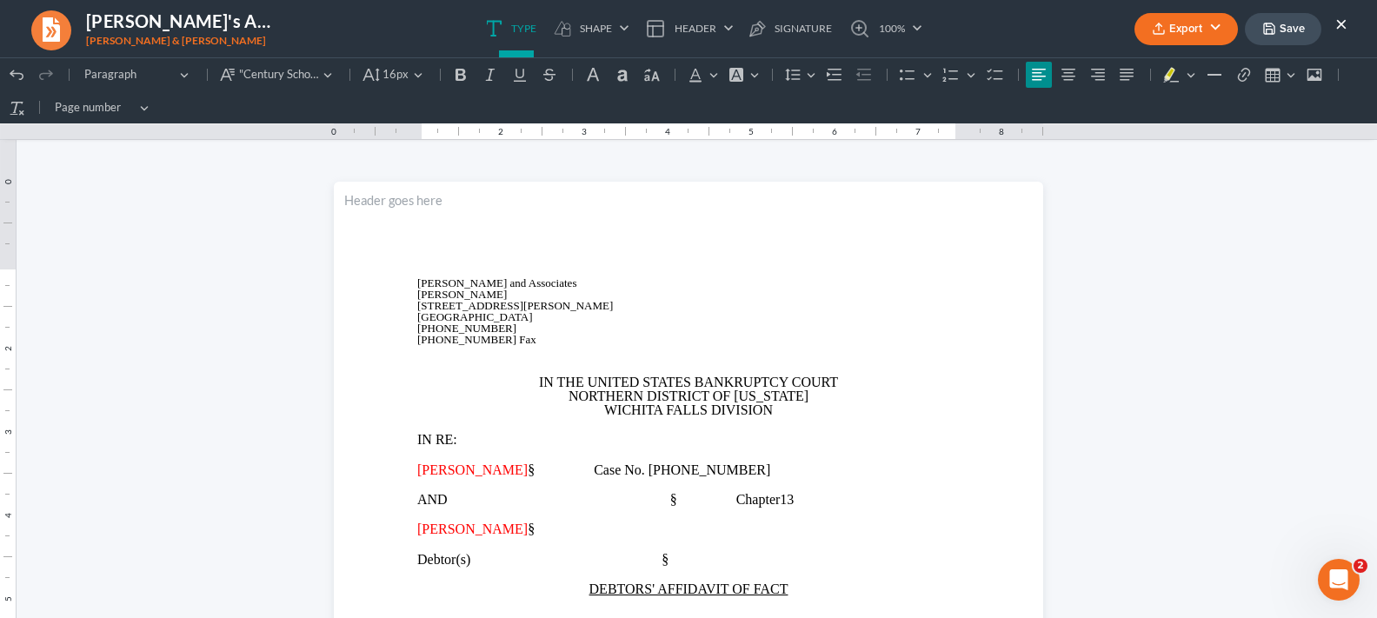
click at [1276, 33] on button "Save" at bounding box center [1283, 29] width 76 height 32
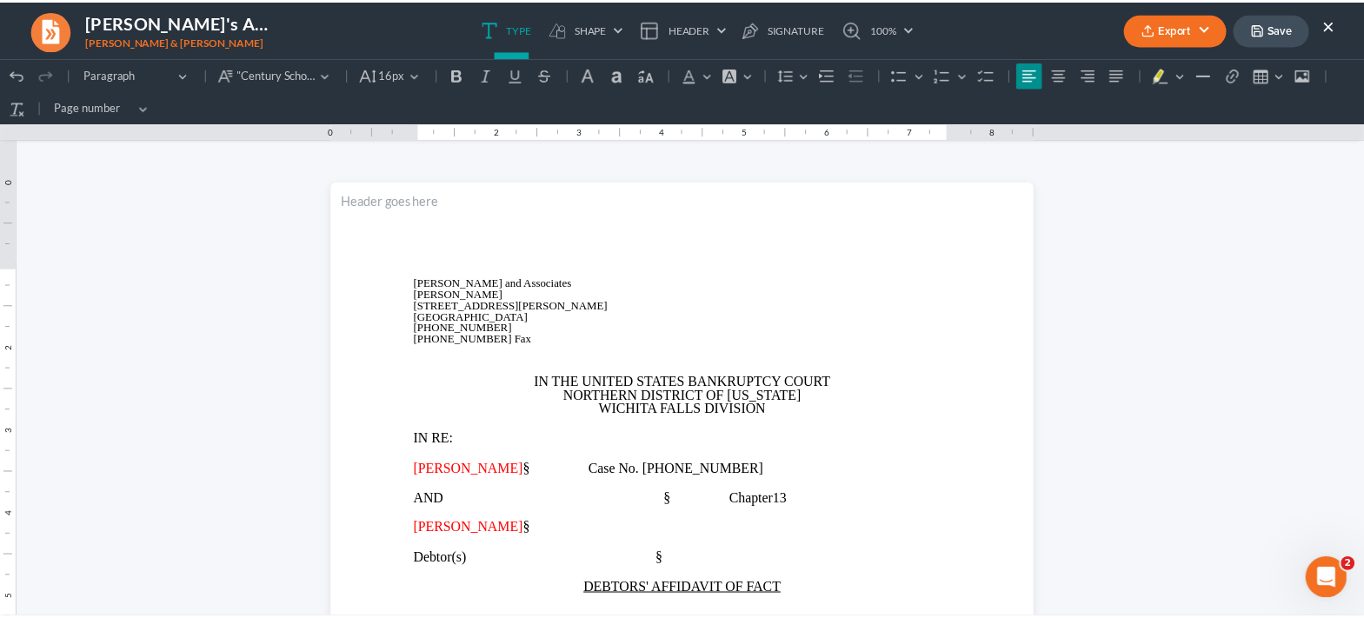
scroll to position [174, 0]
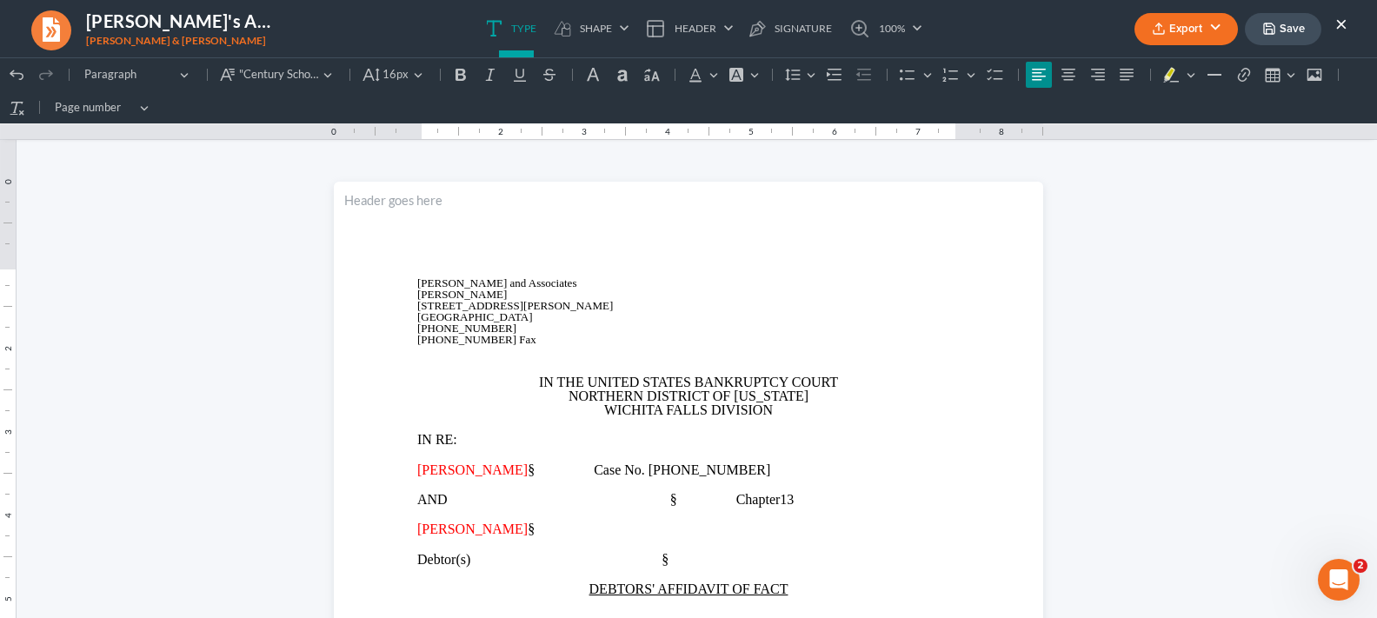
click at [1287, 22] on button "Save" at bounding box center [1283, 29] width 76 height 32
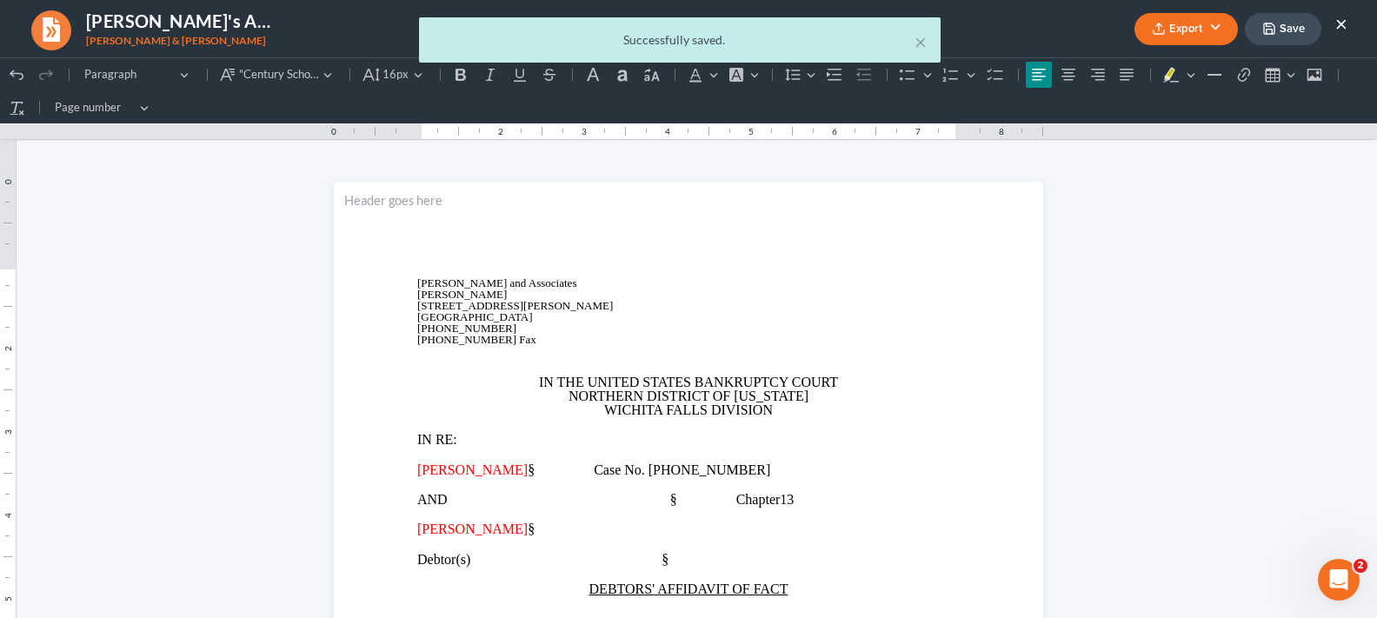
click at [1340, 25] on div "× Successfully saved." at bounding box center [679, 44] width 1377 height 54
click at [1340, 25] on body "Home New Case Client Portal DebtorCC Monte J. White and Associates, P.C. misty@…" at bounding box center [688, 413] width 1377 height 1174
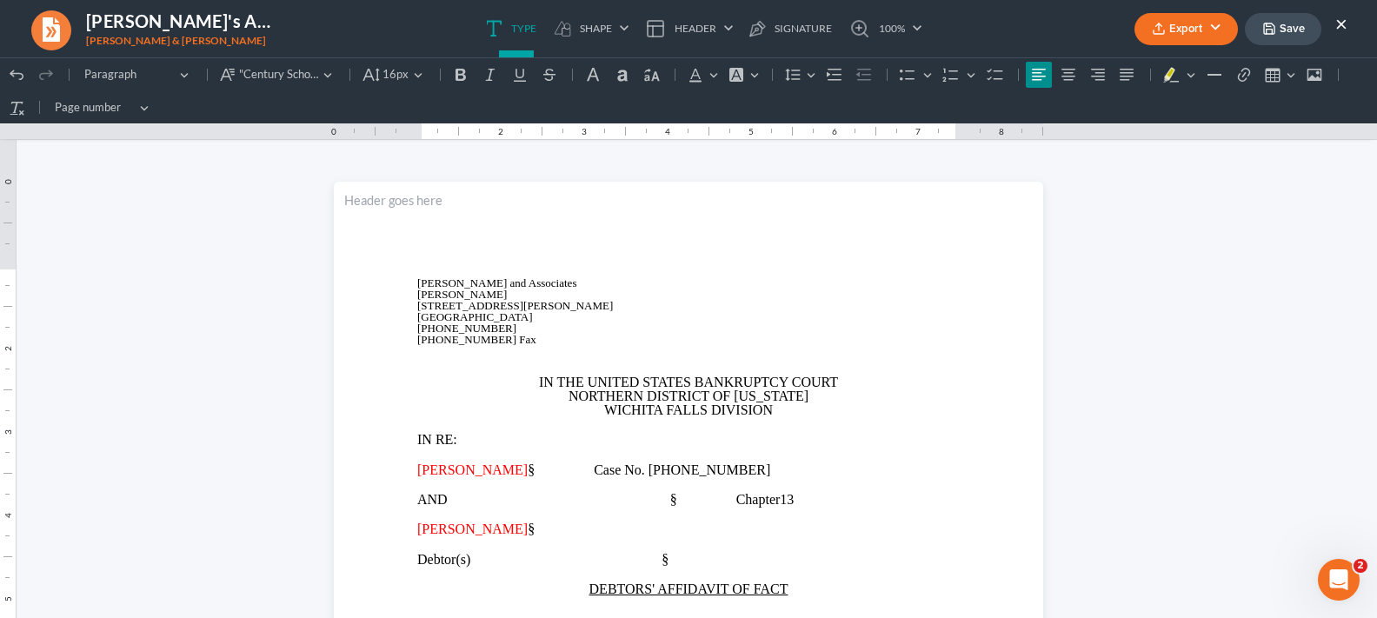
click at [1340, 25] on button "×" at bounding box center [1341, 23] width 12 height 21
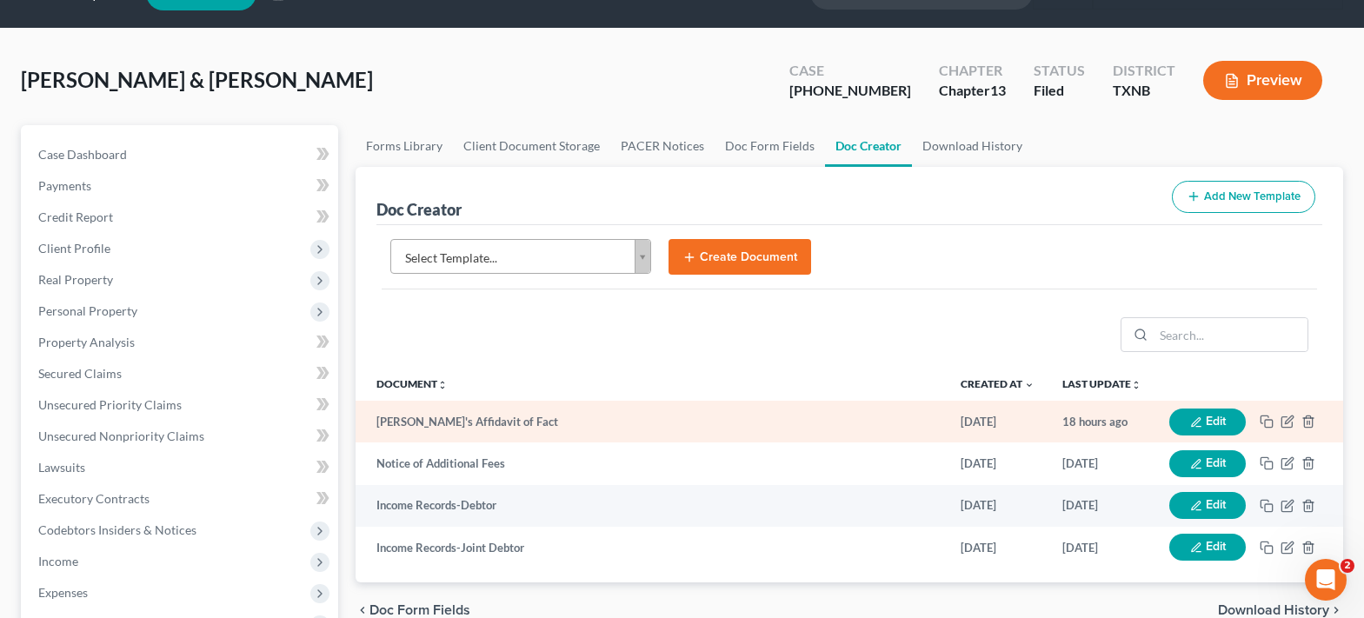
scroll to position [0, 0]
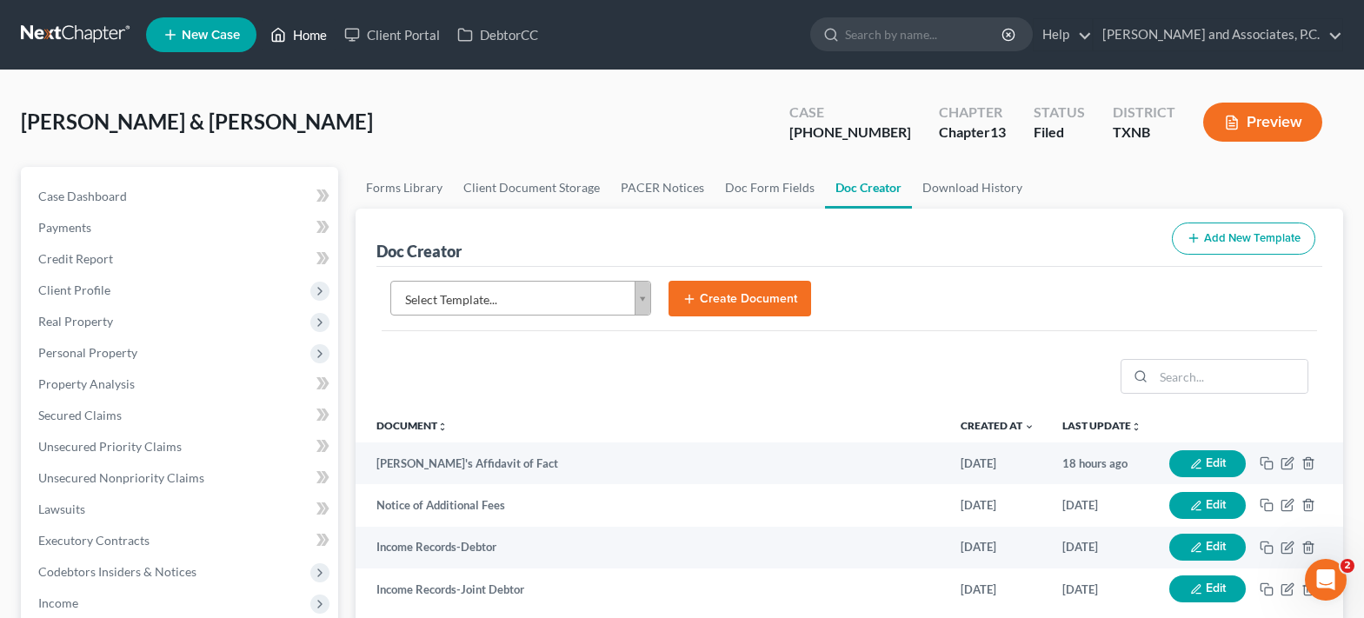
click at [303, 33] on link "Home" at bounding box center [299, 34] width 74 height 31
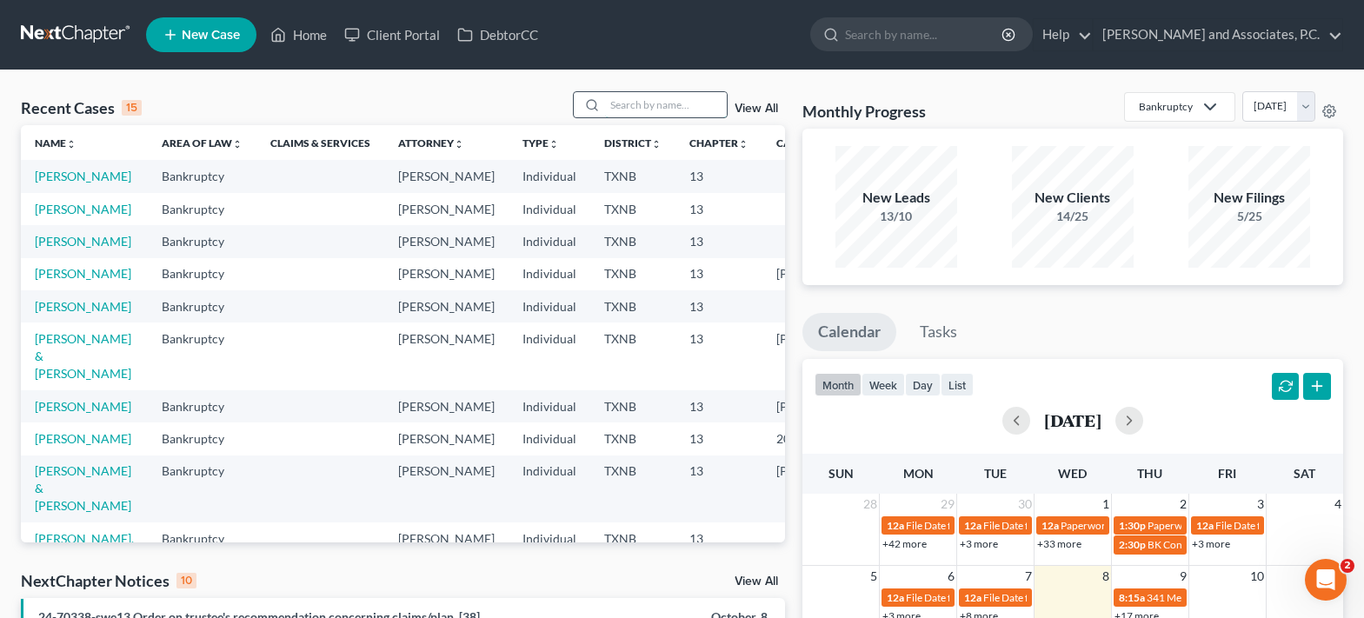
click at [646, 109] on input "search" at bounding box center [666, 104] width 122 height 25
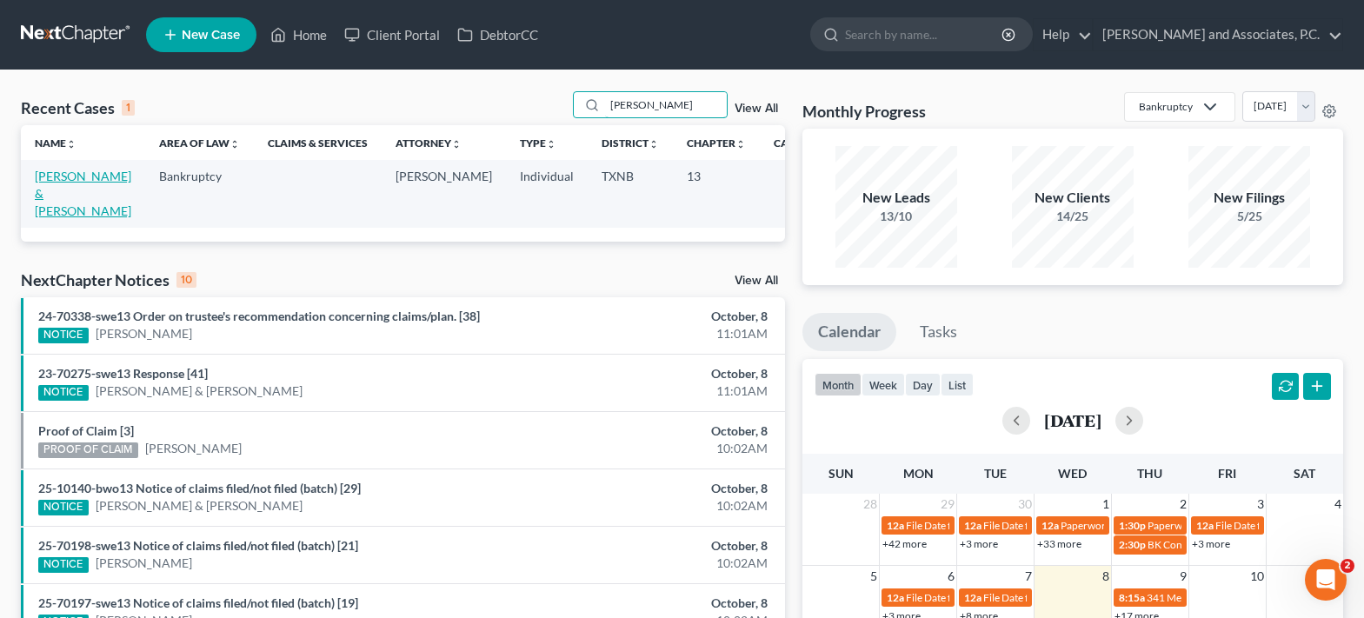
type input "gostnell"
click at [51, 187] on link "[PERSON_NAME] & [PERSON_NAME]" at bounding box center [83, 194] width 96 height 50
select select "7"
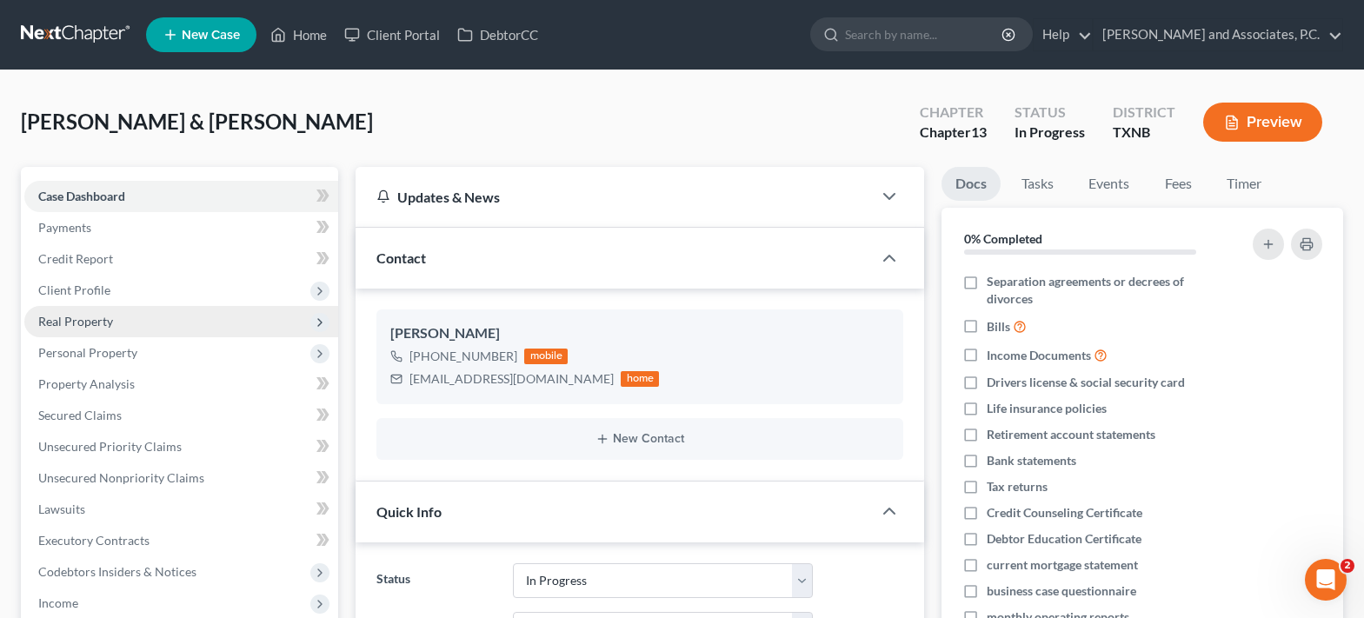
click at [81, 317] on span "Real Property" at bounding box center [75, 321] width 75 height 15
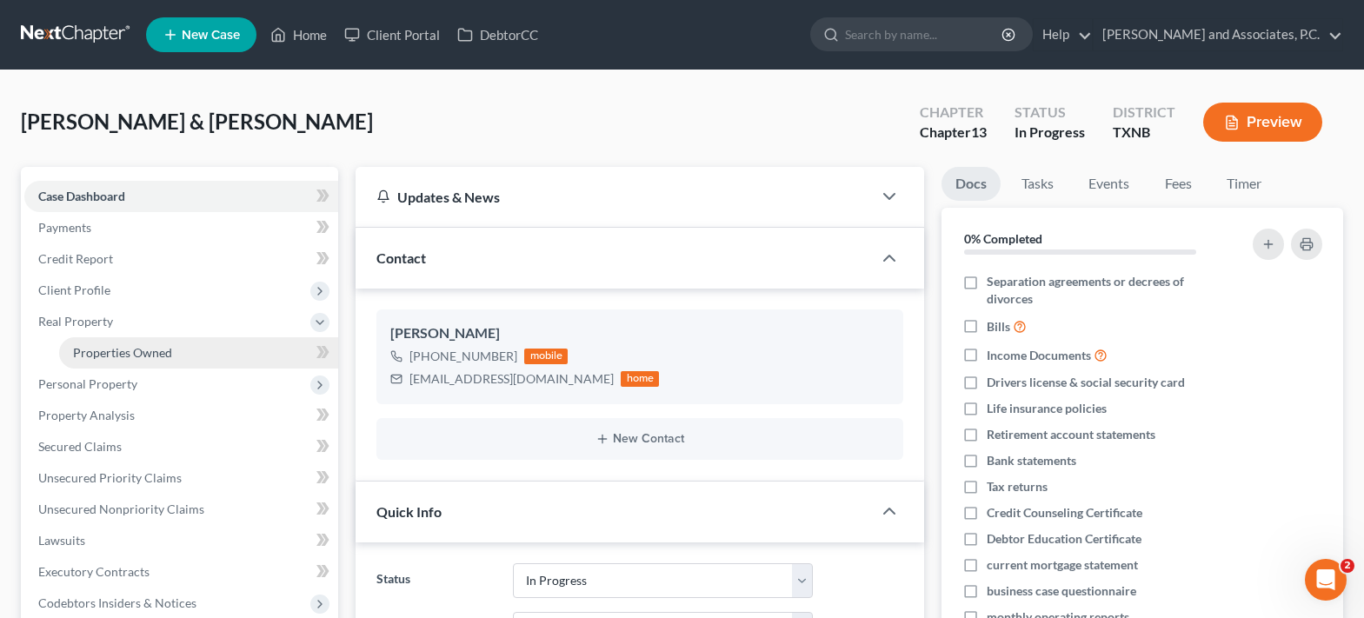
click at [137, 353] on span "Properties Owned" at bounding box center [122, 352] width 99 height 15
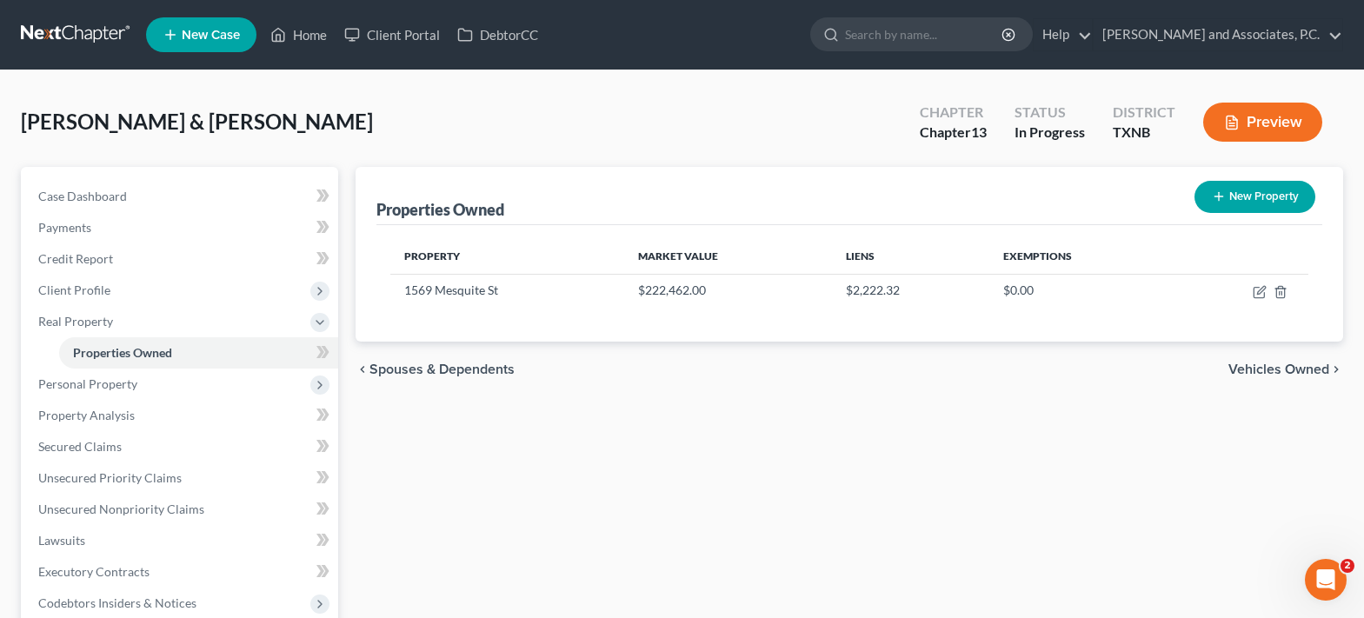
click at [1232, 194] on button "New Property" at bounding box center [1254, 197] width 121 height 32
select select "45"
select select "242"
select select "2"
select select "0"
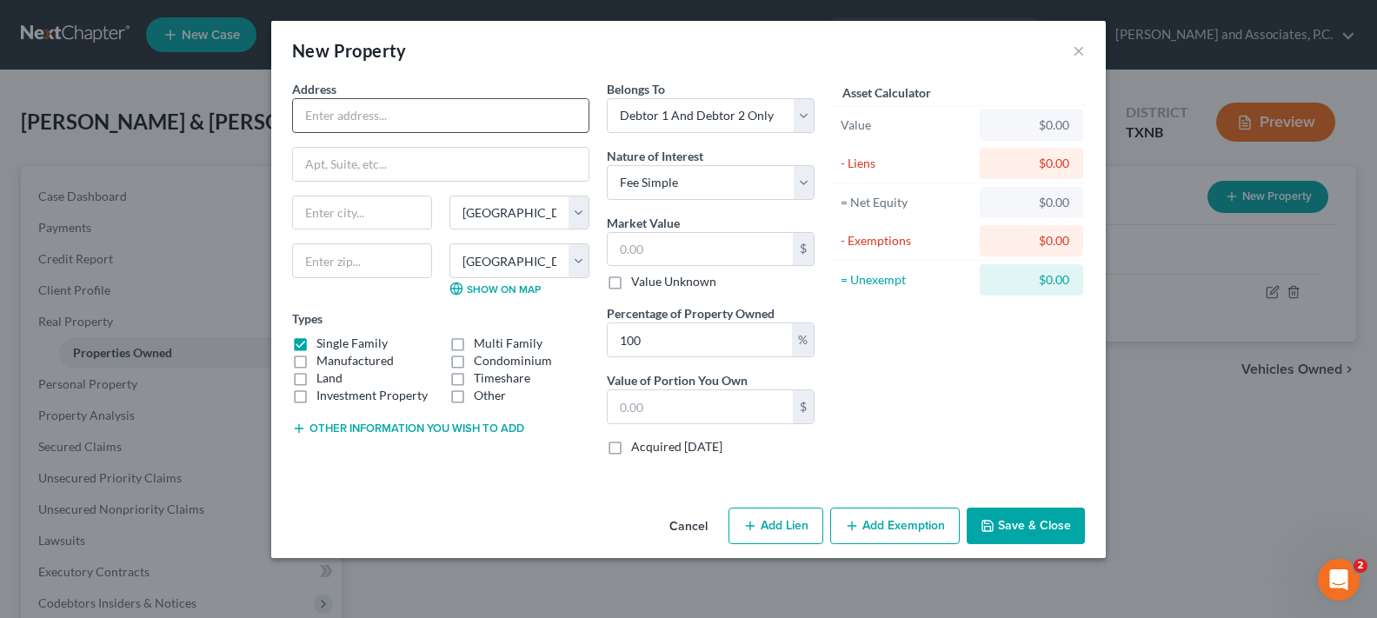
click at [394, 108] on input "text" at bounding box center [441, 115] width 296 height 33
type input "oil rights located in ???"
click at [655, 249] on input "text" at bounding box center [700, 249] width 185 height 33
type input "9"
type input "9.00"
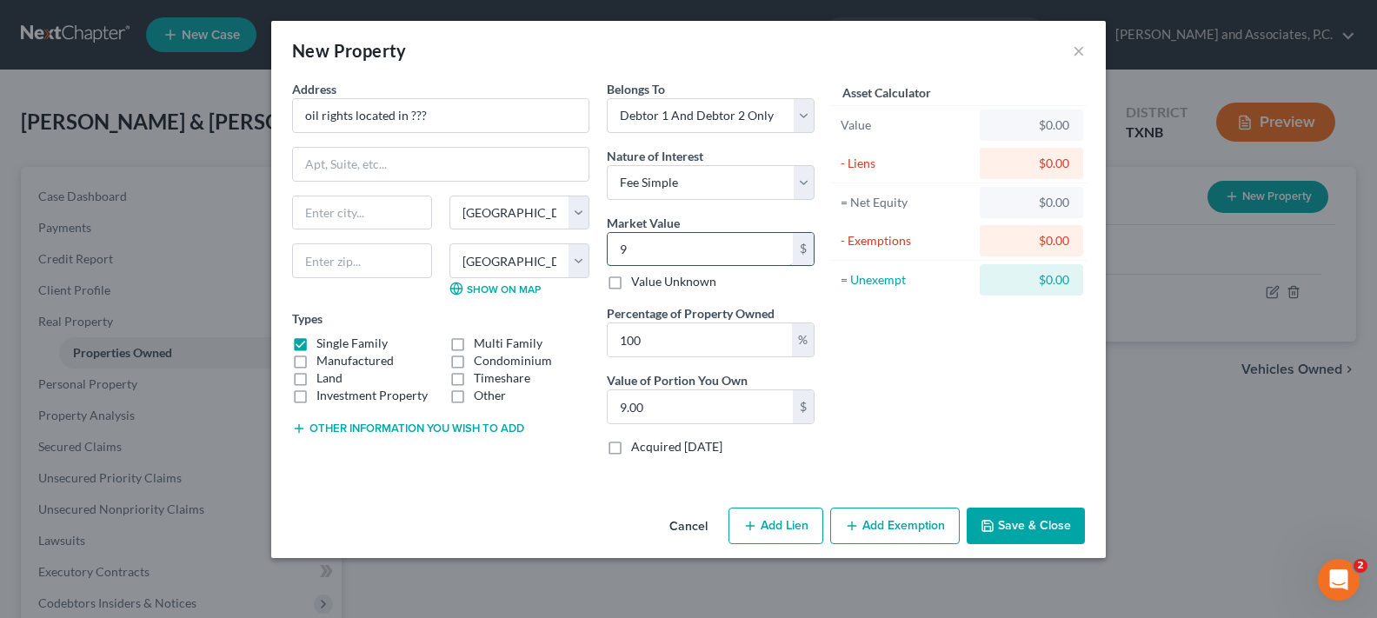
type input "90"
type input "90.00"
type input "900"
type input "900.00"
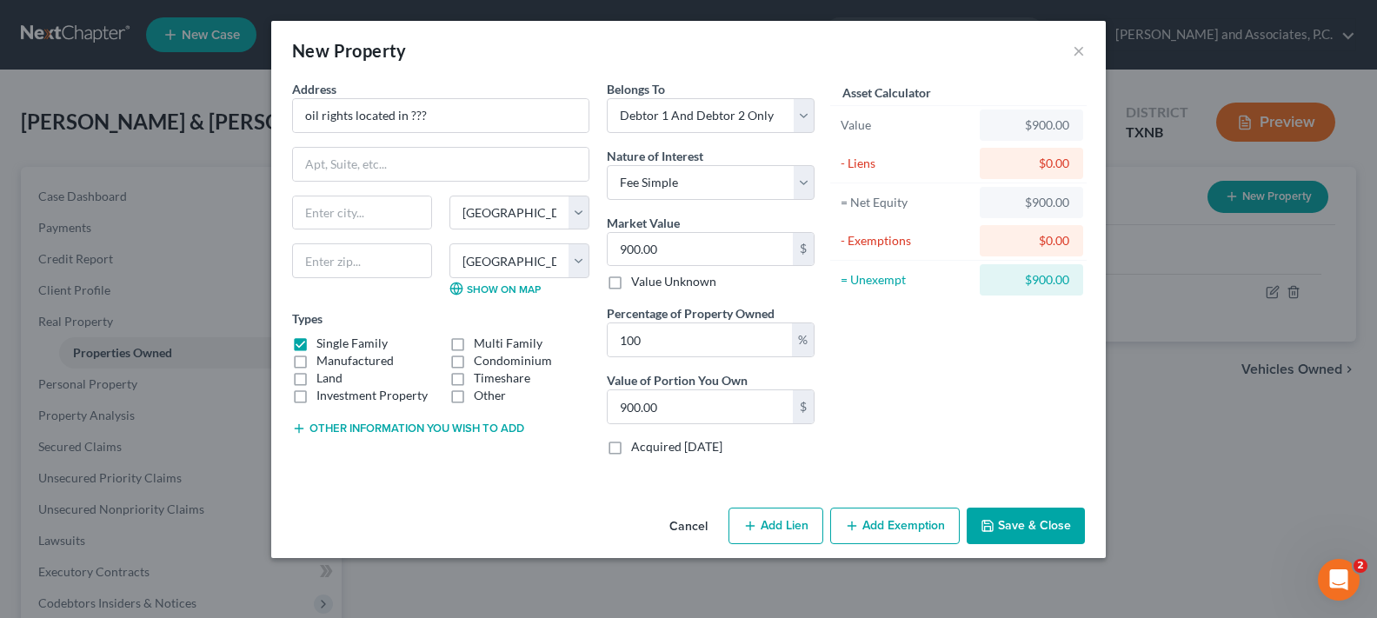
click at [474, 395] on label "Other" at bounding box center [490, 395] width 32 height 17
click at [481, 395] on input "Other" at bounding box center [486, 392] width 11 height 11
checkbox input "true"
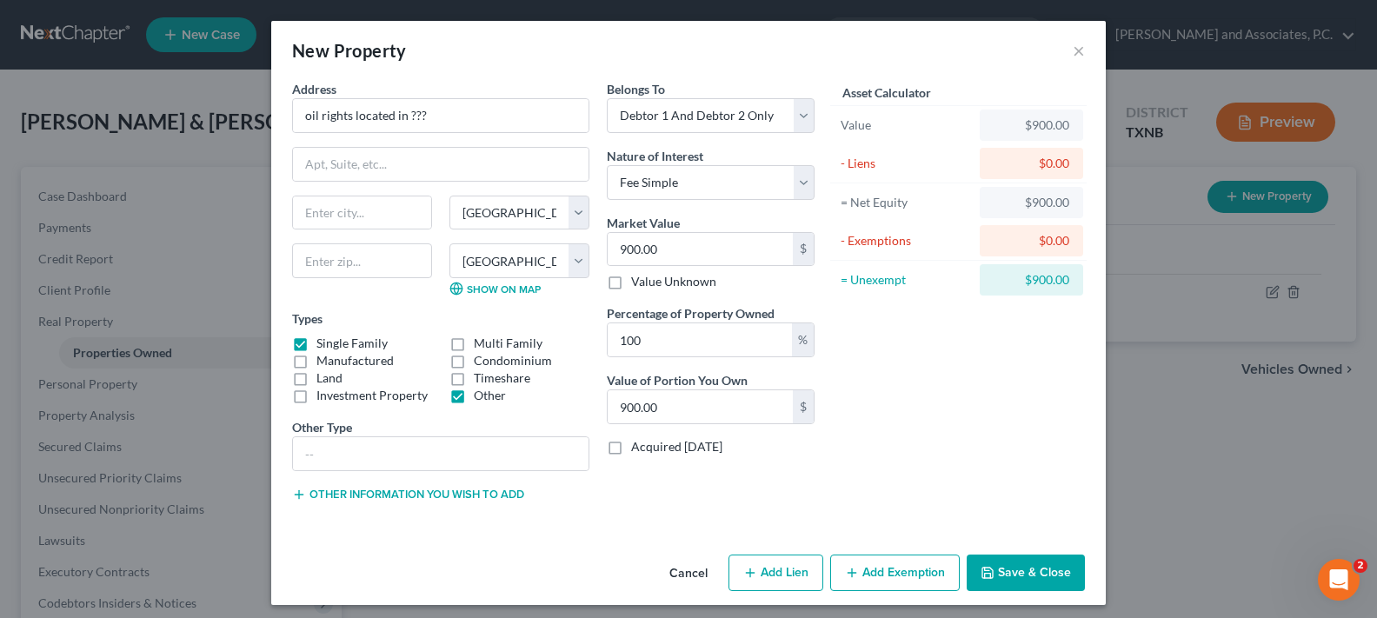
click at [316, 343] on label "Single Family" at bounding box center [351, 343] width 71 height 17
click at [323, 343] on input "Single Family" at bounding box center [328, 340] width 11 height 11
checkbox input "false"
click at [329, 443] on input "text" at bounding box center [441, 453] width 296 height 33
type input "oil rights"
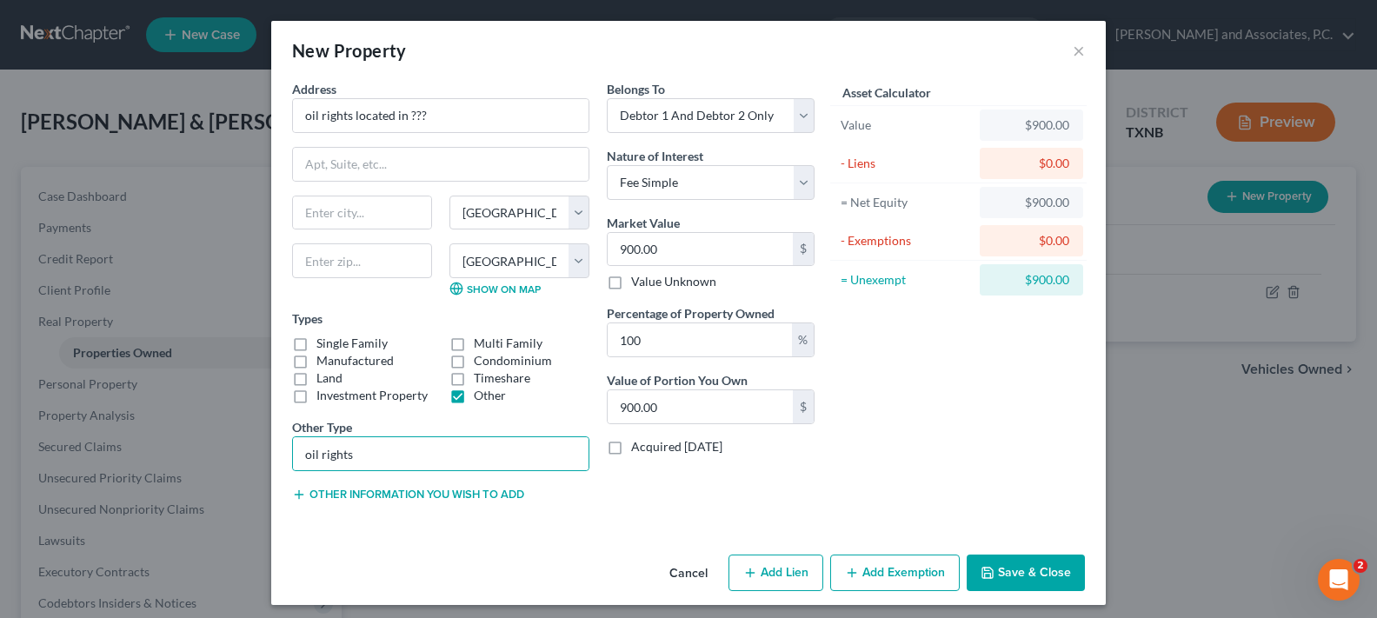
click at [1033, 573] on button "Save & Close" at bounding box center [1026, 573] width 118 height 37
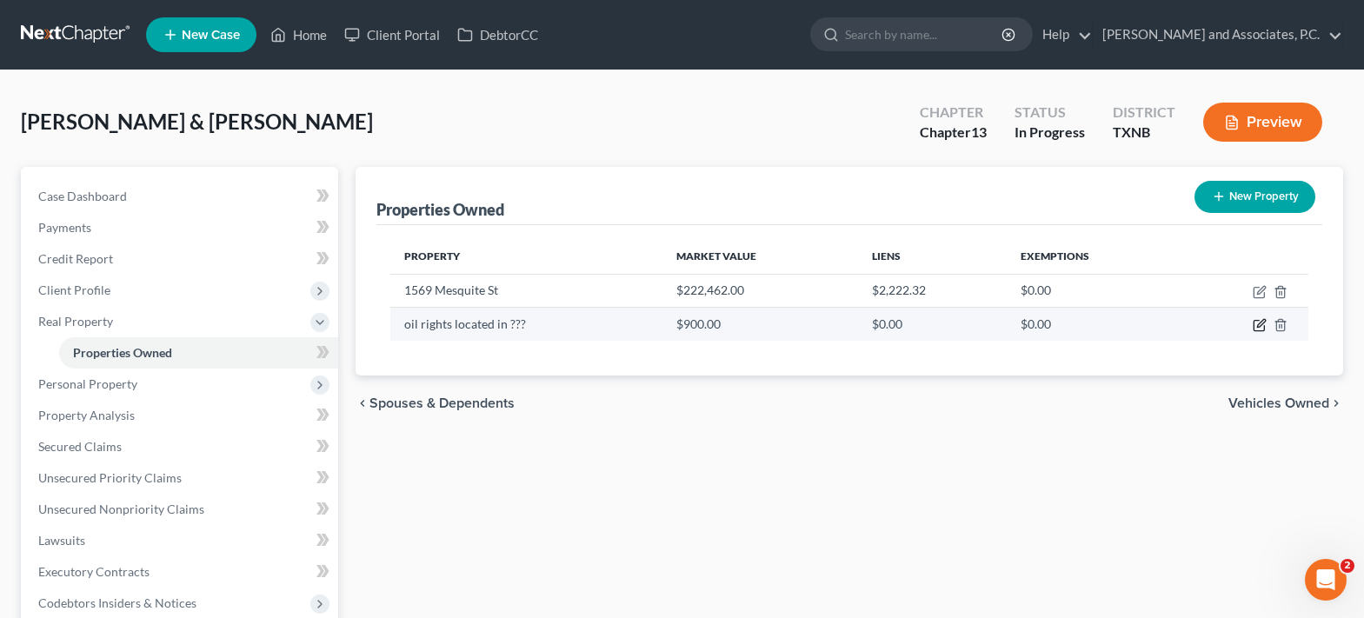
click at [1264, 326] on icon "button" at bounding box center [1259, 326] width 10 height 10
select select "45"
select select "242"
select select "2"
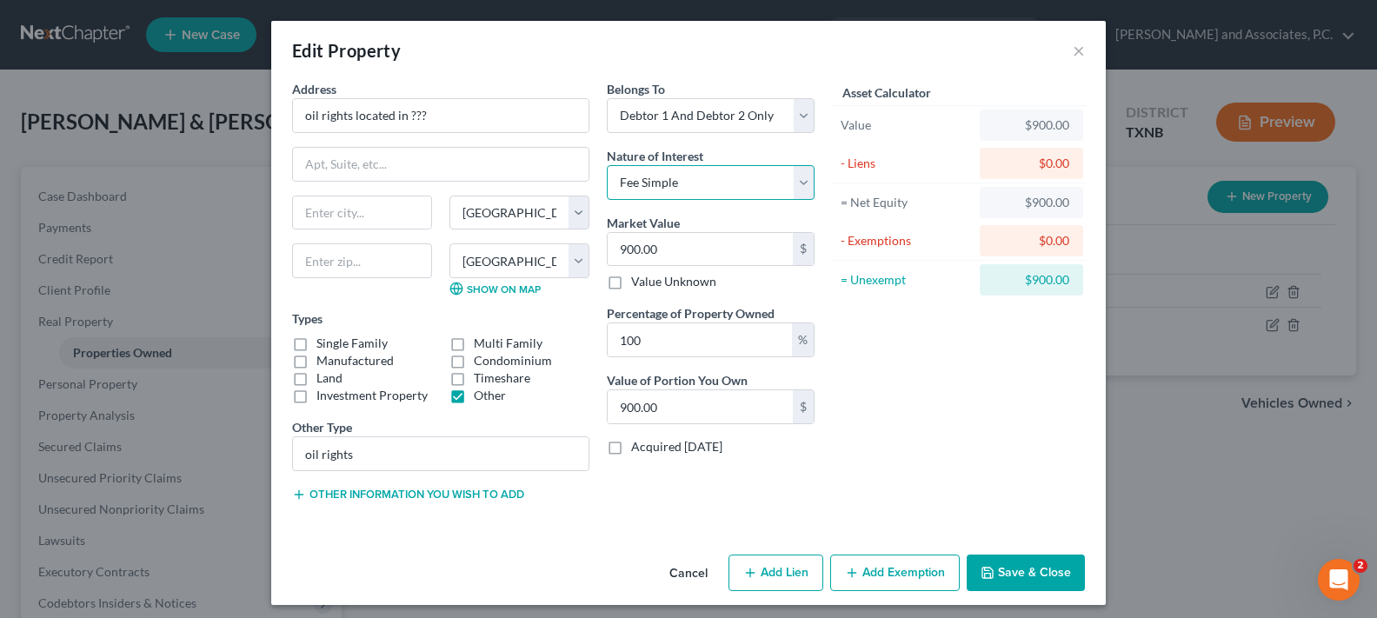
click at [797, 189] on select "Select Fee Simple Joint Tenant Life Estate Equitable Interest Future Interest T…" at bounding box center [711, 182] width 208 height 35
select select "3"
click at [607, 165] on select "Select Fee Simple Joint Tenant Life Estate Equitable Interest Future Interest T…" at bounding box center [711, 182] width 208 height 35
click at [993, 569] on button "Save & Close" at bounding box center [1026, 573] width 118 height 37
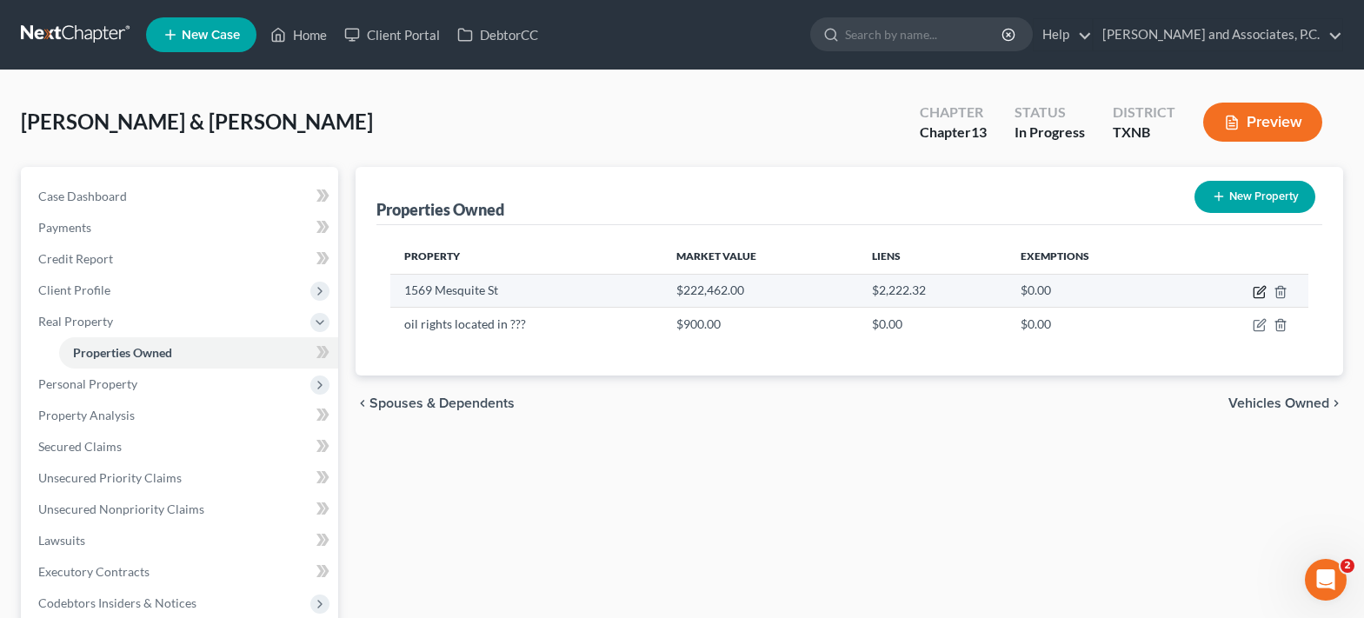
click at [1254, 296] on icon "button" at bounding box center [1259, 293] width 10 height 10
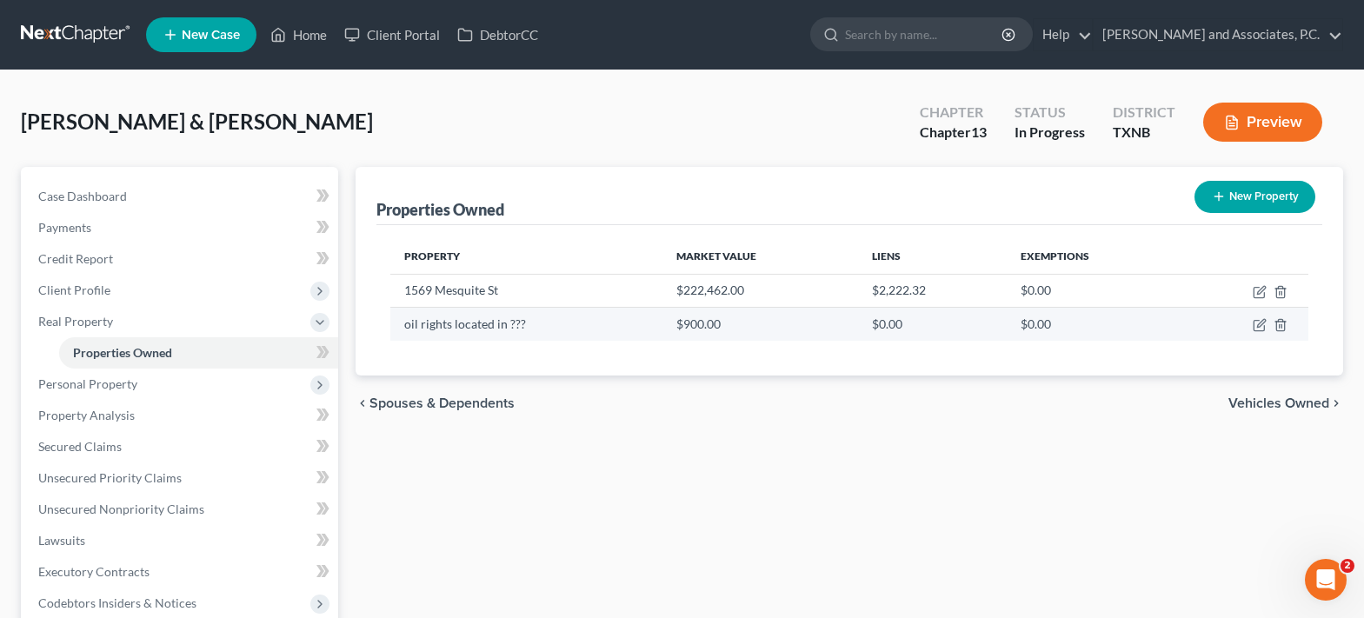
select select "45"
select select "242"
select select "0"
select select "45"
select select "0"
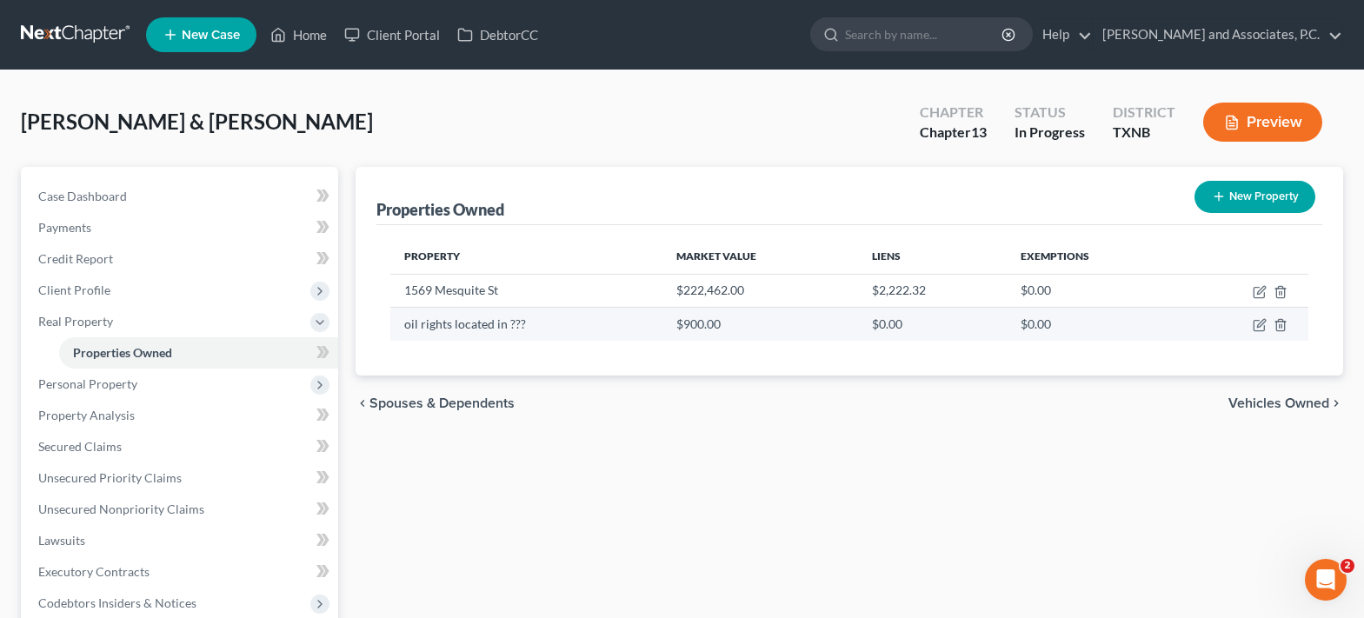
select select "0"
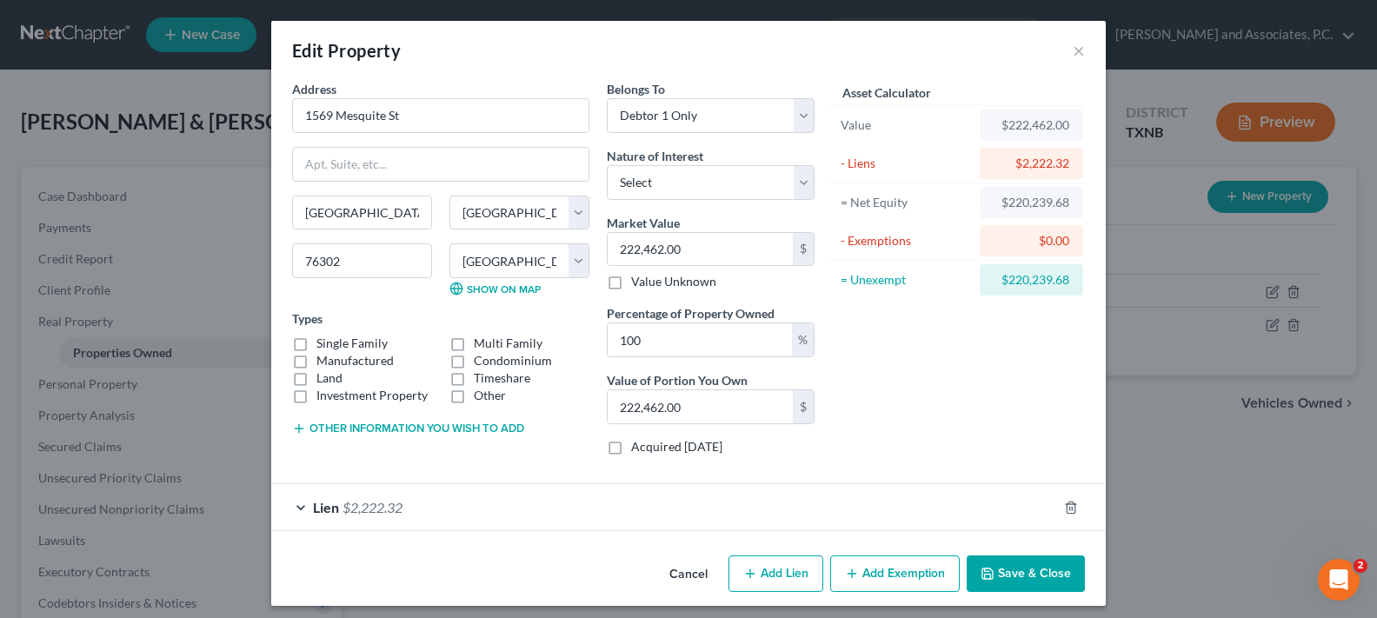
scroll to position [9, 0]
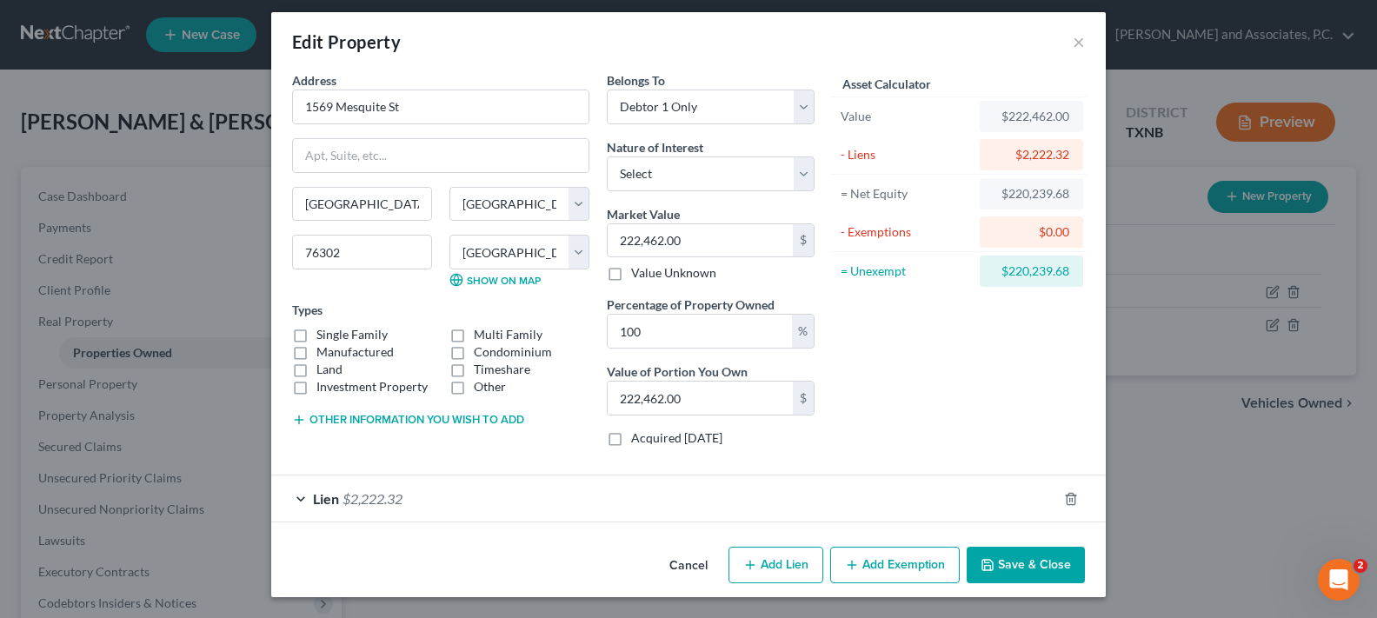
click at [297, 496] on div "Lien $2,222.32" at bounding box center [664, 499] width 786 height 46
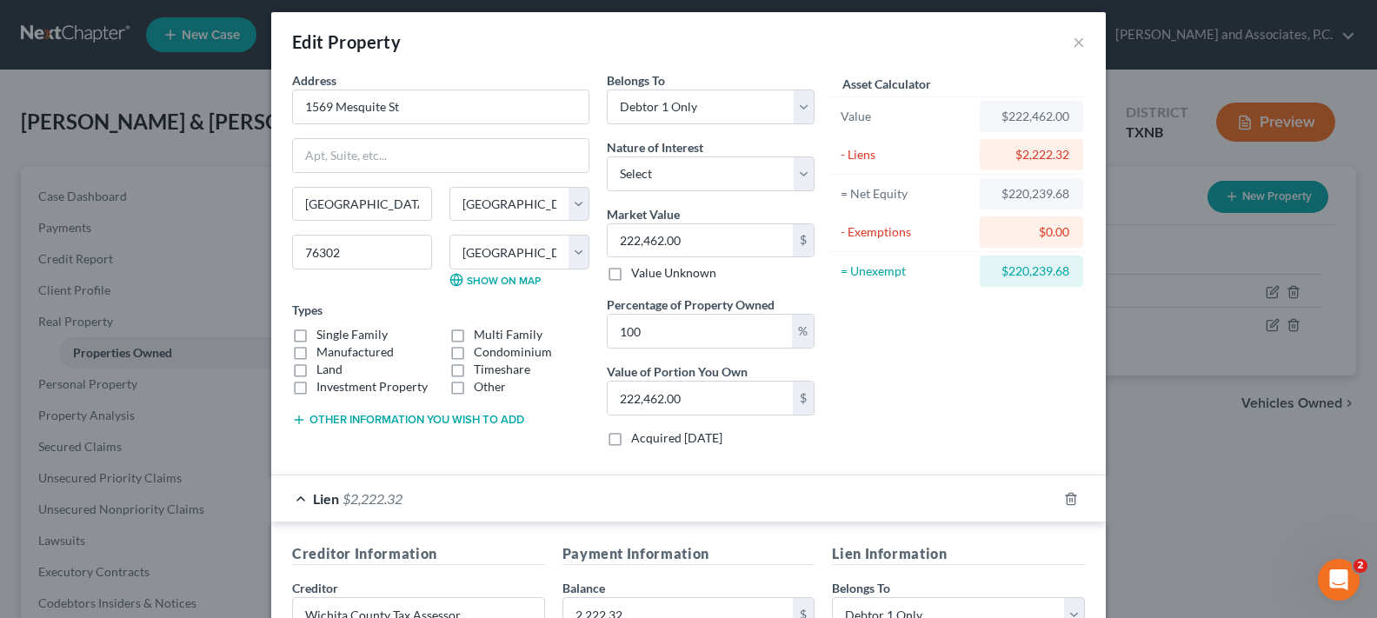
scroll to position [183, 0]
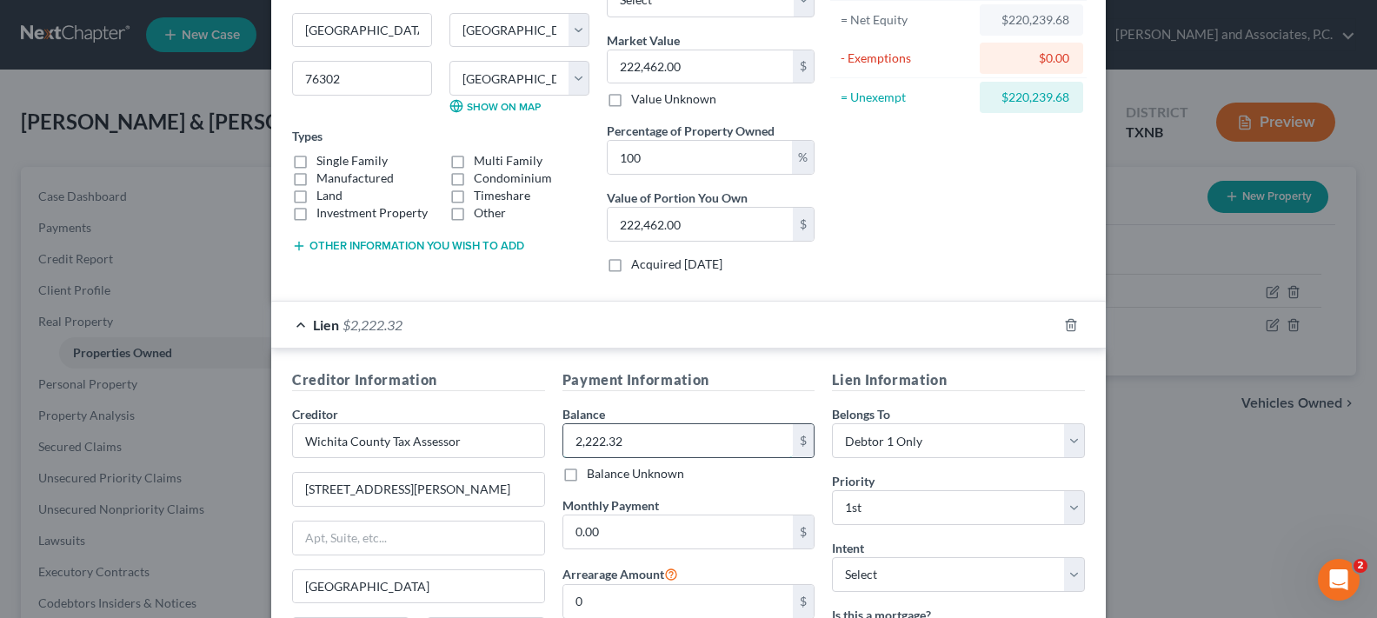
click at [652, 449] on input "2,222.32" at bounding box center [678, 440] width 230 height 33
type input "2,213.32"
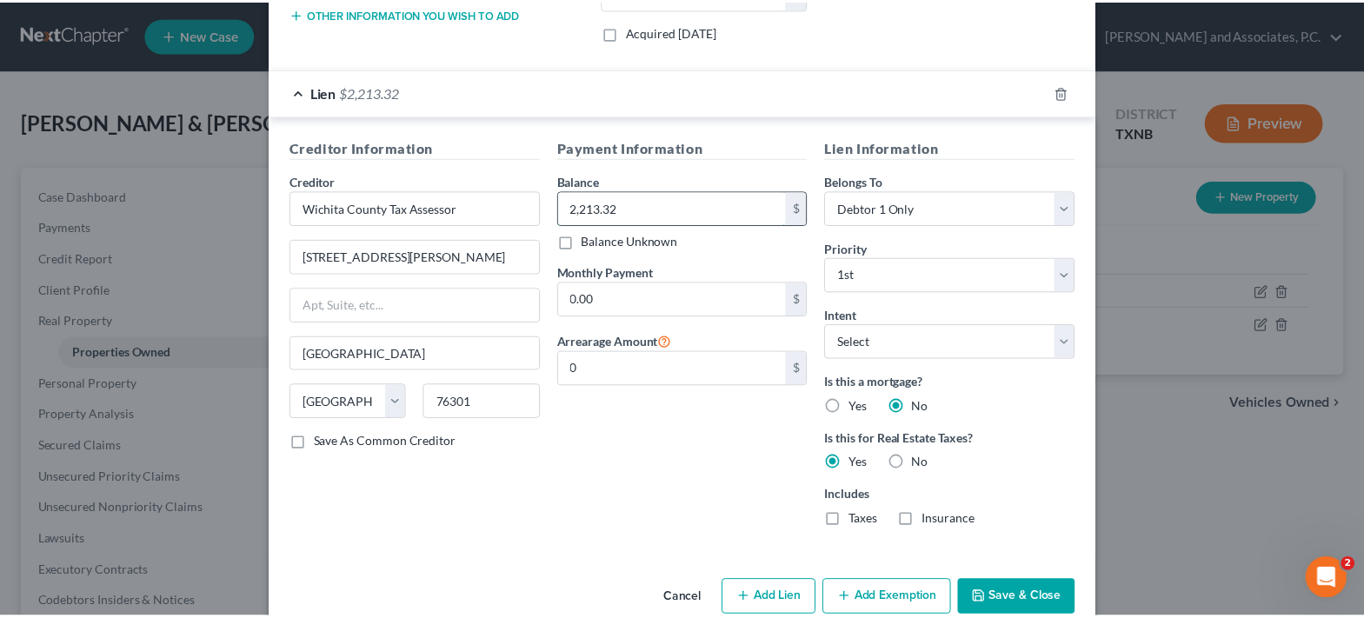
scroll to position [449, 0]
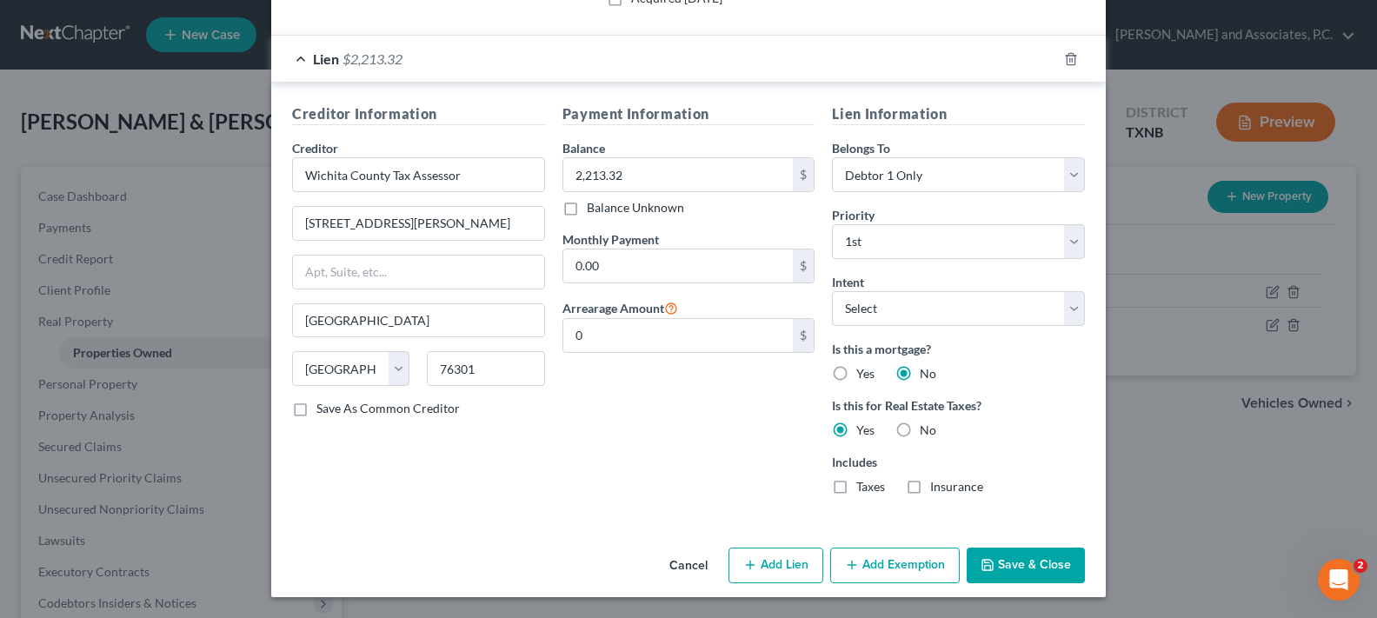
click at [1041, 574] on button "Save & Close" at bounding box center [1026, 566] width 118 height 37
